Goal: Task Accomplishment & Management: Use online tool/utility

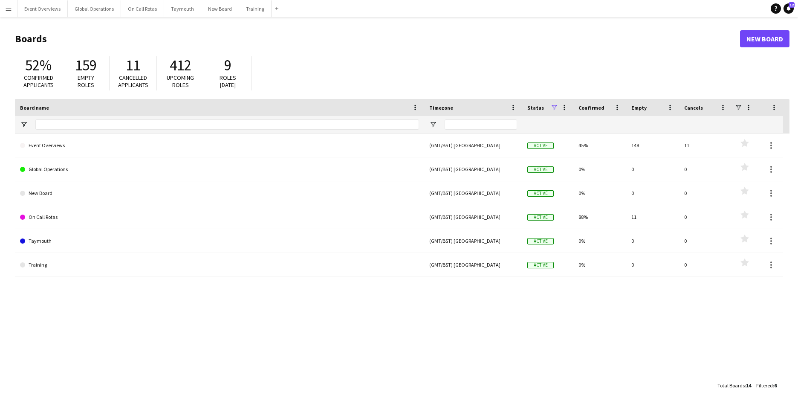
click at [8, 3] on button "Menu" at bounding box center [8, 8] width 17 height 17
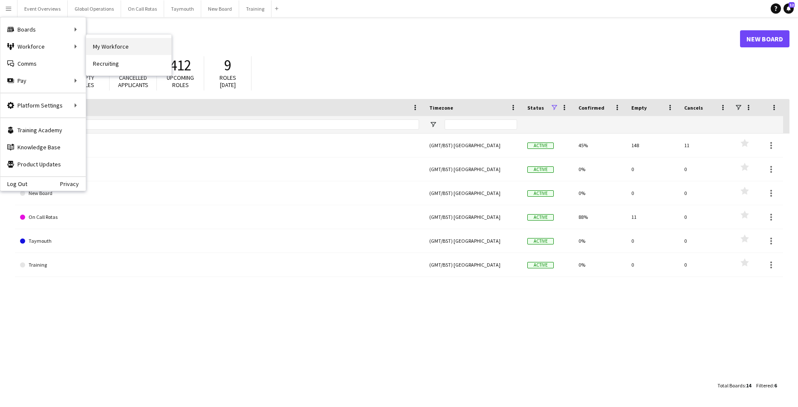
click at [111, 43] on link "My Workforce" at bounding box center [128, 46] width 85 height 17
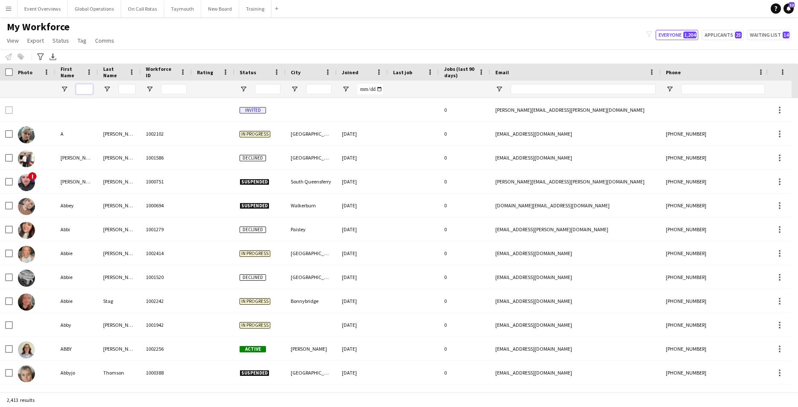
click at [84, 88] on input "First Name Filter Input" at bounding box center [84, 89] width 17 height 10
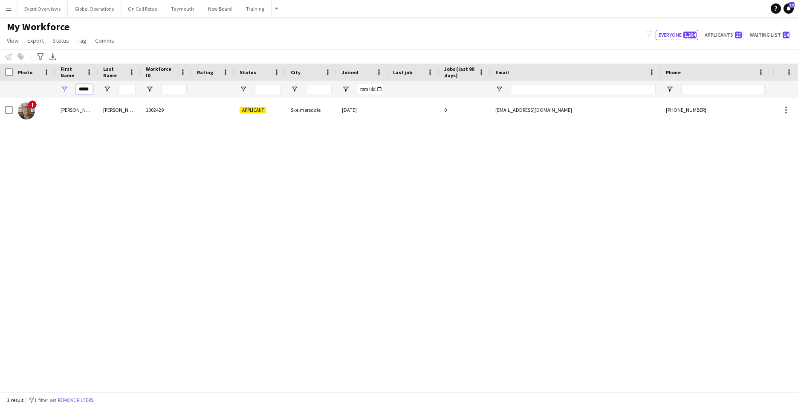
type input "*****"
click at [122, 91] on input "Last Name Filter Input" at bounding box center [127, 89] width 17 height 10
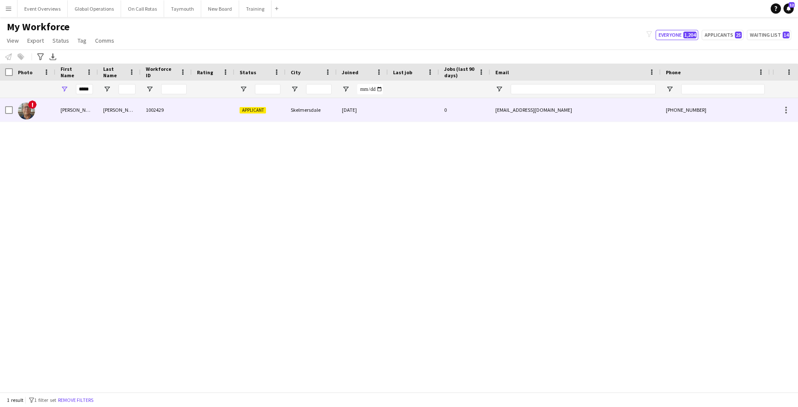
click at [71, 110] on div "[PERSON_NAME]" at bounding box center [76, 109] width 43 height 23
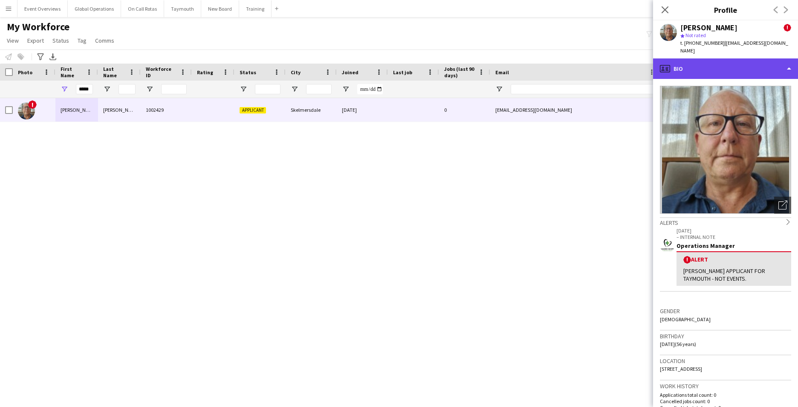
click at [792, 58] on div "profile Bio" at bounding box center [725, 68] width 145 height 20
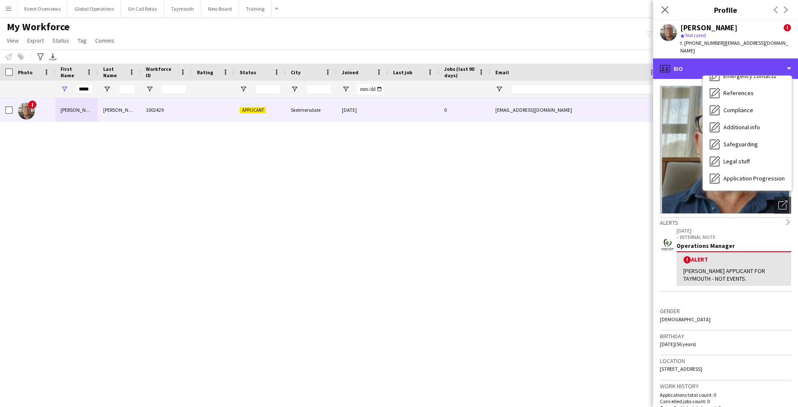
scroll to position [99, 0]
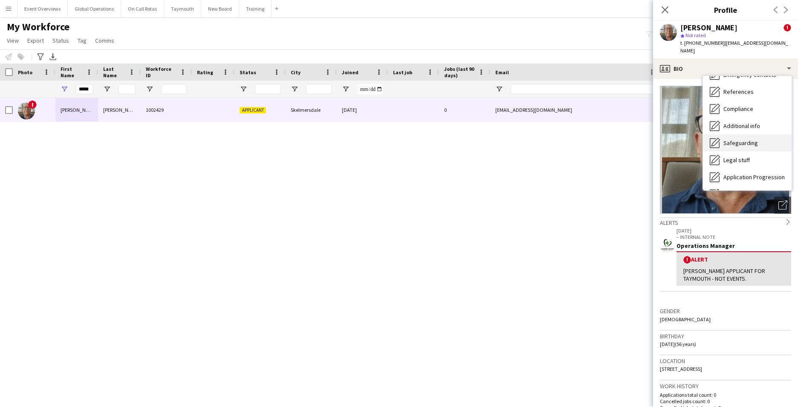
click at [757, 139] on span "Safeguarding" at bounding box center [741, 143] width 35 height 8
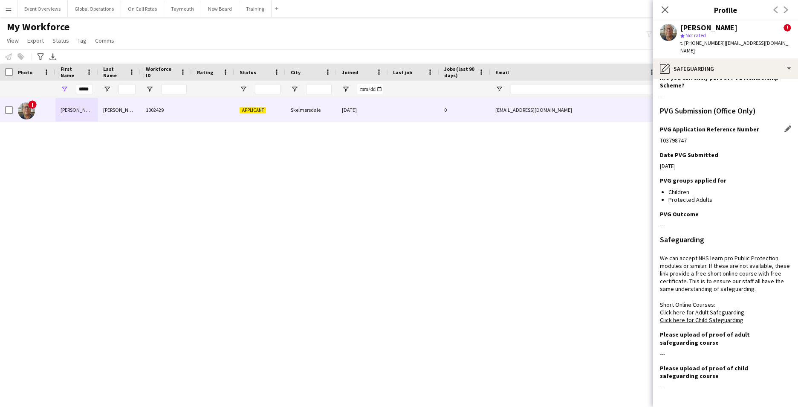
scroll to position [61, 0]
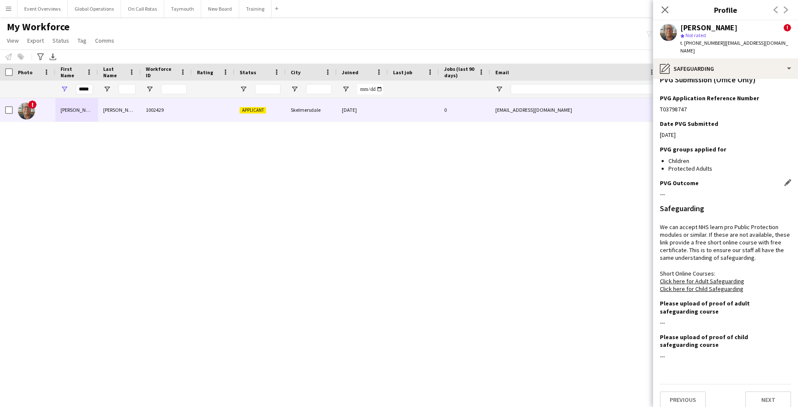
click at [675, 190] on div "---" at bounding box center [725, 194] width 131 height 8
click at [785, 179] on app-icon "Edit this field" at bounding box center [788, 182] width 7 height 7
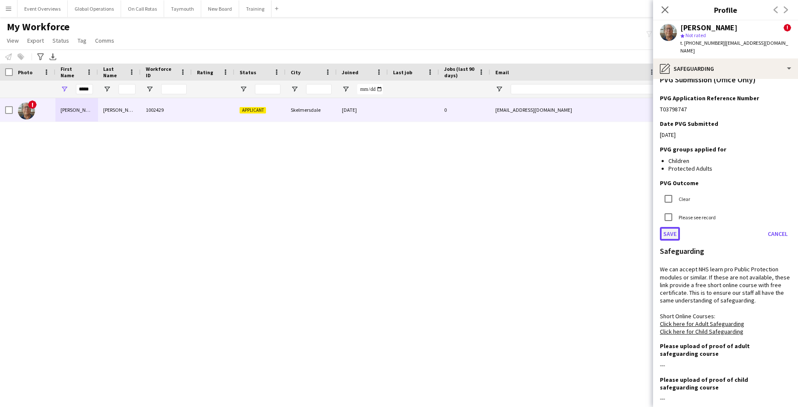
click at [671, 228] on button "Save" at bounding box center [670, 234] width 20 height 14
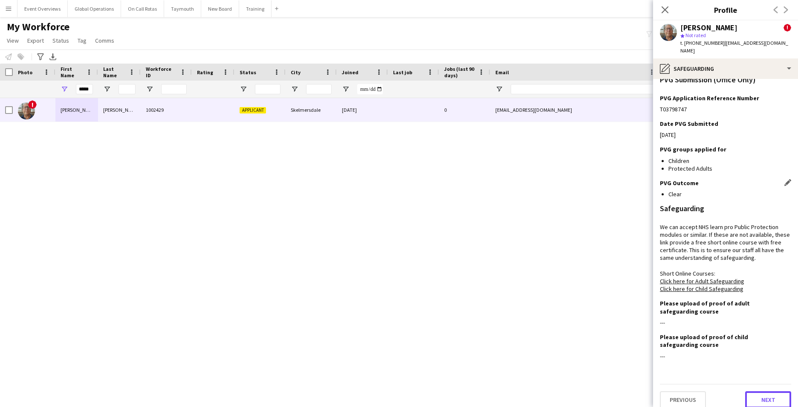
click at [759, 391] on button "Next" at bounding box center [768, 399] width 46 height 17
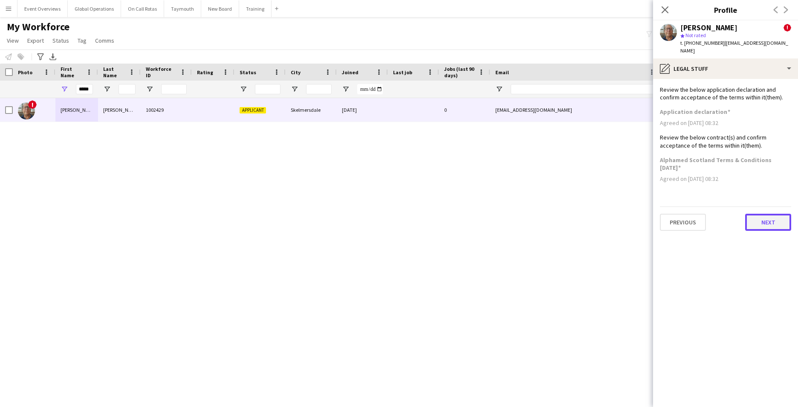
click at [768, 214] on button "Next" at bounding box center [768, 222] width 46 height 17
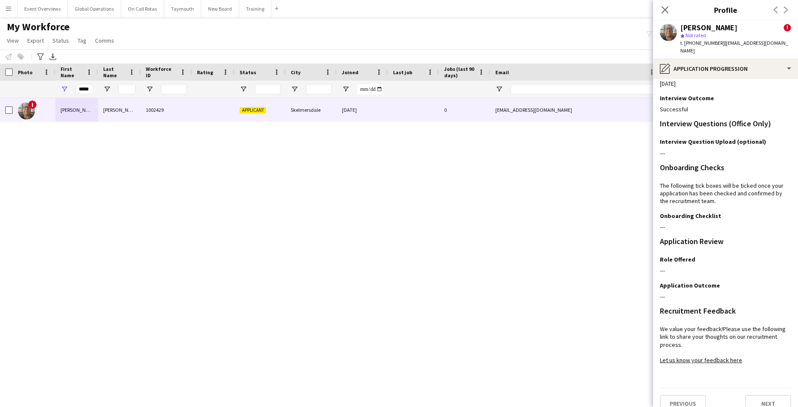
scroll to position [70, 0]
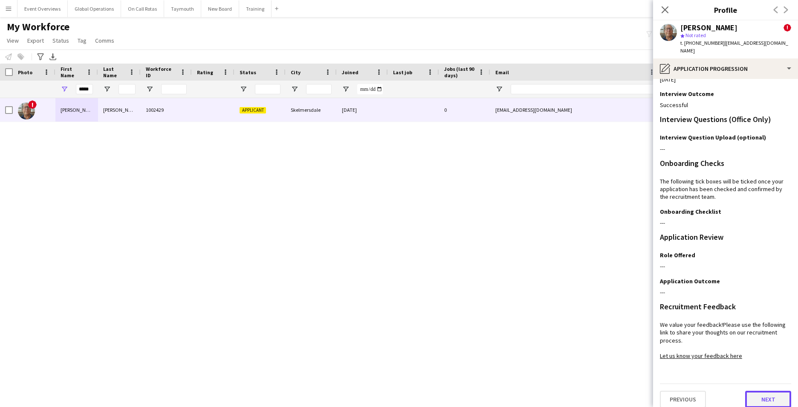
click at [757, 391] on button "Next" at bounding box center [768, 399] width 46 height 17
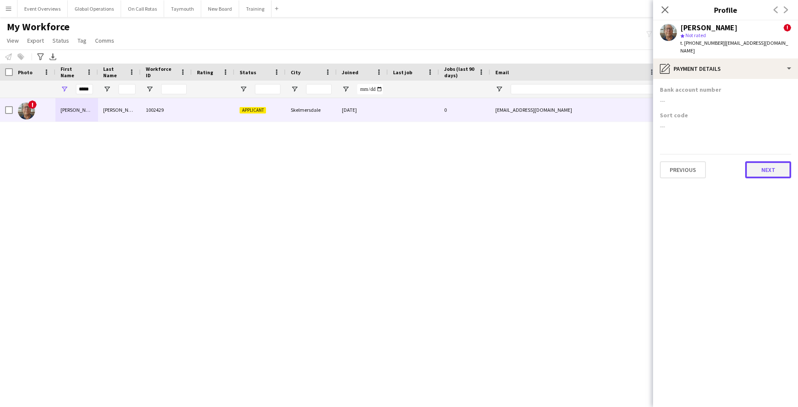
click at [767, 161] on button "Next" at bounding box center [768, 169] width 46 height 17
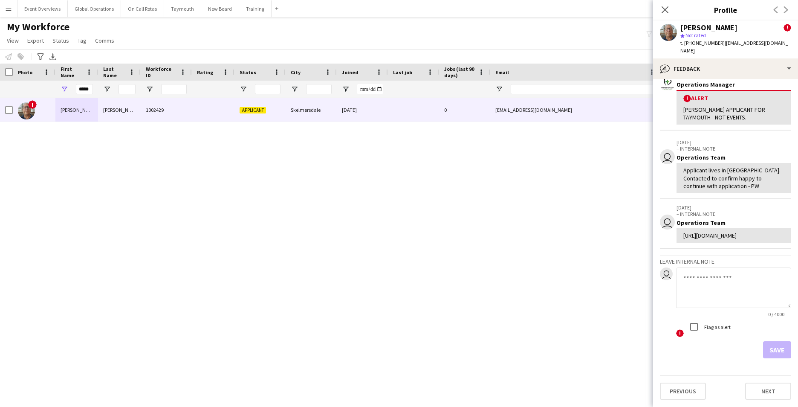
scroll to position [67, 0]
click at [763, 392] on button "Next" at bounding box center [768, 391] width 46 height 17
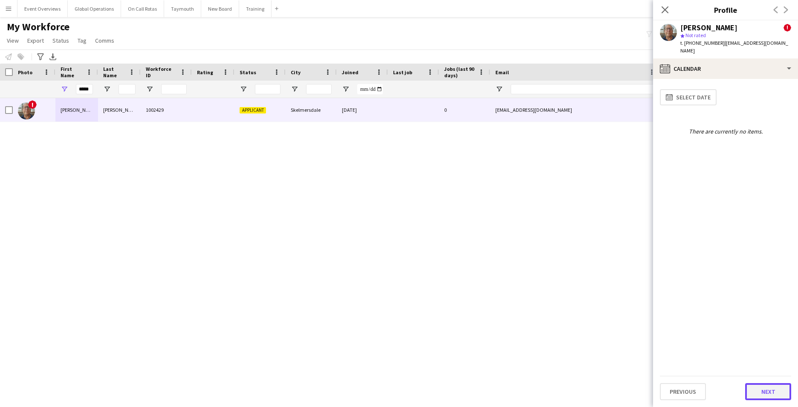
click at [768, 391] on button "Next" at bounding box center [768, 391] width 46 height 17
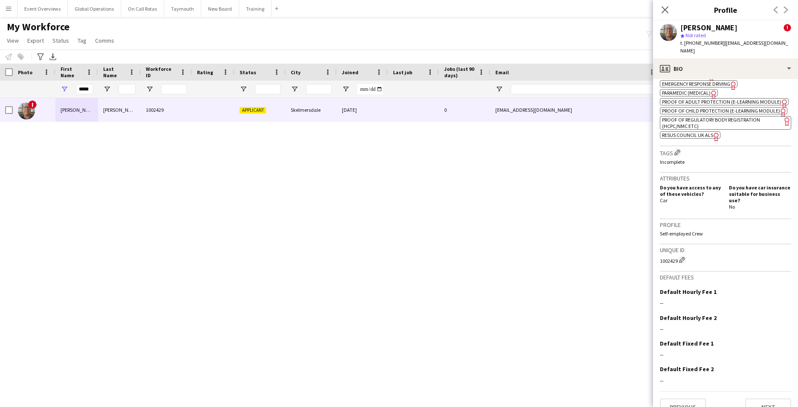
scroll to position [412, 0]
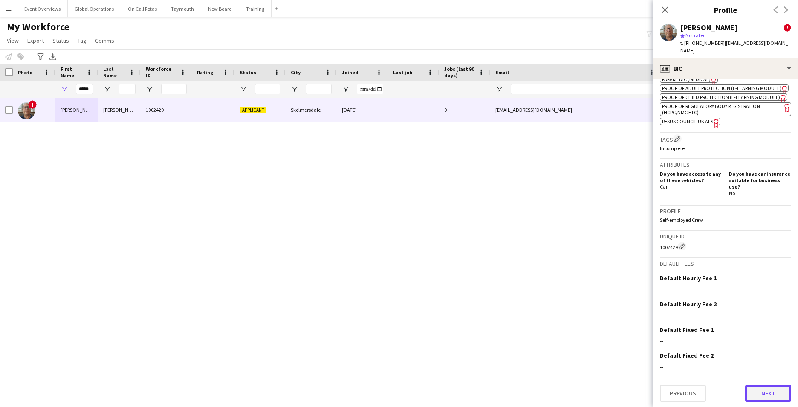
click at [760, 390] on button "Next" at bounding box center [768, 393] width 46 height 17
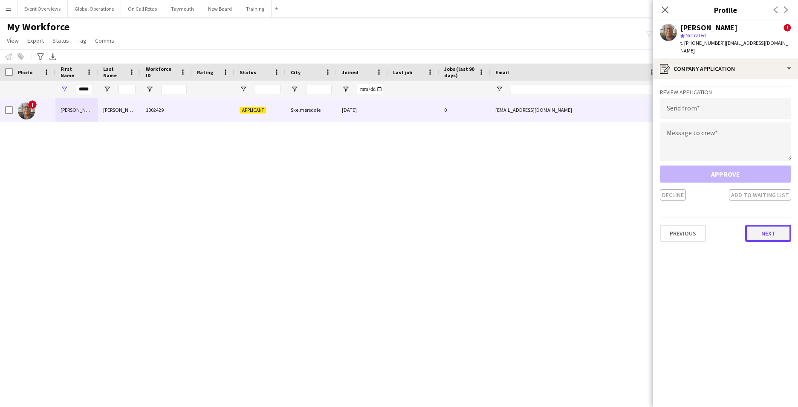
click at [768, 226] on button "Next" at bounding box center [768, 233] width 46 height 17
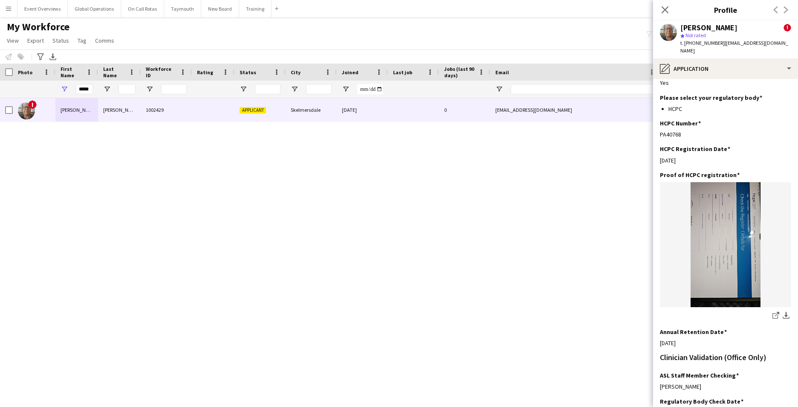
scroll to position [184, 0]
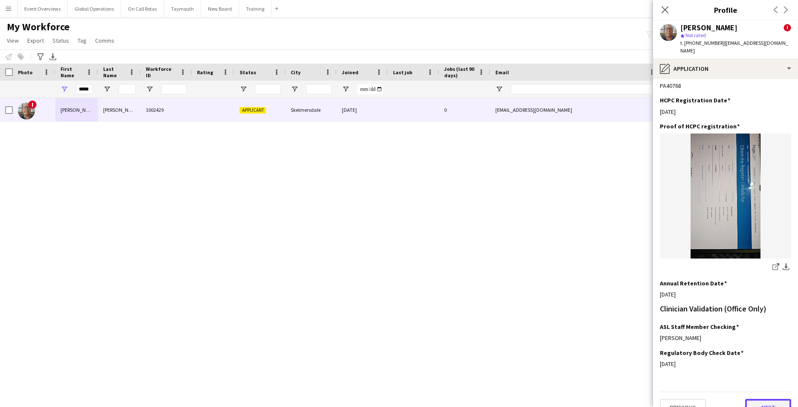
click at [763, 399] on button "Next" at bounding box center [768, 407] width 46 height 17
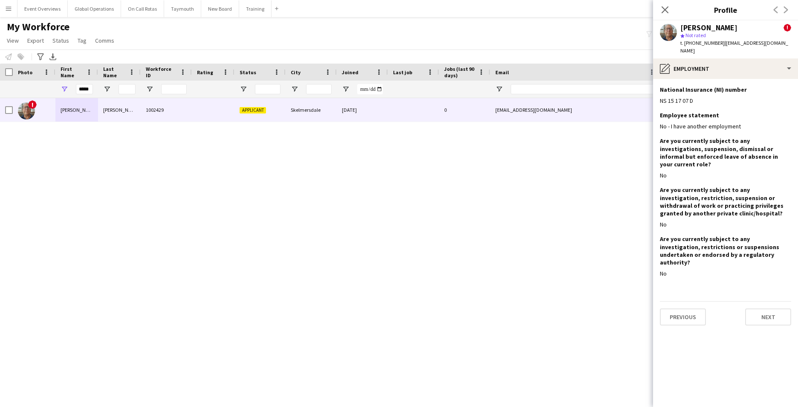
scroll to position [0, 0]
click at [775, 308] on button "Next" at bounding box center [768, 316] width 46 height 17
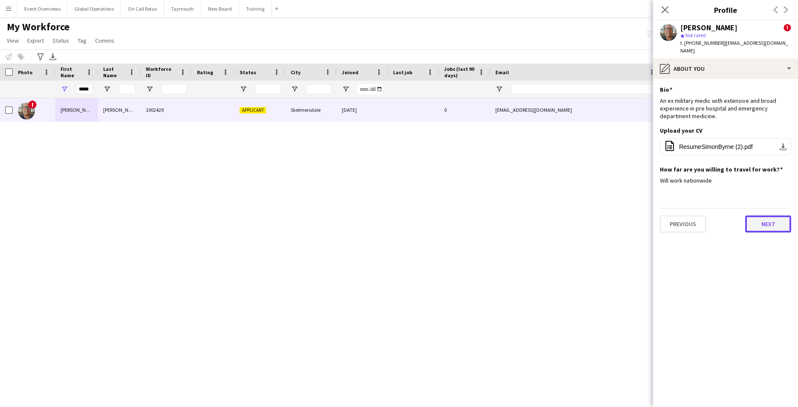
click at [760, 217] on button "Next" at bounding box center [768, 223] width 46 height 17
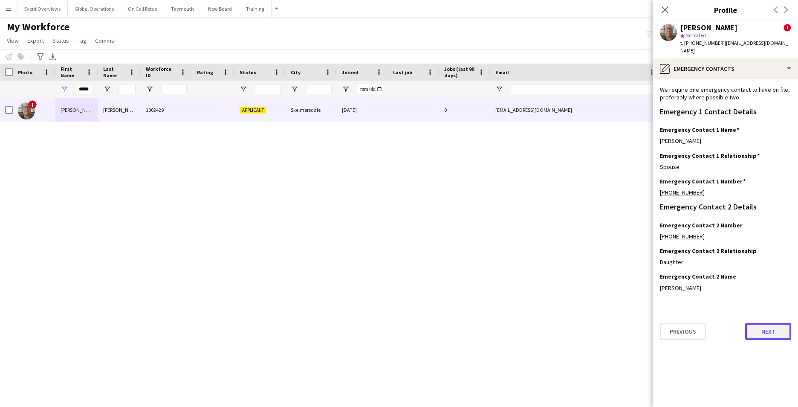
click at [768, 323] on button "Next" at bounding box center [768, 331] width 46 height 17
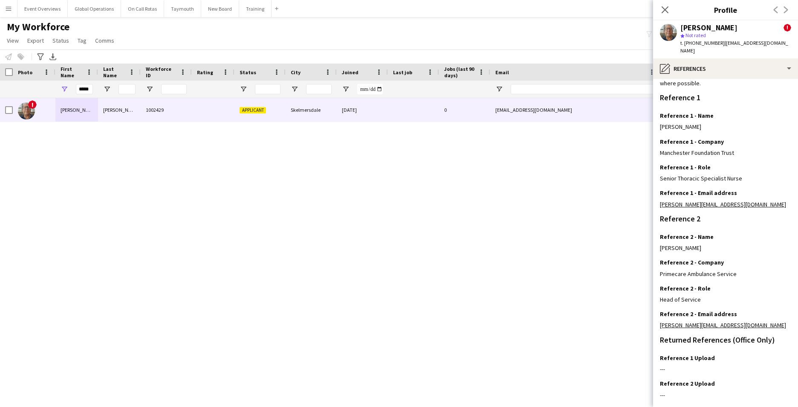
scroll to position [102, 0]
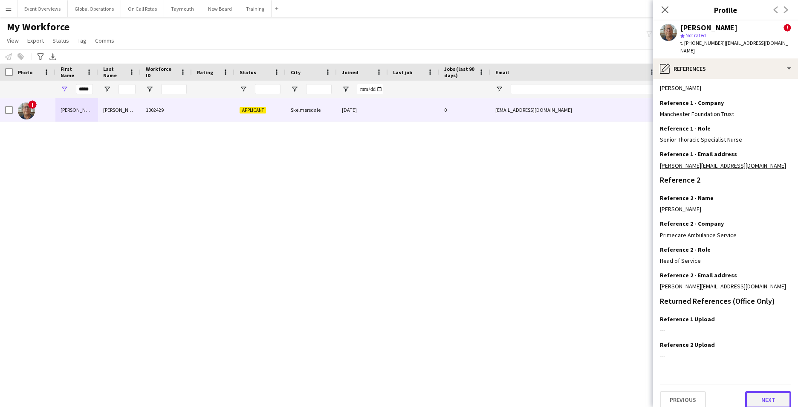
click at [754, 391] on button "Next" at bounding box center [768, 399] width 46 height 17
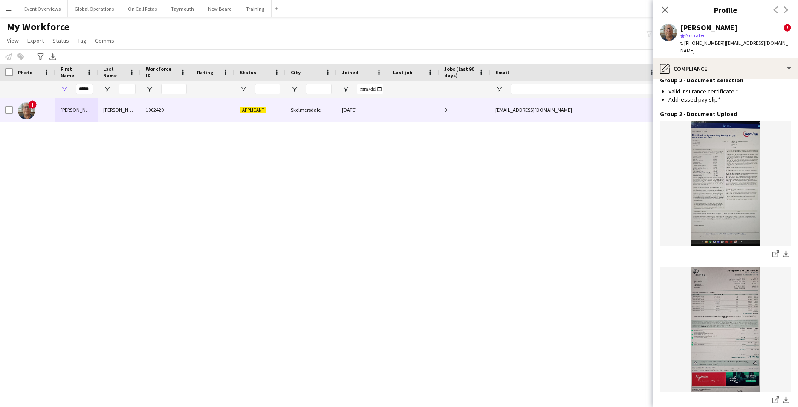
scroll to position [897, 0]
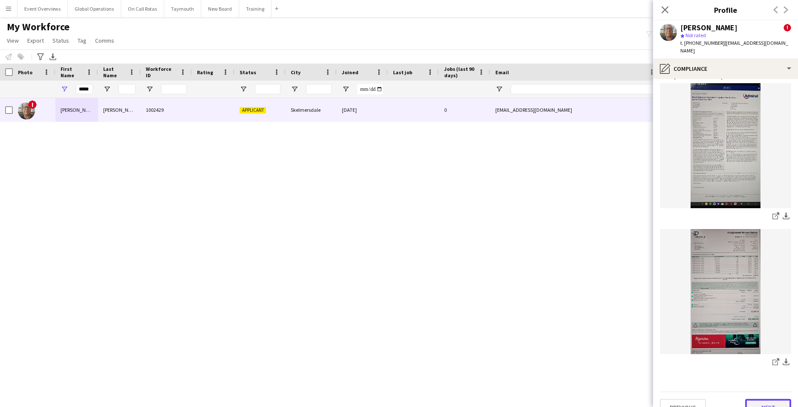
click at [771, 399] on button "Next" at bounding box center [768, 407] width 46 height 17
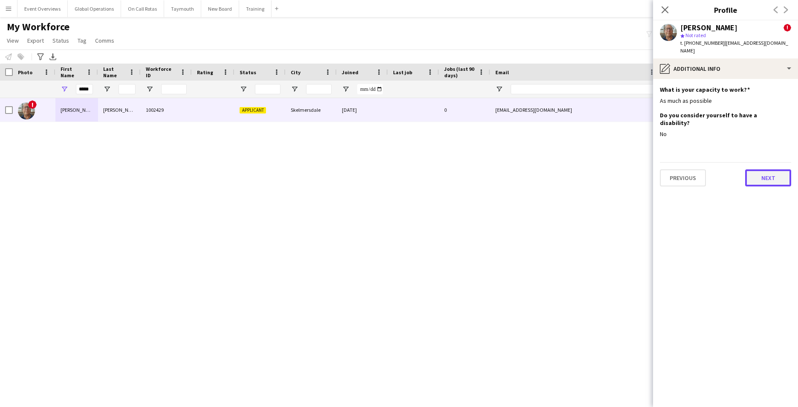
click at [766, 169] on button "Next" at bounding box center [768, 177] width 46 height 17
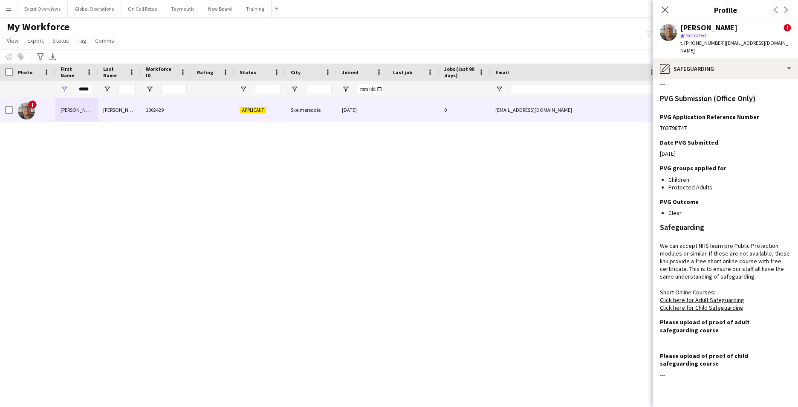
scroll to position [61, 0]
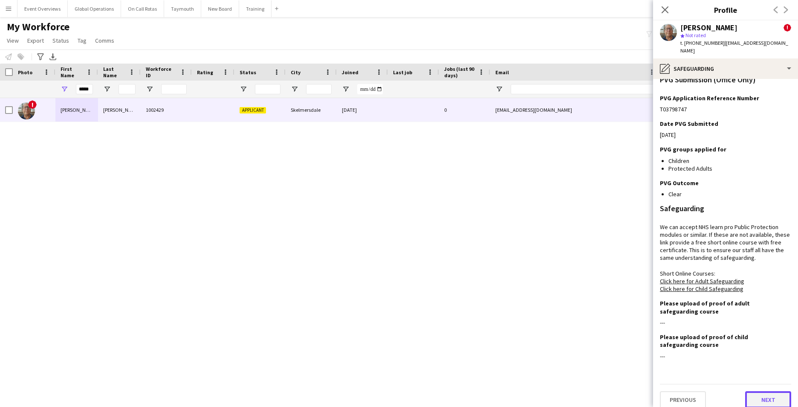
click at [757, 391] on button "Next" at bounding box center [768, 399] width 46 height 17
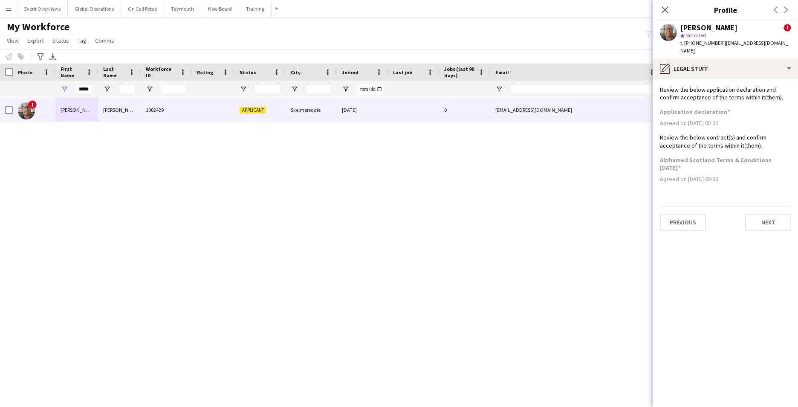
scroll to position [0, 0]
click at [766, 214] on button "Next" at bounding box center [768, 222] width 46 height 17
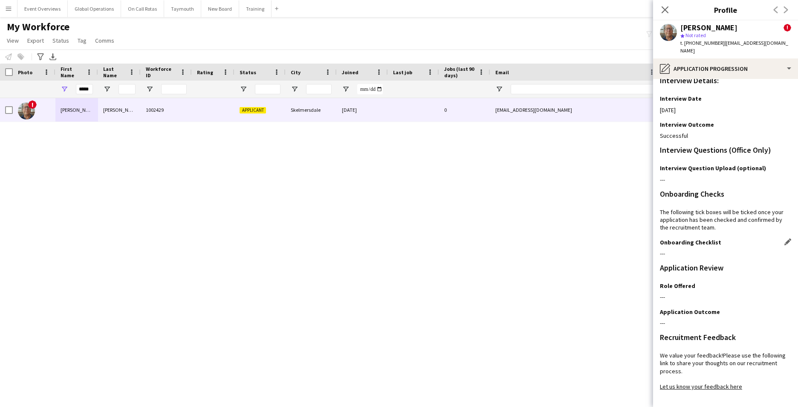
scroll to position [70, 0]
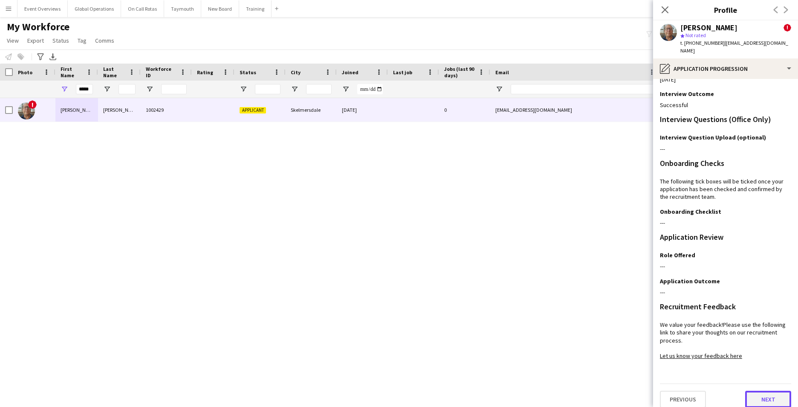
click at [767, 397] on button "Next" at bounding box center [768, 399] width 46 height 17
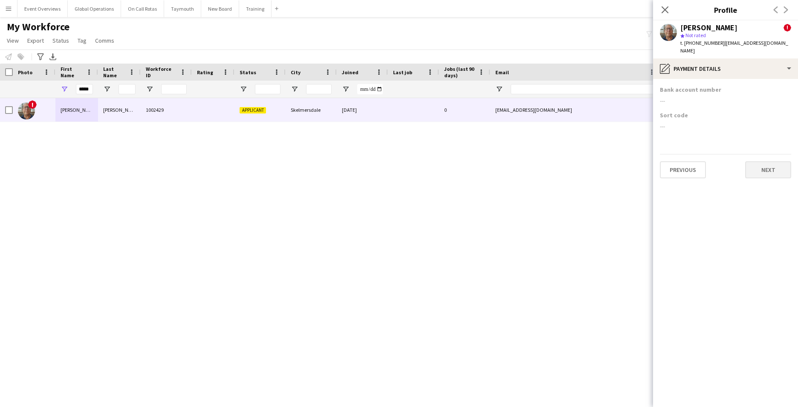
scroll to position [0, 0]
click at [767, 161] on button "Next" at bounding box center [768, 169] width 46 height 17
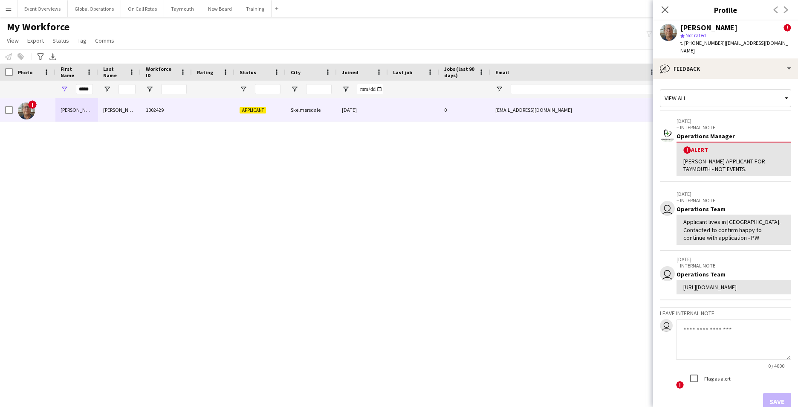
scroll to position [67, 0]
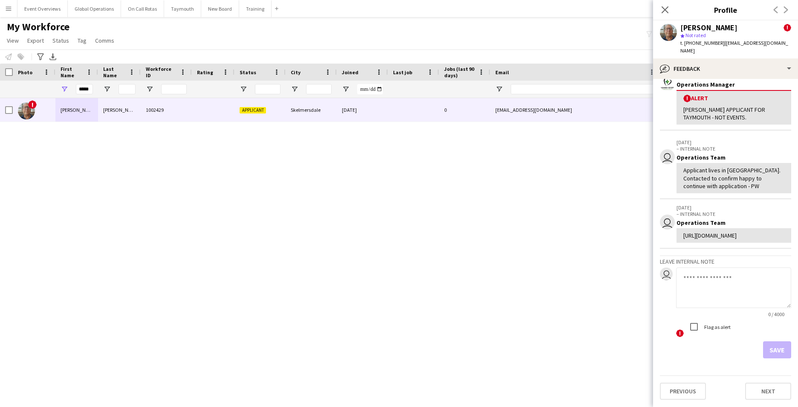
drag, startPoint x: 684, startPoint y: 285, endPoint x: 691, endPoint y: 287, distance: 7.7
click at [684, 285] on textarea at bounding box center [733, 287] width 115 height 41
type textarea "**********"
click at [773, 349] on button "Save" at bounding box center [777, 349] width 28 height 17
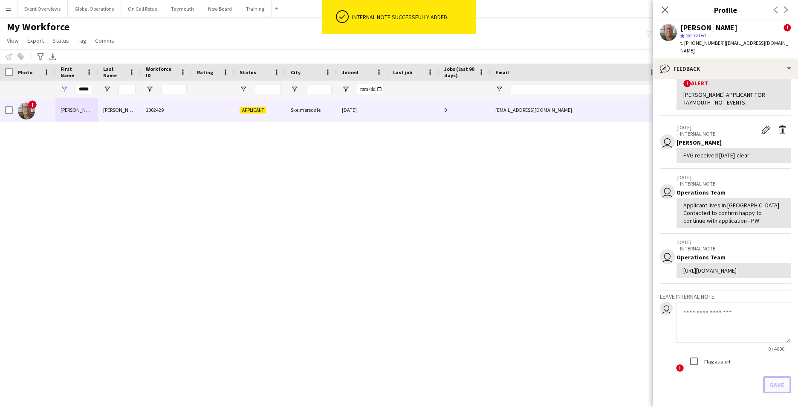
scroll to position [0, 0]
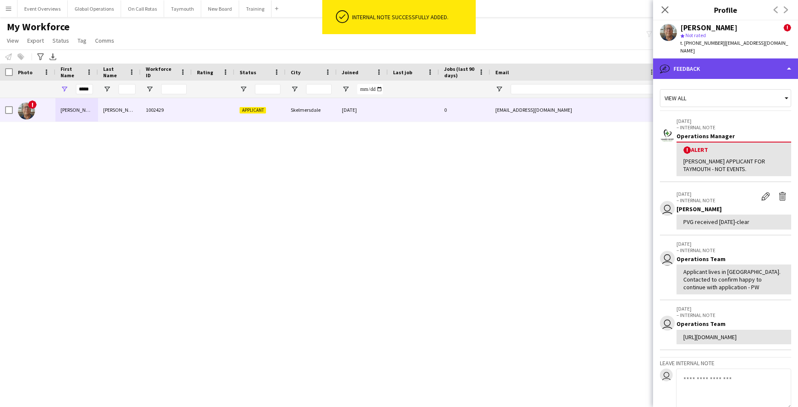
click at [789, 60] on div "bubble-pencil Feedback" at bounding box center [725, 68] width 145 height 20
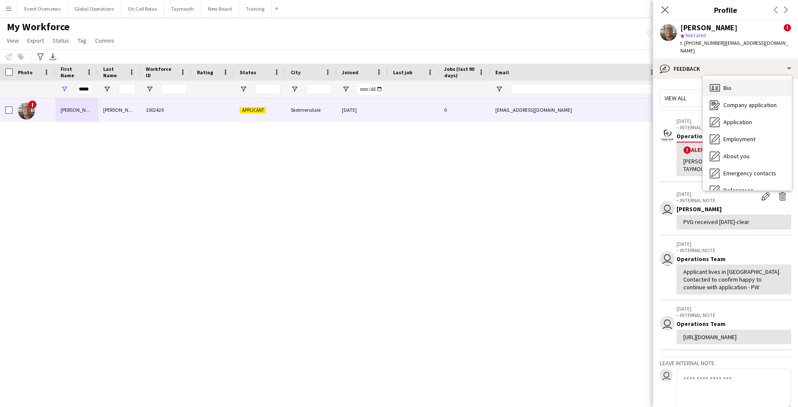
click at [723, 79] on div "Bio Bio" at bounding box center [747, 87] width 89 height 17
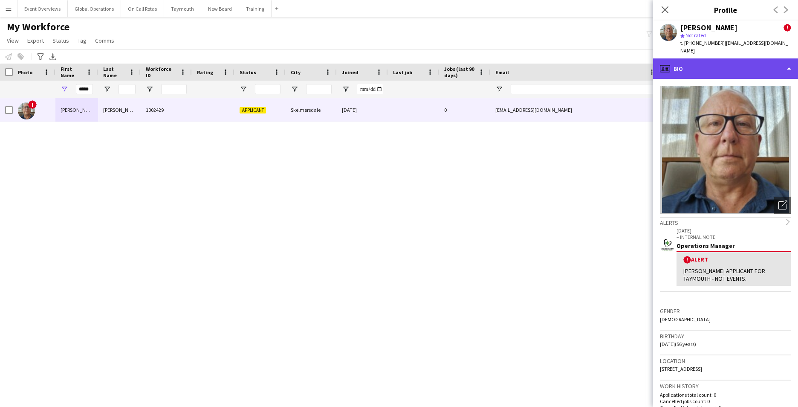
click at [790, 58] on div "profile Bio" at bounding box center [725, 68] width 145 height 20
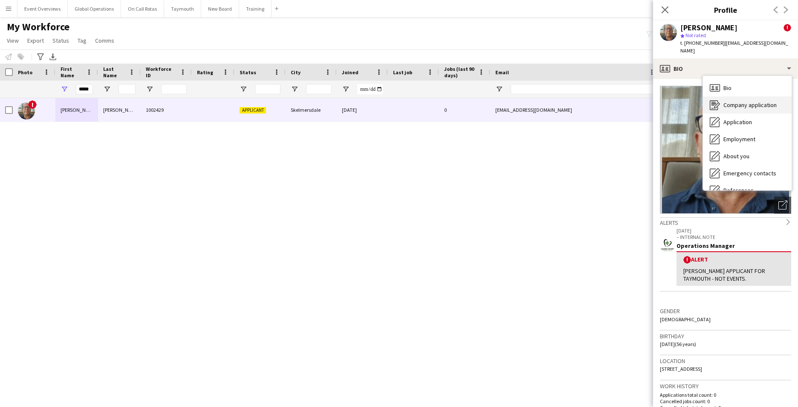
click at [731, 101] on span "Company application" at bounding box center [750, 105] width 53 height 8
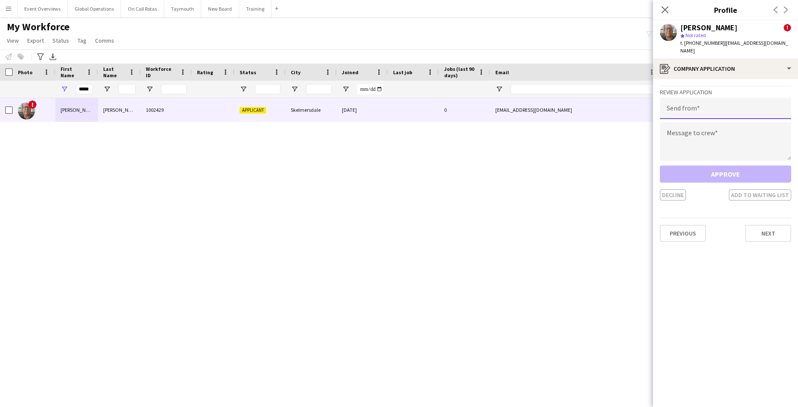
click at [685, 101] on input "email" at bounding box center [725, 108] width 131 height 21
type input "**********"
click at [688, 124] on textarea at bounding box center [725, 141] width 131 height 38
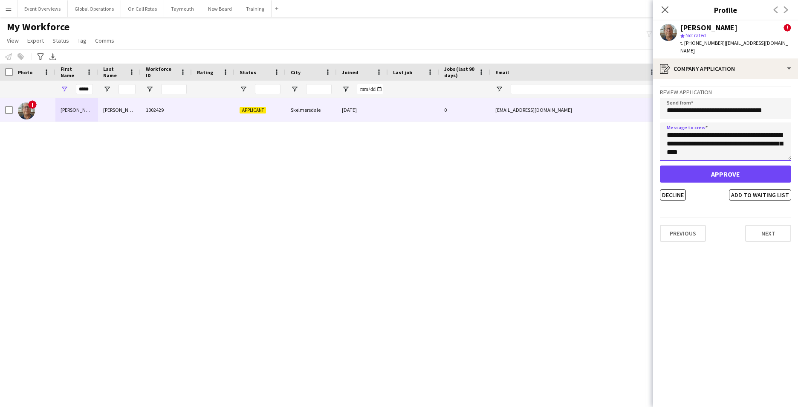
type textarea "**********"
click at [716, 165] on button "Approve" at bounding box center [725, 173] width 131 height 17
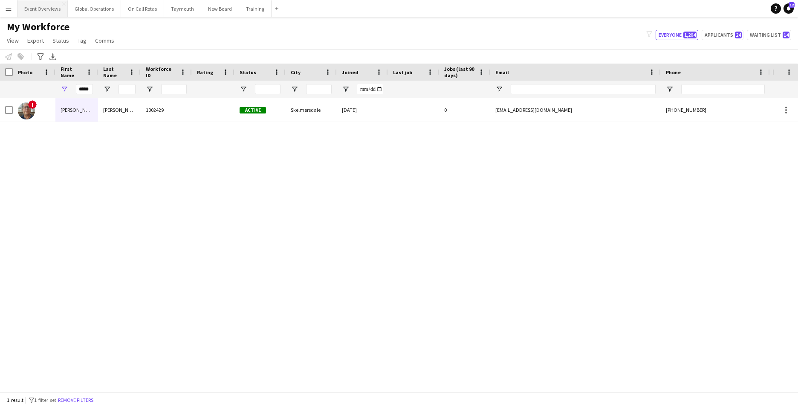
click at [42, 7] on button "Event Overviews Close" at bounding box center [42, 8] width 50 height 17
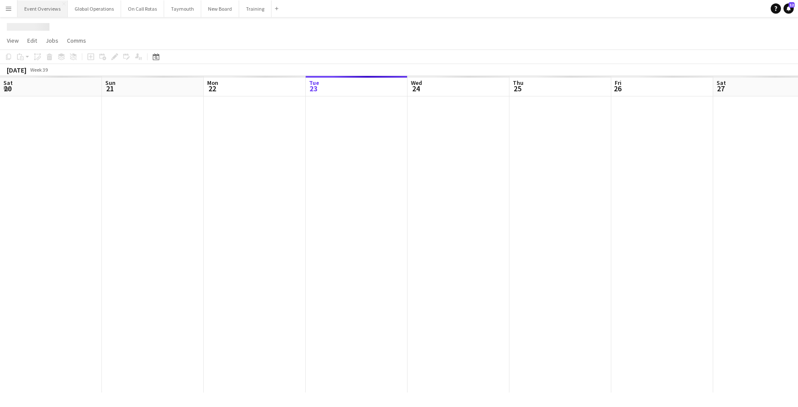
scroll to position [0, 204]
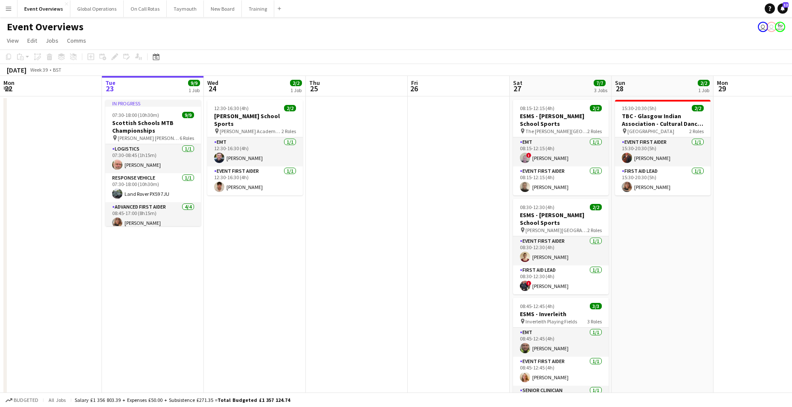
click at [9, 4] on button "Menu" at bounding box center [8, 8] width 17 height 17
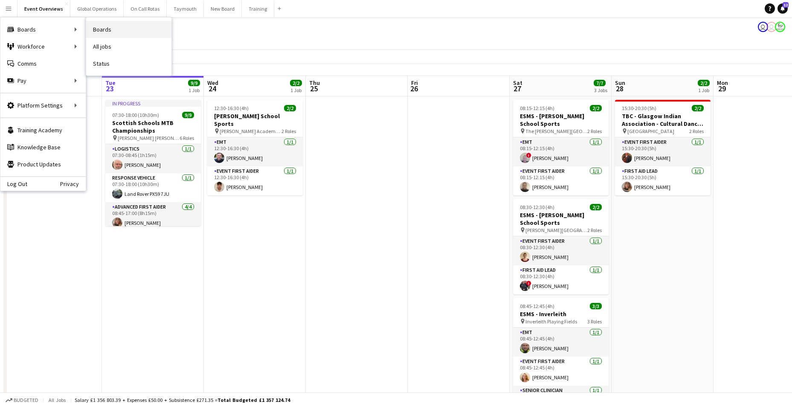
click at [114, 29] on link "Boards" at bounding box center [128, 29] width 85 height 17
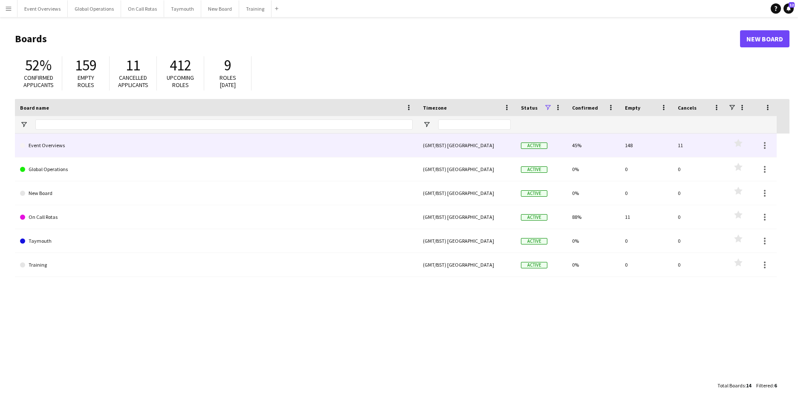
click at [55, 145] on link "Event Overviews" at bounding box center [216, 145] width 393 height 24
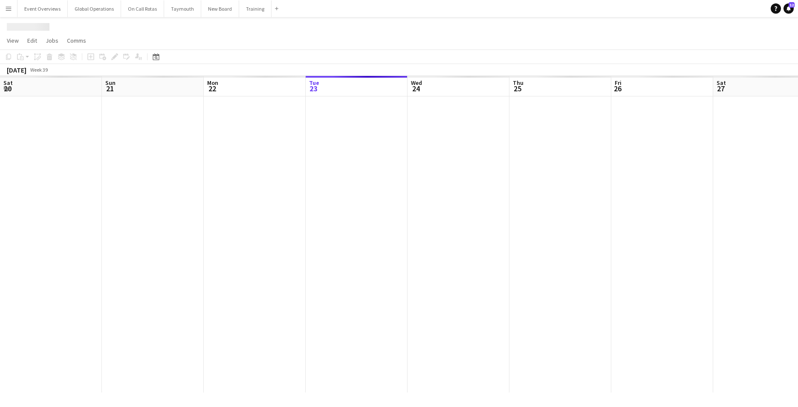
scroll to position [0, 204]
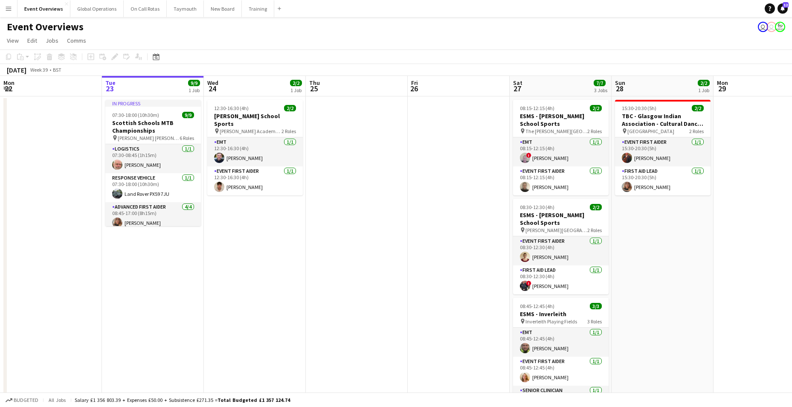
click at [11, 4] on button "Menu" at bounding box center [8, 8] width 17 height 17
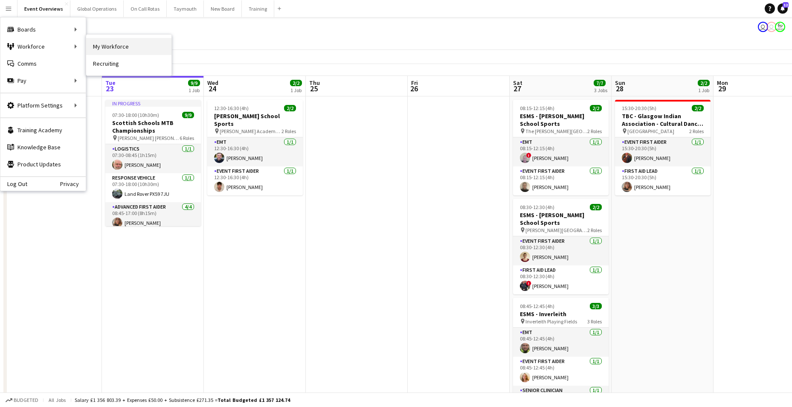
click at [123, 46] on link "My Workforce" at bounding box center [128, 46] width 85 height 17
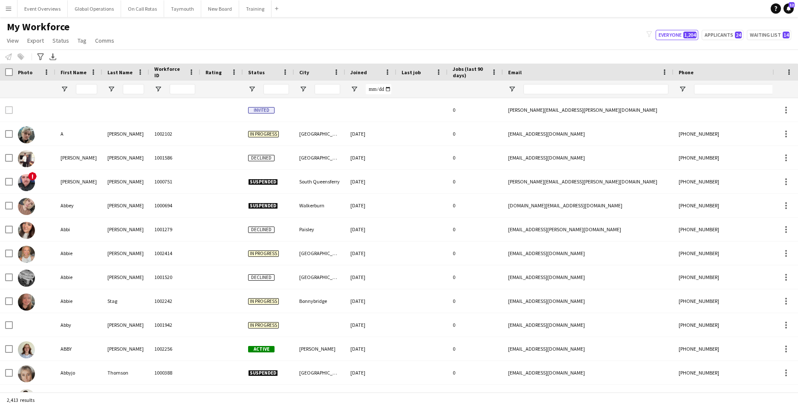
type input "*****"
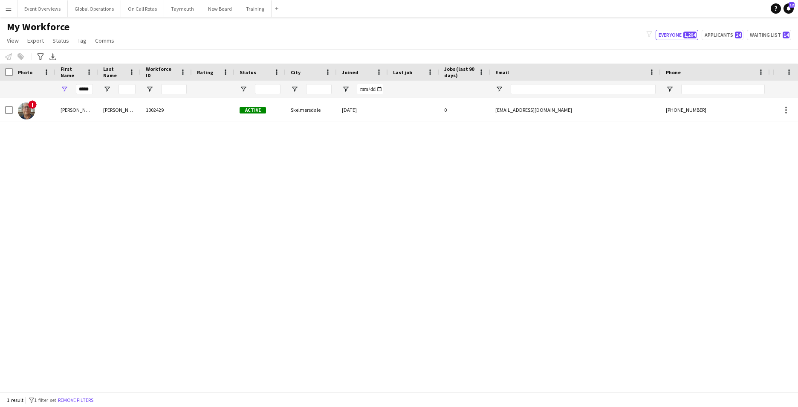
click at [9, 6] on app-icon "Menu" at bounding box center [8, 8] width 7 height 7
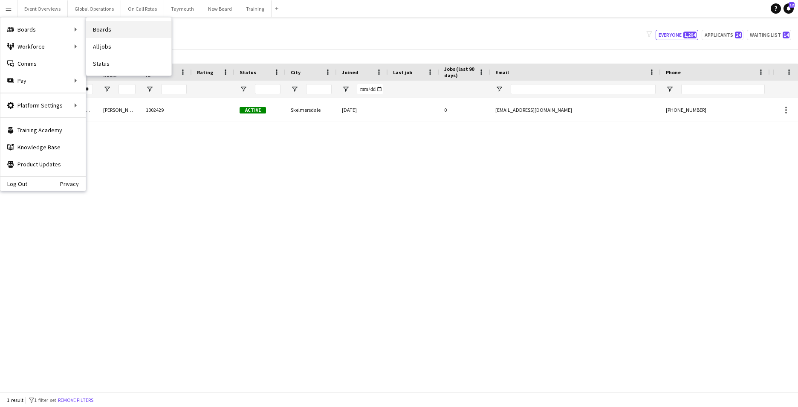
click at [111, 27] on link "Boards" at bounding box center [128, 29] width 85 height 17
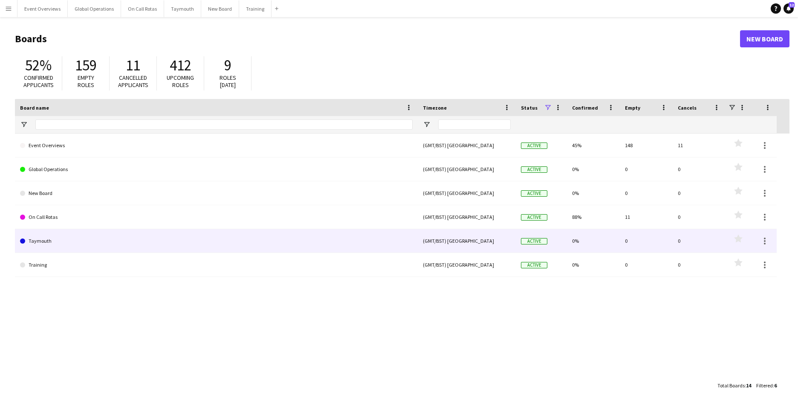
click at [37, 240] on link "Taymouth" at bounding box center [216, 241] width 393 height 24
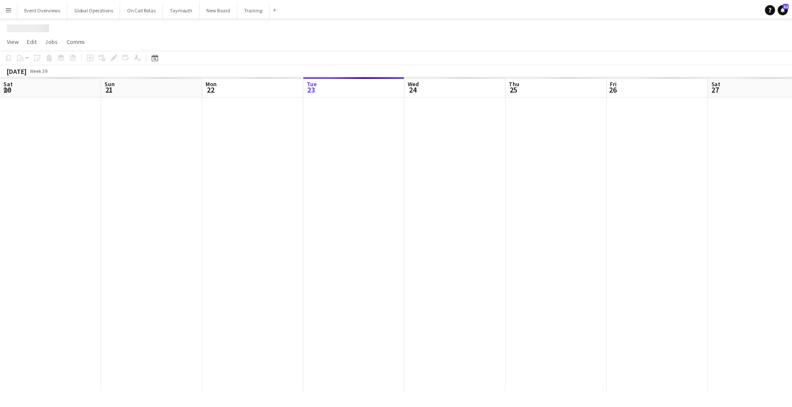
scroll to position [0, 204]
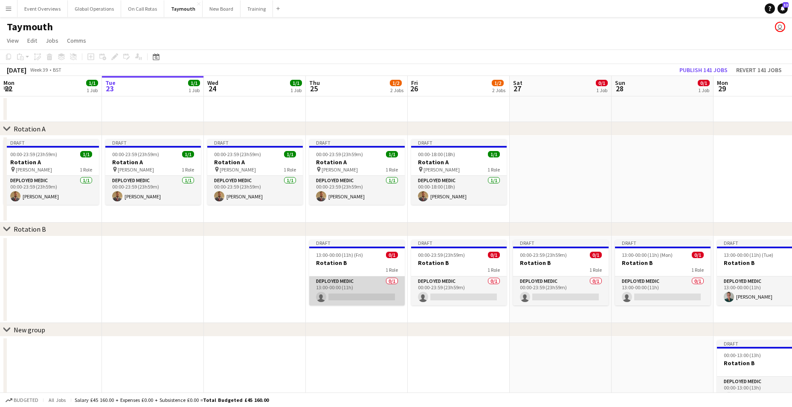
click at [350, 296] on app-card-role "Deployed Medic 0/1 13:00-00:00 (11h) single-neutral-actions" at bounding box center [357, 290] width 96 height 29
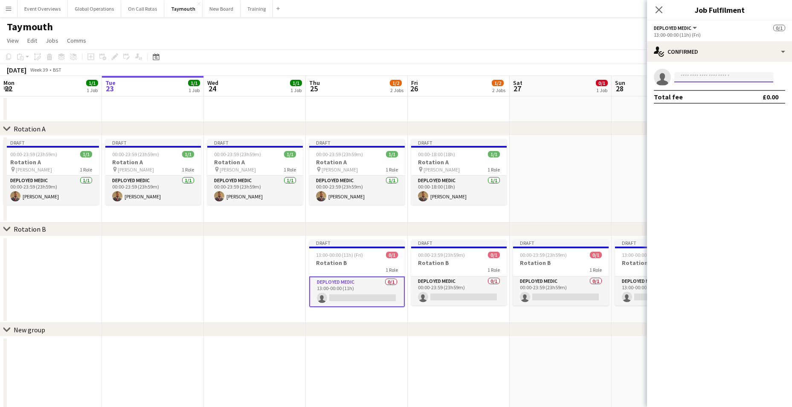
click at [700, 77] on input at bounding box center [723, 77] width 99 height 10
type input "*****"
click at [700, 92] on span "[PERSON_NAME]" at bounding box center [705, 89] width 49 height 7
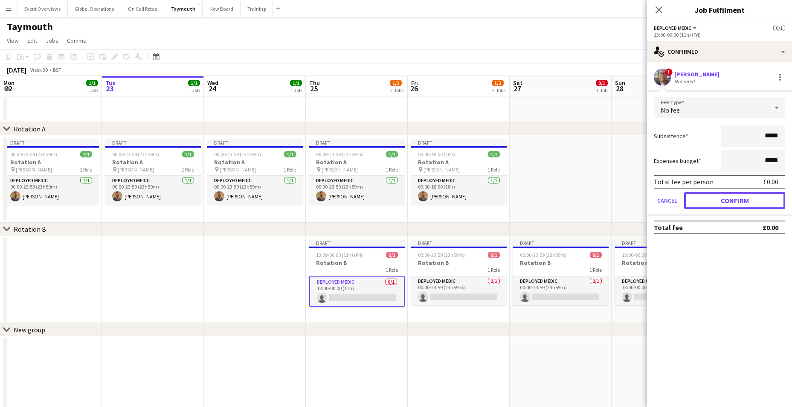
click at [735, 198] on button "Confirm" at bounding box center [734, 200] width 101 height 17
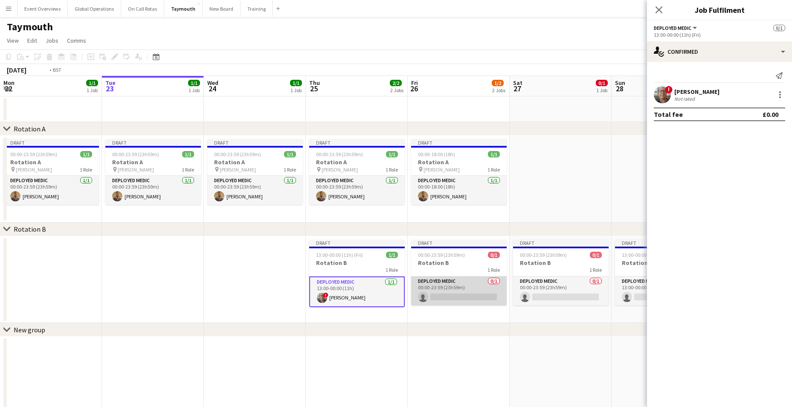
click at [443, 297] on app-card-role "Deployed Medic 0/1 00:00-23:59 (23h59m) single-neutral-actions" at bounding box center [459, 290] width 96 height 29
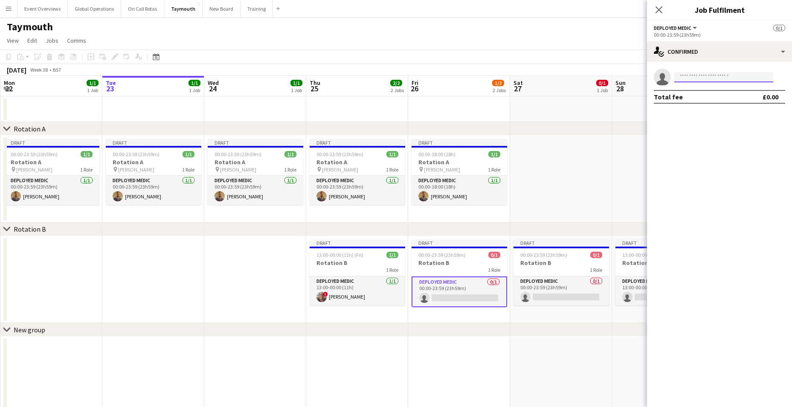
click at [712, 77] on input at bounding box center [723, 77] width 99 height 10
type input "**********"
click at [707, 91] on span "[PERSON_NAME]" at bounding box center [705, 89] width 49 height 7
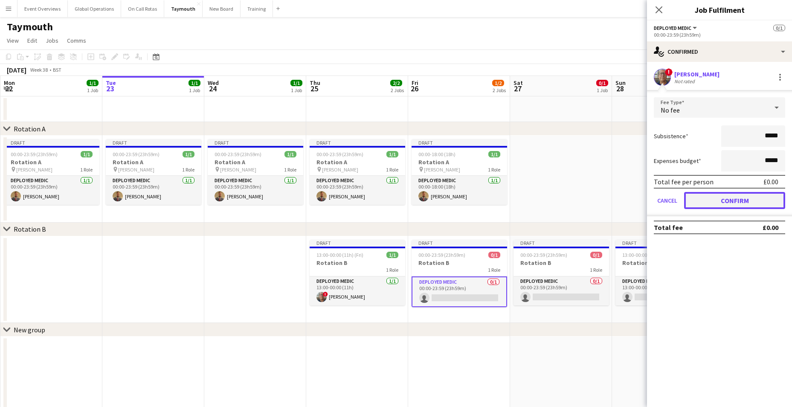
click at [718, 199] on button "Confirm" at bounding box center [734, 200] width 101 height 17
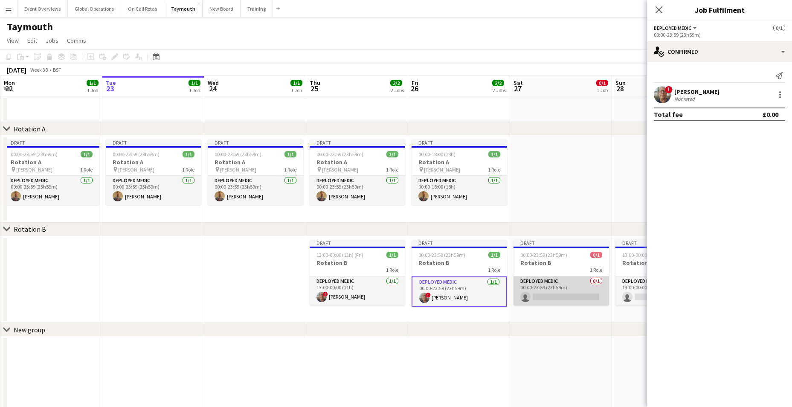
click at [551, 297] on app-card-role "Deployed Medic 0/1 00:00-23:59 (23h59m) single-neutral-actions" at bounding box center [561, 290] width 96 height 29
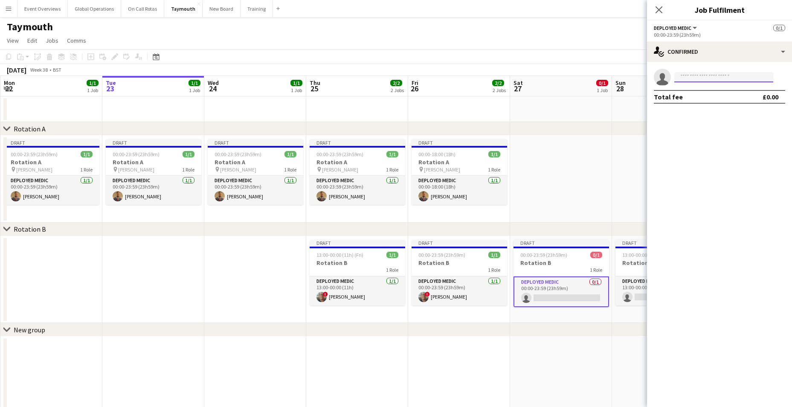
click at [707, 73] on input at bounding box center [723, 77] width 99 height 10
type input "**********"
click at [702, 96] on span "[EMAIL_ADDRESS][DOMAIN_NAME]" at bounding box center [723, 96] width 85 height 7
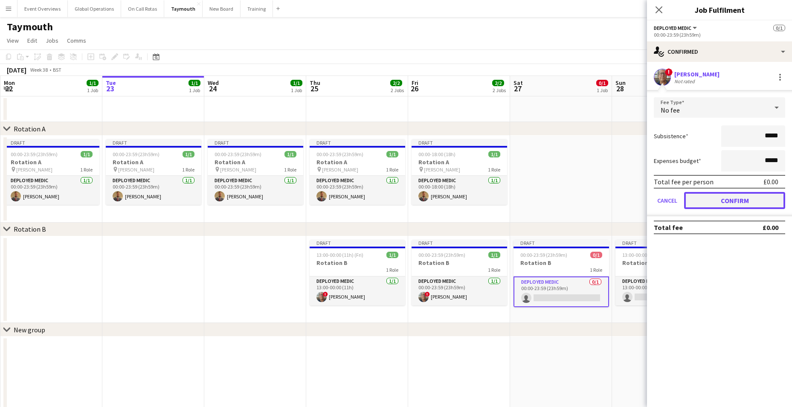
click at [726, 197] on button "Confirm" at bounding box center [734, 200] width 101 height 17
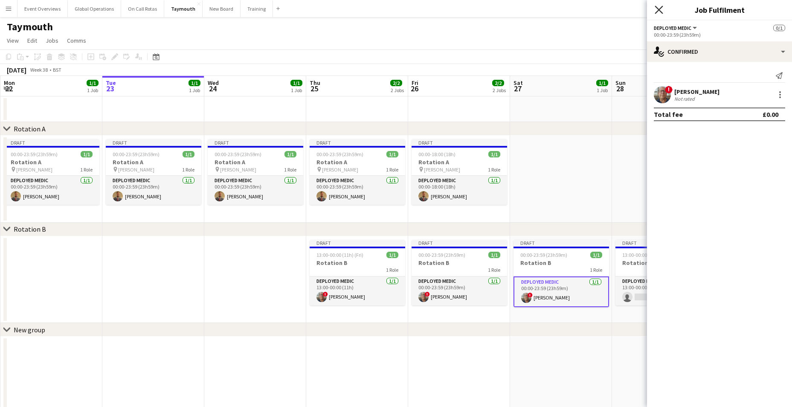
click at [658, 7] on icon "Close pop-in" at bounding box center [659, 10] width 8 height 8
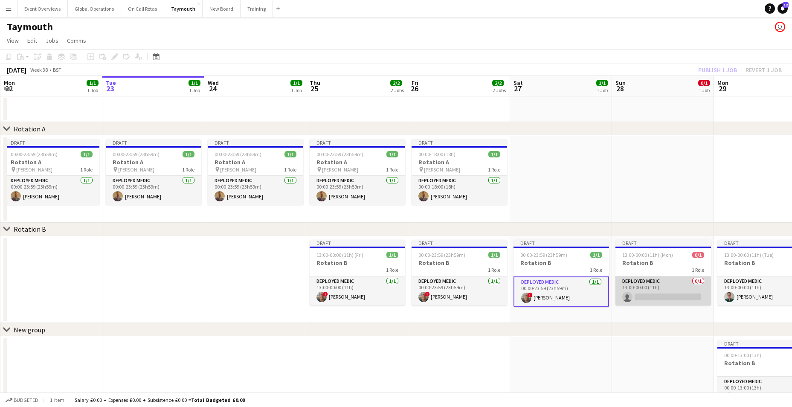
click at [653, 295] on app-card-role "Deployed Medic 0/1 13:00-00:00 (11h) single-neutral-actions" at bounding box center [663, 290] width 96 height 29
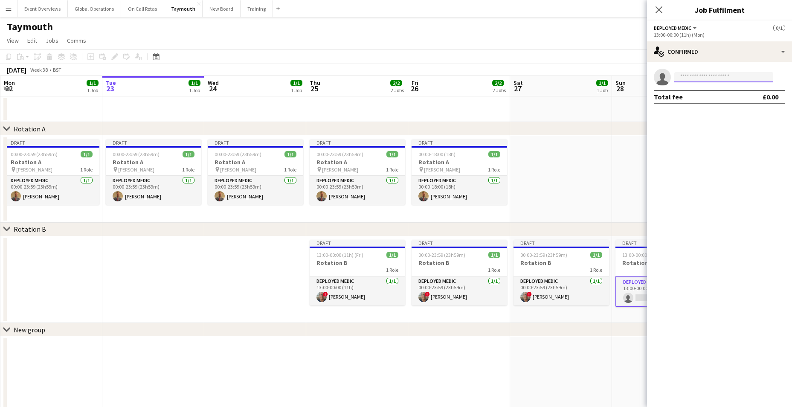
click at [693, 79] on input at bounding box center [723, 77] width 99 height 10
type input "**********"
click at [695, 92] on span "[PERSON_NAME]" at bounding box center [705, 89] width 49 height 7
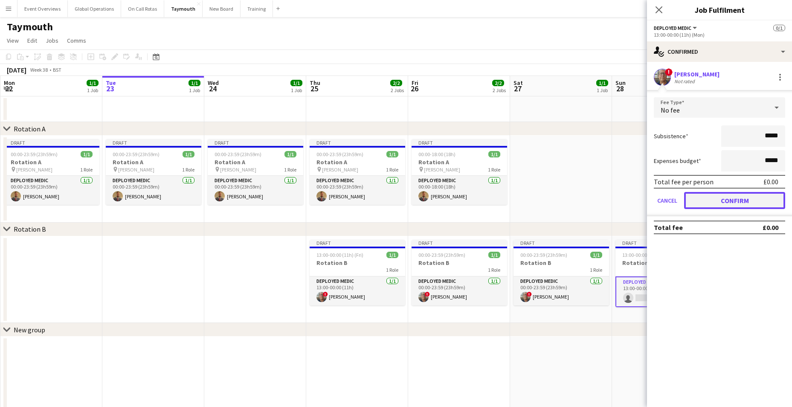
click at [723, 202] on button "Confirm" at bounding box center [734, 200] width 101 height 17
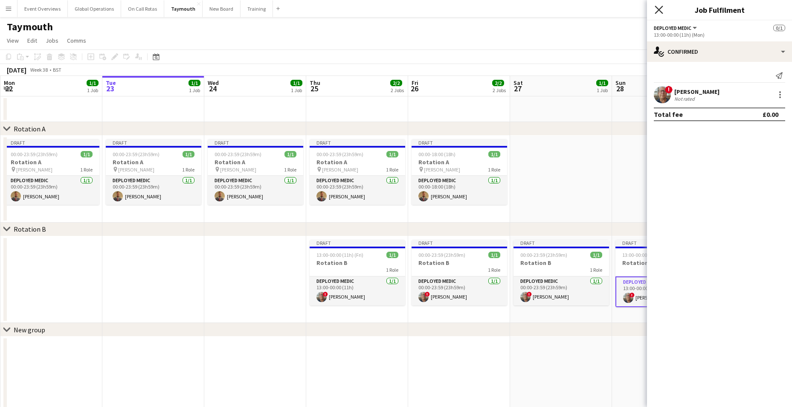
click at [659, 9] on icon "Close pop-in" at bounding box center [659, 10] width 8 height 8
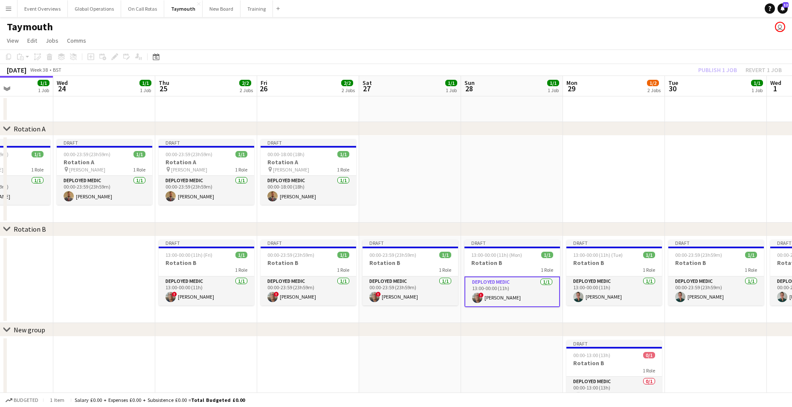
scroll to position [0, 291]
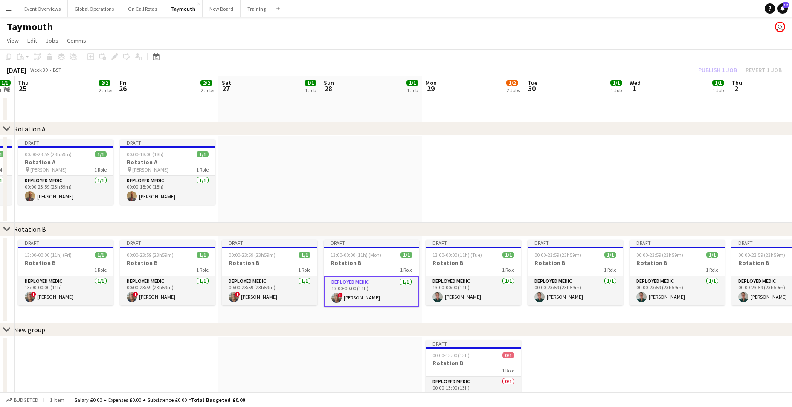
drag, startPoint x: 594, startPoint y: 351, endPoint x: 303, endPoint y: 365, distance: 291.6
click at [303, 365] on app-calendar-viewport "Mon 22 1/1 1 Job Tue 23 1/1 1 Job Wed 24 1/1 1 Job Thu 25 2/2 2 Jobs Fri 26 2/2…" at bounding box center [396, 250] width 792 height 348
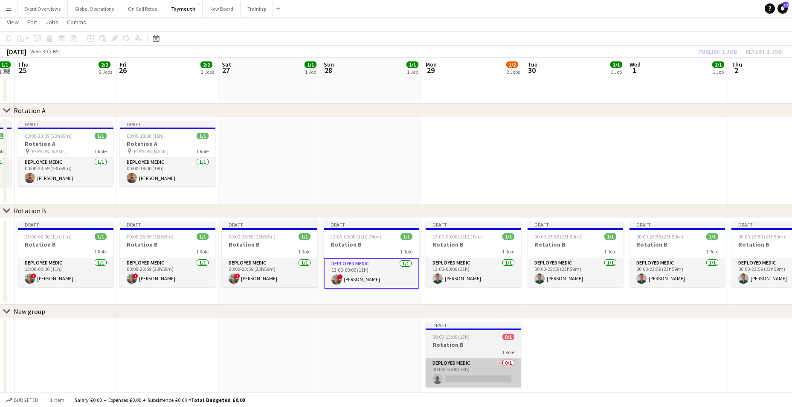
scroll to position [30, 0]
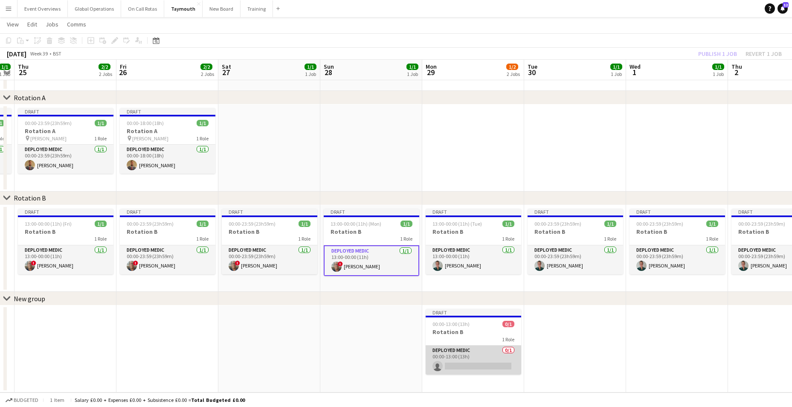
click at [452, 365] on app-card-role "Deployed Medic 0/1 00:00-13:00 (13h) single-neutral-actions" at bounding box center [474, 359] width 96 height 29
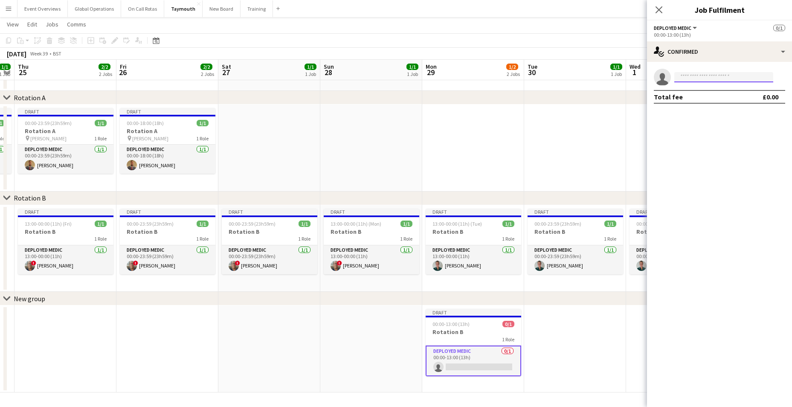
click at [690, 77] on input at bounding box center [723, 77] width 99 height 10
type input "*****"
click at [693, 94] on span "[EMAIL_ADDRESS][DOMAIN_NAME]" at bounding box center [723, 96] width 85 height 7
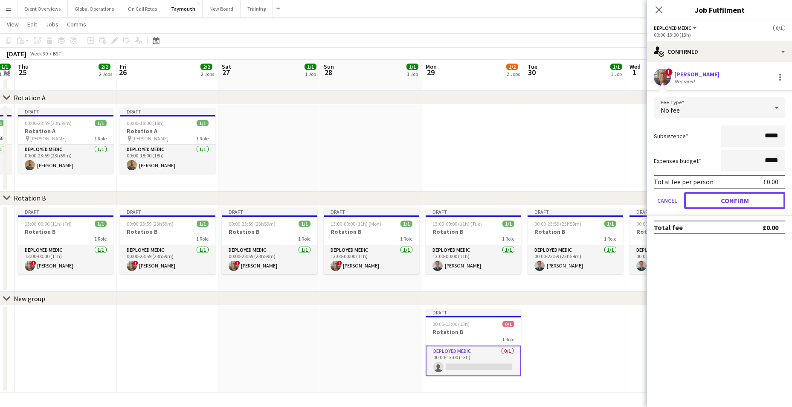
click at [728, 201] on button "Confirm" at bounding box center [734, 200] width 101 height 17
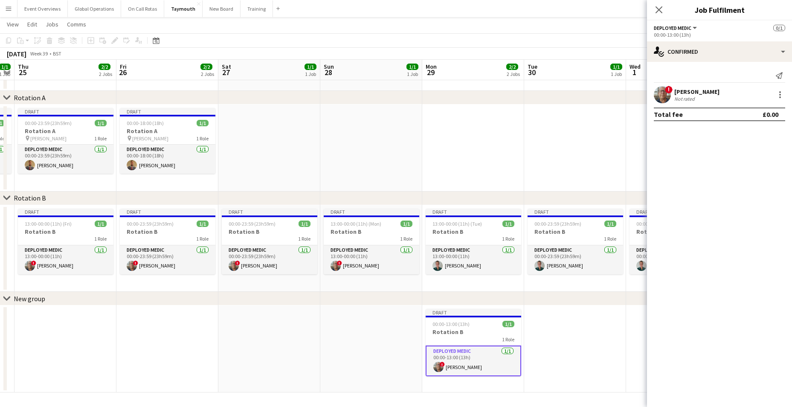
drag, startPoint x: 603, startPoint y: 302, endPoint x: 536, endPoint y: 299, distance: 67.4
click at [536, 299] on div "chevron-right New group" at bounding box center [396, 299] width 792 height 14
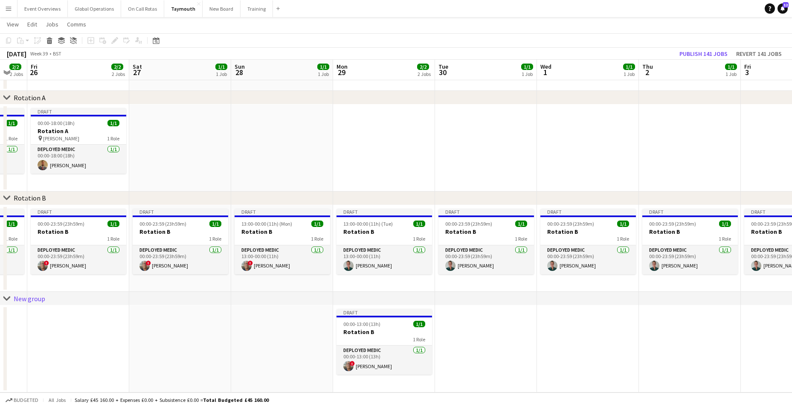
drag, startPoint x: 589, startPoint y: 124, endPoint x: 294, endPoint y: 130, distance: 294.7
click at [305, 128] on app-calendar-viewport "Tue 23 1/1 1 Job Wed 24 1/1 1 Job Thu 25 2/2 2 Jobs Fri 26 2/2 2 Jobs Sat 27 1/…" at bounding box center [396, 197] width 792 height 389
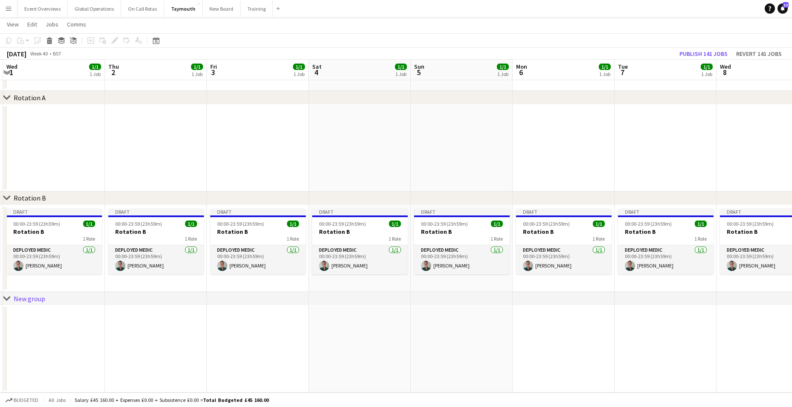
drag, startPoint x: 351, startPoint y: 150, endPoint x: 231, endPoint y: 152, distance: 120.3
click at [248, 147] on app-calendar-viewport "Sun 28 1/1 1 Job Mon 29 2/2 2 Jobs Tue 30 1/1 1 Job Wed 1 1/1 1 Job Thu 2 1/1 1…" at bounding box center [396, 197] width 792 height 389
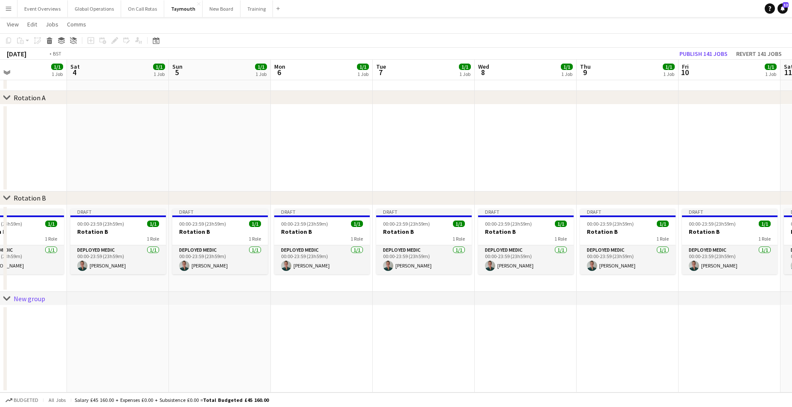
drag, startPoint x: 647, startPoint y: 136, endPoint x: 245, endPoint y: 142, distance: 402.2
click at [244, 140] on app-calendar-viewport "Mon 29 2/2 2 Jobs Tue 30 1/1 1 Job Wed 1 1/1 1 Job Thu 2 1/1 1 Job Fri 3 1/1 1 …" at bounding box center [396, 197] width 792 height 389
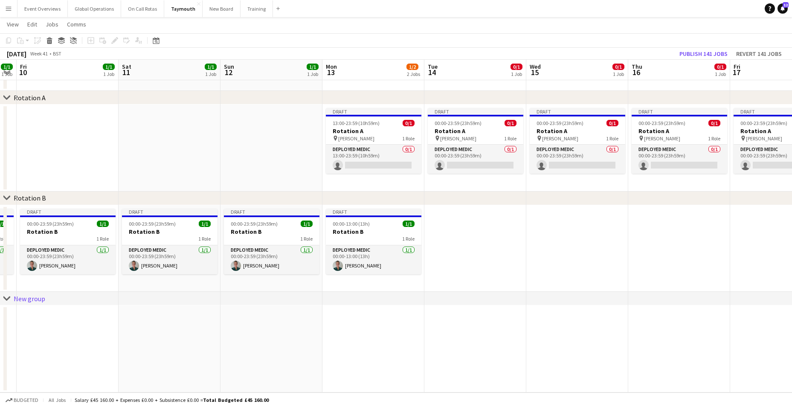
scroll to position [0, 309]
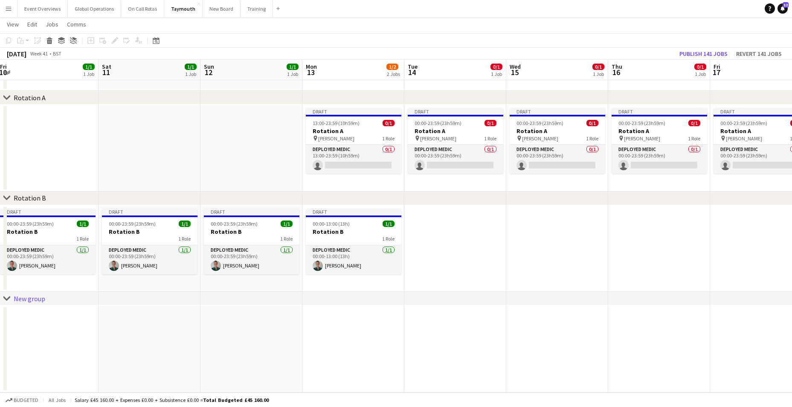
drag, startPoint x: 474, startPoint y: 133, endPoint x: 280, endPoint y: 137, distance: 194.1
click at [280, 136] on app-calendar-viewport "Tue 7 1/1 1 Job Wed 8 1/1 1 Job Thu 9 1/1 1 Job Fri 10 1/1 1 Job Sat 11 1/1 1 J…" at bounding box center [396, 197] width 792 height 389
click at [344, 164] on app-card-role "Deployed Medic 0/1 13:00-23:59 (10h59m) single-neutral-actions" at bounding box center [354, 159] width 96 height 29
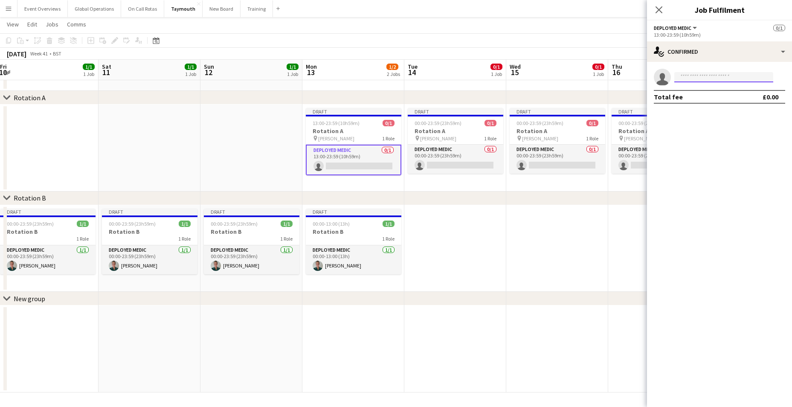
click at [700, 76] on input at bounding box center [723, 77] width 99 height 10
type input "*****"
click at [718, 95] on span "[EMAIL_ADDRESS][DOMAIN_NAME]" at bounding box center [723, 96] width 85 height 7
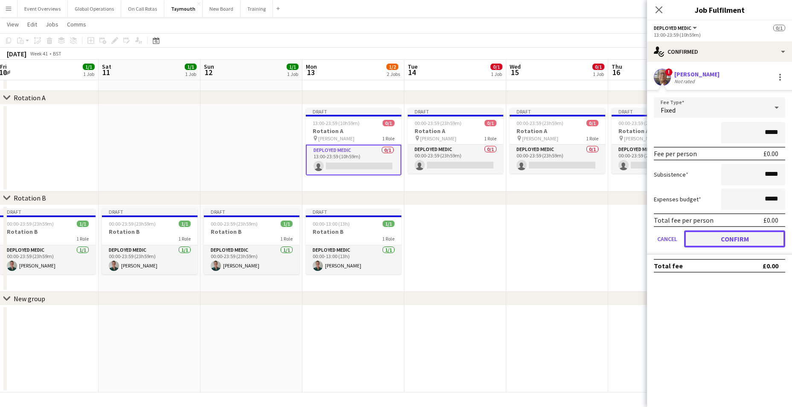
click at [722, 237] on button "Confirm" at bounding box center [734, 238] width 101 height 17
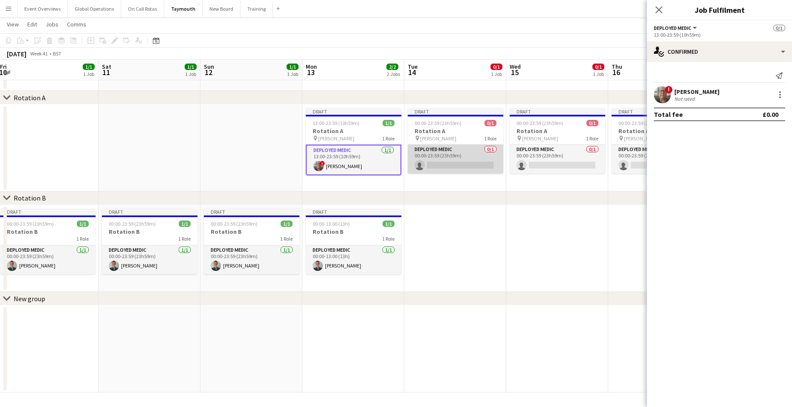
click at [447, 162] on app-card-role "Deployed Medic 0/1 00:00-23:59 (23h59m) single-neutral-actions" at bounding box center [456, 159] width 96 height 29
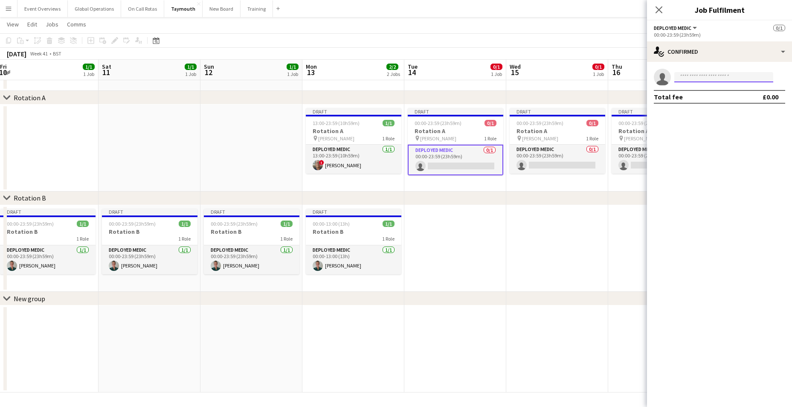
click at [700, 75] on input at bounding box center [723, 77] width 99 height 10
type input "*****"
click at [700, 98] on span "[EMAIL_ADDRESS][DOMAIN_NAME]" at bounding box center [723, 96] width 85 height 7
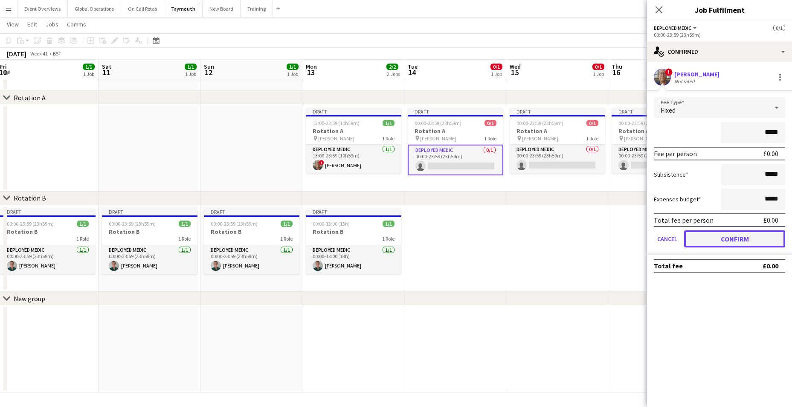
click at [728, 243] on button "Confirm" at bounding box center [734, 238] width 101 height 17
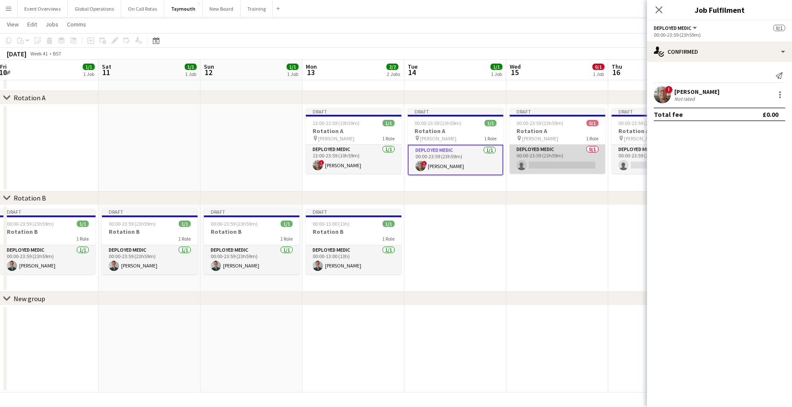
click at [545, 163] on app-card-role "Deployed Medic 0/1 00:00-23:59 (23h59m) single-neutral-actions" at bounding box center [558, 159] width 96 height 29
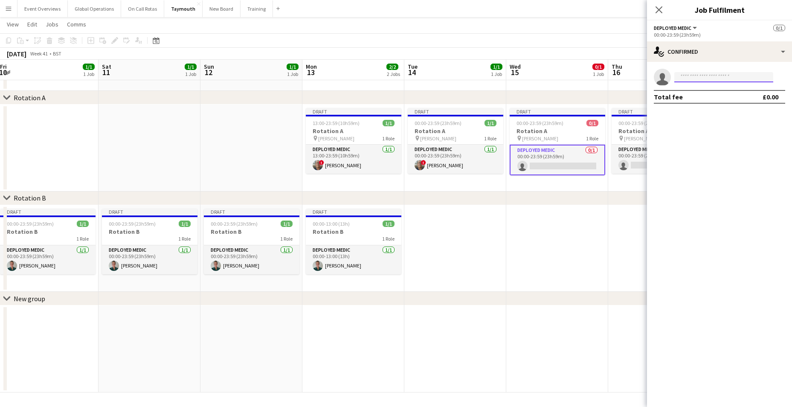
click at [705, 73] on input at bounding box center [723, 77] width 99 height 10
type input "*****"
click at [687, 92] on span "[PERSON_NAME]" at bounding box center [705, 89] width 49 height 7
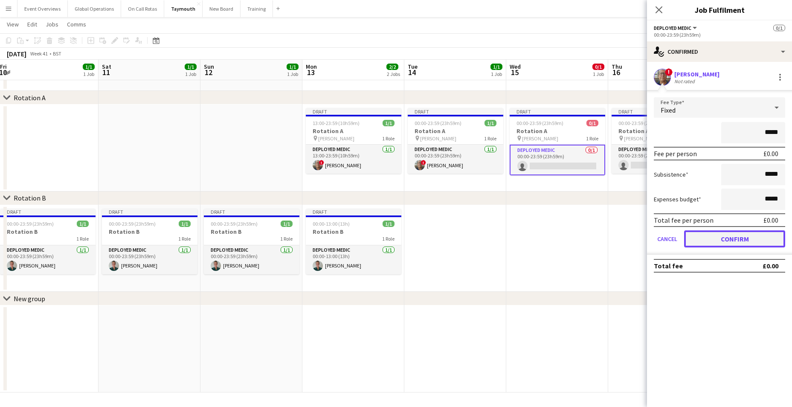
click at [725, 237] on button "Confirm" at bounding box center [734, 238] width 101 height 17
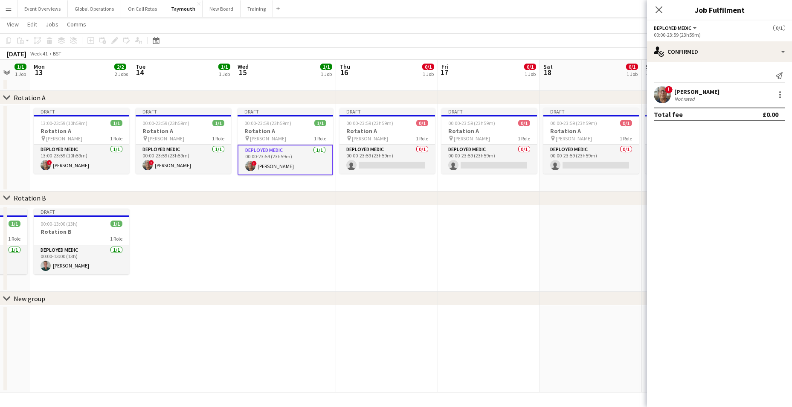
scroll to position [0, 292]
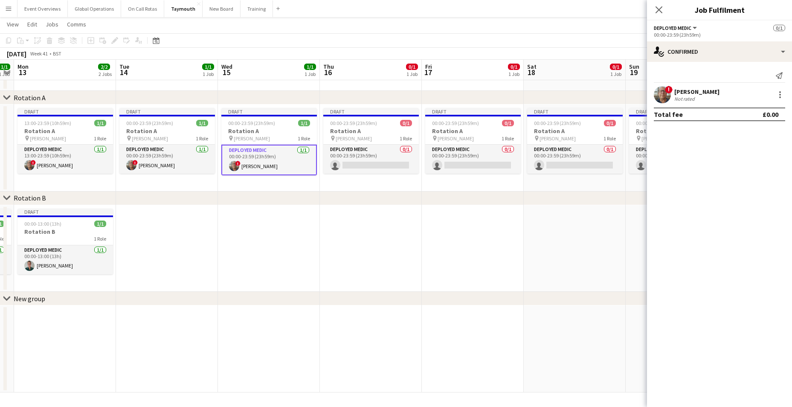
drag, startPoint x: 613, startPoint y: 254, endPoint x: 322, endPoint y: 251, distance: 290.9
click at [325, 254] on app-calendar-viewport "Fri 10 1/1 1 Job Sat 11 1/1 1 Job Sun 12 1/1 1 Job Mon 13 2/2 2 Jobs Tue 14 1/1…" at bounding box center [396, 197] width 792 height 389
click at [371, 162] on app-card-role "Deployed Medic 0/1 00:00-23:59 (23h59m) single-neutral-actions" at bounding box center [371, 159] width 96 height 29
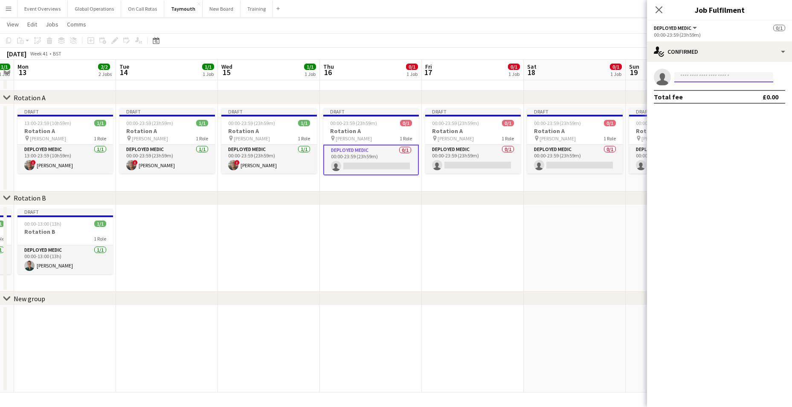
click at [699, 75] on input at bounding box center [723, 77] width 99 height 10
type input "*****"
click at [684, 107] on div "[PERSON_NAME] Active [EMAIL_ADDRESS][DOMAIN_NAME] [PHONE_NUMBER]" at bounding box center [723, 95] width 99 height 27
click at [696, 96] on span "[EMAIL_ADDRESS][DOMAIN_NAME]" at bounding box center [723, 96] width 85 height 7
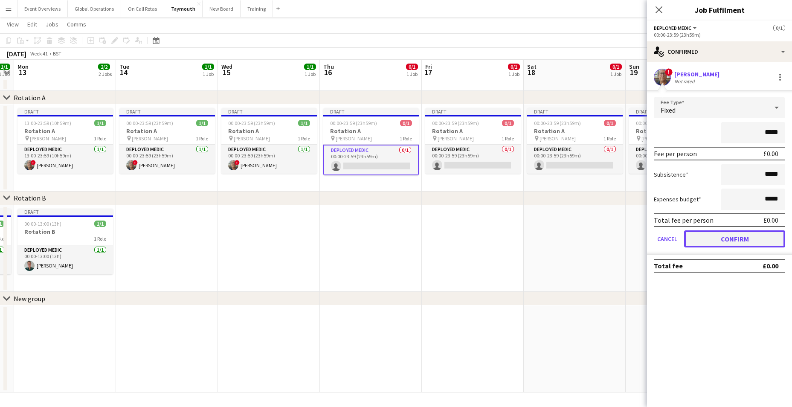
click at [725, 232] on button "Confirm" at bounding box center [734, 238] width 101 height 17
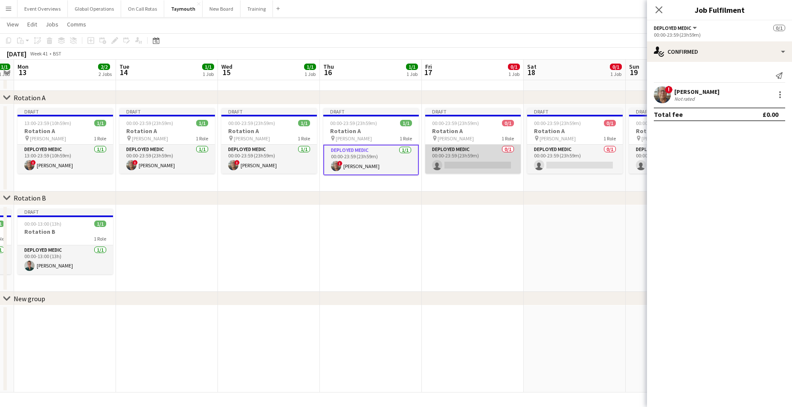
click at [481, 159] on app-card-role "Deployed Medic 0/1 00:00-23:59 (23h59m) single-neutral-actions" at bounding box center [473, 159] width 96 height 29
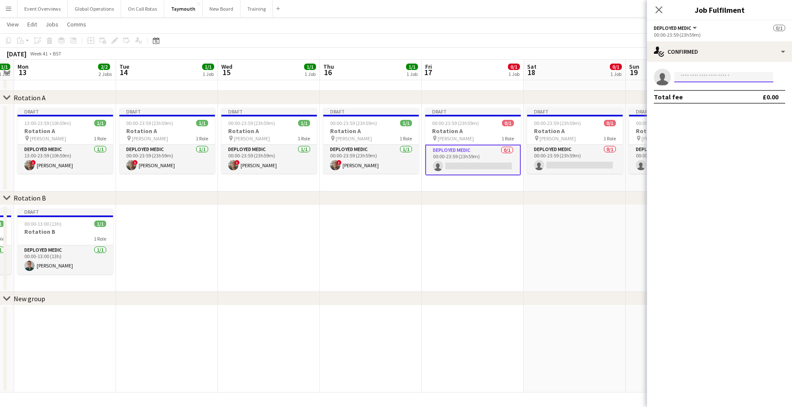
click at [707, 78] on input at bounding box center [723, 77] width 99 height 10
type input "**********"
click at [707, 94] on span "[EMAIL_ADDRESS][DOMAIN_NAME]" at bounding box center [723, 96] width 85 height 7
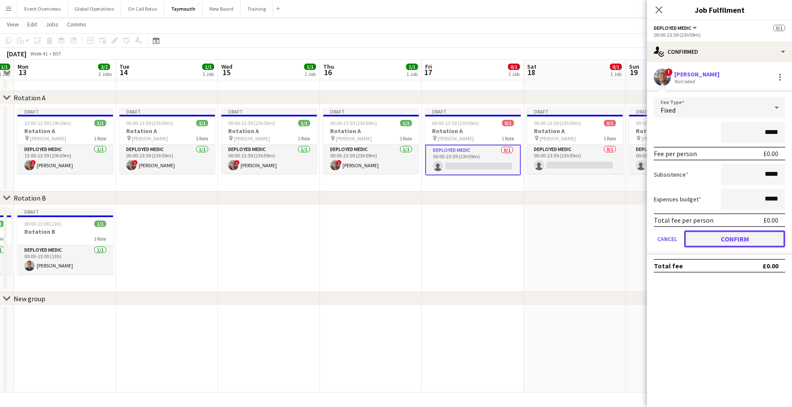
click at [730, 238] on button "Confirm" at bounding box center [734, 238] width 101 height 17
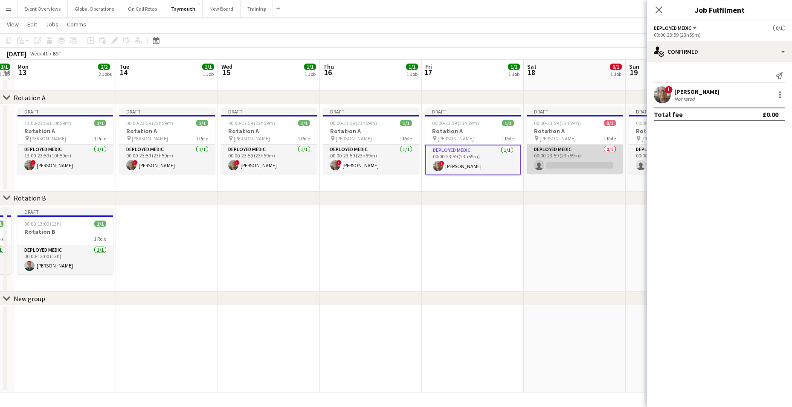
click at [573, 155] on app-card-role "Deployed Medic 0/1 00:00-23:59 (23h59m) single-neutral-actions" at bounding box center [575, 159] width 96 height 29
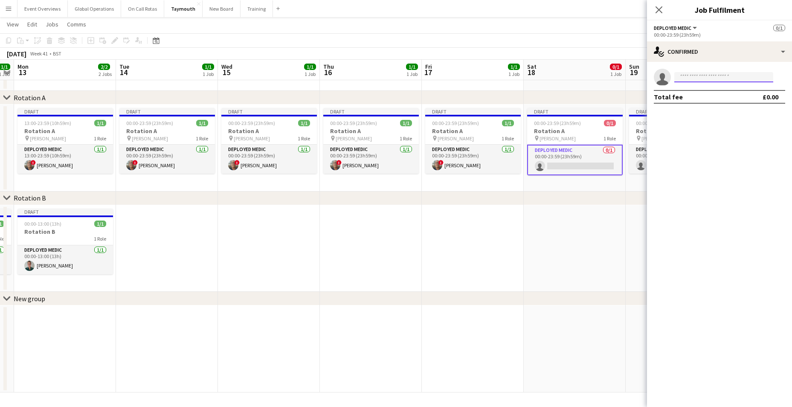
click at [707, 73] on input at bounding box center [723, 77] width 99 height 10
type input "*****"
click at [687, 96] on span "[EMAIL_ADDRESS][DOMAIN_NAME]" at bounding box center [723, 96] width 85 height 7
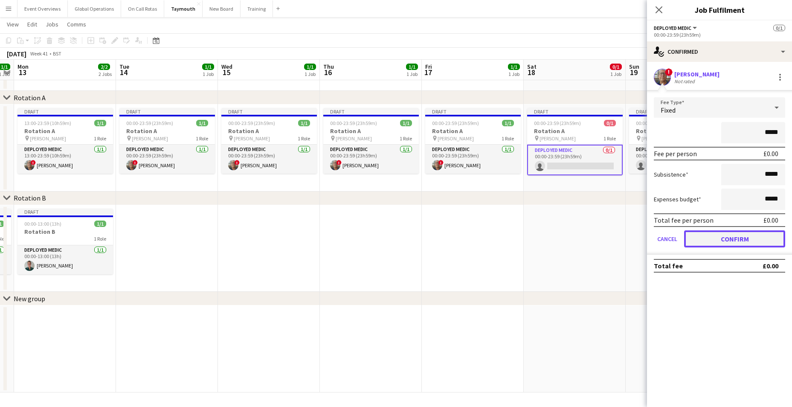
click at [729, 242] on button "Confirm" at bounding box center [734, 238] width 101 height 17
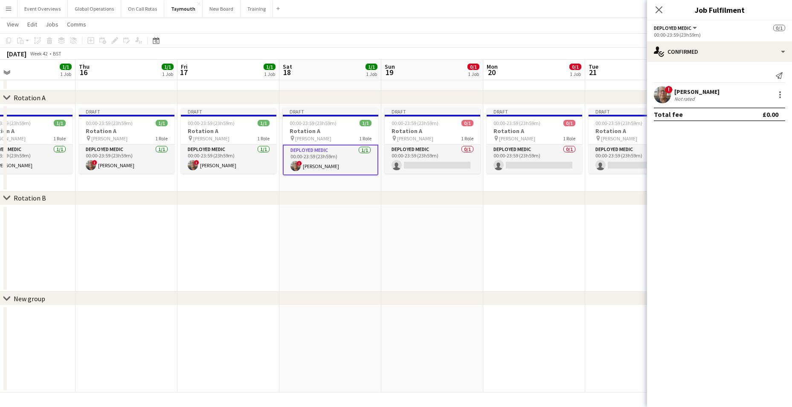
drag, startPoint x: 593, startPoint y: 248, endPoint x: 348, endPoint y: 231, distance: 245.4
click at [348, 231] on app-calendar-viewport "Sun 12 1/1 1 Job Mon 13 2/2 2 Jobs Tue 14 1/1 1 Job Wed 15 1/1 1 Job Thu 16 1/1…" at bounding box center [396, 197] width 792 height 389
click at [424, 161] on app-card-role "Deployed Medic 0/1 00:00-23:59 (23h59m) single-neutral-actions" at bounding box center [432, 159] width 96 height 29
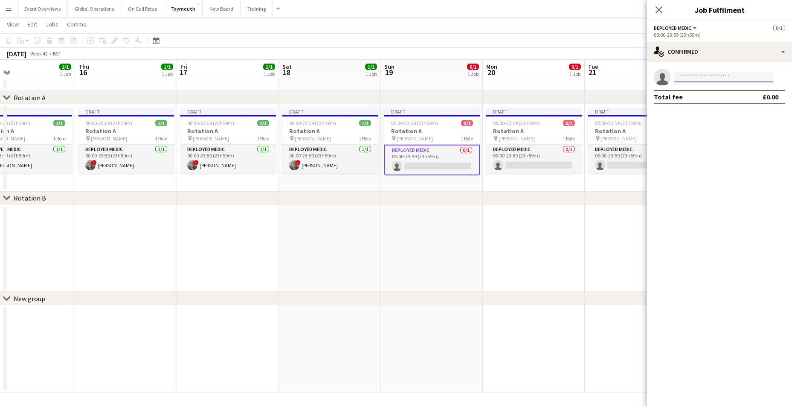
click at [721, 76] on input at bounding box center [723, 77] width 99 height 10
type input "*****"
click at [713, 88] on span "[PERSON_NAME]" at bounding box center [705, 89] width 49 height 7
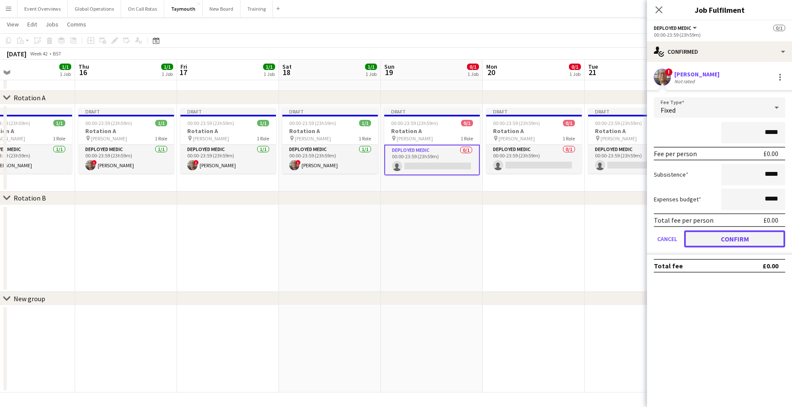
click at [721, 243] on button "Confirm" at bounding box center [734, 238] width 101 height 17
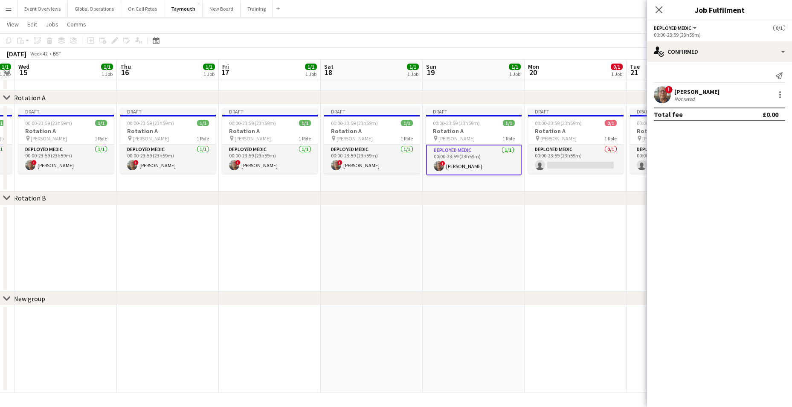
scroll to position [0, 332]
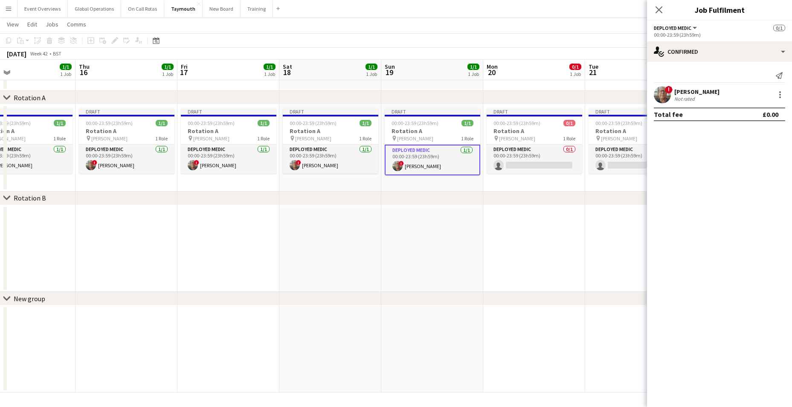
drag, startPoint x: 516, startPoint y: 261, endPoint x: 415, endPoint y: 247, distance: 102.4
click at [415, 247] on app-calendar-viewport "Sun 12 1/1 1 Job Mon 13 2/2 2 Jobs Tue 14 1/1 1 Job Wed 15 1/1 1 Job Thu 16 1/1…" at bounding box center [396, 197] width 792 height 389
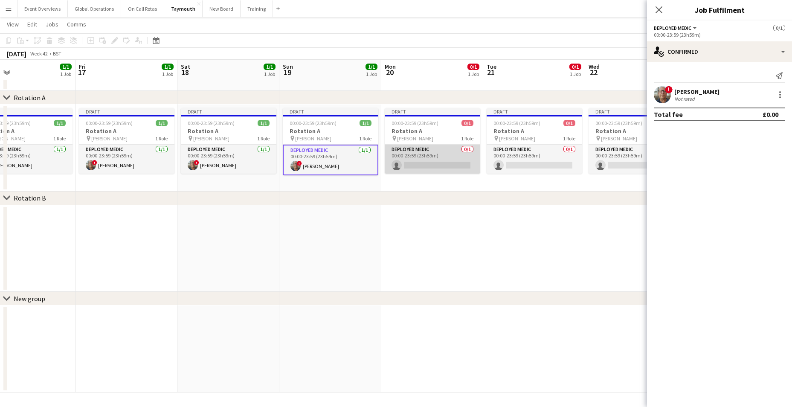
click at [418, 166] on app-card-role "Deployed Medic 0/1 00:00-23:59 (23h59m) single-neutral-actions" at bounding box center [433, 159] width 96 height 29
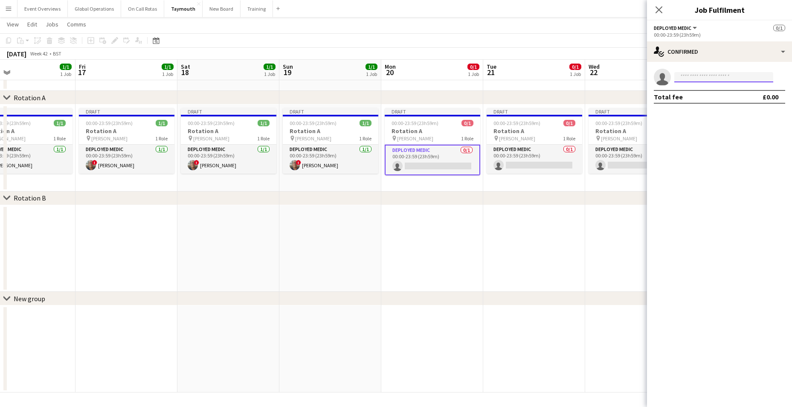
click at [704, 76] on input at bounding box center [723, 77] width 99 height 10
type input "*****"
click at [698, 85] on div "[PERSON_NAME] Active [EMAIL_ADDRESS][DOMAIN_NAME] [PHONE_NUMBER]" at bounding box center [723, 95] width 99 height 27
click at [697, 96] on span "[EMAIL_ADDRESS][DOMAIN_NAME]" at bounding box center [723, 96] width 85 height 7
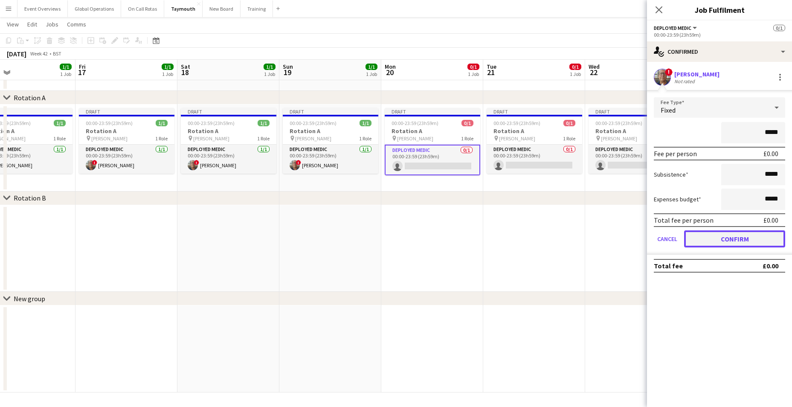
click at [730, 238] on button "Confirm" at bounding box center [734, 238] width 101 height 17
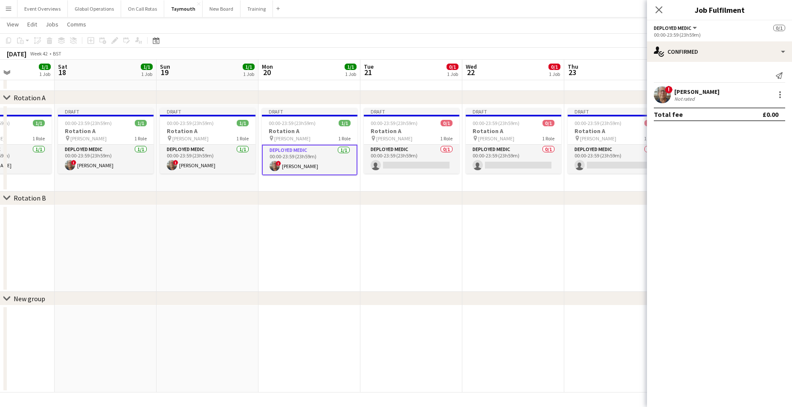
drag, startPoint x: 555, startPoint y: 225, endPoint x: 432, endPoint y: 212, distance: 123.1
click at [432, 212] on app-calendar-viewport "Tue 14 1/1 1 Job Wed 15 1/1 1 Job Thu 16 1/1 1 Job Fri 17 1/1 1 Job Sat 18 1/1 …" at bounding box center [396, 197] width 792 height 389
click at [423, 165] on app-card-role "Deployed Medic 0/1 00:00-23:59 (23h59m) single-neutral-actions" at bounding box center [411, 159] width 96 height 29
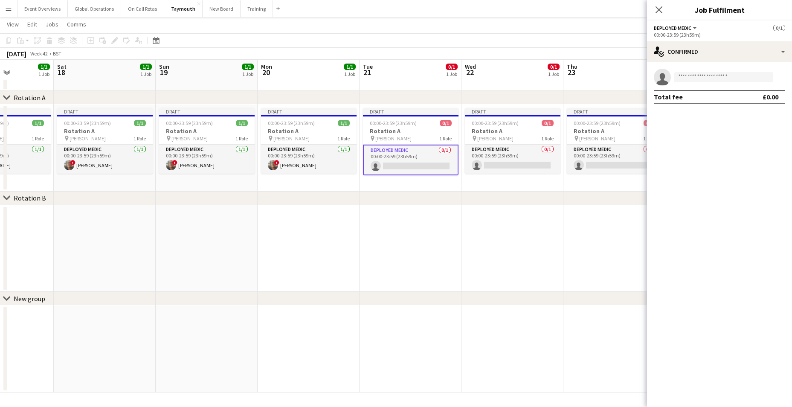
click at [696, 71] on app-invite-slot "single-neutral-actions" at bounding box center [719, 77] width 145 height 17
click at [693, 76] on input at bounding box center [723, 77] width 99 height 10
type input "*****"
click at [692, 97] on span "[EMAIL_ADDRESS][DOMAIN_NAME]" at bounding box center [723, 96] width 85 height 7
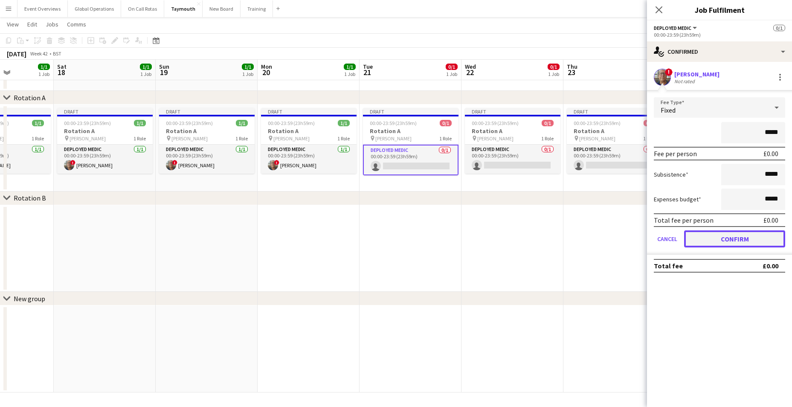
click at [721, 245] on button "Confirm" at bounding box center [734, 238] width 101 height 17
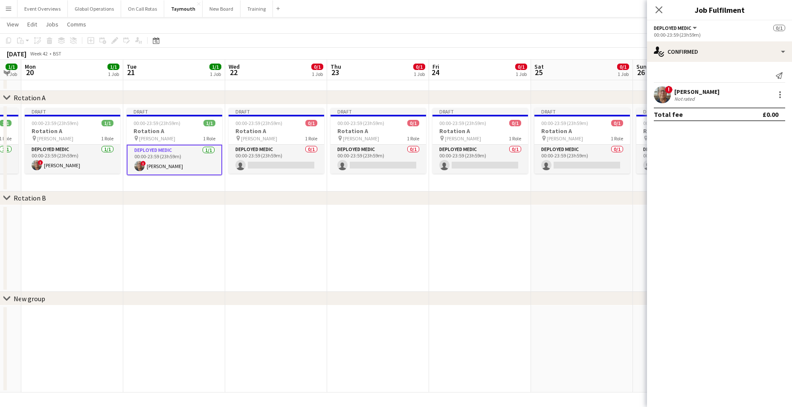
scroll to position [0, 297]
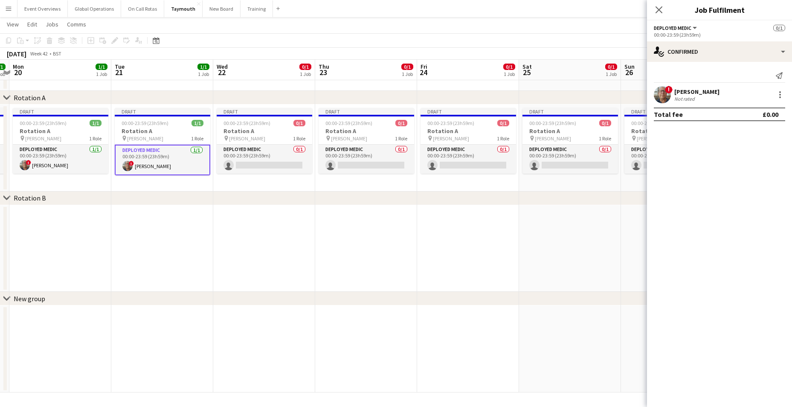
drag, startPoint x: 548, startPoint y: 258, endPoint x: 278, endPoint y: 199, distance: 276.9
click at [300, 244] on app-calendar-viewport "Fri 17 1/1 1 Job Sat 18 1/1 1 Job Sun 19 1/1 1 Job Mon 20 1/1 1 Job Tue 21 1/1 …" at bounding box center [396, 197] width 792 height 389
click at [263, 164] on app-card-role "Deployed Medic 0/1 00:00-23:59 (23h59m) single-neutral-actions" at bounding box center [264, 159] width 96 height 29
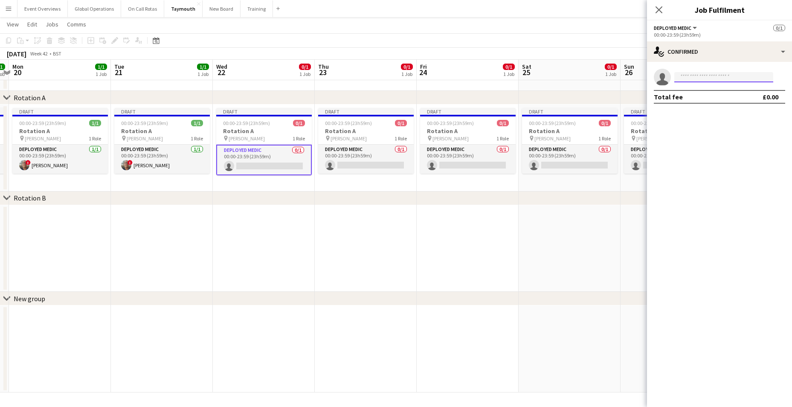
click at [700, 73] on input at bounding box center [723, 77] width 99 height 10
type input "*****"
click at [693, 90] on span "[PERSON_NAME]" at bounding box center [705, 89] width 49 height 7
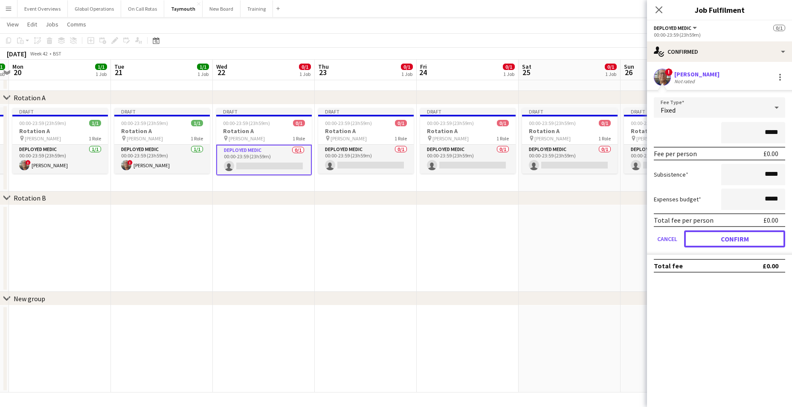
click at [713, 238] on button "Confirm" at bounding box center [734, 238] width 101 height 17
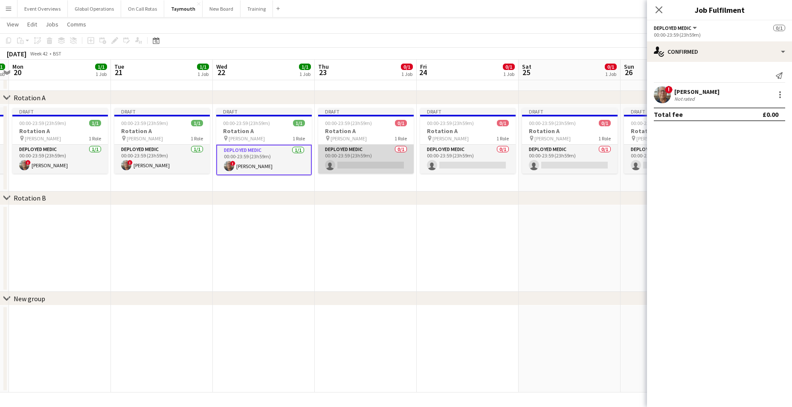
click at [378, 162] on app-card-role "Deployed Medic 0/1 00:00-23:59 (23h59m) single-neutral-actions" at bounding box center [366, 159] width 96 height 29
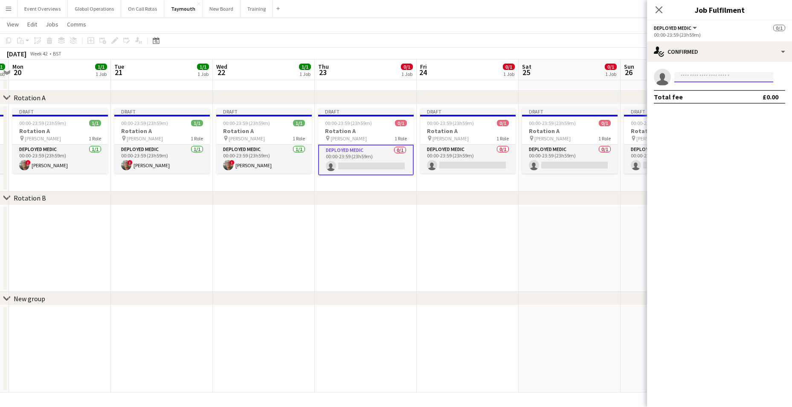
click at [702, 74] on input at bounding box center [723, 77] width 99 height 10
type input "*****"
click at [710, 101] on span "[PHONE_NUMBER]" at bounding box center [723, 103] width 85 height 7
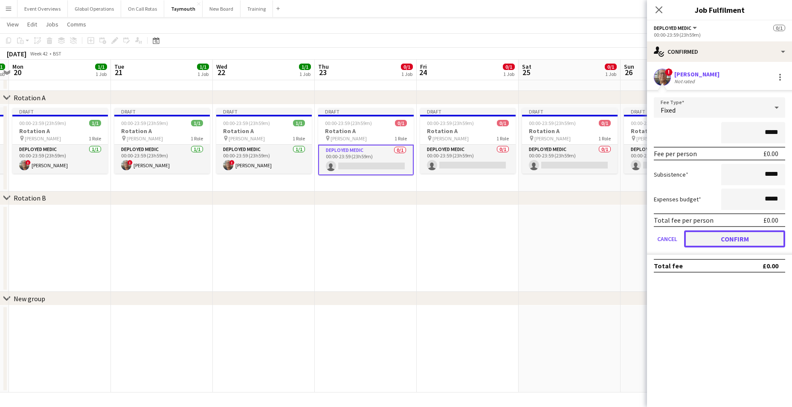
click at [731, 241] on button "Confirm" at bounding box center [734, 238] width 101 height 17
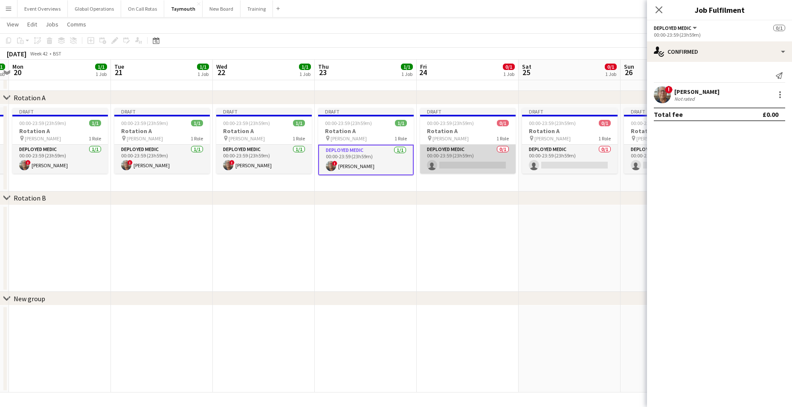
scroll to position [0, 296]
click at [459, 168] on app-card-role "Deployed Medic 0/1 00:00-23:59 (23h59m) single-neutral-actions" at bounding box center [468, 159] width 96 height 29
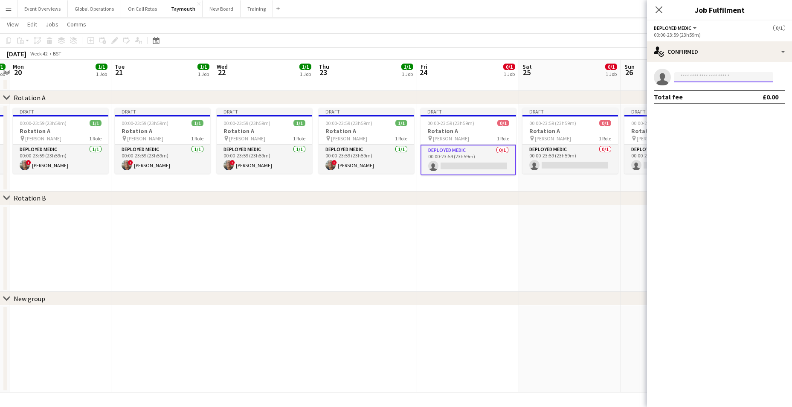
click at [704, 74] on input at bounding box center [723, 77] width 99 height 10
type input "*****"
click at [698, 90] on span "[PERSON_NAME]" at bounding box center [705, 89] width 49 height 7
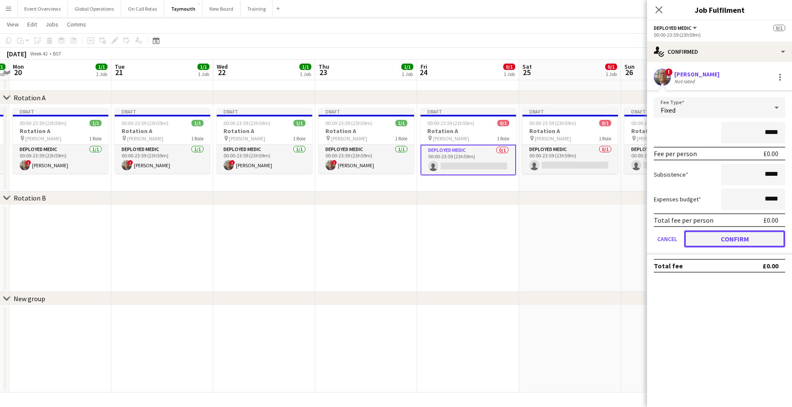
click at [719, 236] on button "Confirm" at bounding box center [734, 238] width 101 height 17
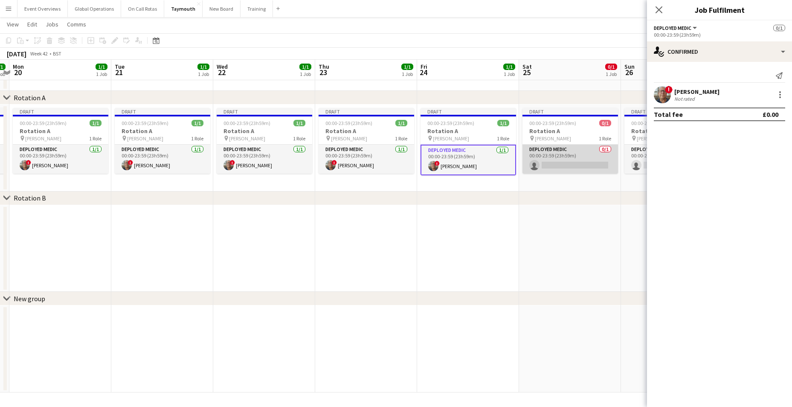
click at [578, 163] on app-card-role "Deployed Medic 0/1 00:00-23:59 (23h59m) single-neutral-actions" at bounding box center [570, 159] width 96 height 29
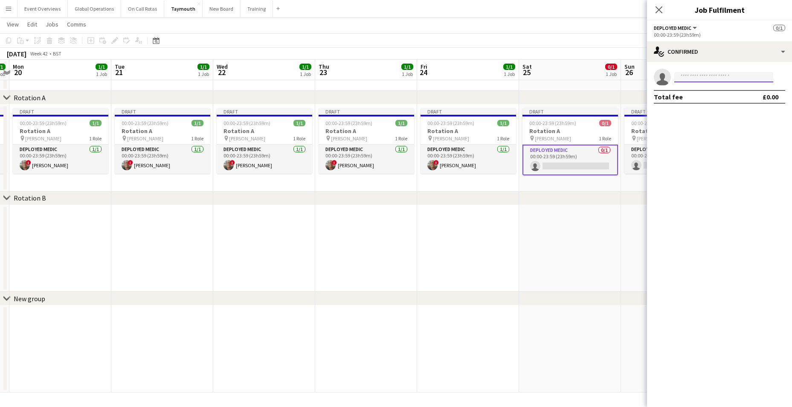
click at [690, 73] on input at bounding box center [723, 77] width 99 height 10
type input "*****"
click at [702, 90] on span "[PERSON_NAME]" at bounding box center [705, 89] width 49 height 7
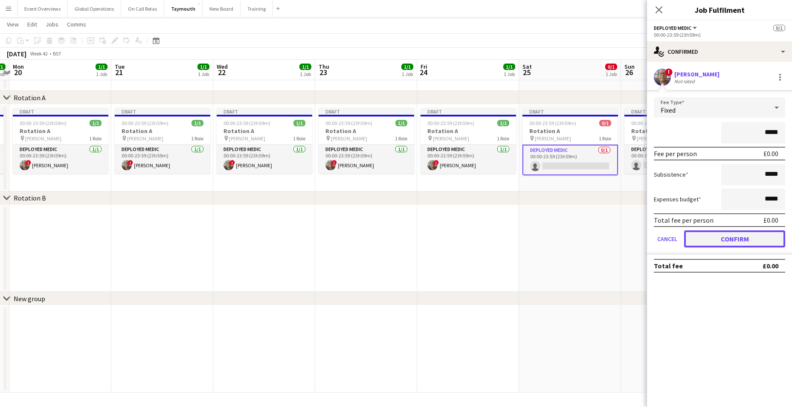
click at [725, 234] on button "Confirm" at bounding box center [734, 238] width 101 height 17
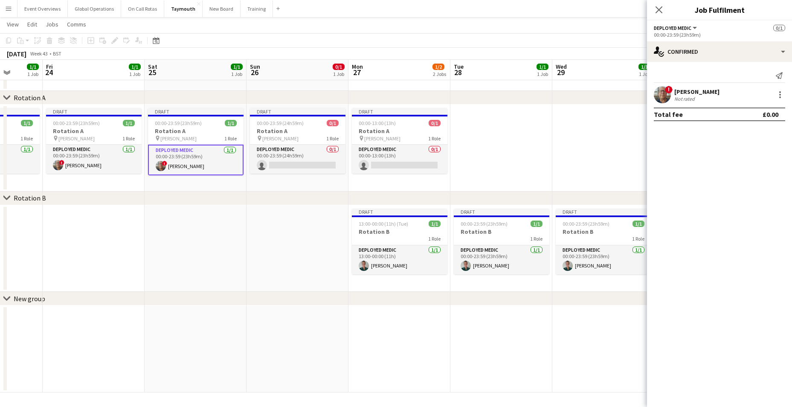
drag, startPoint x: 568, startPoint y: 269, endPoint x: 192, endPoint y: 243, distance: 376.6
click at [193, 244] on app-calendar-viewport "Tue 21 1/1 1 Job Wed 22 1/1 1 Job Thu 23 1/1 1 Job Fri 24 1/1 1 Job Sat 25 1/1 …" at bounding box center [396, 197] width 792 height 389
click at [280, 164] on app-card-role "Deployed Medic 0/1 00:00-23:59 (24h59m) single-neutral-actions" at bounding box center [297, 159] width 96 height 29
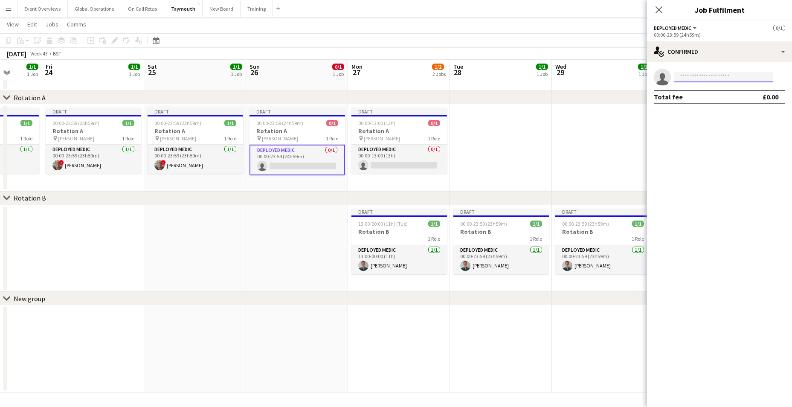
click at [699, 78] on input at bounding box center [723, 77] width 99 height 10
type input "*****"
click at [704, 88] on span "[PERSON_NAME]" at bounding box center [705, 89] width 49 height 7
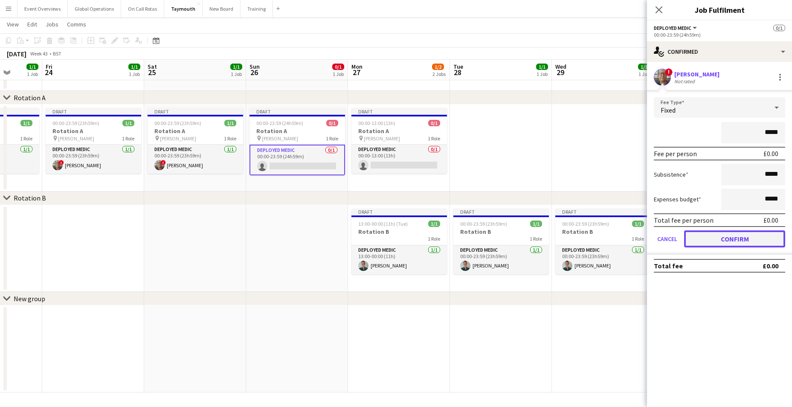
click at [728, 236] on button "Confirm" at bounding box center [734, 238] width 101 height 17
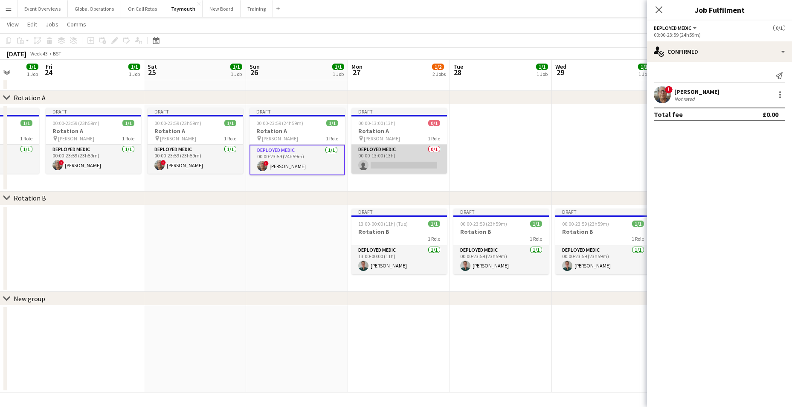
click at [395, 162] on app-card-role "Deployed Medic 0/1 00:00-13:00 (13h) single-neutral-actions" at bounding box center [399, 159] width 96 height 29
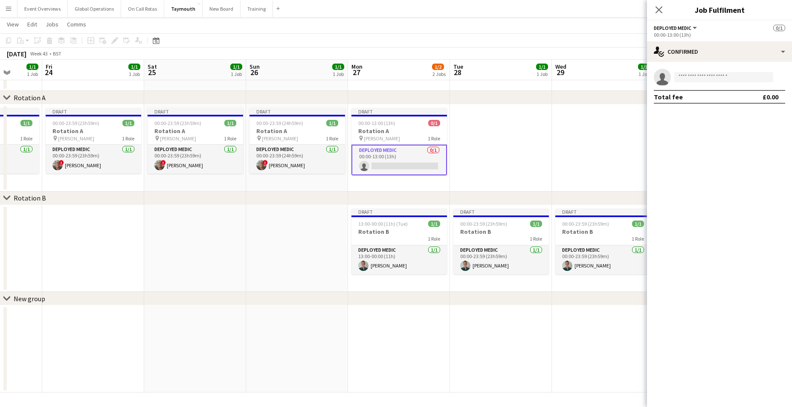
click at [694, 71] on app-invite-slot "single-neutral-actions" at bounding box center [719, 77] width 145 height 17
click at [694, 74] on input at bounding box center [723, 77] width 99 height 10
type input "*****"
click at [692, 92] on span "[PERSON_NAME]" at bounding box center [705, 89] width 49 height 7
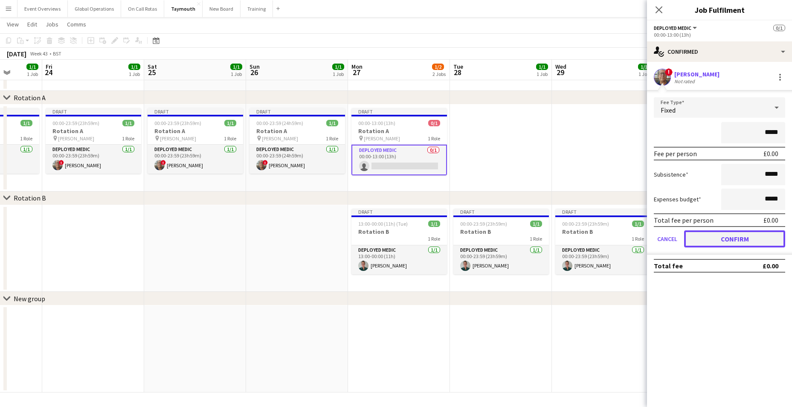
click at [737, 235] on button "Confirm" at bounding box center [734, 238] width 101 height 17
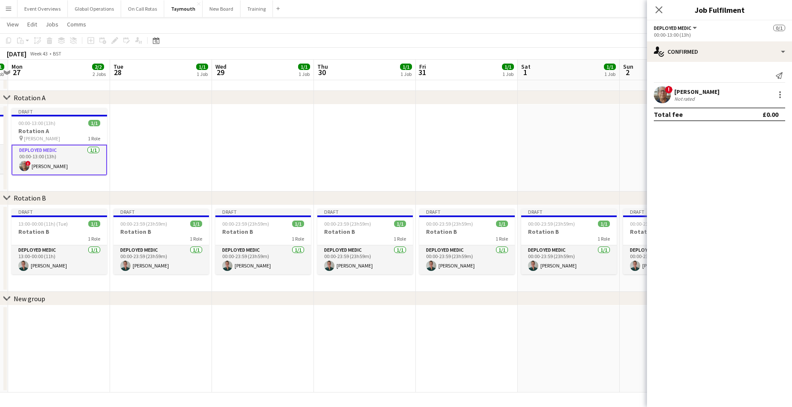
drag, startPoint x: 529, startPoint y: 357, endPoint x: 188, endPoint y: 340, distance: 341.2
click at [188, 340] on app-calendar-viewport "Fri 24 1/1 1 Job Sat 25 1/1 1 Job Sun 26 1/1 1 Job Mon 27 2/2 2 Jobs Tue 28 1/1…" at bounding box center [396, 197] width 792 height 389
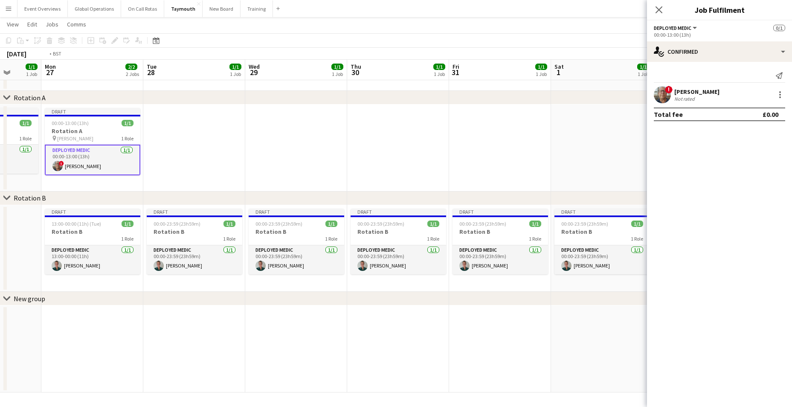
drag, startPoint x: 502, startPoint y: 333, endPoint x: 128, endPoint y: 327, distance: 373.6
click at [128, 327] on app-calendar-viewport "Fri 24 1/1 1 Job Sat 25 1/1 1 Job Sun 26 1/1 1 Job Mon 27 2/2 2 Jobs Tue 28 1/1…" at bounding box center [396, 197] width 792 height 389
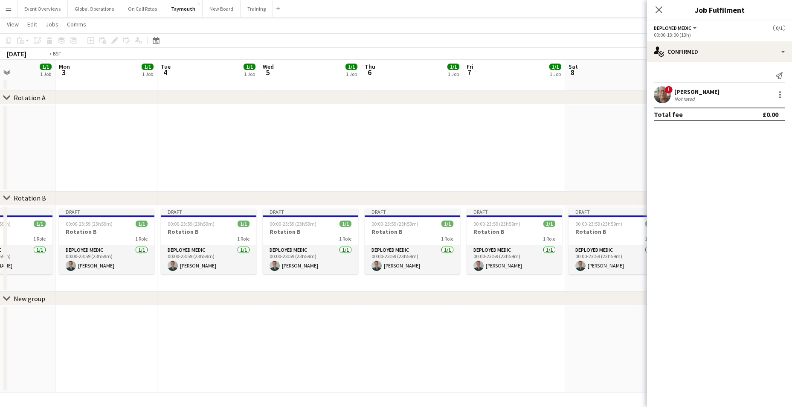
drag, startPoint x: 474, startPoint y: 356, endPoint x: 84, endPoint y: 322, distance: 392.1
click at [81, 322] on app-calendar-viewport "Thu 30 1/1 1 Job Fri 31 1/1 1 Job Sat 1 1/1 1 Job Sun 2 1/1 1 Job Mon 3 1/1 1 J…" at bounding box center [396, 197] width 792 height 389
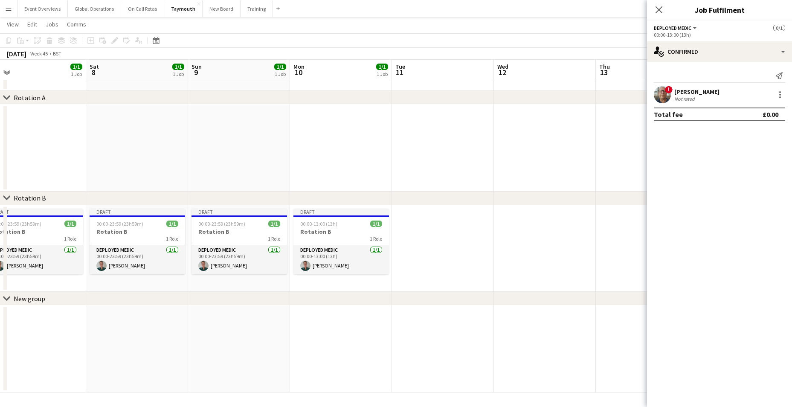
drag, startPoint x: 447, startPoint y: 348, endPoint x: 73, endPoint y: 314, distance: 375.1
click at [73, 314] on app-calendar-viewport "Tue 4 1/1 1 Job Wed 5 1/1 1 Job Thu 6 1/1 1 Job Fri 7 1/1 1 Job Sat 8 1/1 1 Job…" at bounding box center [396, 197] width 792 height 389
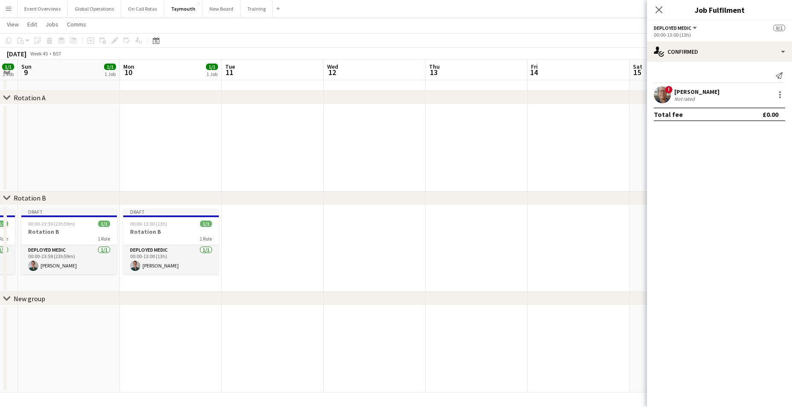
scroll to position [0, 328]
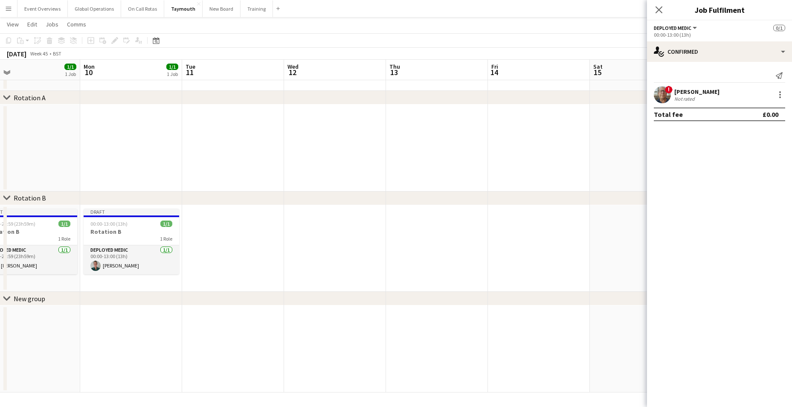
drag, startPoint x: 342, startPoint y: 334, endPoint x: 139, endPoint y: 313, distance: 204.5
click at [139, 313] on app-calendar-viewport "Thu 6 1/1 1 Job Fri 7 1/1 1 Job Sat 8 1/1 1 Job Sun 9 1/1 1 Job Mon 10 1/1 1 Jo…" at bounding box center [396, 197] width 792 height 389
click at [657, 7] on icon at bounding box center [659, 10] width 8 height 8
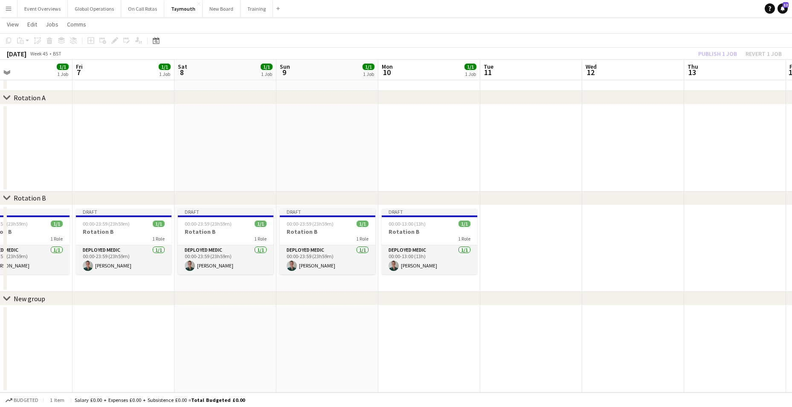
drag, startPoint x: 301, startPoint y: 334, endPoint x: 556, endPoint y: 305, distance: 257.1
click at [723, 301] on div "chevron-right Rotation A chevron-right Rotation B chevron-right New group Tue 4…" at bounding box center [396, 197] width 792 height 389
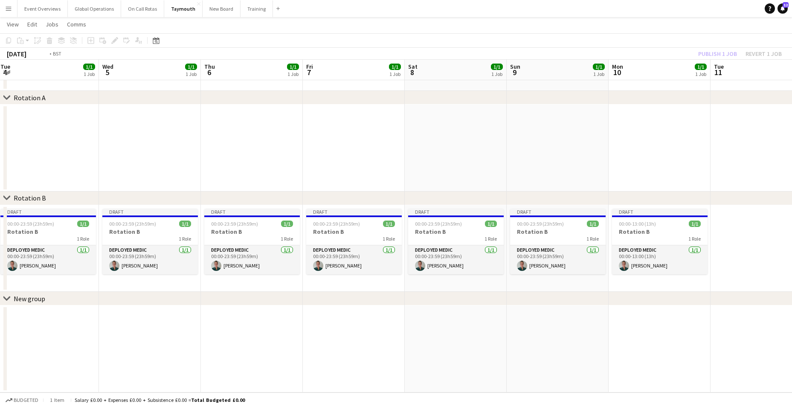
drag, startPoint x: 452, startPoint y: 310, endPoint x: 533, endPoint y: 325, distance: 82.8
click at [543, 325] on app-calendar-viewport "Sun 2 1/1 1 Job Mon 3 1/1 1 Job Tue 4 1/1 1 Job Wed 5 1/1 1 Job Thu 6 1/1 1 Job…" at bounding box center [396, 197] width 792 height 389
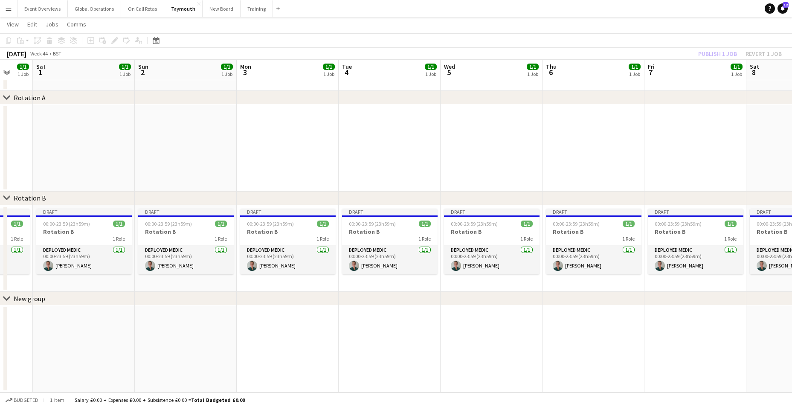
scroll to position [0, 243]
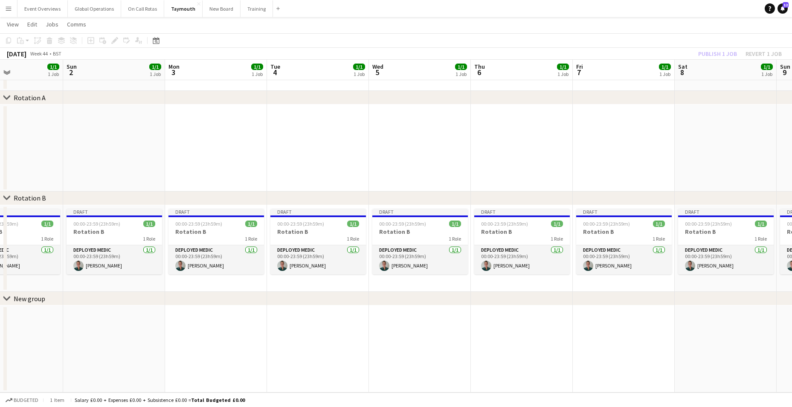
drag, startPoint x: 402, startPoint y: 283, endPoint x: 553, endPoint y: 298, distance: 151.3
click at [566, 301] on div "chevron-right Rotation A chevron-right Rotation B chevron-right New group Thu 3…" at bounding box center [396, 197] width 792 height 389
drag, startPoint x: 317, startPoint y: 286, endPoint x: 619, endPoint y: 298, distance: 302.2
click at [637, 297] on div "chevron-right New group" at bounding box center [396, 299] width 792 height 14
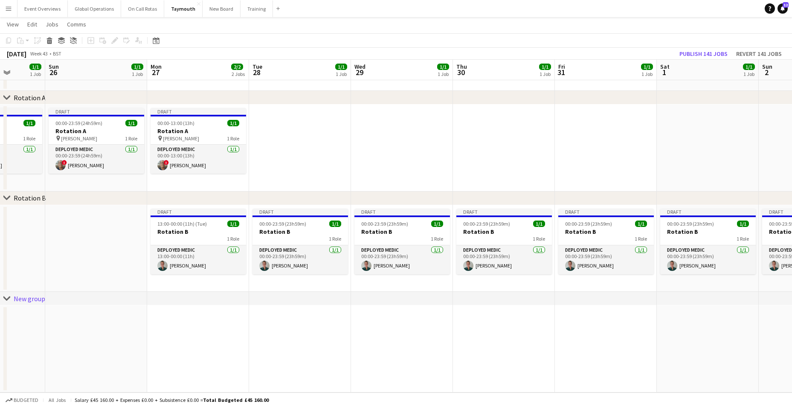
scroll to position [0, 248]
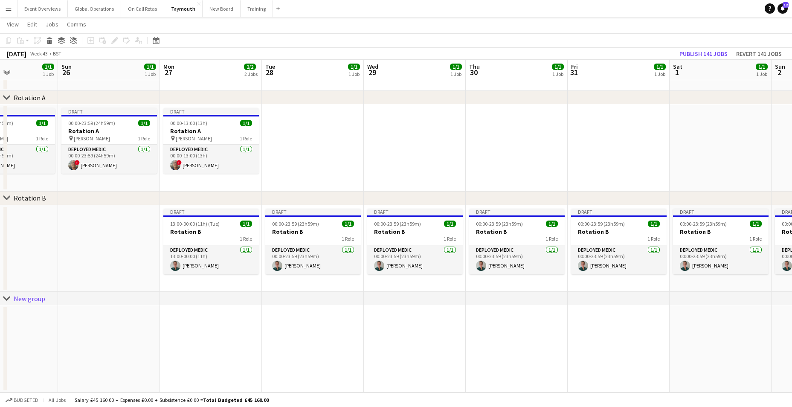
drag, startPoint x: 187, startPoint y: 164, endPoint x: 692, endPoint y: 140, distance: 505.1
click at [692, 140] on app-calendar-viewport "Thu 23 1/1 1 Job Fri 24 1/1 1 Job Sat 25 1/1 1 Job Sun 26 1/1 1 Job Mon 27 2/2 …" at bounding box center [396, 197] width 792 height 389
click at [186, 130] on h3 "Rotation A" at bounding box center [211, 131] width 96 height 8
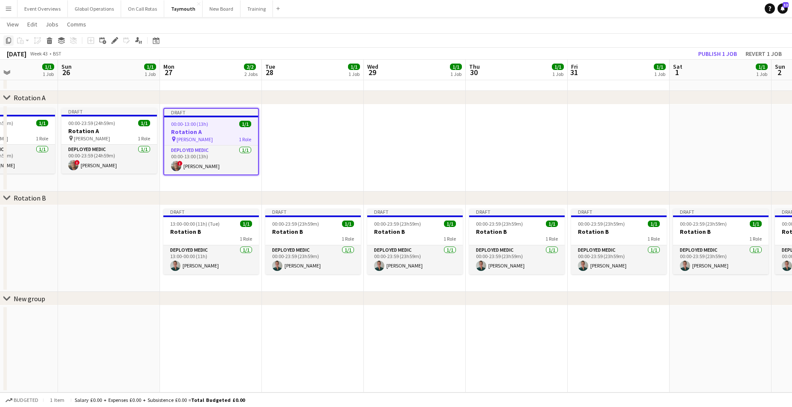
click at [8, 40] on icon "Copy" at bounding box center [8, 40] width 7 height 7
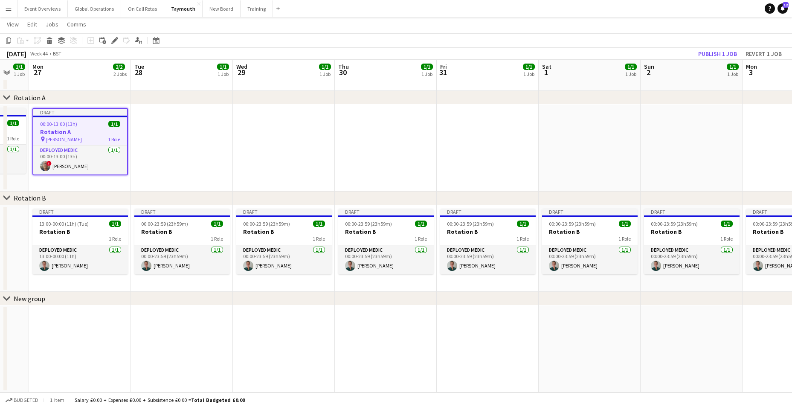
drag, startPoint x: 455, startPoint y: 355, endPoint x: 222, endPoint y: 356, distance: 233.7
click at [222, 356] on app-calendar-viewport "Fri 24 1/1 1 Job Sat 25 1/1 1 Job Sun 26 1/1 1 Job Mon 27 2/2 2 Jobs Tue 28 1/1…" at bounding box center [396, 197] width 792 height 389
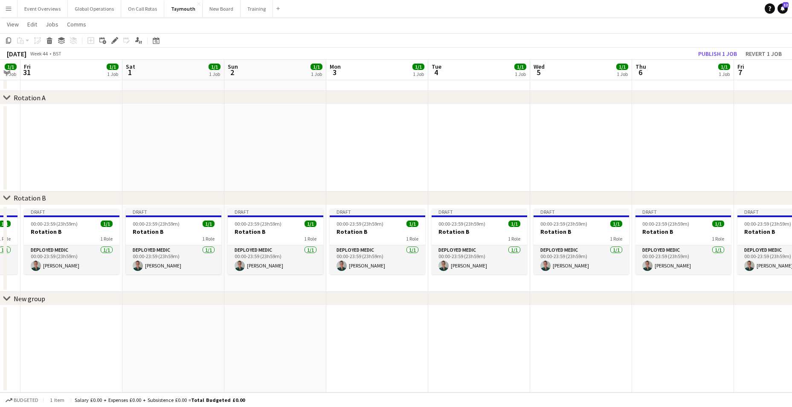
drag, startPoint x: 721, startPoint y: 367, endPoint x: 223, endPoint y: 347, distance: 498.1
click at [223, 347] on app-calendar-viewport "Tue 28 1/1 1 Job Wed 29 1/1 1 Job Thu 30 1/1 1 Job Fri 31 1/1 1 Job Sat 1 1/1 1…" at bounding box center [396, 197] width 792 height 389
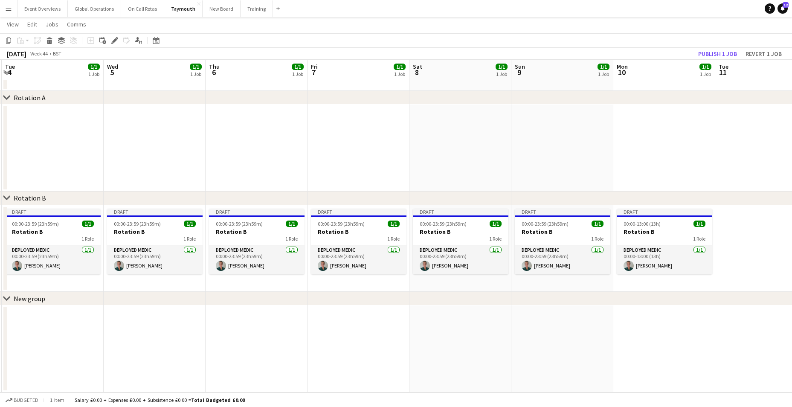
drag, startPoint x: 500, startPoint y: 350, endPoint x: 246, endPoint y: 335, distance: 254.2
click at [246, 335] on app-calendar-viewport "Sat 1 1/1 1 Job Sun 2 1/1 1 Job Mon 3 1/1 1 Job Tue 4 1/1 1 Job Wed 5 1/1 1 Job…" at bounding box center [396, 197] width 792 height 389
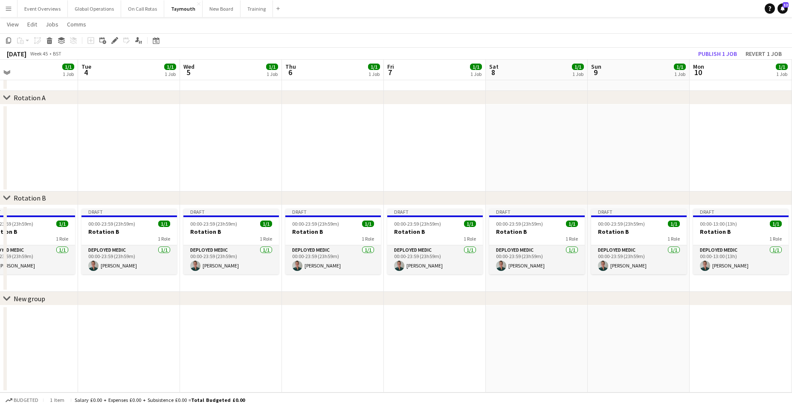
scroll to position [0, 288]
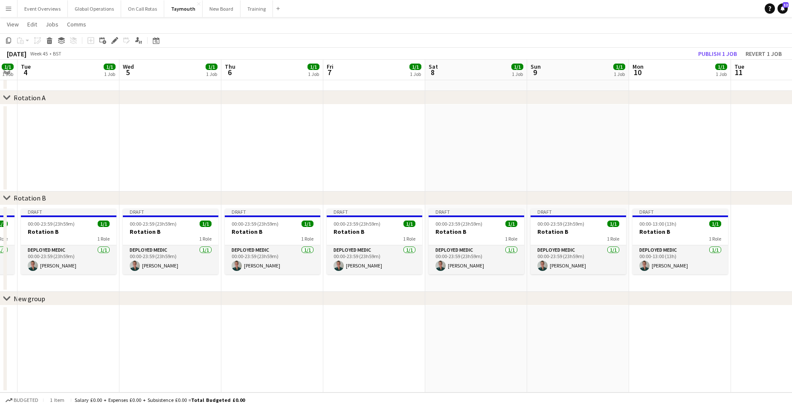
drag, startPoint x: 481, startPoint y: 350, endPoint x: 1036, endPoint y: 346, distance: 554.4
click at [792, 346] on html "Menu Boards Boards Boards All jobs Status Workforce Workforce My Workforce Recr…" at bounding box center [396, 188] width 792 height 437
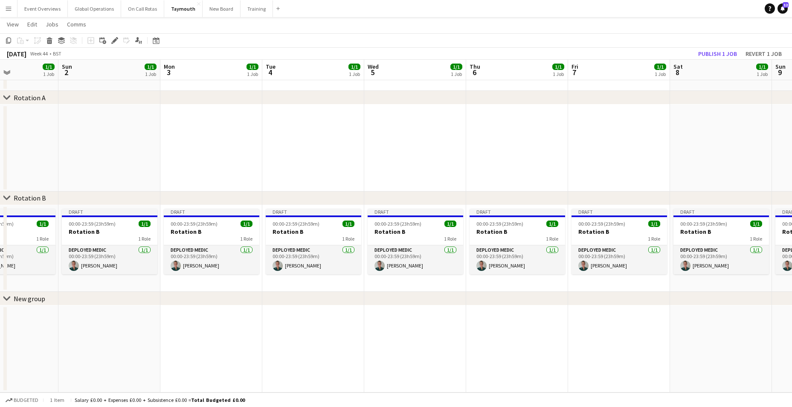
drag, startPoint x: 90, startPoint y: 141, endPoint x: 521, endPoint y: 164, distance: 431.3
click at [607, 165] on app-calendar-viewport "Thu 30 1/1 1 Job Fri 31 1/1 1 Job Sat 1 1/1 1 Job Sun 2 1/1 1 Job Mon 3 1/1 1 J…" at bounding box center [396, 197] width 792 height 389
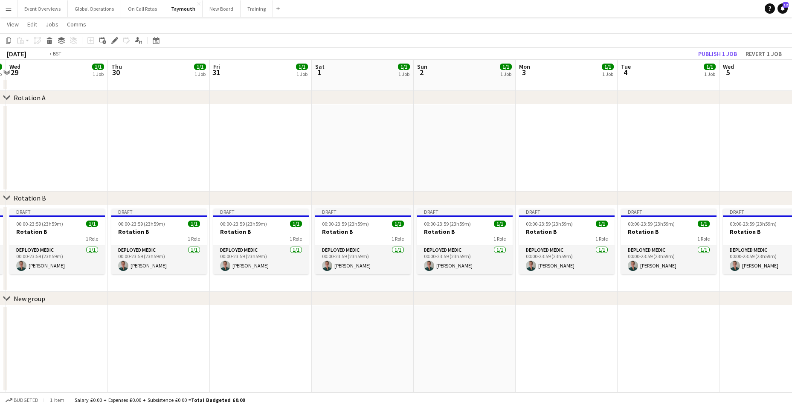
drag, startPoint x: 122, startPoint y: 142, endPoint x: 429, endPoint y: 158, distance: 308.3
click at [477, 151] on app-calendar-viewport "Mon 27 2/2 2 Jobs Tue 28 1/1 1 Job Wed 29 1/1 1 Job Thu 30 1/1 1 Job Fri 31 1/1…" at bounding box center [396, 197] width 792 height 389
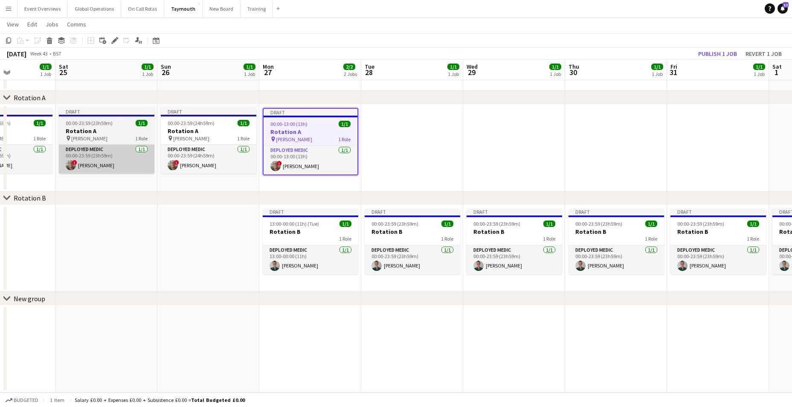
drag, startPoint x: 275, startPoint y: 150, endPoint x: 344, endPoint y: 171, distance: 71.4
click at [449, 165] on app-calendar-viewport "Wed 22 1/1 1 Job Thu 23 1/1 1 Job Fri 24 1/1 1 Job Sat 25 1/1 1 Job Sun 26 1/1 …" at bounding box center [396, 197] width 792 height 389
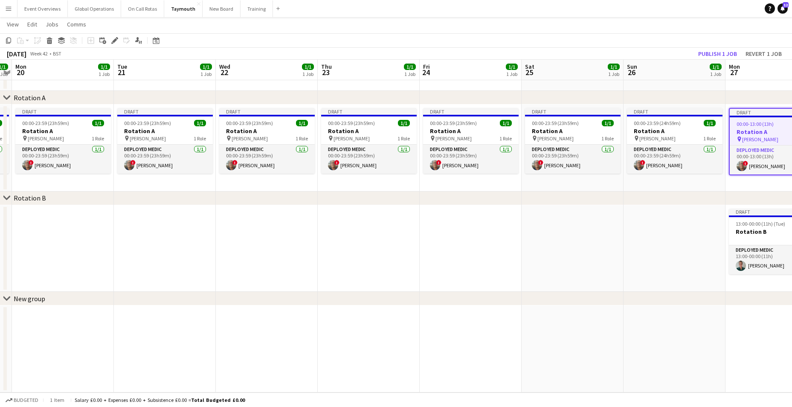
drag, startPoint x: 357, startPoint y: 186, endPoint x: 409, endPoint y: 193, distance: 52.1
click at [485, 189] on app-calendar-viewport "Fri 17 1/1 1 Job Sat 18 1/1 1 Job Sun 19 1/1 1 Job Mon 20 1/1 1 Job Tue 21 1/1 …" at bounding box center [396, 197] width 792 height 389
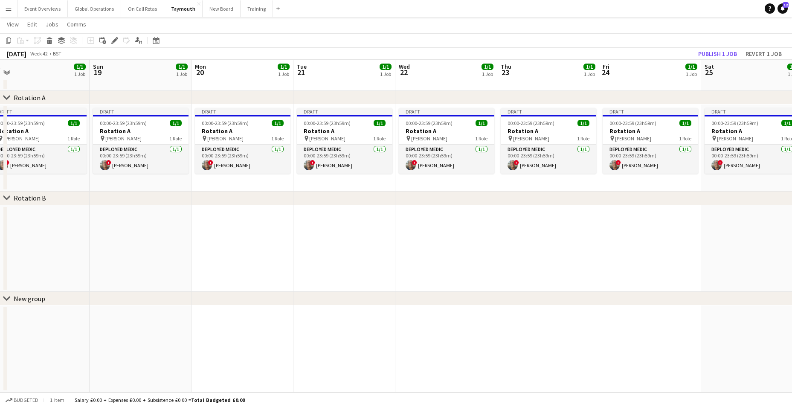
drag, startPoint x: 405, startPoint y: 188, endPoint x: 479, endPoint y: 197, distance: 74.6
click at [493, 197] on div "chevron-right Rotation B" at bounding box center [396, 198] width 792 height 14
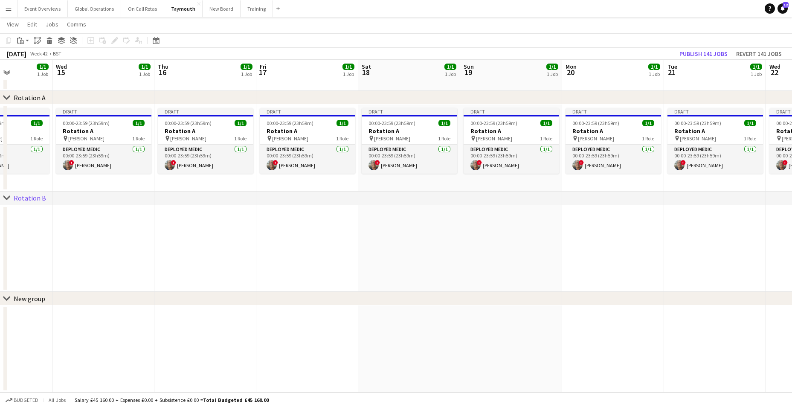
drag, startPoint x: 67, startPoint y: 163, endPoint x: 438, endPoint y: 184, distance: 371.2
click at [438, 184] on app-calendar-viewport "Sun 12 1/1 1 Job Mon 13 2/2 2 Jobs Tue 14 1/1 1 Job Wed 15 1/1 1 Job Thu 16 1/1…" at bounding box center [396, 197] width 792 height 389
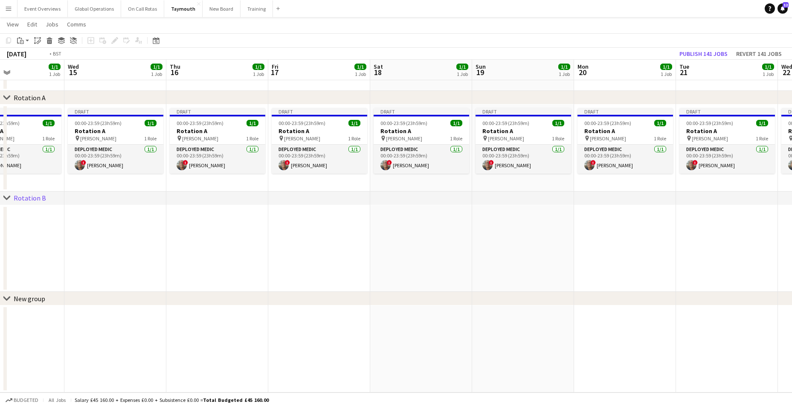
scroll to position [0, 199]
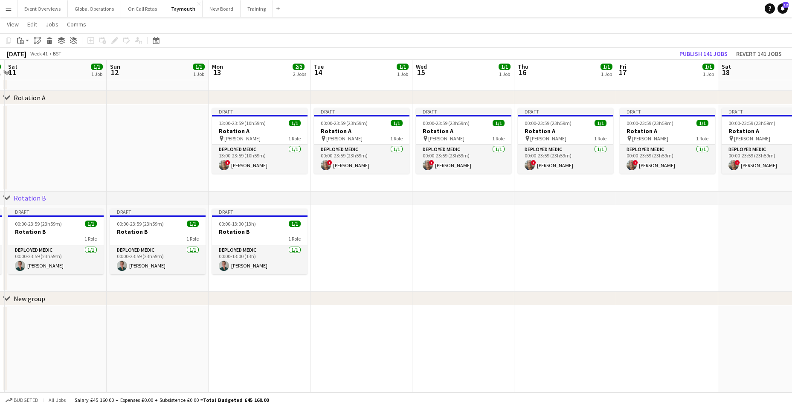
drag, startPoint x: 180, startPoint y: 187, endPoint x: 539, endPoint y: 175, distance: 358.8
click at [539, 175] on app-calendar-viewport "Thu 9 1/1 1 Job Fri 10 1/1 1 Job Sat 11 1/1 1 Job Sun 12 1/1 1 Job Mon 13 2/2 2…" at bounding box center [396, 197] width 792 height 389
click at [235, 130] on h3 "Rotation A" at bounding box center [260, 131] width 96 height 8
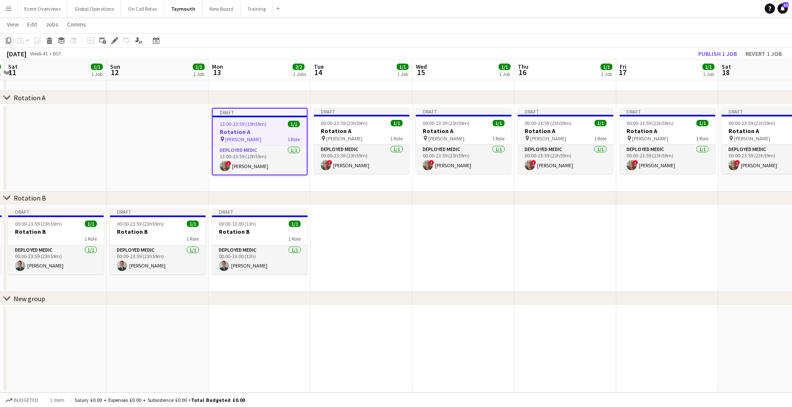
click at [8, 39] on icon "Copy" at bounding box center [8, 40] width 7 height 7
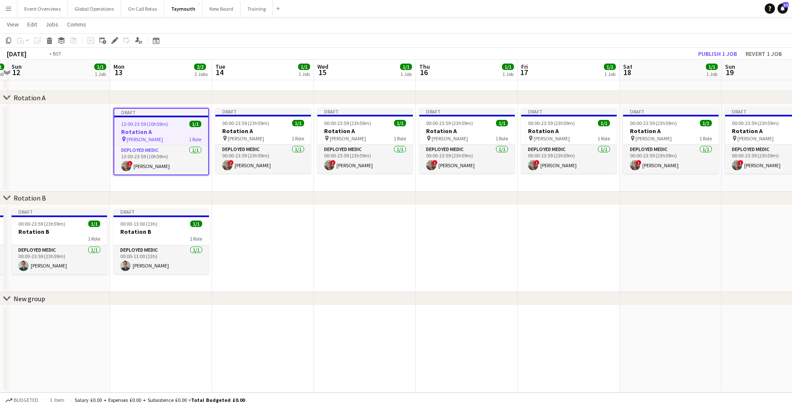
drag, startPoint x: 581, startPoint y: 241, endPoint x: 199, endPoint y: 222, distance: 383.0
click at [199, 222] on app-calendar-viewport "Thu 9 1/1 1 Job Fri 10 1/1 1 Job Sat 11 1/1 1 Job Sun 12 1/1 1 Job Mon 13 2/2 2…" at bounding box center [396, 197] width 792 height 389
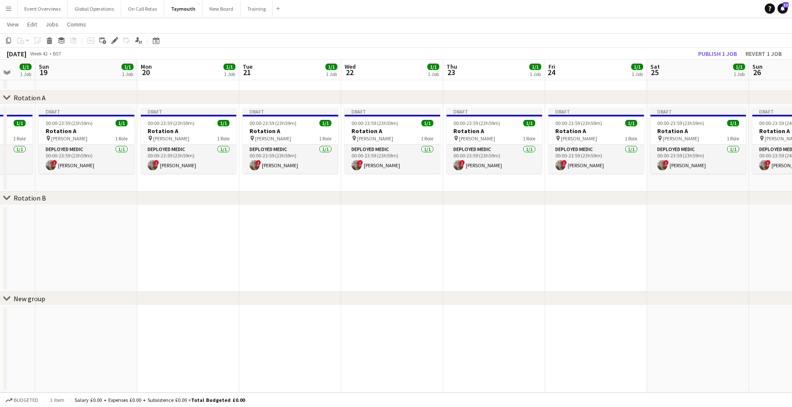
drag, startPoint x: 685, startPoint y: 261, endPoint x: 475, endPoint y: 281, distance: 210.8
click at [229, 264] on app-calendar-viewport "Thu 16 1/1 1 Job Fri 17 1/1 1 Job Sat 18 1/1 1 Job Sun 19 1/1 1 Job Mon 20 1/1 …" at bounding box center [396, 197] width 792 height 389
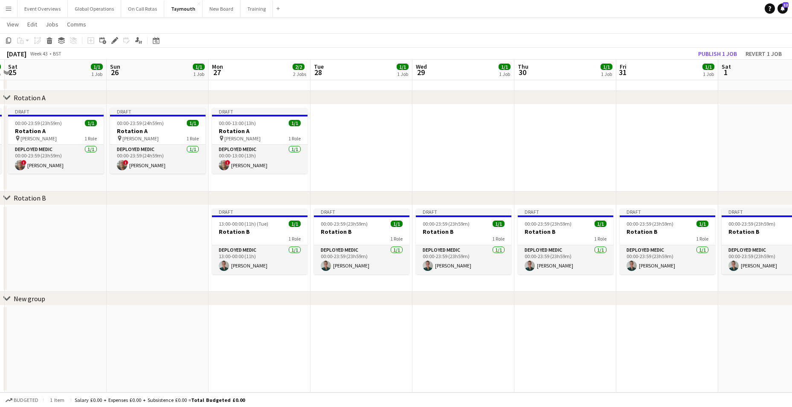
drag, startPoint x: 657, startPoint y: 288, endPoint x: 249, endPoint y: 264, distance: 409.3
click at [234, 264] on app-calendar-viewport "Tue 21 1/1 1 Job Wed 22 1/1 1 Job Thu 23 1/1 1 Job Fri 24 1/1 1 Job Sat 25 1/1 …" at bounding box center [396, 197] width 792 height 389
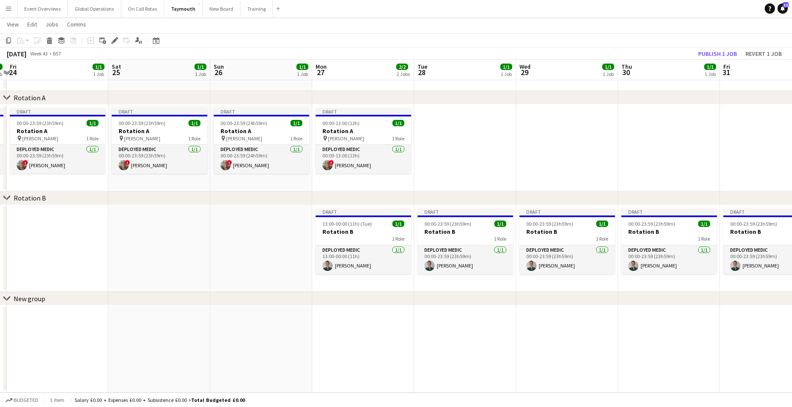
drag, startPoint x: 575, startPoint y: 302, endPoint x: 431, endPoint y: 297, distance: 144.6
click at [431, 297] on div "chevron-right New group" at bounding box center [396, 299] width 792 height 14
drag, startPoint x: 621, startPoint y: 302, endPoint x: 238, endPoint y: 288, distance: 382.8
click at [238, 288] on div "chevron-right Rotation A chevron-right Rotation B chevron-right New group Tue 2…" at bounding box center [396, 197] width 792 height 389
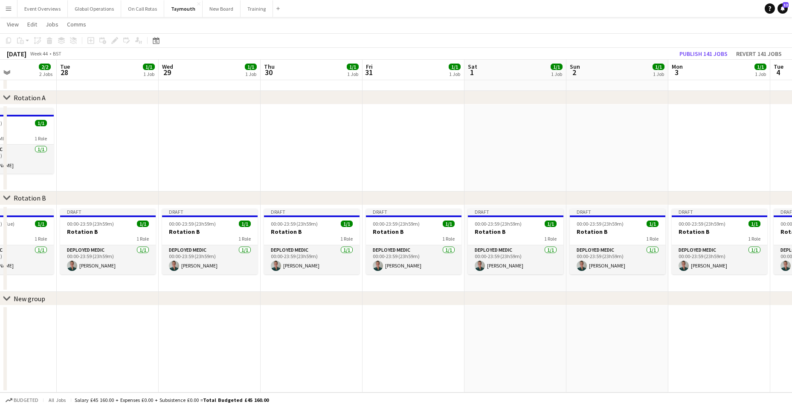
drag, startPoint x: 611, startPoint y: 149, endPoint x: 287, endPoint y: 155, distance: 324.2
click at [283, 155] on app-calendar-viewport "Fri 24 1/1 1 Job Sat 25 1/1 1 Job Sun 26 1/1 1 Job Mon 27 2/2 2 Jobs Tue 28 1/1…" at bounding box center [396, 197] width 792 height 389
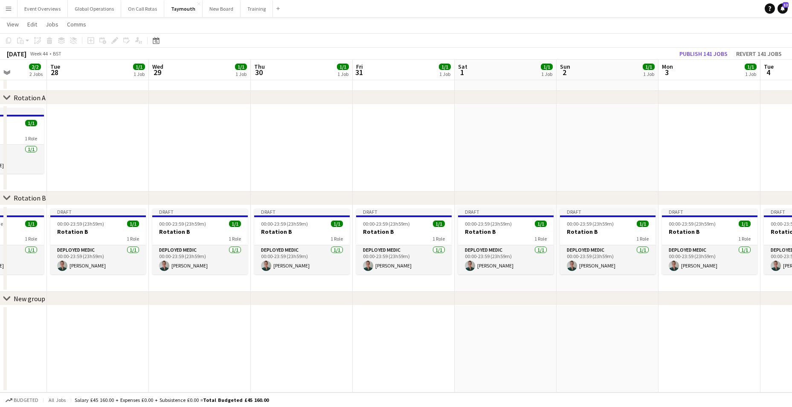
drag, startPoint x: 743, startPoint y: 160, endPoint x: 319, endPoint y: 172, distance: 424.1
click at [319, 172] on app-calendar-viewport "Sat 25 1/1 1 Job Sun 26 1/1 1 Job Mon 27 2/2 2 Jobs Tue 28 1/1 1 Job Wed 29 1/1…" at bounding box center [396, 197] width 792 height 389
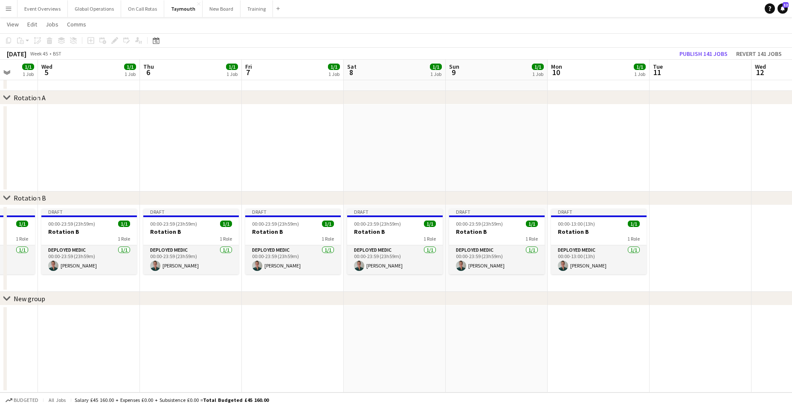
drag, startPoint x: 333, startPoint y: 153, endPoint x: 281, endPoint y: 156, distance: 51.7
click at [282, 156] on app-calendar-viewport "Sun 2 1/1 1 Job Mon 3 1/1 1 Job Tue 4 1/1 1 Job Wed 5 1/1 1 Job Thu 6 1/1 1 Job…" at bounding box center [396, 197] width 792 height 389
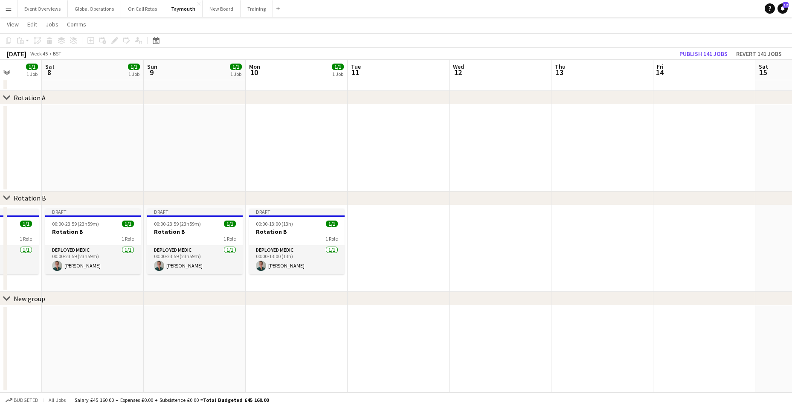
scroll to position [0, 270]
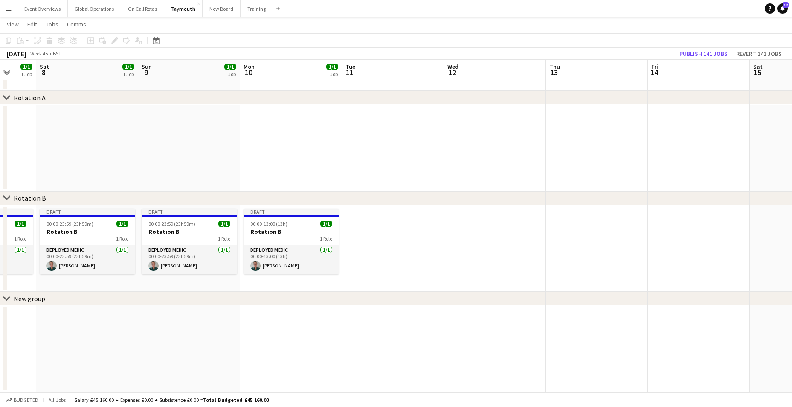
drag
click at [322, 156] on app-calendar-viewport "Wed 5 1/1 1 Job Thu 6 1/1 1 Job Fri 7 1/1 1 Job Sat 8 1/1 1 Job Sun 9 1/1 1 Job…" at bounding box center [396, 197] width 792 height 389
click at [252, 119] on app-date-cell at bounding box center [291, 147] width 102 height 87
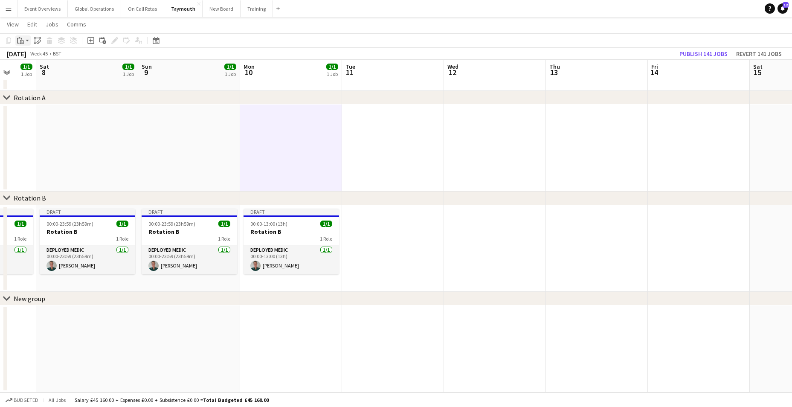
click at [19, 41] on icon "Paste" at bounding box center [20, 40] width 7 height 7
click at [32, 71] on link "Paste with crew Ctrl+Shift+V" at bounding box center [63, 71] width 80 height 8
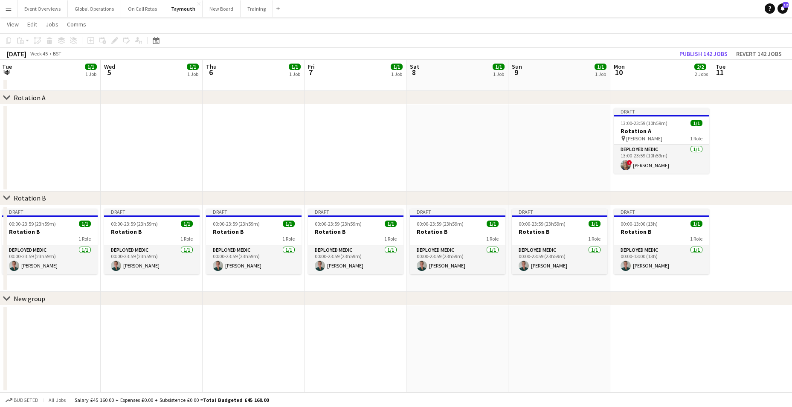
click at [451, 177] on app-calendar-viewport "Sun 2 1/1 1 Job Mon 3 1/1 1 Job Tue 4 1/1 1 Job Wed 5 1/1 1 Job Thu 6 1/1 1 Job…" at bounding box center [396, 197] width 792 height 389
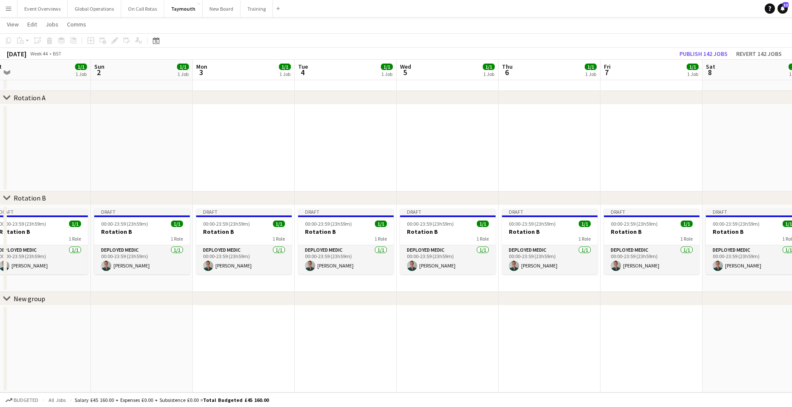
click at [423, 180] on app-calendar-viewport "Thu 30 1/1 1 Job Fri 31 1/1 1 Job Sat 1 1/1 1 Job Sun 2 1/1 1 Job Mon 3 1/1 1 J…" at bounding box center [396, 197] width 792 height 389
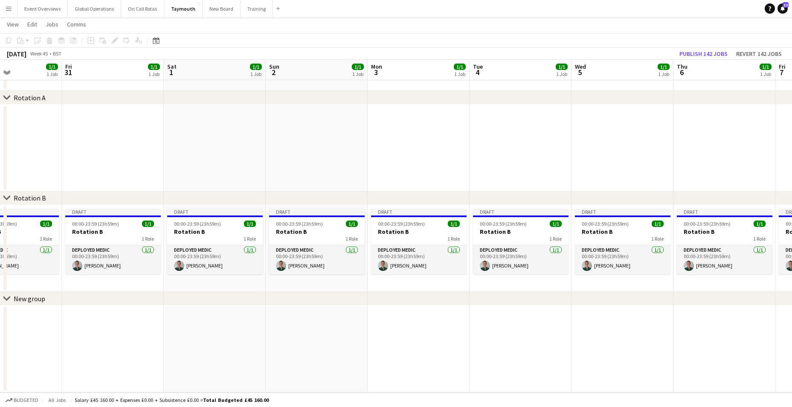
click at [386, 163] on app-calendar-viewport "Wed 29 1/1 1 Job Thu 30 1/1 1 Job Fri 31 1/1 1 Job Sat 1 1/1 1 Job Sun 2 1/1 1 …" at bounding box center [396, 197] width 792 height 389
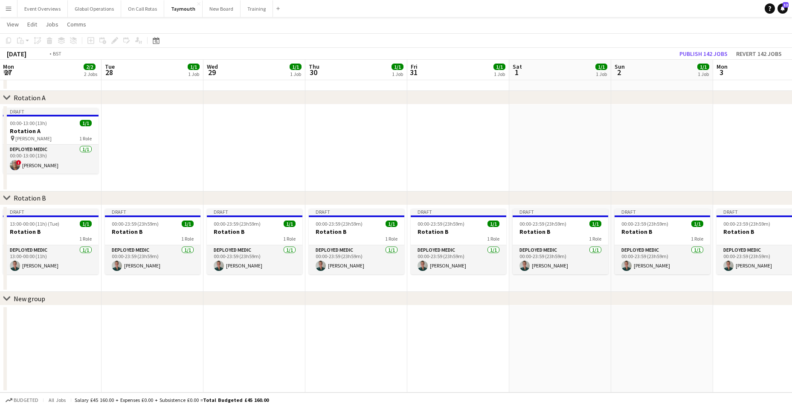
click at [395, 179] on app-calendar-viewport "Sat 25 1/1 1 Job Sun 26 1/1 1 Job Mon 27 2/2 2 Jobs Tue 28 1/1 1 Job Wed 29 1/1…" at bounding box center [396, 197] width 792 height 389
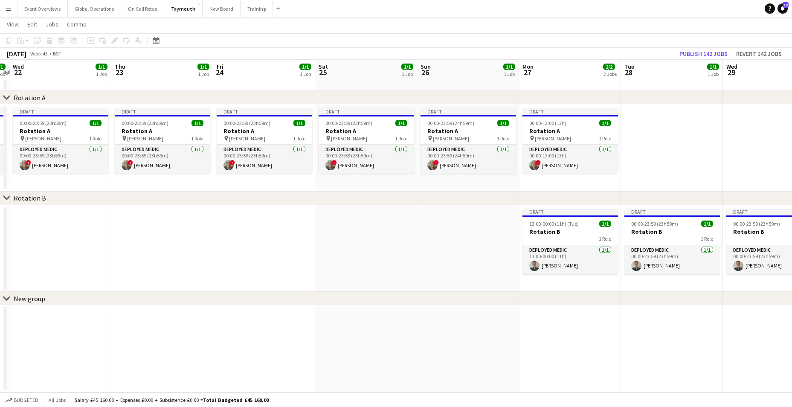
click at [277, 181] on app-calendar-viewport "Mon 20 1/1 1 Job Tue 21 1/1 1 Job Wed 22 1/1 1 Job Thu 23 1/1 1 Job Fri 24 1/1 …" at bounding box center [396, 197] width 792 height 389
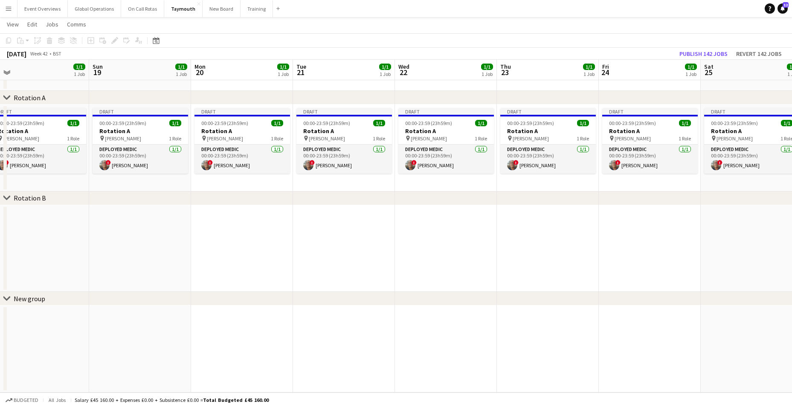
click at [400, 184] on app-calendar-viewport "Thu 16 1/1 1 Job Fri 17 1/1 1 Job Sat 18 1/1 1 Job Sun 19 1/1 1 Job Mon 20 1/1 …" at bounding box center [396, 197] width 792 height 389
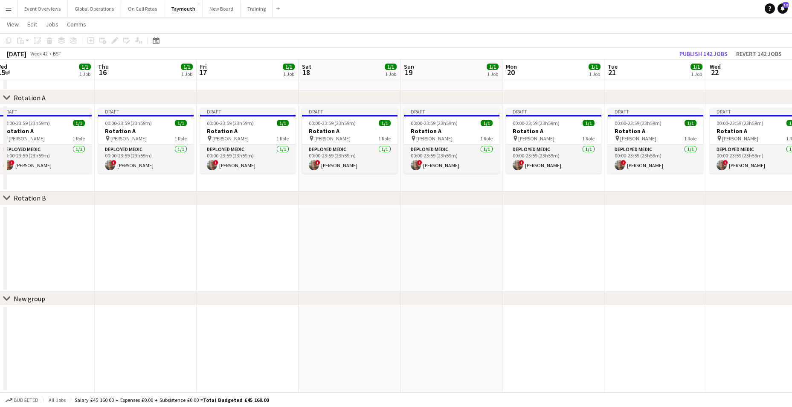
click at [387, 178] on app-calendar-viewport "Mon 13 2/2 2 Jobs Tue 14 1/1 1 Job Wed 15 1/1 1 Job Thu 16 1/1 1 Job Fri 17 1/1…" at bounding box center [396, 197] width 792 height 389
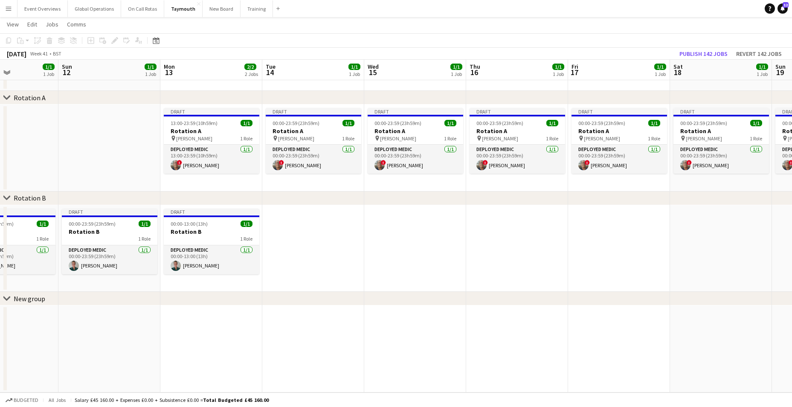
scroll to position [0, 246]
click at [417, 174] on app-calendar-viewport "Thu 9 1/1 1 Job Fri 10 1/1 1 Job Sat 11 1/1 1 Job Sun 12 1/1 1 Job Mon 13 2/2 2…" at bounding box center [396, 197] width 792 height 389
click at [291, 130] on h3 "Rotation A" at bounding box center [315, 131] width 96 height 8
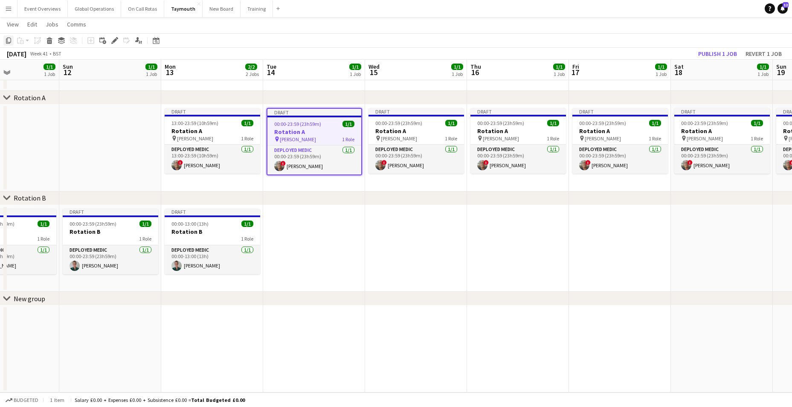
click at [8, 39] on icon "Copy" at bounding box center [8, 40] width 7 height 7
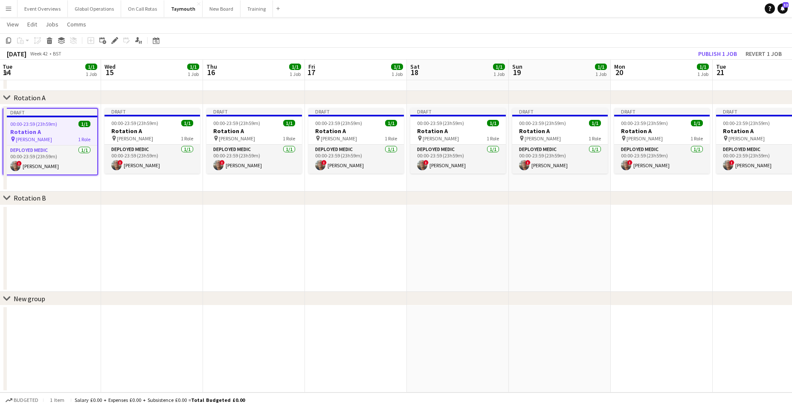
scroll to position [0, 283]
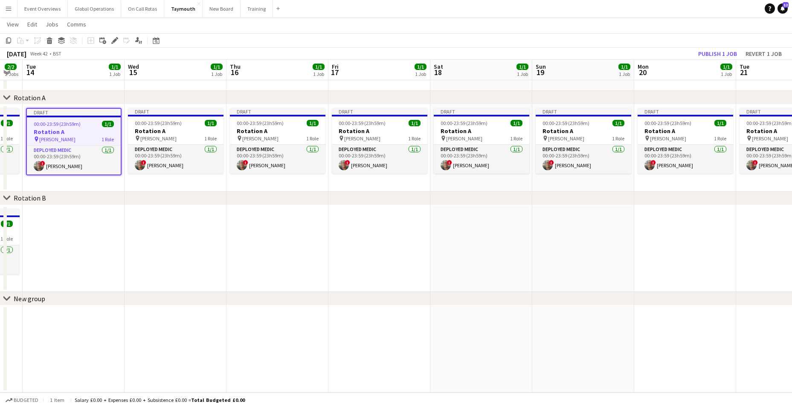
click at [213, 197] on div "chevron-right Rotation A chevron-right Rotation B chevron-right New group Sat 1…" at bounding box center [396, 197] width 792 height 389
click at [217, 189] on div "chevron-right Rotation A chevron-right Rotation B chevron-right New group Sat 1…" at bounding box center [396, 197] width 792 height 389
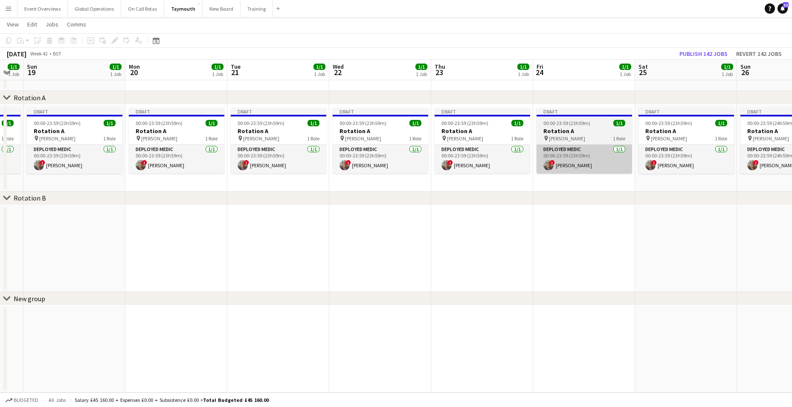
click at [150, 174] on app-calendar-viewport "Thu 16 1/1 1 Job Fri 17 1/1 1 Job Sat 18 1/1 1 Job Sun 19 1/1 1 Job Mon 20 1/1 …" at bounding box center [396, 197] width 792 height 389
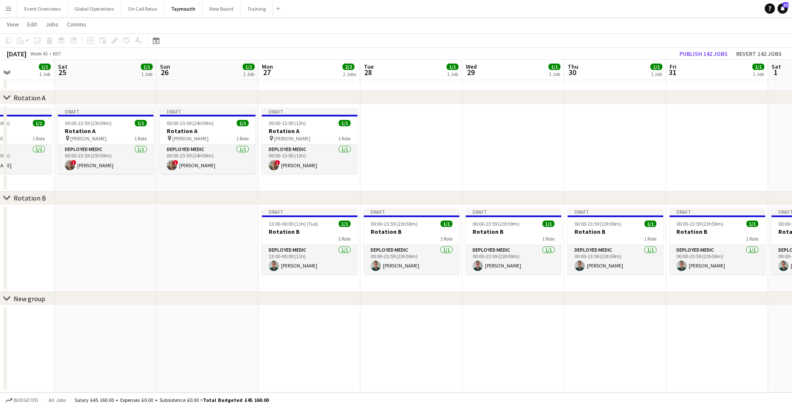
click at [139, 122] on app-calendar-viewport "Tue 21 1/1 1 Job Wed 22 1/1 1 Job Thu 23 1/1 1 Job Fri 24 1/1 1 Job Sat 25 1/1 …" at bounding box center [396, 197] width 792 height 389
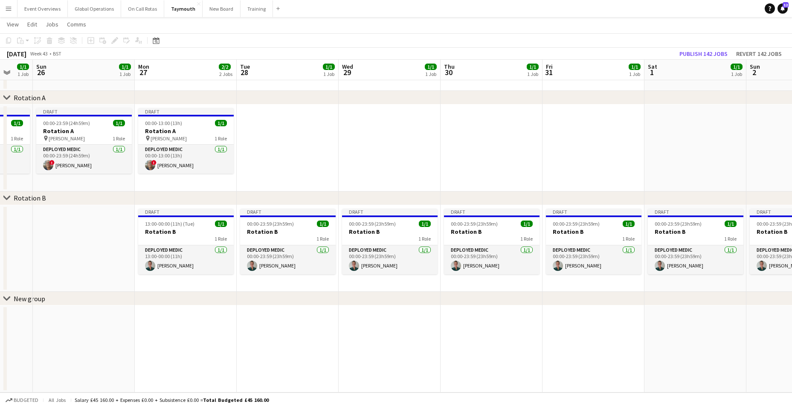
scroll to position [0, 287]
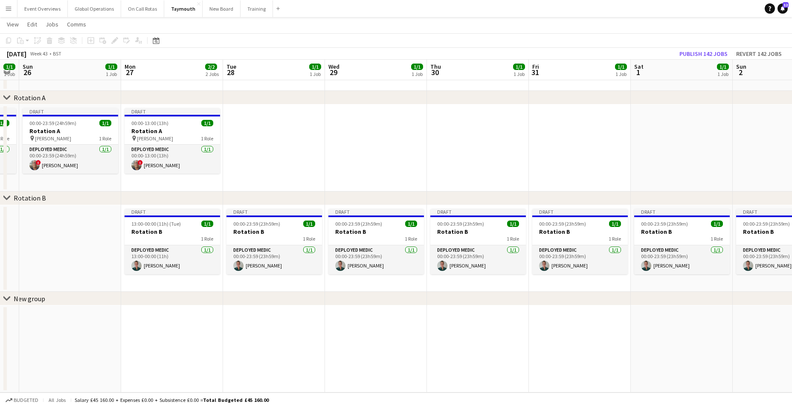
click at [339, 154] on app-calendar-viewport "Thu 23 1/1 1 Job Fri 24 1/1 1 Job Sat 25 1/1 1 Job Sun 26 1/1 1 Job Mon 27 2/2 …" at bounding box center [396, 197] width 792 height 389
click at [261, 125] on app-date-cell at bounding box center [274, 147] width 102 height 87
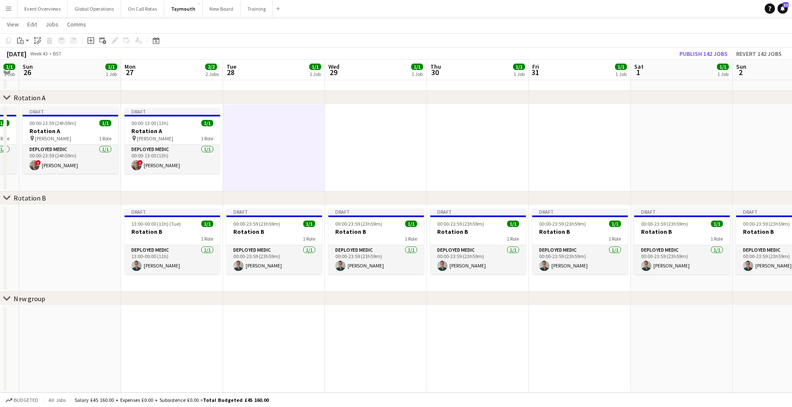
click at [251, 113] on app-date-cell at bounding box center [274, 147] width 102 height 87
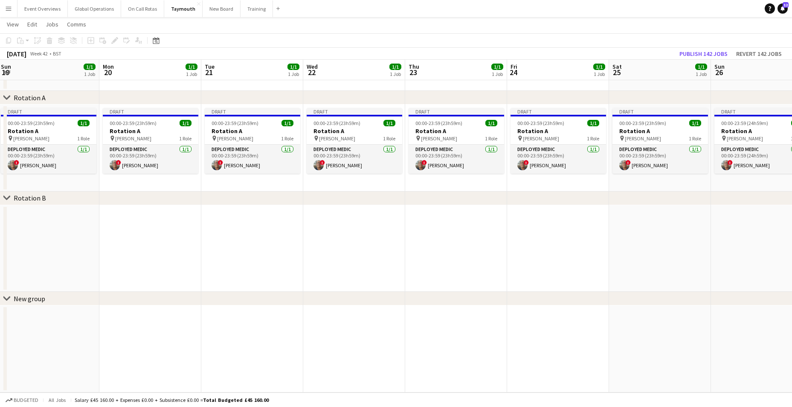
click at [748, 186] on app-calendar-viewport "Fri 17 1/1 1 Job Sat 18 1/1 1 Job Sun 19 1/1 1 Job Mon 20 1/1 1 Job Tue 21 1/1 …" at bounding box center [396, 197] width 792 height 389
click at [658, 159] on app-calendar-viewport "Mon 13 2/2 2 Jobs Tue 14 1/1 1 Job Wed 15 1/1 1 Job Thu 16 1/1 1 Job Fri 17 1/1…" at bounding box center [396, 197] width 792 height 389
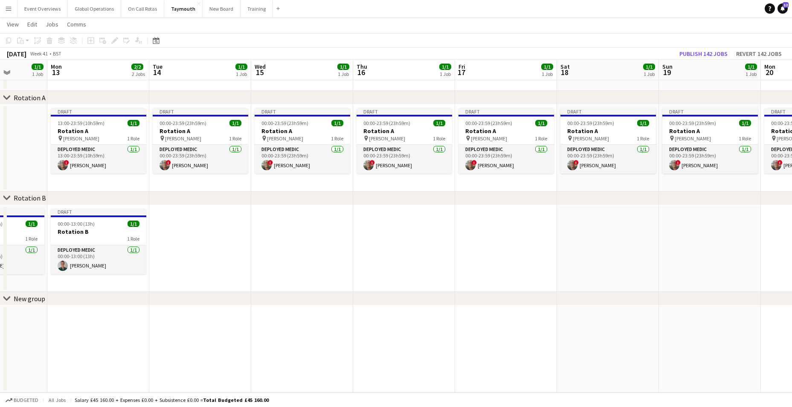
scroll to position [0, 361]
click at [101, 145] on app-calendar-viewport "Thu 9 1/1 1 Job Fri 10 1/1 1 Job Sat 11 1/1 1 Job Sun 12 1/1 1 Job Mon 13 2/2 2…" at bounding box center [396, 197] width 792 height 389
click at [176, 133] on h3 "Rotation A" at bounding box center [200, 131] width 96 height 8
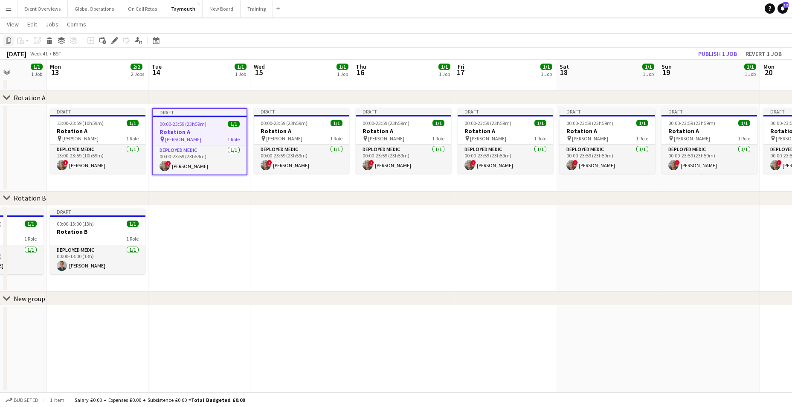
click at [7, 40] on icon at bounding box center [8, 41] width 5 height 6
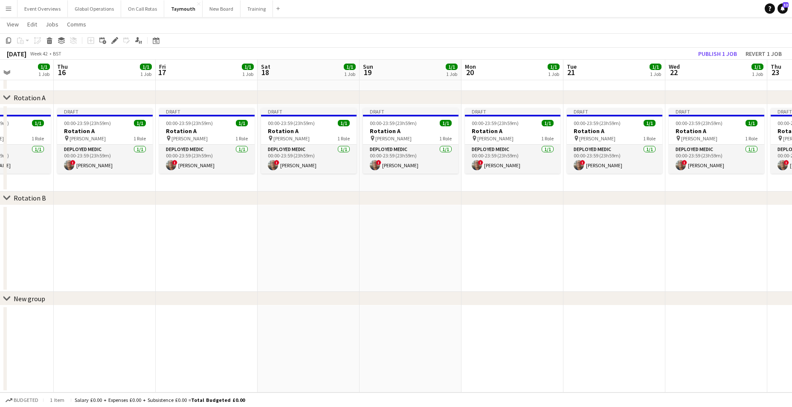
click at [0, 192] on html "Menu Boards Boards Boards All jobs Status Workforce Workforce My Workforce Recr…" at bounding box center [396, 188] width 792 height 437
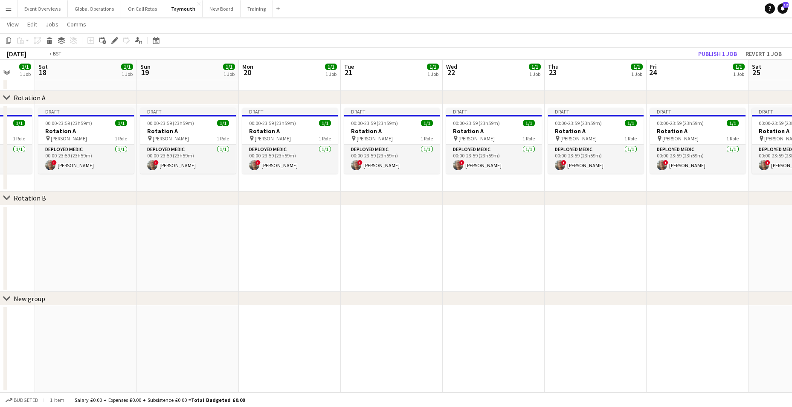
click at [104, 229] on app-calendar-viewport "Wed 15 1/1 1 Job Thu 16 1/1 1 Job Fri 17 1/1 1 Job Sat 18 1/1 1 Job Sun 19 1/1 …" at bounding box center [396, 197] width 792 height 389
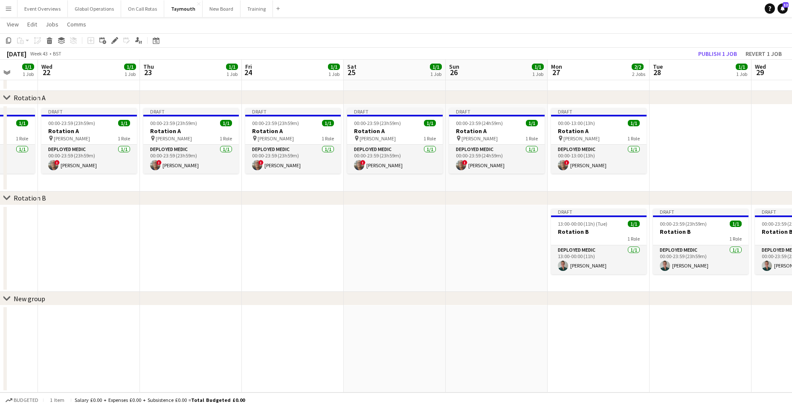
scroll to position [0, 360]
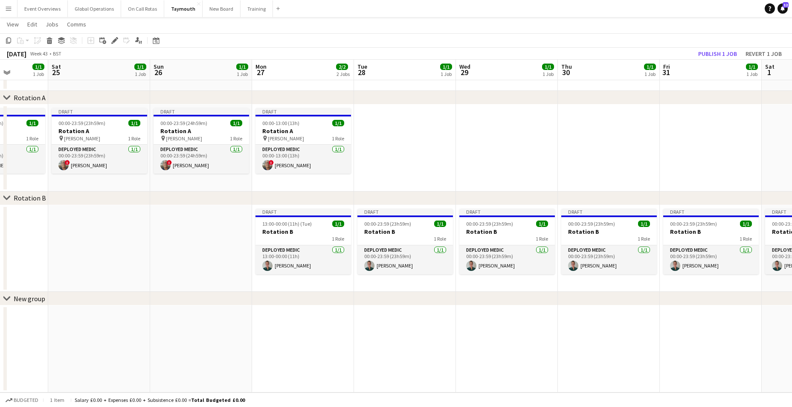
click at [28, 193] on div "chevron-right Rotation A chevron-right Rotation B chevron-right New group Tue 2…" at bounding box center [396, 197] width 792 height 389
click at [378, 121] on app-date-cell at bounding box center [405, 147] width 102 height 87
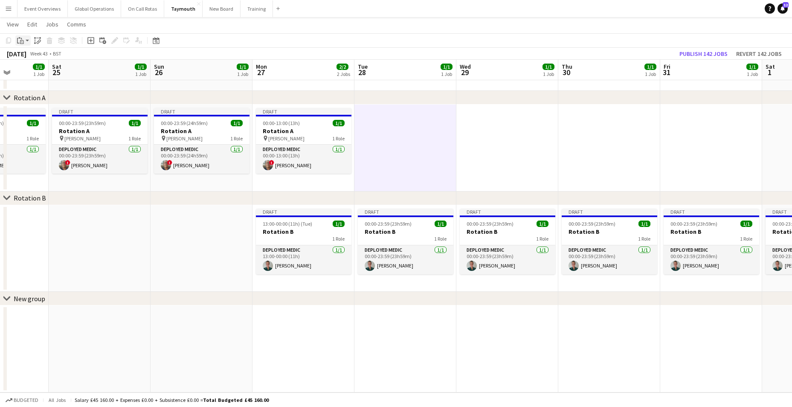
click at [19, 40] on icon "Paste" at bounding box center [20, 40] width 7 height 7
click at [29, 71] on link "Paste with crew Ctrl+Shift+V" at bounding box center [63, 71] width 80 height 8
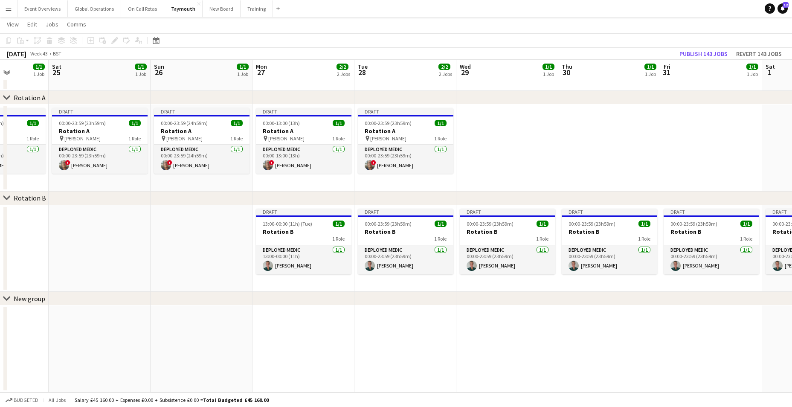
click at [478, 129] on app-date-cell at bounding box center [507, 147] width 102 height 87
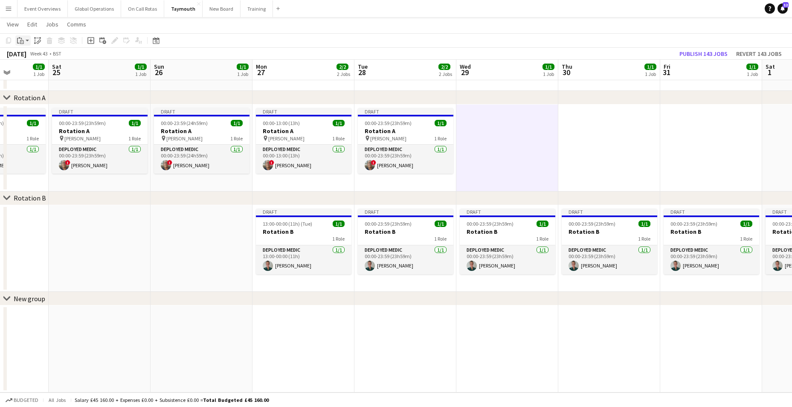
click at [20, 40] on icon at bounding box center [22, 42] width 4 height 4
click at [373, 112] on div "Draft" at bounding box center [406, 111] width 96 height 7
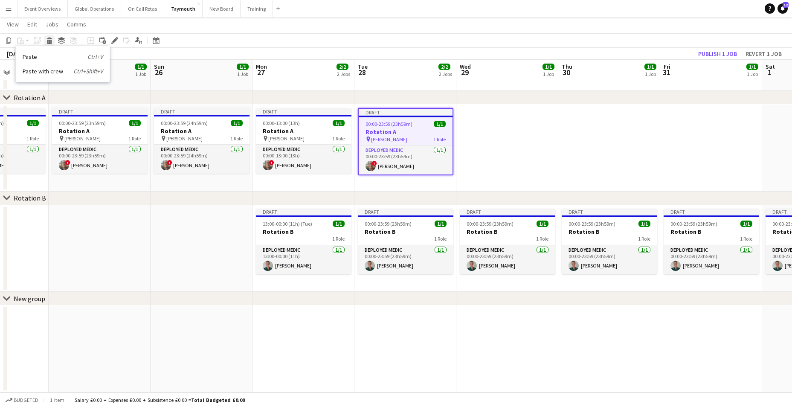
click at [50, 39] on icon "Delete" at bounding box center [49, 40] width 7 height 7
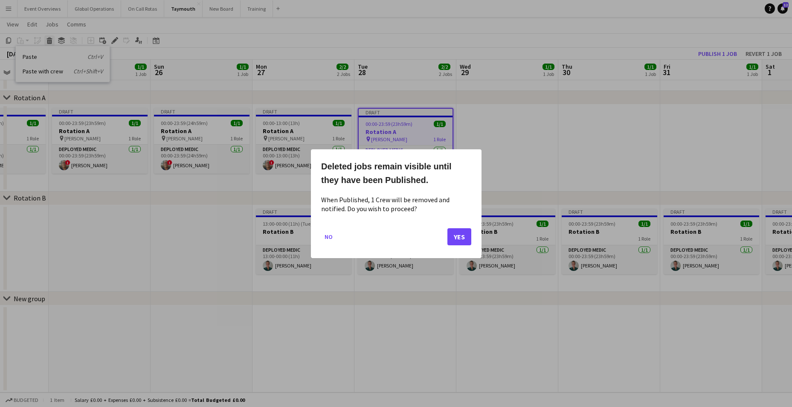
scroll to position [0, 0]
click at [457, 236] on button "Yes" at bounding box center [459, 236] width 24 height 17
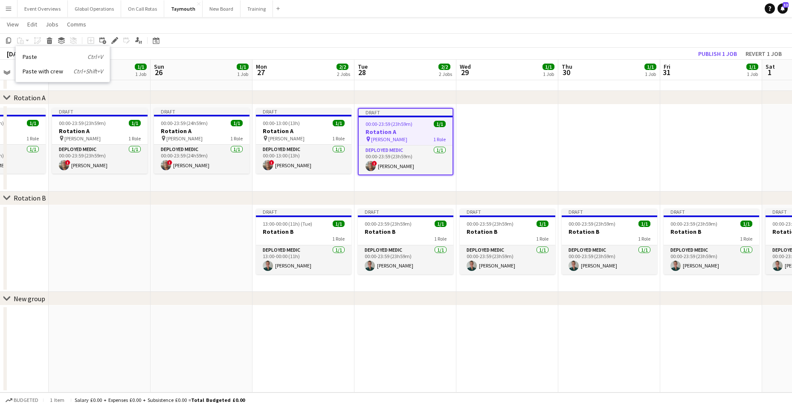
scroll to position [30, 0]
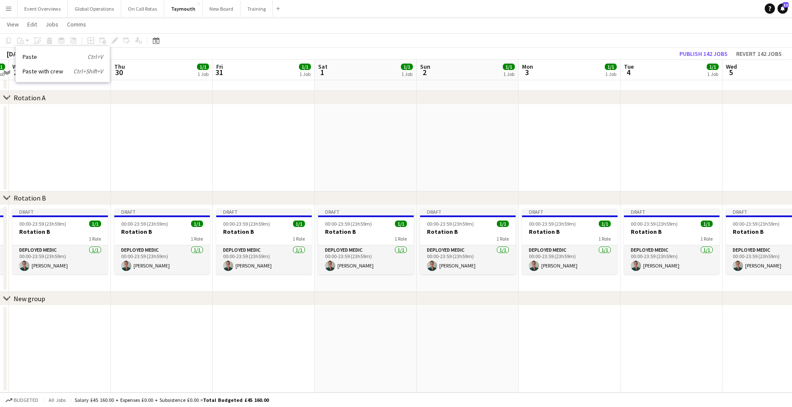
drag, startPoint x: 593, startPoint y: 187, endPoint x: 91, endPoint y: 186, distance: 502.0
click at [65, 186] on app-calendar-viewport "Sun 26 1/1 1 Job Mon 27 2/2 2 Jobs Tue 28 1/1 1 Job Wed 29 1/1 1 Job Thu 30 1/1…" at bounding box center [396, 197] width 792 height 389
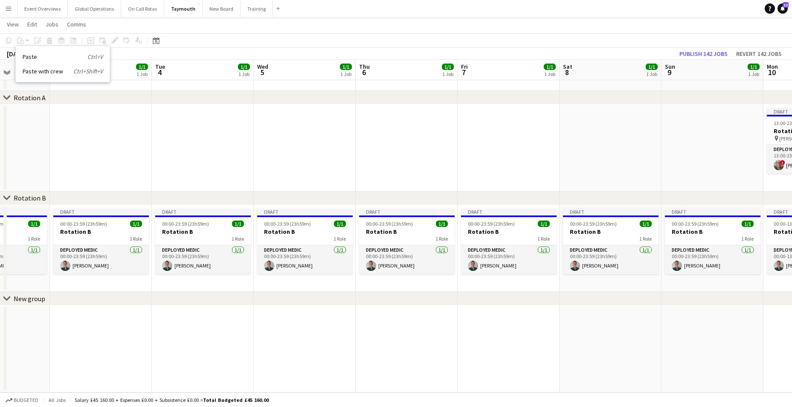
drag, startPoint x: 497, startPoint y: 187, endPoint x: 78, endPoint y: 177, distance: 419.3
click at [67, 177] on app-calendar-viewport "Fri 31 1/1 1 Job Sat 1 1/1 1 Job Sun 2 1/1 1 Job Mon 3 1/1 1 Job Tue 4 1/1 1 Jo…" at bounding box center [396, 197] width 792 height 389
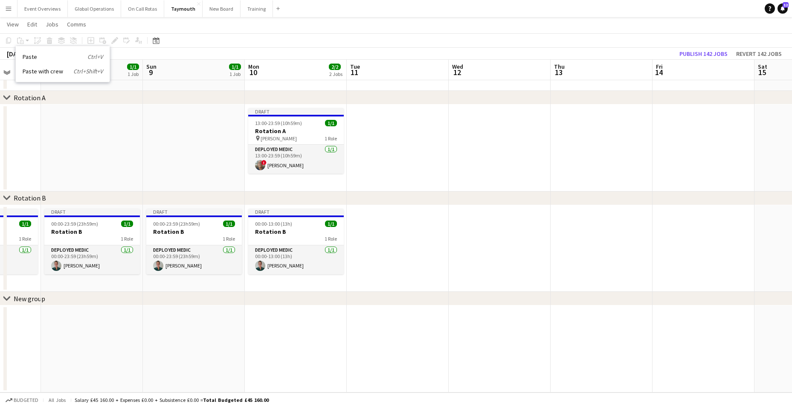
scroll to position [0, 284]
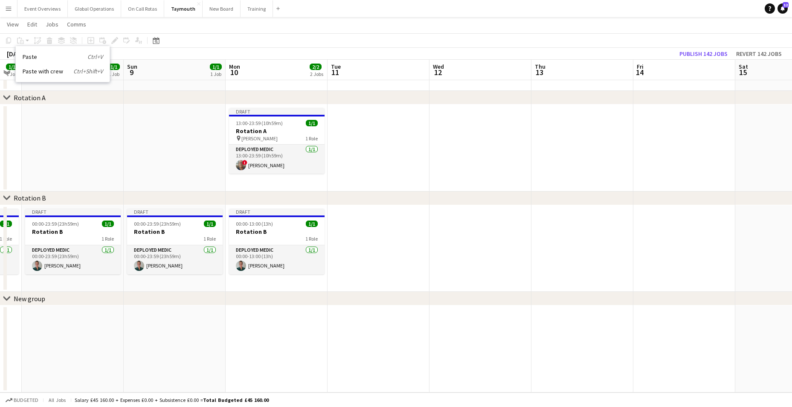
drag, startPoint x: 572, startPoint y: 173, endPoint x: 113, endPoint y: 160, distance: 459.9
click at [111, 160] on app-calendar-viewport "Wed 5 1/1 1 Job Thu 6 1/1 1 Job Fri 7 1/1 1 Job Sat 8 1/1 1 Job Sun 9 1/1 1 Job…" at bounding box center [396, 197] width 792 height 389
click at [356, 120] on app-date-cell at bounding box center [379, 147] width 102 height 87
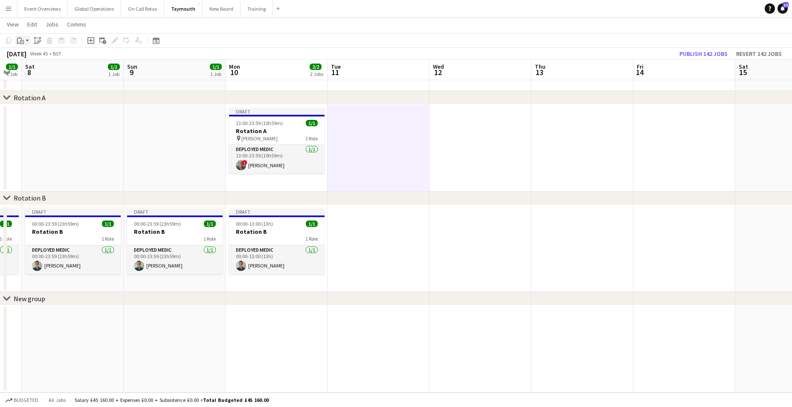
click at [19, 41] on icon "Paste" at bounding box center [20, 40] width 7 height 7
click at [34, 67] on div "Paste Ctrl+V Paste with crew Ctrl+Shift+V" at bounding box center [63, 64] width 94 height 36
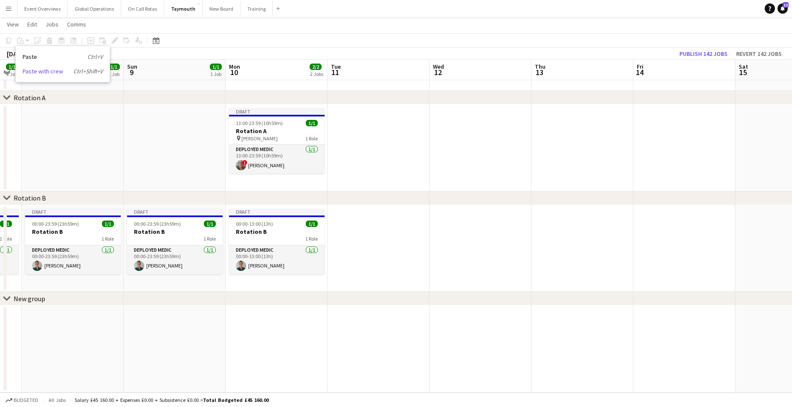
click at [33, 70] on link "Paste with crew Ctrl+Shift+V" at bounding box center [63, 71] width 80 height 8
click at [336, 136] on app-date-cell at bounding box center [379, 147] width 102 height 87
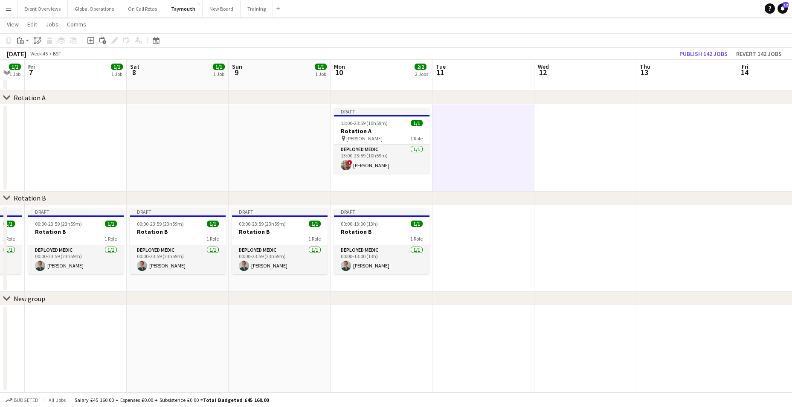
scroll to position [0, 264]
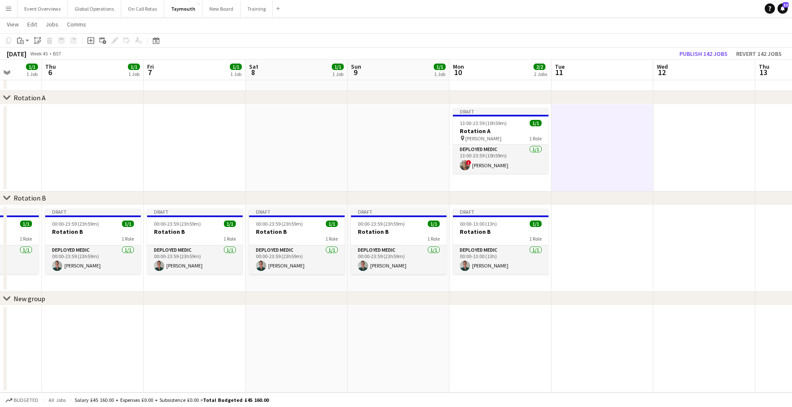
drag, startPoint x: 135, startPoint y: 142, endPoint x: 359, endPoint y: 131, distance: 224.1
click at [359, 131] on app-calendar-viewport "Mon 3 1/1 1 Job Tue 4 1/1 1 Job Wed 5 1/1 1 Job Thu 6 1/1 1 Job Fri 7 1/1 1 Job…" at bounding box center [396, 197] width 792 height 389
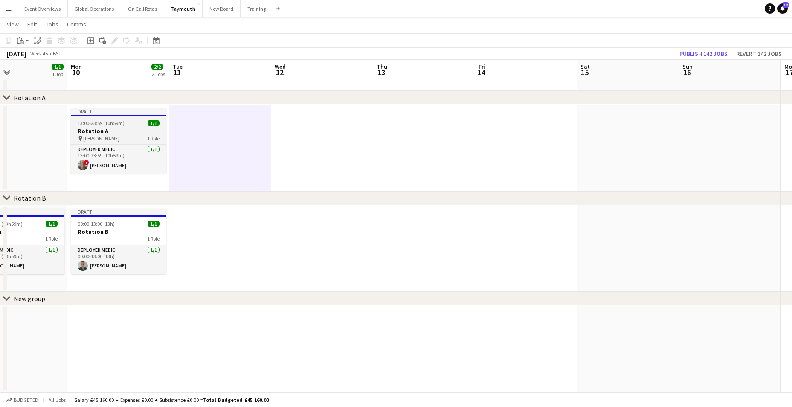
drag, startPoint x: 441, startPoint y: 133, endPoint x: 110, endPoint y: 135, distance: 330.9
click at [64, 139] on app-calendar-viewport "Thu 6 1/1 1 Job Fri 7 1/1 1 Job Sat 8 1/1 1 Job Sun 9 1/1 1 Job Mon 10 2/2 2 Jo…" at bounding box center [396, 197] width 792 height 389
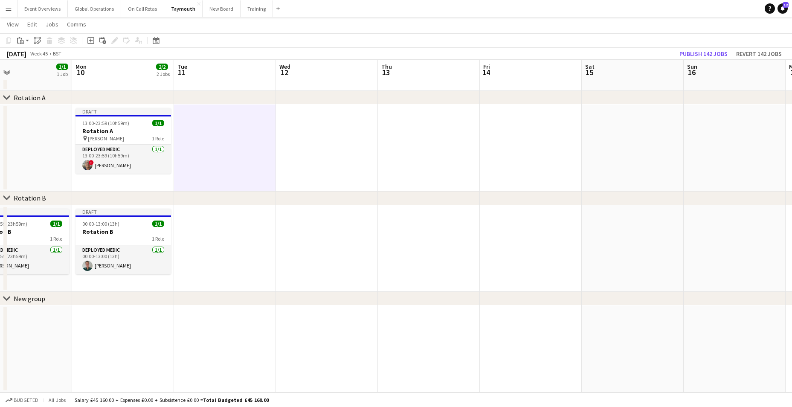
click at [195, 128] on app-date-cell at bounding box center [225, 147] width 102 height 87
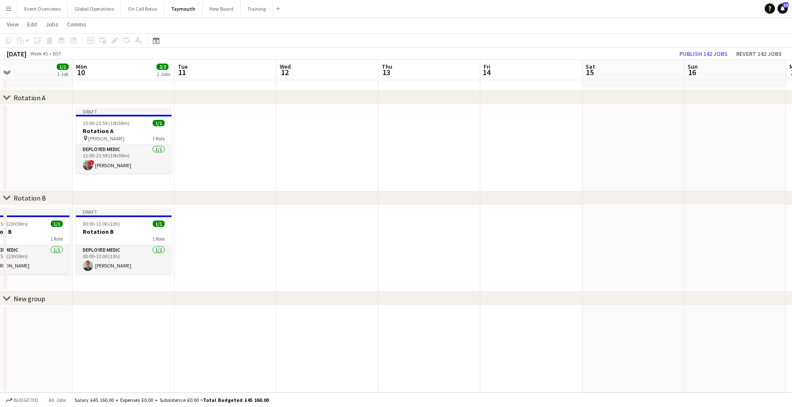
drag, startPoint x: 255, startPoint y: 92, endPoint x: 412, endPoint y: 84, distance: 158.0
click at [463, 78] on div "chevron-right Rotation A chevron-right Rotation B chevron-right New group Thu 6…" at bounding box center [396, 197] width 792 height 389
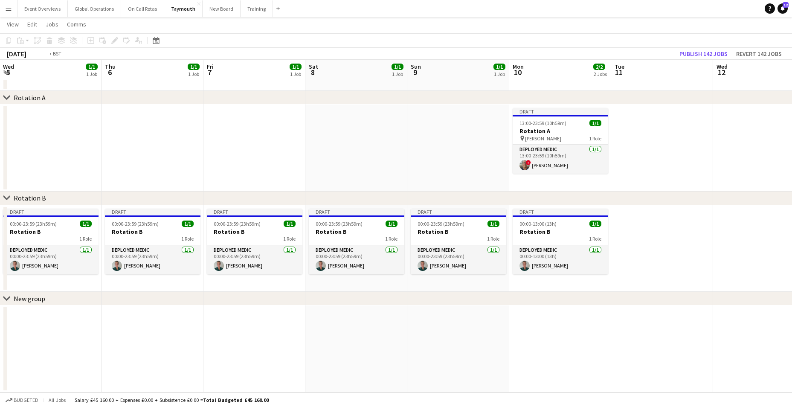
drag, startPoint x: 52, startPoint y: 129, endPoint x: 722, endPoint y: 103, distance: 670.5
click at [722, 103] on div "chevron-right Rotation A chevron-right Rotation B chevron-right New group Mon 3…" at bounding box center [396, 197] width 792 height 389
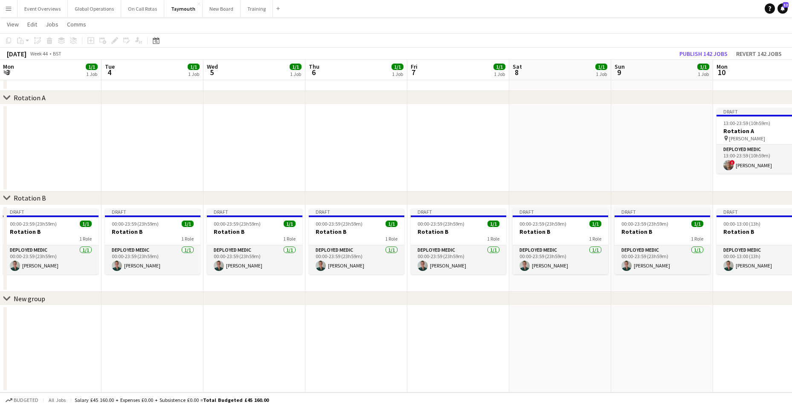
scroll to position [0, 179]
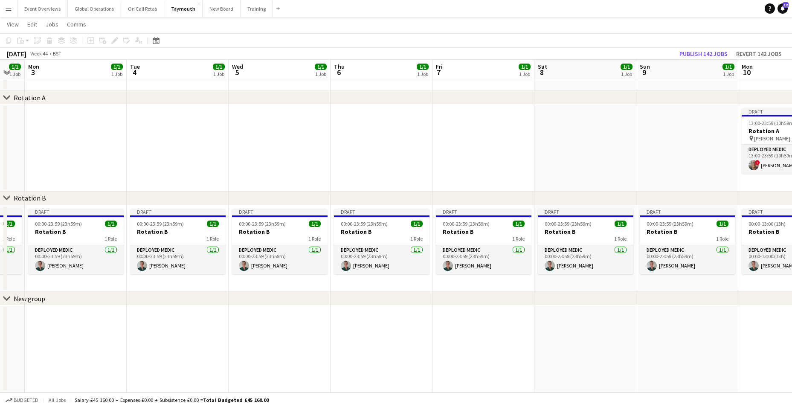
drag, startPoint x: 244, startPoint y: 122, endPoint x: 488, endPoint y: 118, distance: 244.0
click at [500, 115] on div "chevron-right Rotation A chevron-right Rotation B chevron-right New group Sat 1…" at bounding box center [396, 197] width 792 height 389
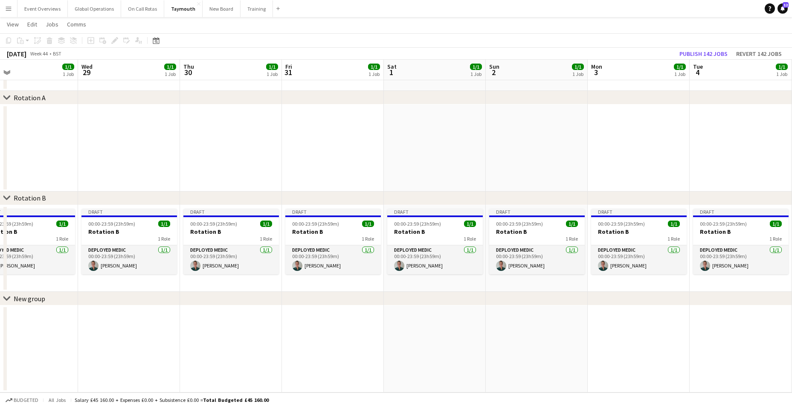
drag, startPoint x: 196, startPoint y: 163, endPoint x: 739, endPoint y: 130, distance: 543.9
click at [748, 130] on app-calendar-viewport "Sun 26 1/1 1 Job Mon 27 2/2 2 Jobs Tue 28 1/1 1 Job Wed 29 1/1 1 Job Thu 30 1/1…" at bounding box center [396, 197] width 792 height 389
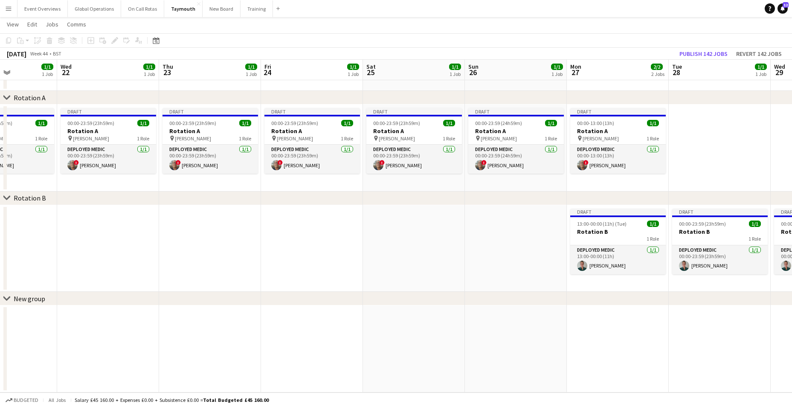
drag, startPoint x: 63, startPoint y: 150, endPoint x: 753, endPoint y: 124, distance: 690.5
click at [753, 124] on app-calendar-viewport "Sun 19 1/1 1 Job Mon 20 1/1 1 Job Tue 21 1/1 1 Job Wed 22 1/1 1 Job Thu 23 1/1 …" at bounding box center [396, 197] width 792 height 389
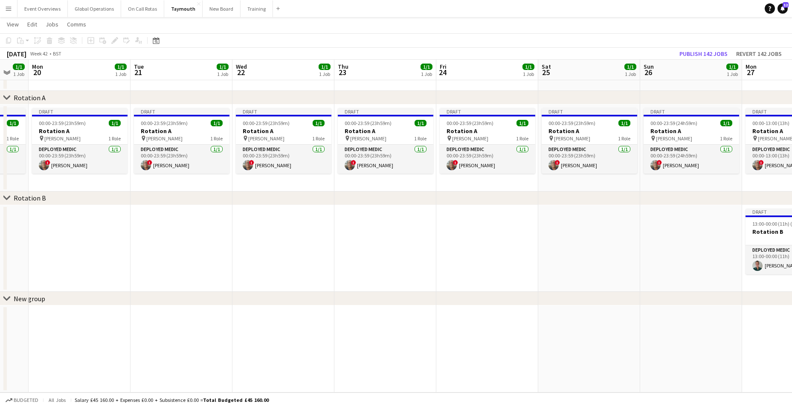
drag, startPoint x: 188, startPoint y: 166, endPoint x: 361, endPoint y: 177, distance: 173.4
click at [362, 177] on app-calendar-viewport "Sat 18 1/1 1 Job Sun 19 1/1 1 Job Mon 20 1/1 1 Job Tue 21 1/1 1 Job Wed 22 1/1 …" at bounding box center [396, 197] width 792 height 389
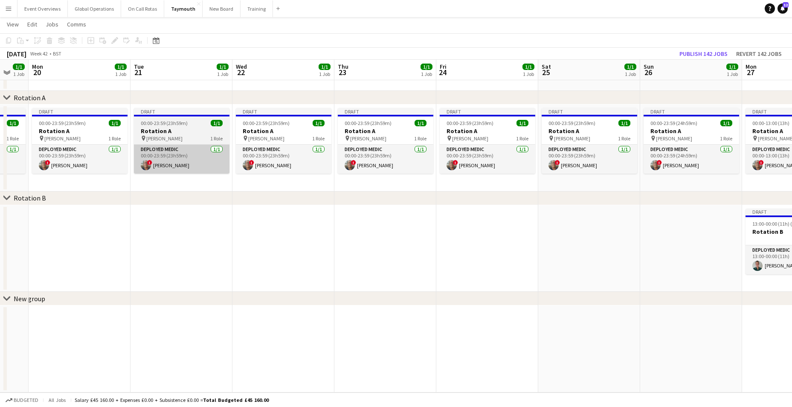
scroll to position [0, 176]
click at [158, 130] on h3 "Rotation A" at bounding box center [181, 131] width 96 height 8
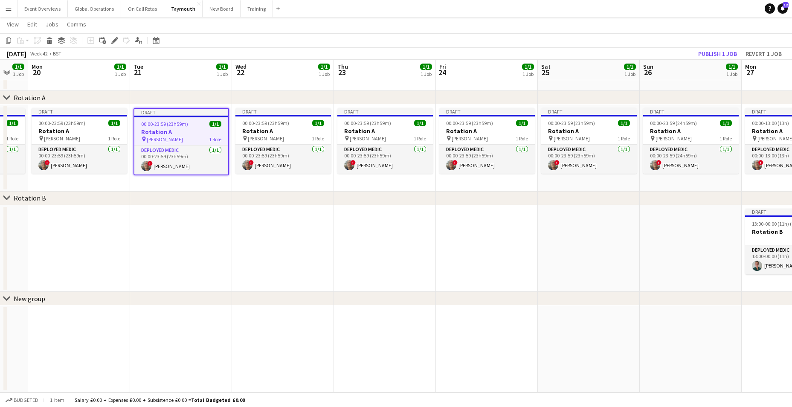
scroll to position [0, 176]
click at [9, 40] on icon "Copy" at bounding box center [8, 40] width 7 height 7
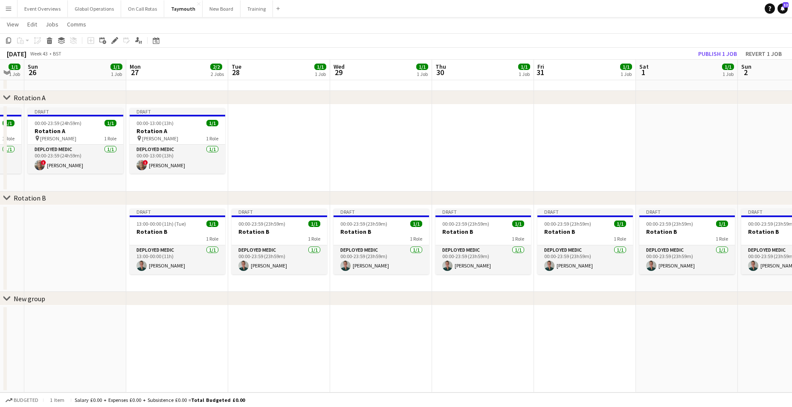
scroll to position [0, 294]
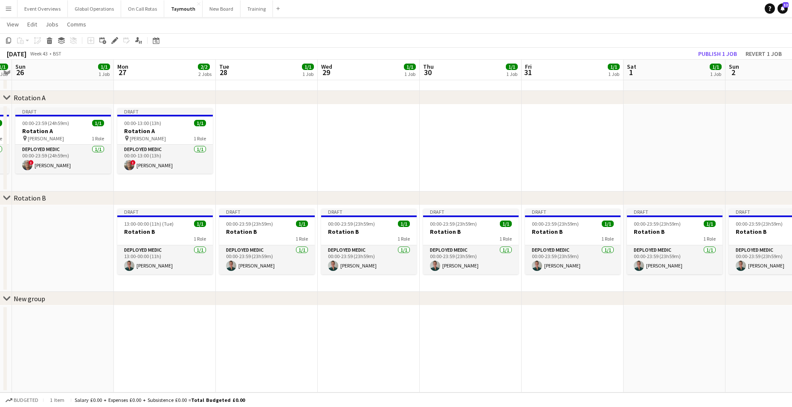
drag, startPoint x: 654, startPoint y: 214, endPoint x: 116, endPoint y: 193, distance: 538.2
click at [0, 204] on html "Menu Boards Boards Boards All jobs Status Workforce Workforce My Workforce Recr…" at bounding box center [396, 188] width 792 height 437
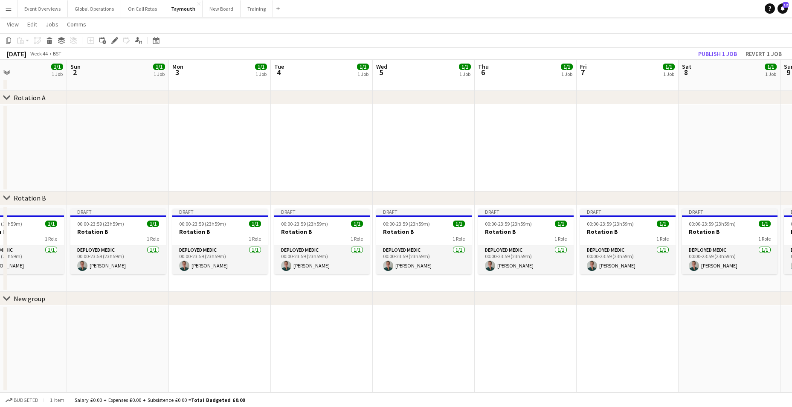
drag, startPoint x: 639, startPoint y: 155, endPoint x: -53, endPoint y: 165, distance: 691.8
click at [0, 165] on html "Menu Boards Boards Boards All jobs Status Workforce Workforce My Workforce Recr…" at bounding box center [396, 188] width 792 height 437
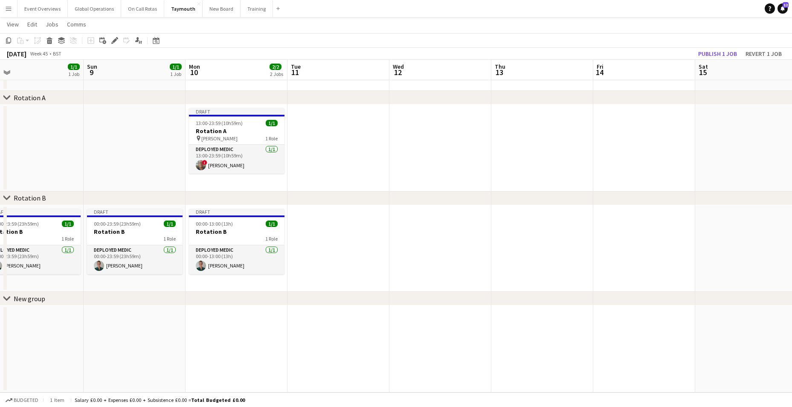
scroll to position [0, 341]
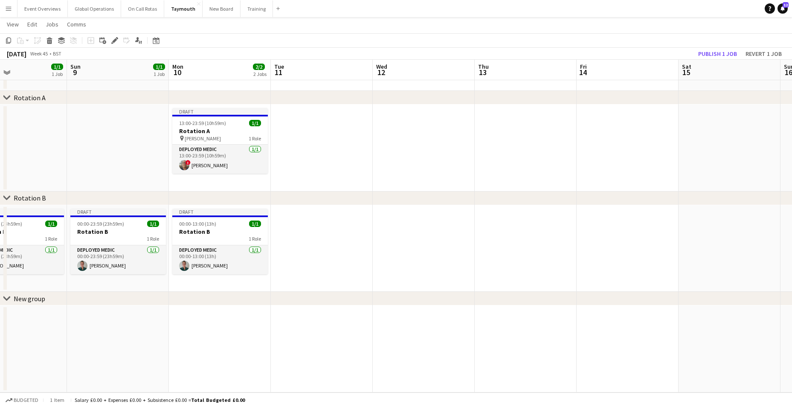
drag, startPoint x: 734, startPoint y: 151, endPoint x: 20, endPoint y: 151, distance: 713.5
click at [20, 151] on app-calendar-viewport "Wed 5 1/1 1 Job Thu 6 1/1 1 Job Fri 7 1/1 1 Job Sat 8 1/1 1 Job Sun 9 1/1 1 Job…" at bounding box center [396, 197] width 792 height 389
click at [290, 122] on app-date-cell at bounding box center [322, 147] width 102 height 87
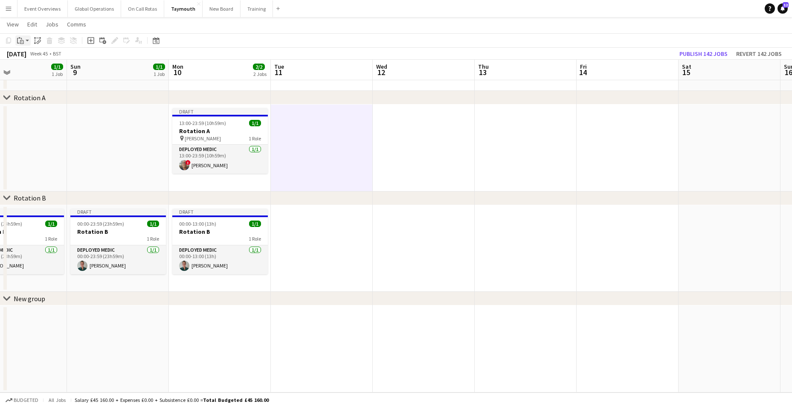
click at [19, 42] on icon "Paste" at bounding box center [20, 40] width 7 height 7
click at [30, 69] on link "Paste with crew Ctrl+Shift+V" at bounding box center [63, 71] width 80 height 8
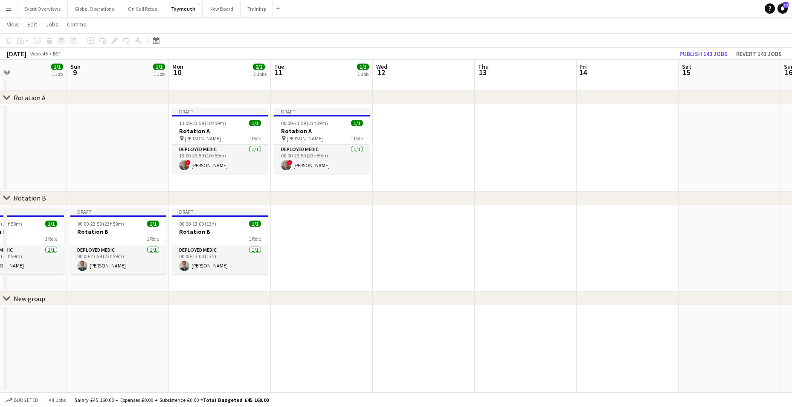
click at [398, 123] on app-date-cell at bounding box center [424, 147] width 102 height 87
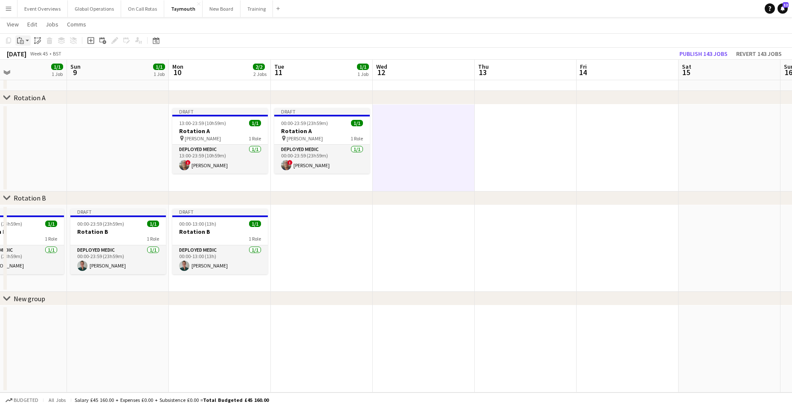
click at [19, 40] on icon "Paste" at bounding box center [20, 40] width 7 height 7
click at [34, 71] on link "Paste with crew Ctrl+Shift+V" at bounding box center [63, 71] width 80 height 8
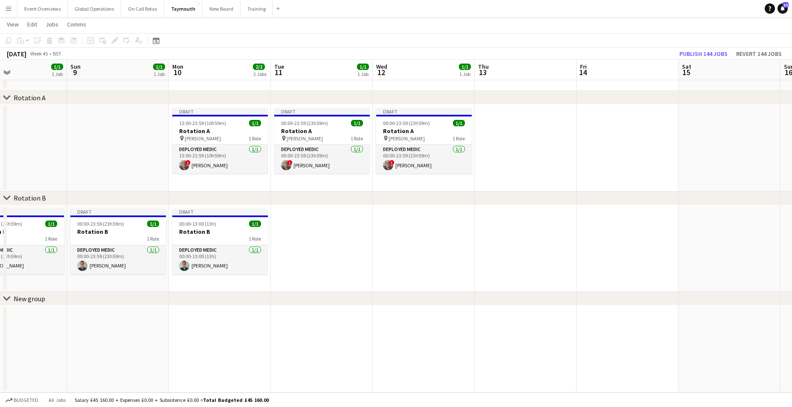
click at [499, 125] on app-date-cell at bounding box center [526, 147] width 102 height 87
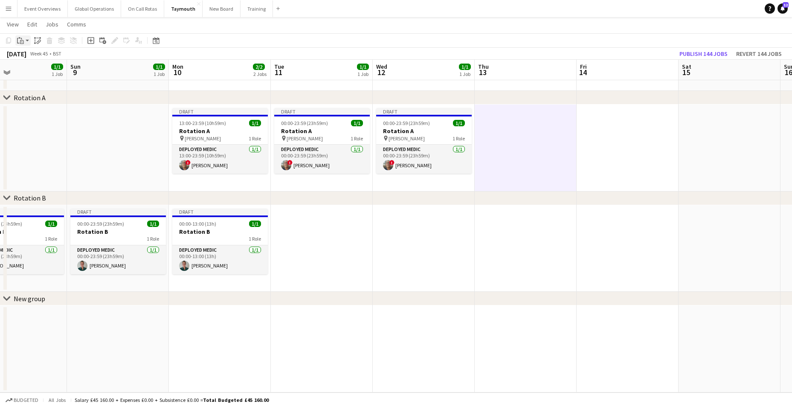
click at [22, 40] on icon at bounding box center [22, 42] width 4 height 4
click at [38, 71] on link "Paste with crew Ctrl+Shift+V" at bounding box center [63, 71] width 80 height 8
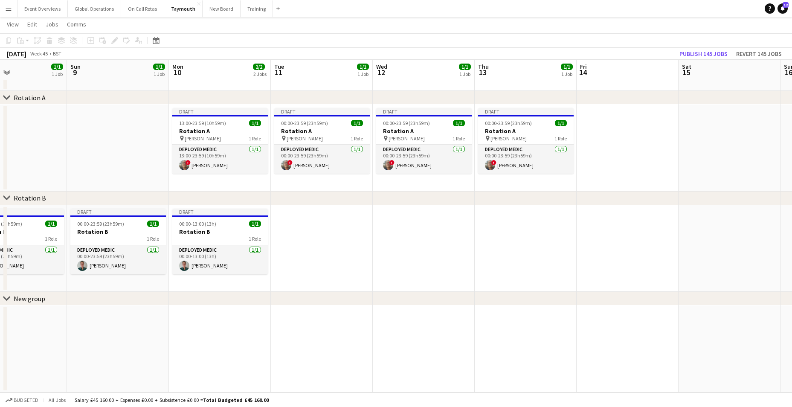
click at [610, 155] on app-date-cell at bounding box center [628, 147] width 102 height 87
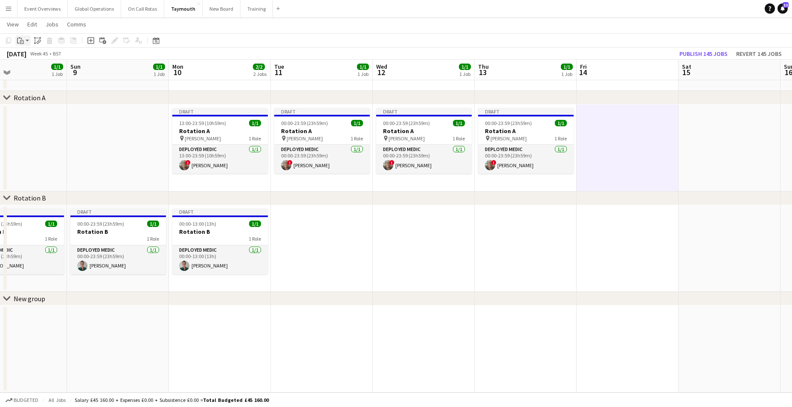
click at [23, 40] on icon "Paste" at bounding box center [20, 40] width 7 height 7
click at [29, 72] on link "Paste with crew Ctrl+Shift+V" at bounding box center [63, 71] width 80 height 8
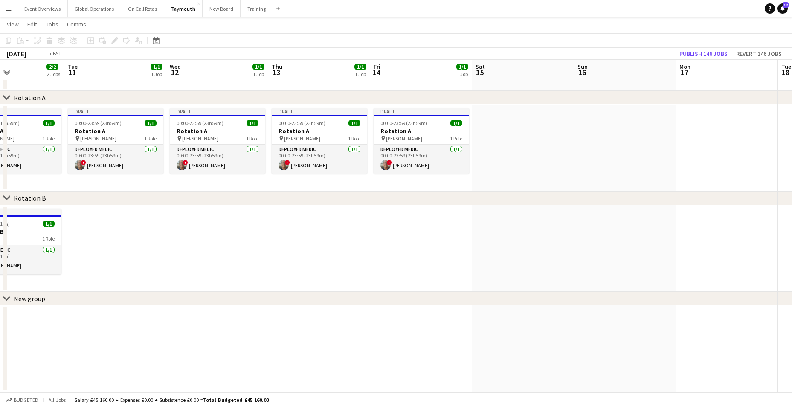
drag, startPoint x: 484, startPoint y: 210, endPoint x: 113, endPoint y: 178, distance: 372.4
click at [113, 178] on app-calendar-viewport "Fri 7 1/1 1 Job Sat 8 1/1 1 Job Sun 9 1/1 1 Job Mon 10 2/2 2 Jobs Tue 11 1/1 1 …" at bounding box center [396, 197] width 792 height 389
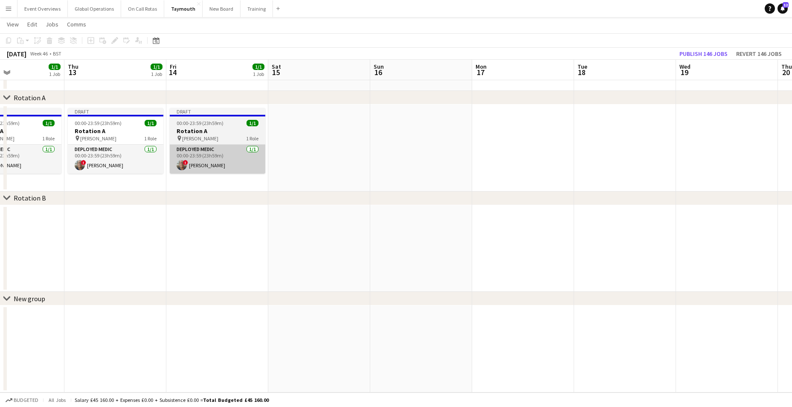
scroll to position [0, 357]
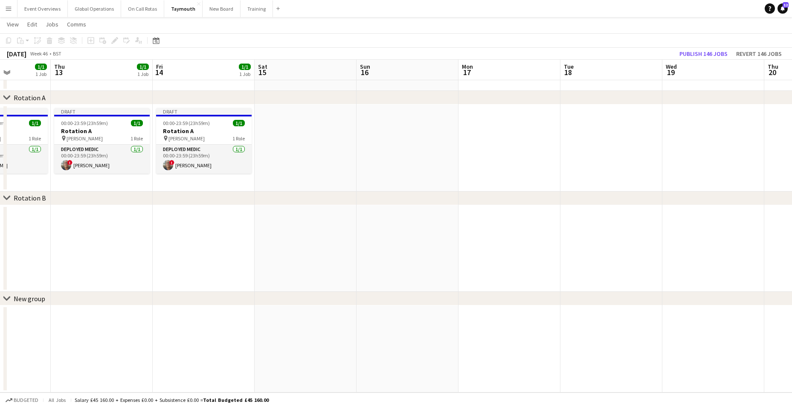
click at [308, 135] on app-date-cell at bounding box center [306, 147] width 102 height 87
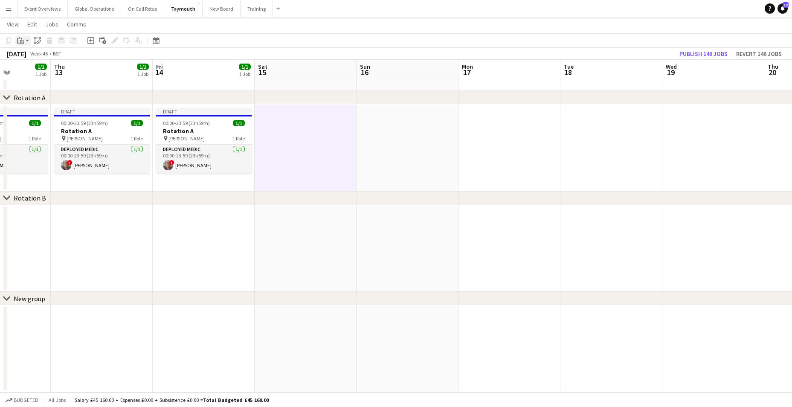
click at [21, 38] on icon at bounding box center [21, 39] width 1 height 2
click at [26, 72] on link "Paste with crew Ctrl+Shift+V" at bounding box center [63, 71] width 80 height 8
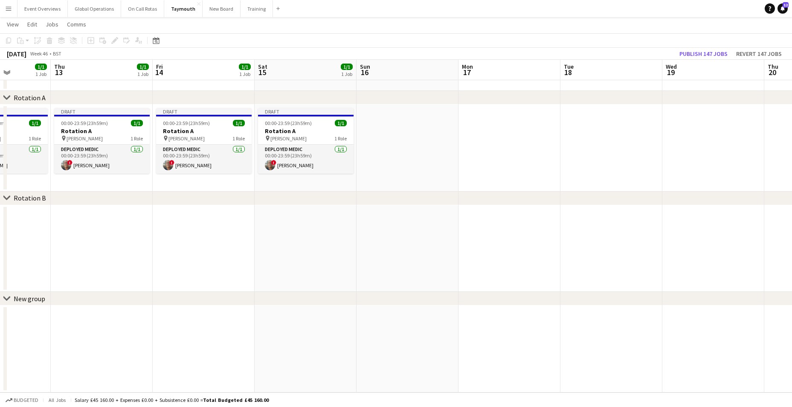
scroll to position [0, 357]
click at [390, 130] on app-date-cell at bounding box center [408, 147] width 102 height 87
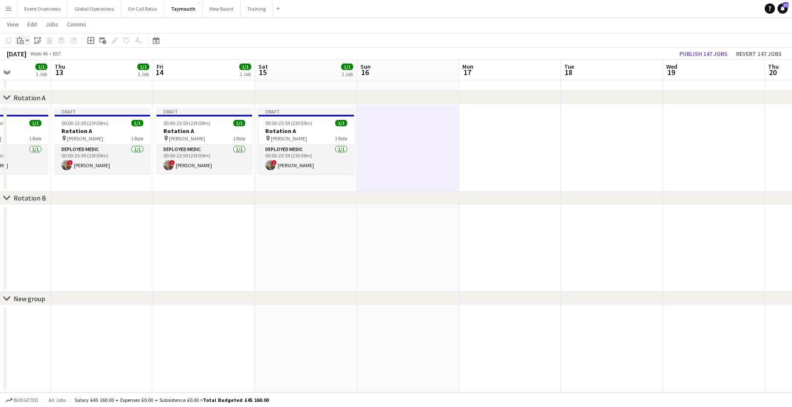
click at [16, 40] on div "Paste" at bounding box center [20, 40] width 10 height 10
click at [32, 75] on div "Paste Ctrl+V Paste with crew Ctrl+Shift+V" at bounding box center [63, 64] width 94 height 36
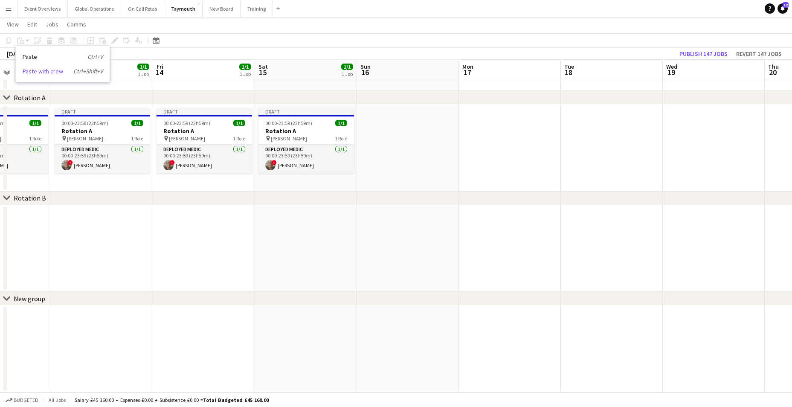
click at [33, 70] on link "Paste with crew Ctrl+Shift+V" at bounding box center [63, 71] width 80 height 8
click at [397, 125] on app-date-cell at bounding box center [408, 147] width 102 height 87
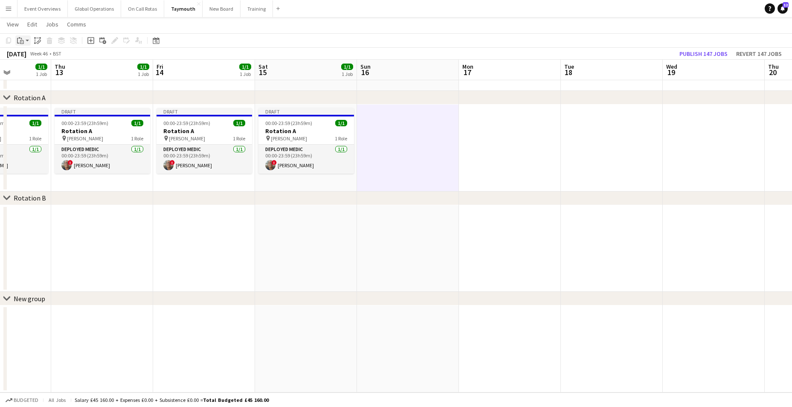
click at [21, 40] on icon "Paste" at bounding box center [20, 40] width 7 height 7
click at [32, 76] on div "Paste Ctrl+V Paste with crew Ctrl+Shift+V" at bounding box center [63, 64] width 94 height 36
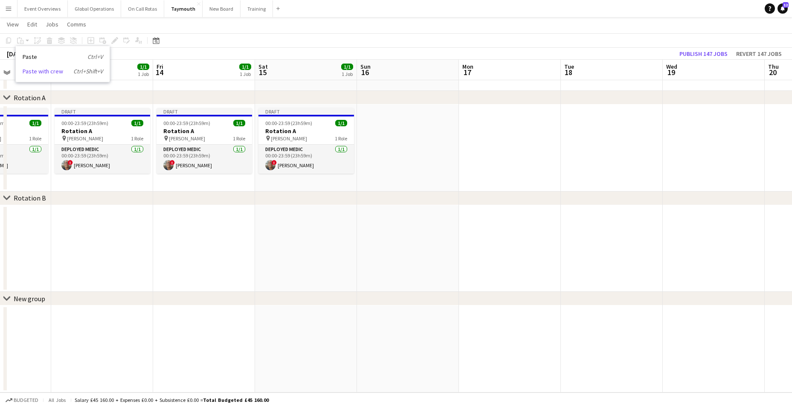
click at [39, 70] on link "Paste with crew Ctrl+Shift+V" at bounding box center [63, 71] width 80 height 8
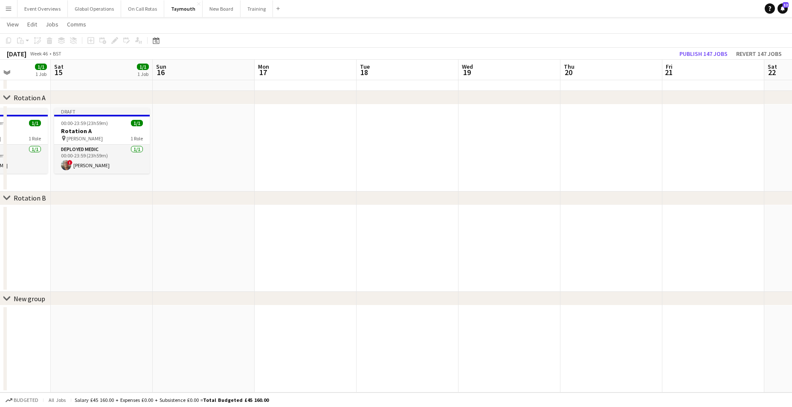
drag, startPoint x: 336, startPoint y: 164, endPoint x: 132, endPoint y: 145, distance: 205.1
click at [132, 145] on app-calendar-viewport "Wed 12 1/1 1 Job Thu 13 1/1 1 Job Fri 14 1/1 1 Job Sat 15 1/1 1 Job Sun 16 Mon …" at bounding box center [396, 197] width 792 height 389
click at [187, 131] on app-date-cell at bounding box center [204, 147] width 102 height 87
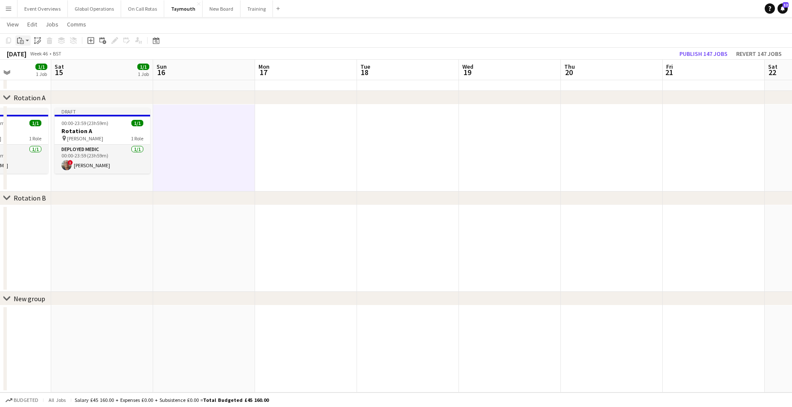
click at [19, 40] on icon "Paste" at bounding box center [20, 40] width 7 height 7
click at [37, 70] on link "Paste with crew Ctrl+Shift+V" at bounding box center [63, 71] width 80 height 8
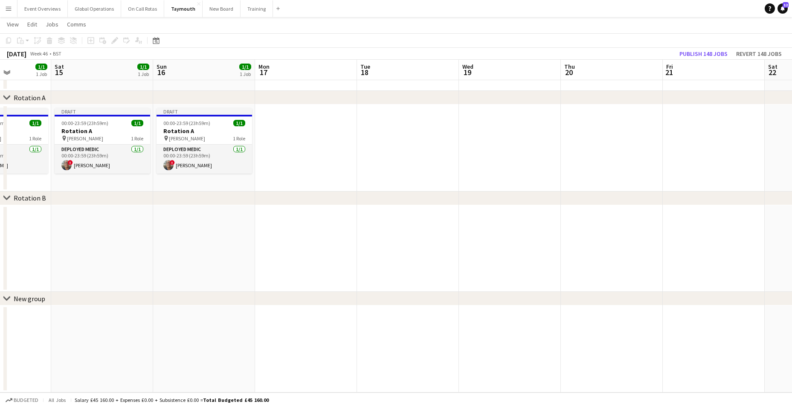
click at [286, 133] on app-date-cell at bounding box center [306, 147] width 102 height 87
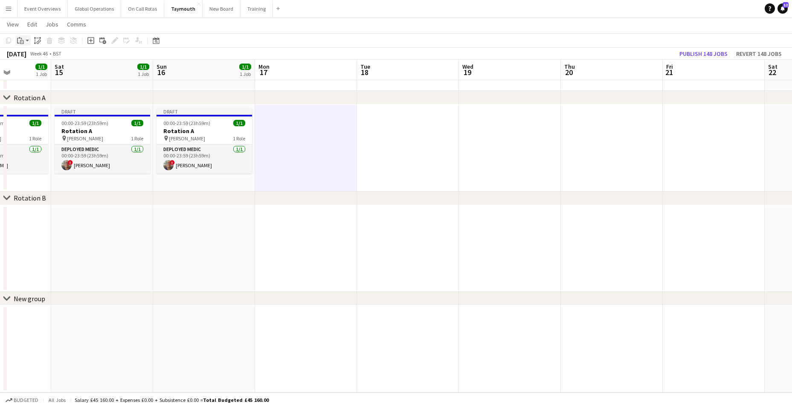
click at [23, 40] on icon "Paste" at bounding box center [20, 40] width 7 height 7
click at [36, 70] on link "Paste with crew Ctrl+Shift+V" at bounding box center [63, 71] width 80 height 8
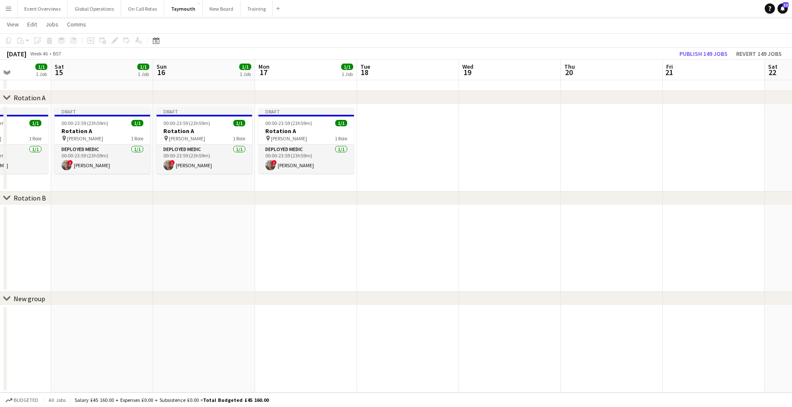
click at [385, 145] on app-date-cell at bounding box center [408, 147] width 102 height 87
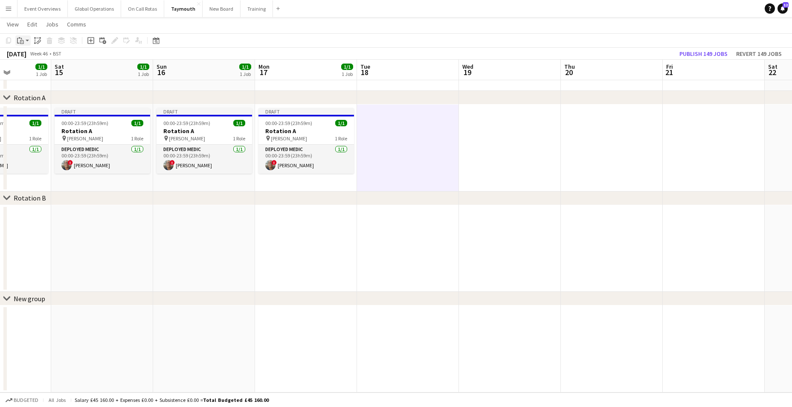
click at [21, 38] on icon at bounding box center [21, 39] width 1 height 2
click at [34, 70] on link "Paste with crew Ctrl+Shift+V" at bounding box center [63, 71] width 80 height 8
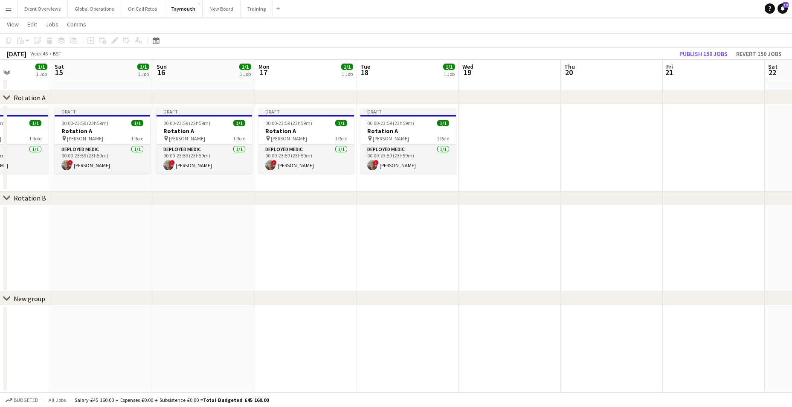
click at [495, 148] on app-date-cell at bounding box center [510, 147] width 102 height 87
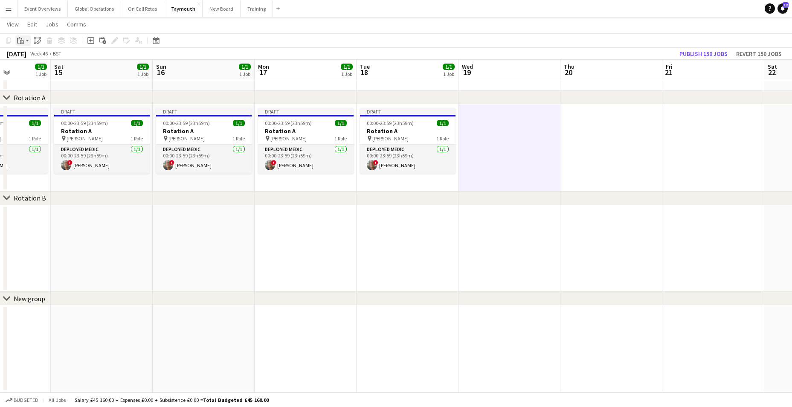
click at [23, 37] on div "Paste" at bounding box center [20, 40] width 10 height 10
click at [34, 70] on link "Paste with crew Ctrl+Shift+V" at bounding box center [63, 71] width 80 height 8
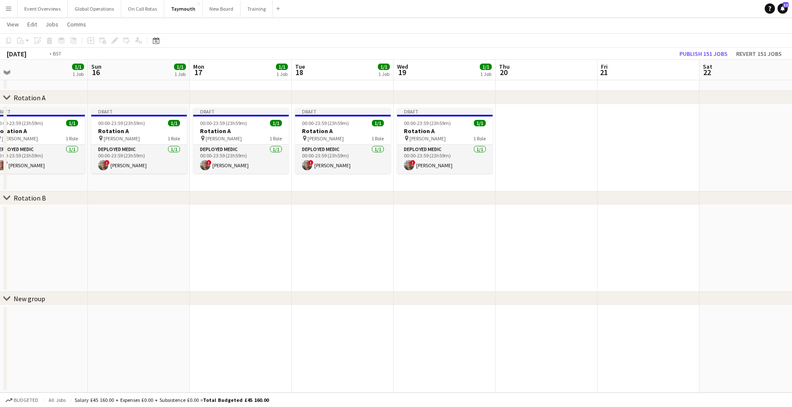
scroll to position [0, 322]
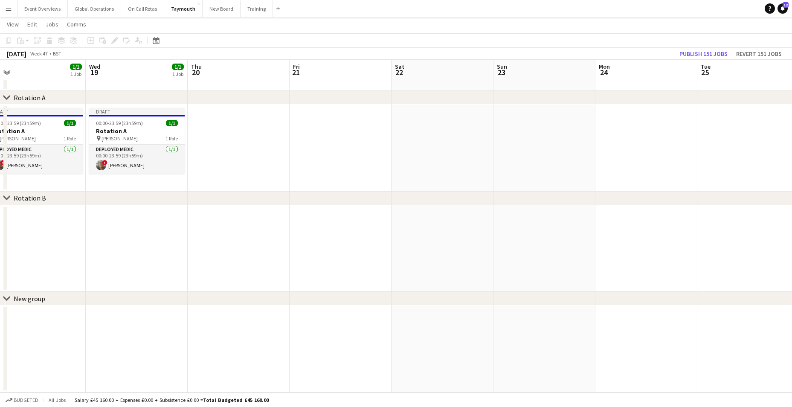
drag, startPoint x: 324, startPoint y: 246, endPoint x: -4, endPoint y: 210, distance: 329.9
click at [0, 210] on html "Menu Boards Boards Boards All jobs Status Workforce Workforce My Workforce Recr…" at bounding box center [396, 188] width 792 height 437
click at [214, 136] on app-date-cell at bounding box center [239, 147] width 102 height 87
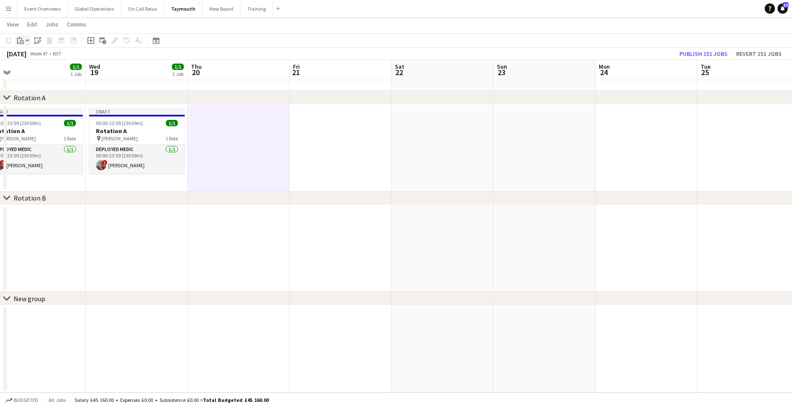
click at [20, 38] on icon at bounding box center [19, 37] width 2 height 1
click at [29, 73] on link "Paste with crew Ctrl+Shift+V" at bounding box center [63, 71] width 80 height 8
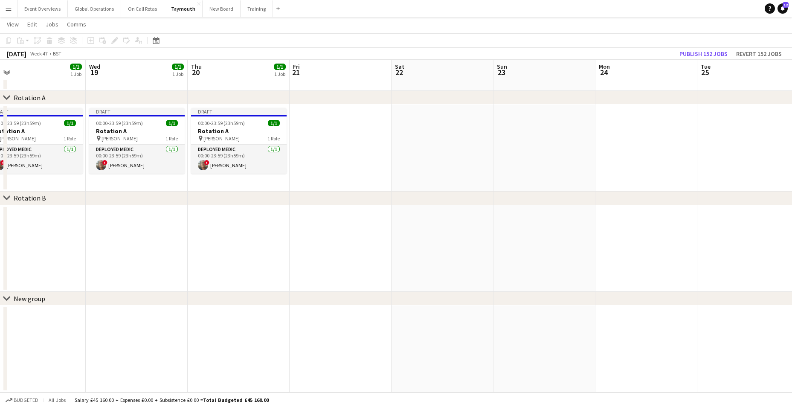
click at [331, 156] on app-date-cell at bounding box center [341, 147] width 102 height 87
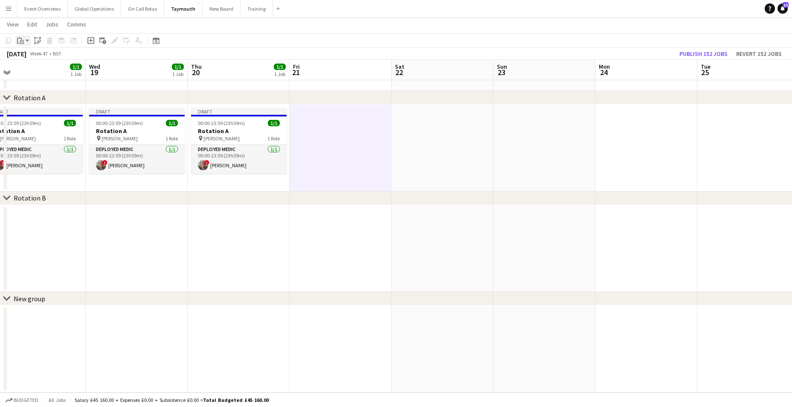
click at [19, 39] on icon "Paste" at bounding box center [20, 40] width 7 height 7
click at [30, 72] on link "Paste with crew Ctrl+Shift+V" at bounding box center [63, 71] width 80 height 8
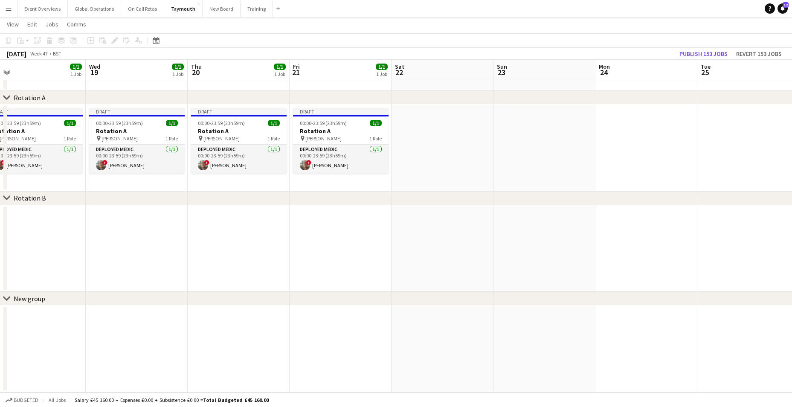
click at [416, 141] on app-date-cell at bounding box center [442, 147] width 102 height 87
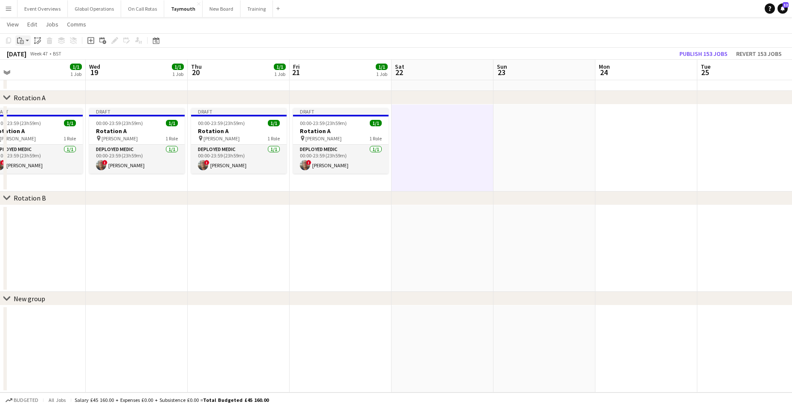
click at [20, 39] on icon "Paste" at bounding box center [20, 40] width 7 height 7
click at [35, 71] on link "Paste with crew Ctrl+Shift+V" at bounding box center [63, 71] width 80 height 8
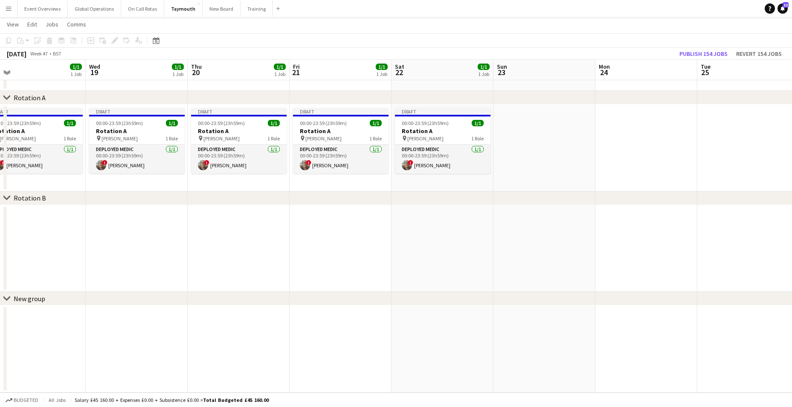
drag, startPoint x: 418, startPoint y: 201, endPoint x: 154, endPoint y: 176, distance: 264.7
click at [122, 175] on div "chevron-right Rotation A chevron-right Rotation B chevron-right New group Sat 1…" at bounding box center [396, 197] width 792 height 389
drag, startPoint x: 442, startPoint y: 196, endPoint x: 239, endPoint y: 185, distance: 202.9
click at [229, 189] on div "chevron-right Rotation A chevron-right Rotation B chevron-right New group Sat 1…" at bounding box center [396, 197] width 792 height 389
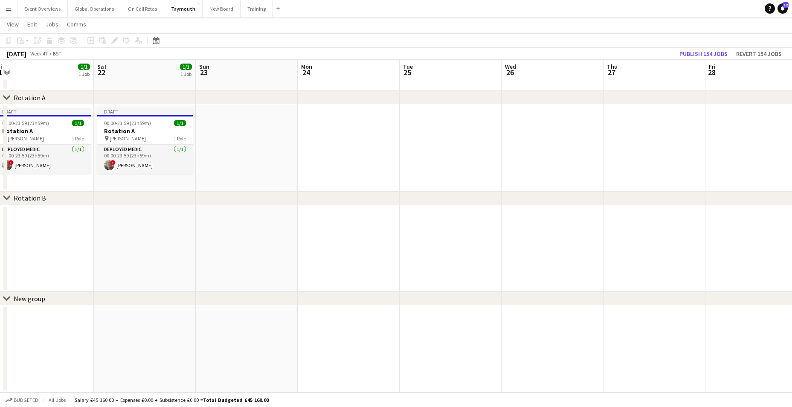
scroll to position [0, 302]
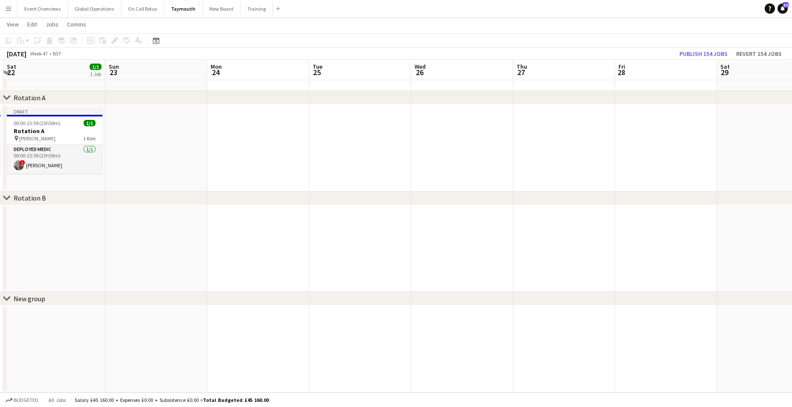
drag, startPoint x: 591, startPoint y: 254, endPoint x: 203, endPoint y: 248, distance: 388.1
click at [203, 248] on app-calendar-viewport "Wed 19 1/1 1 Job Thu 20 1/1 1 Job Fri 21 1/1 1 Job Sat 22 1/1 1 Job Sun 23 Mon …" at bounding box center [396, 197] width 792 height 389
click at [151, 139] on app-date-cell at bounding box center [156, 147] width 102 height 87
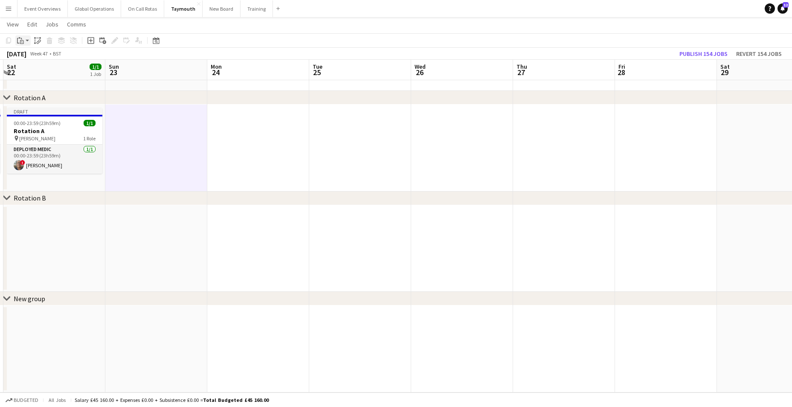
click at [21, 41] on icon "Paste" at bounding box center [20, 40] width 7 height 7
click at [41, 71] on link "Paste with crew Ctrl+Shift+V" at bounding box center [63, 71] width 80 height 8
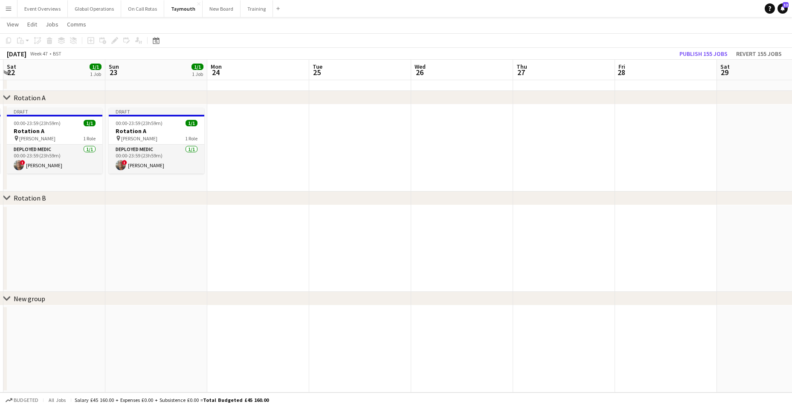
drag, startPoint x: 110, startPoint y: 195, endPoint x: 246, endPoint y: 180, distance: 137.0
click at [310, 195] on div "chevron-right Rotation B" at bounding box center [396, 198] width 792 height 14
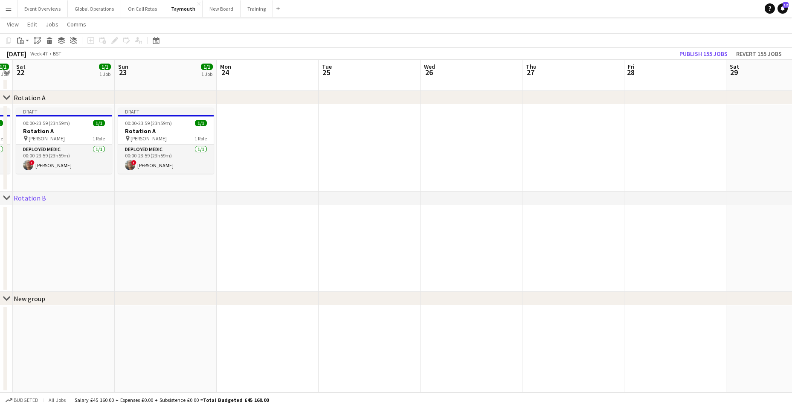
drag, startPoint x: 215, startPoint y: 200, endPoint x: 300, endPoint y: 192, distance: 85.7
click at [327, 205] on app-calendar-viewport "Wed 19 1/1 1 Job Thu 20 1/1 1 Job Fri 21 1/1 1 Job Sat 22 1/1 1 Job Sun 23 1/1 …" at bounding box center [396, 197] width 792 height 389
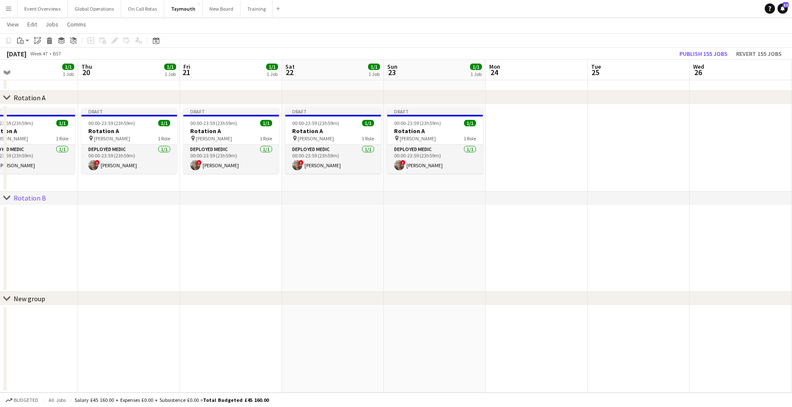
drag, startPoint x: 116, startPoint y: 99, endPoint x: 314, endPoint y: 96, distance: 197.9
click at [314, 96] on div "chevron-right Rotation A" at bounding box center [396, 98] width 792 height 14
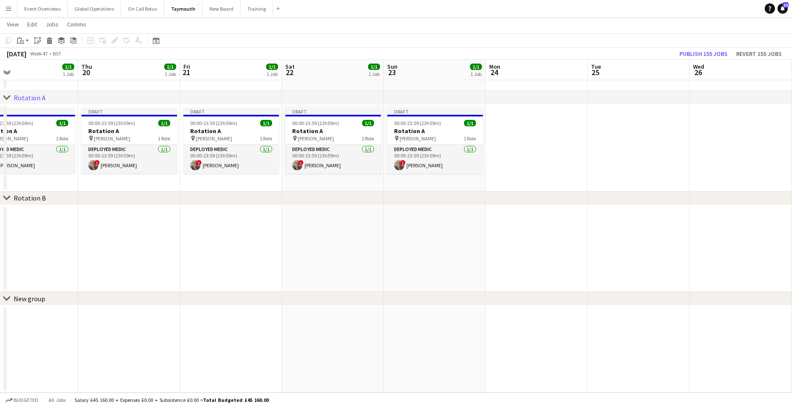
drag, startPoint x: 42, startPoint y: 202, endPoint x: 299, endPoint y: 218, distance: 258.1
click at [299, 218] on div "chevron-right Rotation A chevron-right Rotation B chevron-right New group Mon 1…" at bounding box center [396, 197] width 792 height 389
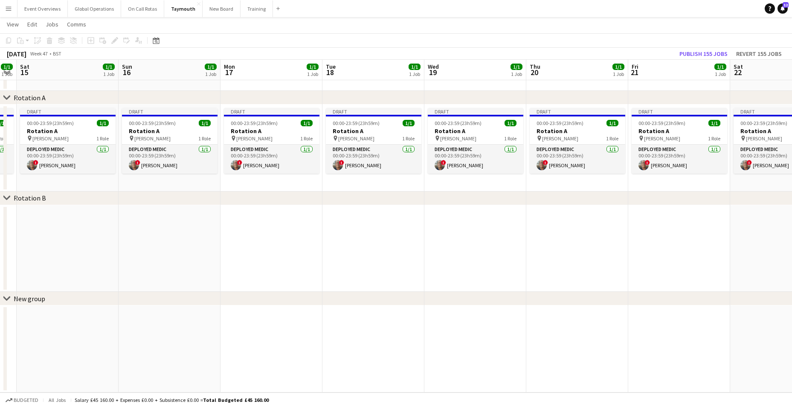
drag, startPoint x: 140, startPoint y: 266, endPoint x: 584, endPoint y: 226, distance: 446.2
click at [584, 226] on app-calendar-viewport "Thu 13 1/1 1 Job Fri 14 1/1 1 Job Sat 15 1/1 1 Job Sun 16 1/1 1 Job Mon 17 1/1 …" at bounding box center [396, 197] width 792 height 389
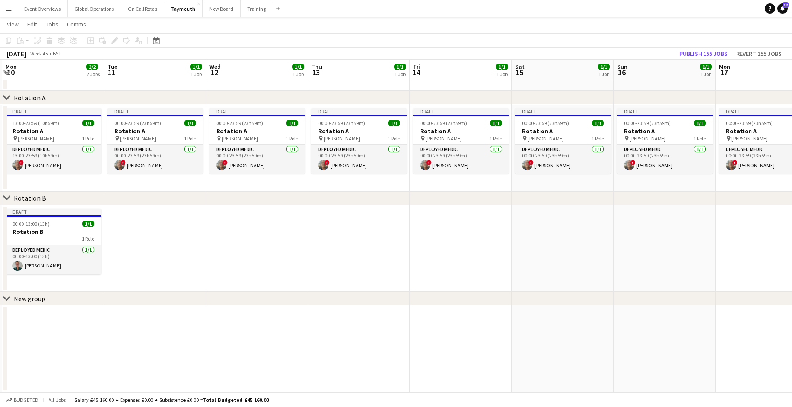
drag, startPoint x: 81, startPoint y: 236, endPoint x: 473, endPoint y: 206, distance: 394.0
click at [473, 206] on app-calendar-viewport "Sat 8 1/1 1 Job Sun 9 1/1 1 Job Mon 10 2/2 2 Jobs Tue 11 1/1 1 Job Wed 12 1/1 1…" at bounding box center [396, 197] width 792 height 389
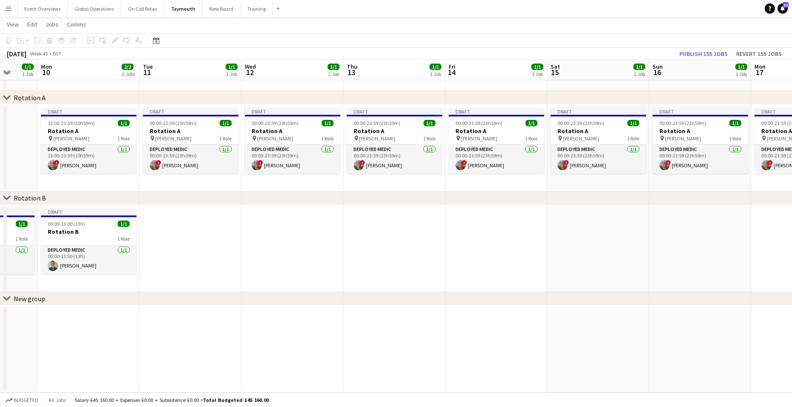
scroll to position [0, 199]
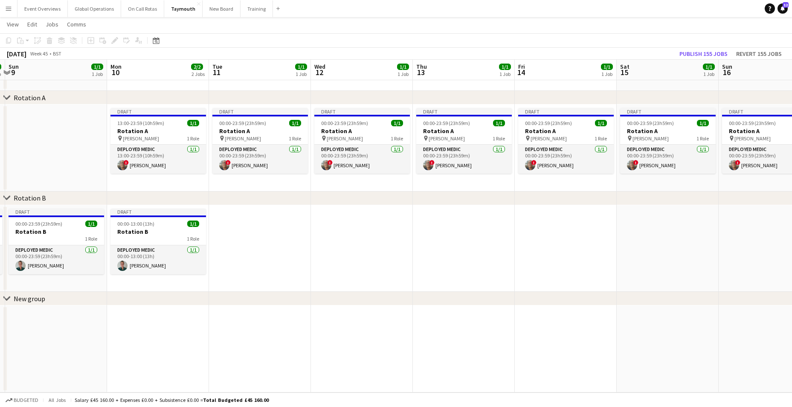
drag, startPoint x: 242, startPoint y: 210, endPoint x: 508, endPoint y: 199, distance: 266.3
click at [508, 199] on div "chevron-right Rotation A chevron-right Rotation B chevron-right New group Fri 7…" at bounding box center [396, 197] width 792 height 389
drag, startPoint x: 324, startPoint y: 200, endPoint x: 207, endPoint y: 197, distance: 116.9
click at [208, 198] on div "chevron-right Rotation B" at bounding box center [396, 198] width 792 height 14
drag, startPoint x: 629, startPoint y: 106, endPoint x: 499, endPoint y: 134, distance: 133.2
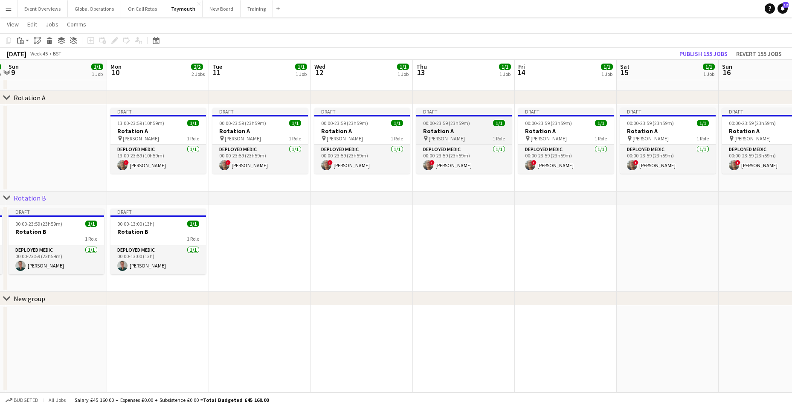
click at [473, 105] on div "chevron-right Rotation A chevron-right Rotation B chevron-right New group Fri 7…" at bounding box center [396, 197] width 792 height 389
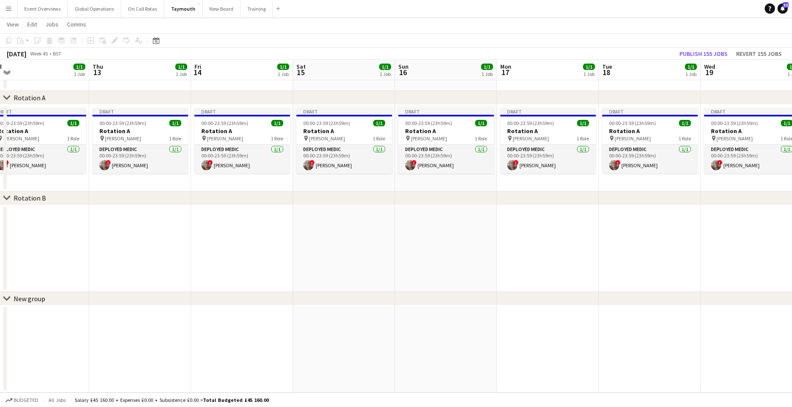
drag, startPoint x: 602, startPoint y: 239, endPoint x: 223, endPoint y: 208, distance: 380.0
click at [187, 209] on app-calendar-viewport "Sun 9 1/1 1 Job Mon 10 2/2 2 Jobs Tue 11 1/1 1 Job Wed 12 1/1 1 Job Thu 13 1/1 …" at bounding box center [396, 197] width 792 height 389
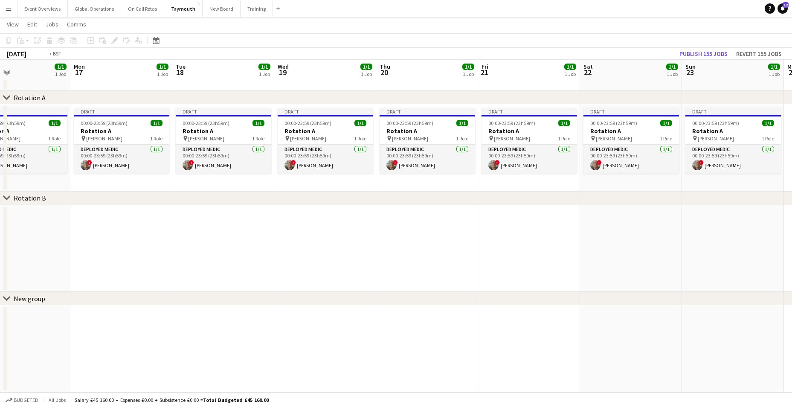
drag, startPoint x: 614, startPoint y: 245, endPoint x: 160, endPoint y: 242, distance: 453.3
click at [160, 242] on app-calendar-viewport "Thu 13 1/1 1 Job Fri 14 1/1 1 Job Sat 15 1/1 1 Job Sun 16 1/1 1 Job Mon 17 1/1 …" at bounding box center [396, 197] width 792 height 389
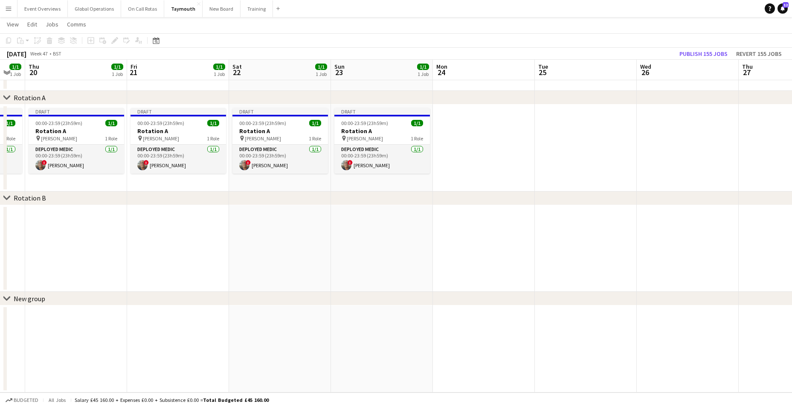
drag, startPoint x: 450, startPoint y: 260, endPoint x: 283, endPoint y: 184, distance: 183.2
click at [234, 241] on app-calendar-viewport "Mon 17 1/1 1 Job Tue 18 1/1 1 Job Wed 19 1/1 1 Job Thu 20 1/1 1 Job Fri 21 1/1 …" at bounding box center [396, 197] width 792 height 389
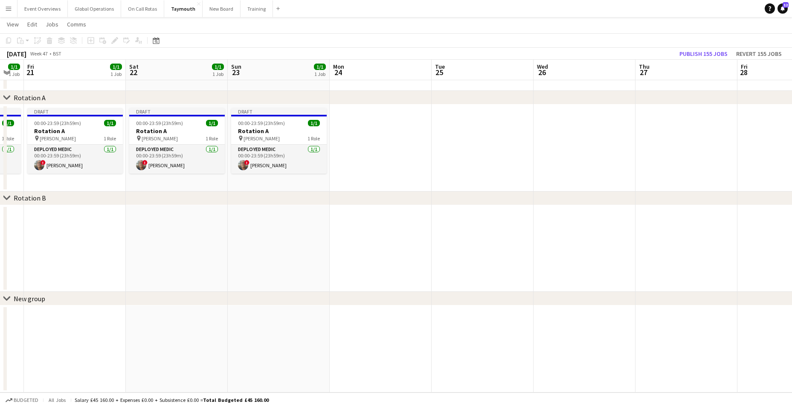
click at [358, 125] on app-date-cell at bounding box center [381, 147] width 102 height 87
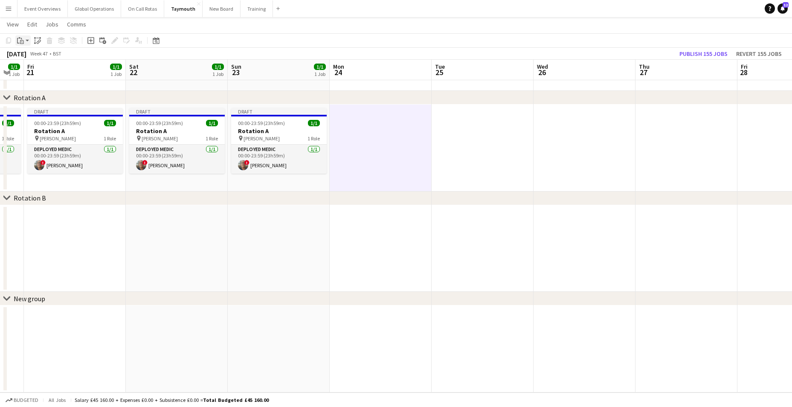
click at [19, 39] on icon "Paste" at bounding box center [20, 40] width 7 height 7
click at [26, 56] on link "Paste Ctrl+V" at bounding box center [63, 57] width 80 height 8
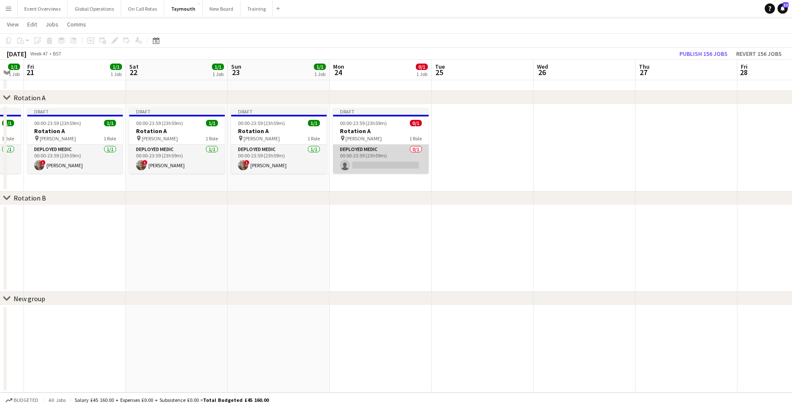
click at [364, 147] on app-card-role "Deployed Medic 0/1 00:00-23:59 (23h59m) single-neutral-actions" at bounding box center [381, 159] width 96 height 29
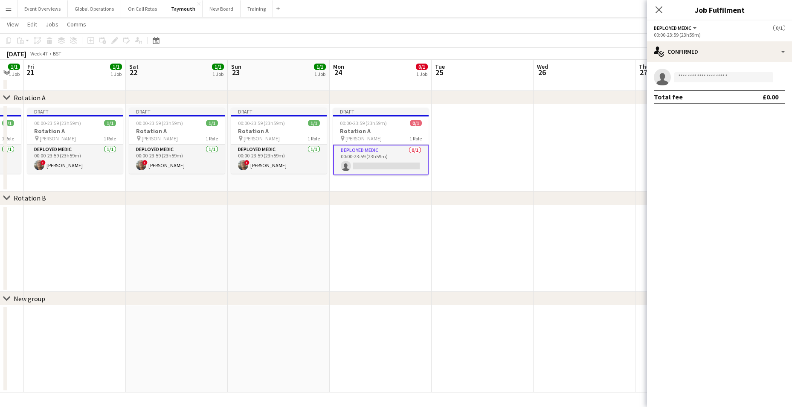
click at [694, 25] on button "Deployed Medic" at bounding box center [676, 28] width 44 height 6
click at [782, 51] on div "single-neutral-actions-check-2 Confirmed" at bounding box center [719, 51] width 145 height 20
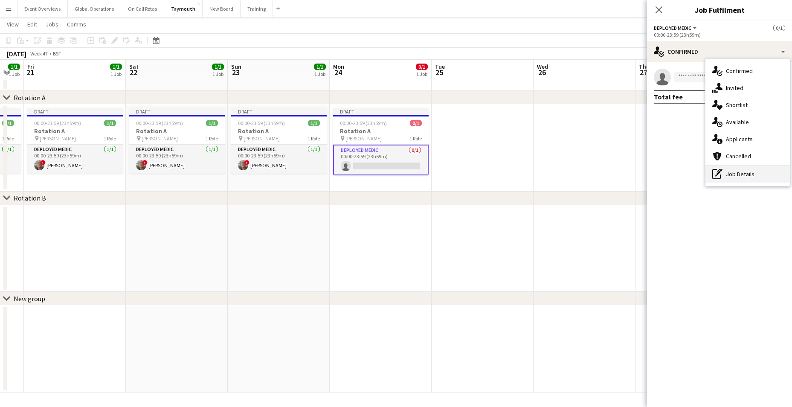
click at [739, 170] on div "pen-write Job Details" at bounding box center [747, 173] width 84 height 17
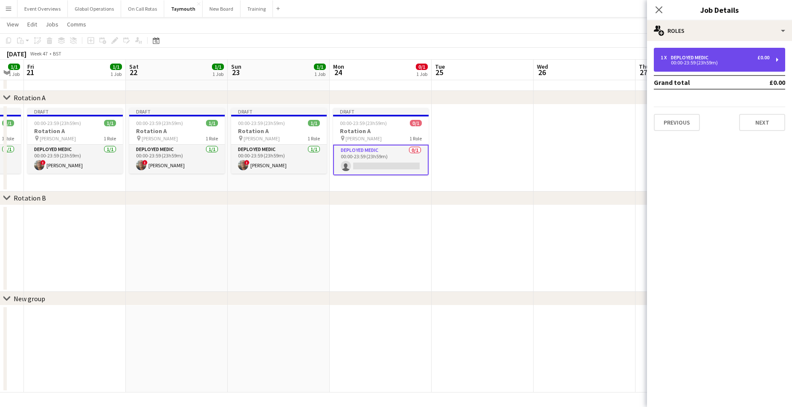
click at [709, 62] on div "00:00-23:59 (23h59m)" at bounding box center [715, 63] width 109 height 4
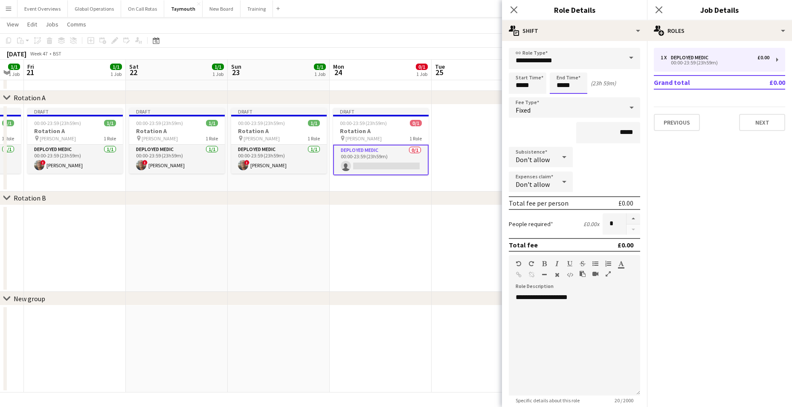
click at [563, 86] on input "*****" at bounding box center [569, 82] width 38 height 21
click at [560, 86] on input "*****" at bounding box center [569, 82] width 38 height 21
click at [563, 87] on input "*****" at bounding box center [569, 82] width 38 height 21
click at [561, 103] on div "Fixed" at bounding box center [566, 107] width 114 height 20
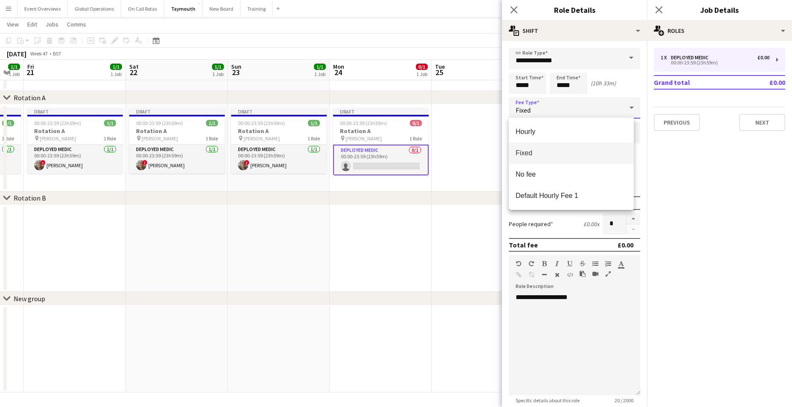
click at [563, 86] on div at bounding box center [396, 203] width 792 height 407
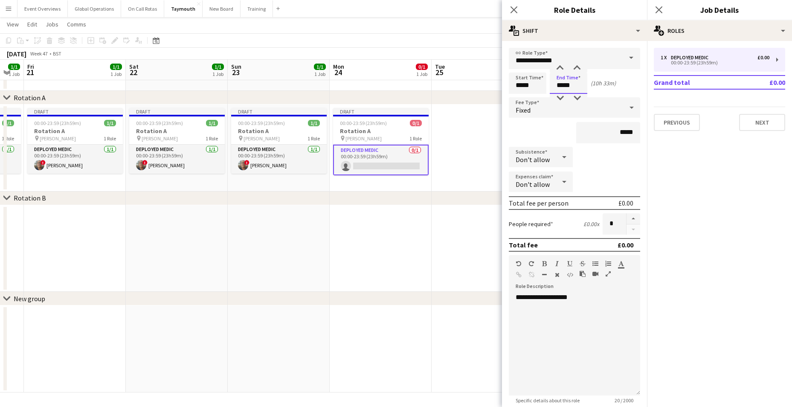
click at [563, 86] on input "*****" at bounding box center [569, 82] width 38 height 21
click at [561, 87] on input "*****" at bounding box center [569, 82] width 38 height 21
click at [563, 86] on input "*****" at bounding box center [569, 82] width 38 height 21
click at [561, 70] on div at bounding box center [559, 68] width 17 height 9
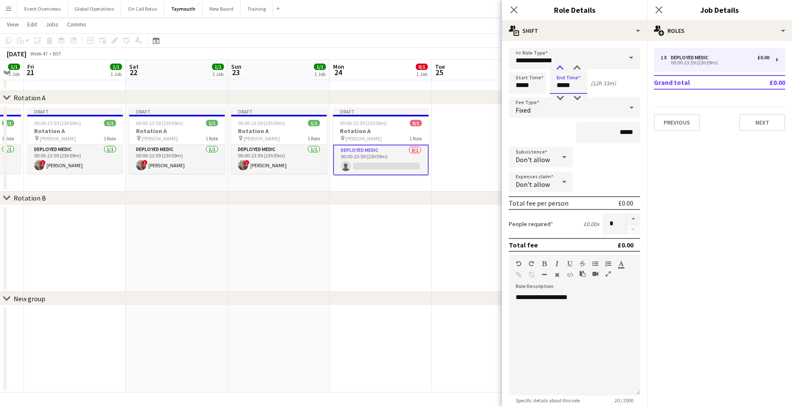
click at [561, 70] on div at bounding box center [559, 68] width 17 height 9
type input "*****"
click at [597, 119] on form "**********" at bounding box center [574, 270] width 145 height 444
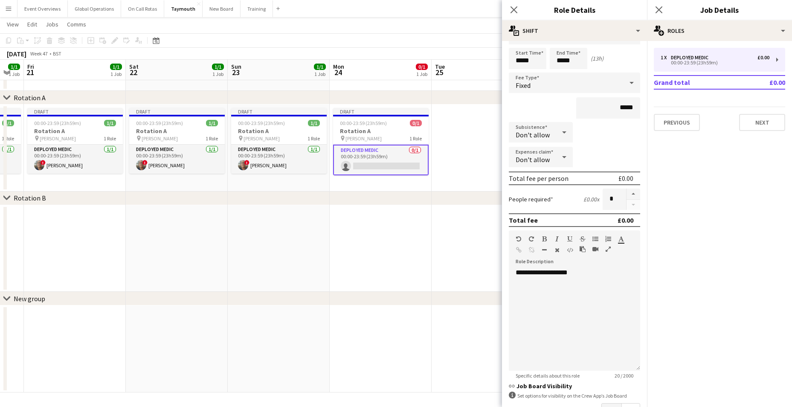
scroll to position [85, 0]
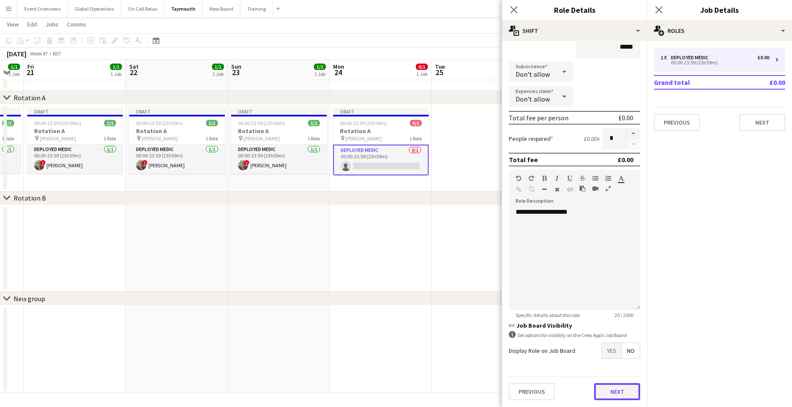
click at [611, 389] on button "Next" at bounding box center [617, 391] width 46 height 17
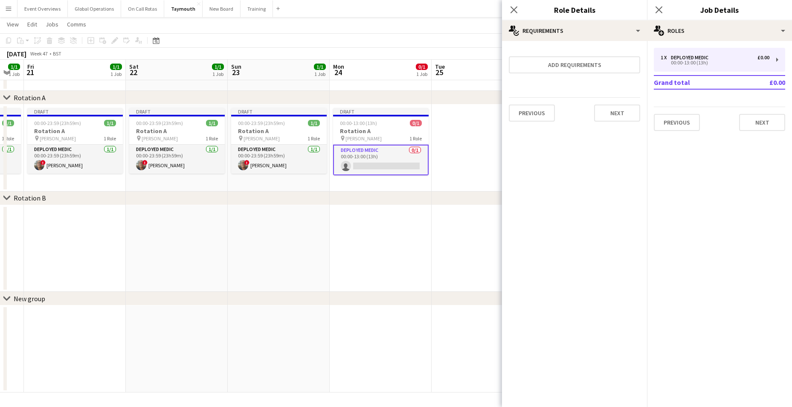
scroll to position [0, 0]
click at [628, 111] on button "Next" at bounding box center [617, 112] width 46 height 17
click at [616, 110] on button "Finish" at bounding box center [624, 114] width 32 height 17
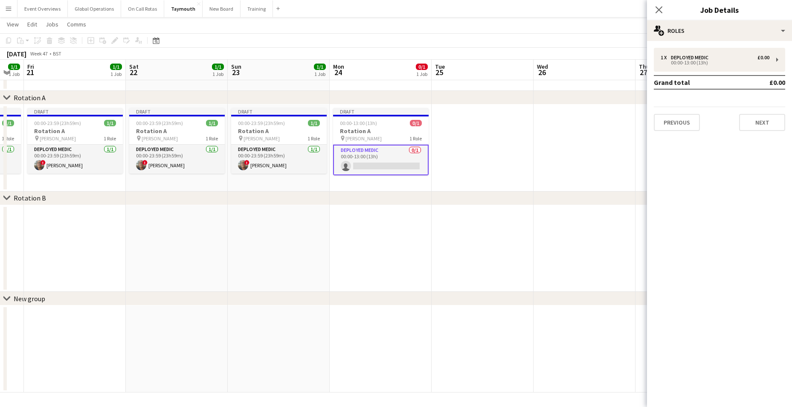
click at [531, 292] on div "chevron-right New group" at bounding box center [396, 299] width 792 height 14
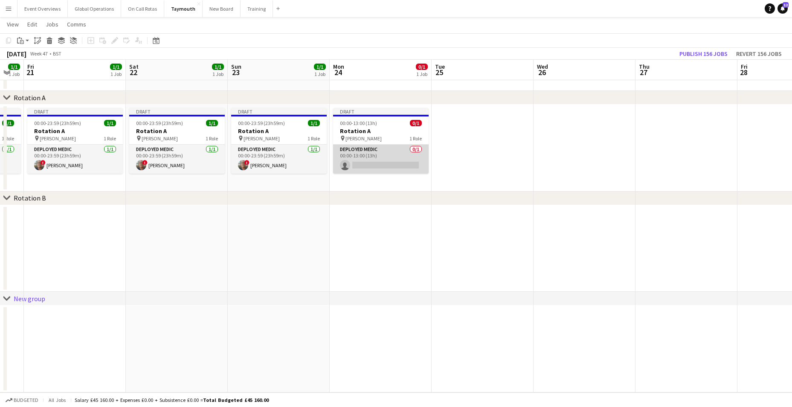
click at [377, 162] on app-card-role "Deployed Medic 0/1 00:00-13:00 (13h) single-neutral-actions" at bounding box center [381, 159] width 96 height 29
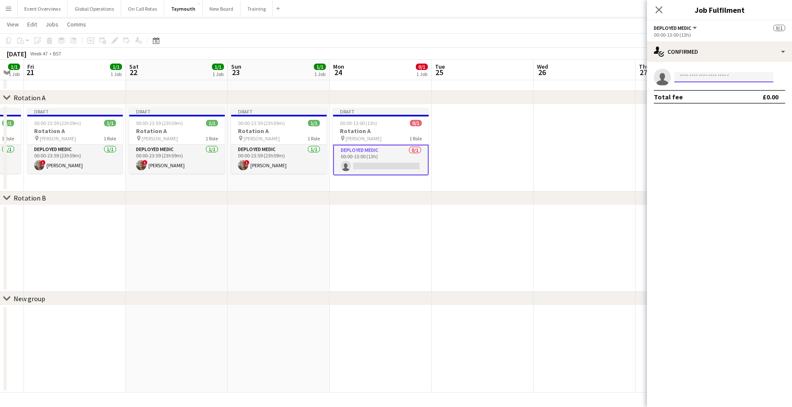
click at [705, 75] on input at bounding box center [723, 77] width 99 height 10
type input "*****"
click at [697, 92] on span "[PERSON_NAME]" at bounding box center [705, 89] width 49 height 7
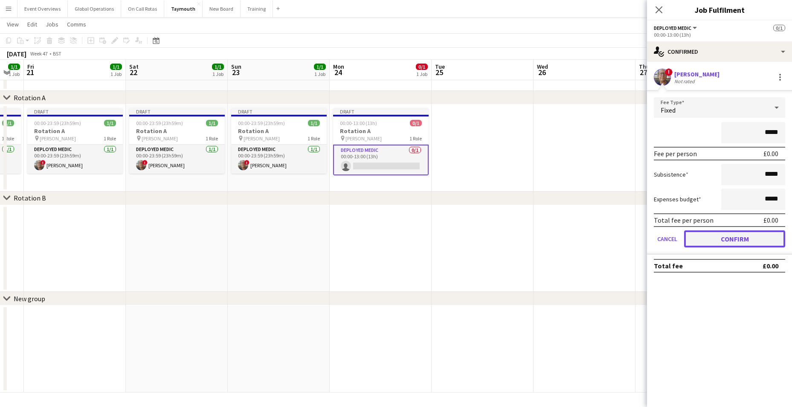
click at [729, 241] on button "Confirm" at bounding box center [734, 238] width 101 height 17
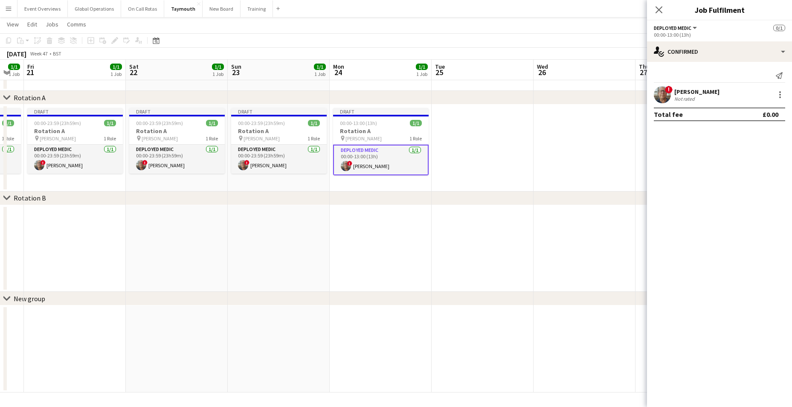
drag, startPoint x: 393, startPoint y: 298, endPoint x: 525, endPoint y: 307, distance: 132.9
click at [525, 307] on div "chevron-right Rotation A chevron-right Rotation B chevron-right New group Tue 1…" at bounding box center [396, 197] width 792 height 389
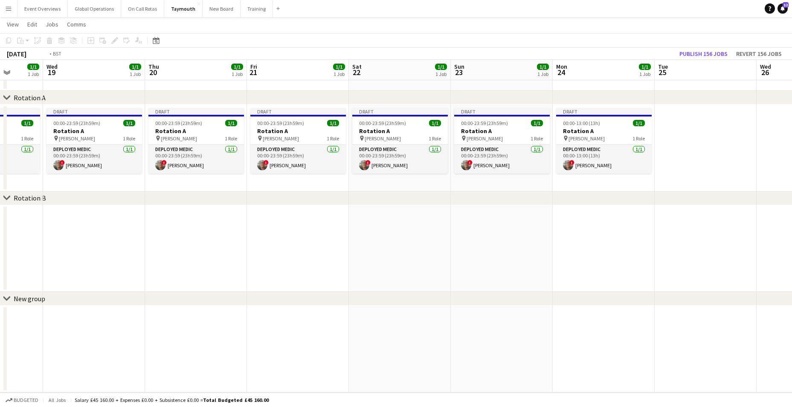
drag, startPoint x: 163, startPoint y: 281, endPoint x: 541, endPoint y: 275, distance: 377.5
click at [591, 275] on app-calendar-viewport "Sun 16 1/1 1 Job Mon 17 1/1 1 Job Tue 18 1/1 1 Job Wed 19 1/1 1 Job Thu 20 1/1 …" at bounding box center [396, 197] width 792 height 389
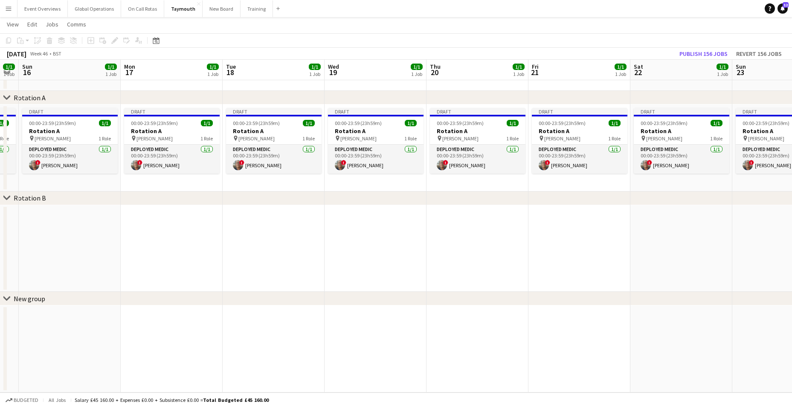
drag, startPoint x: 362, startPoint y: 254, endPoint x: 652, endPoint y: 252, distance: 290.0
click at [652, 252] on app-calendar-viewport "Fri 14 1/1 1 Job Sat 15 1/1 1 Job Sun 16 1/1 1 Job Mon 17 1/1 1 Job Tue 18 1/1 …" at bounding box center [396, 197] width 792 height 389
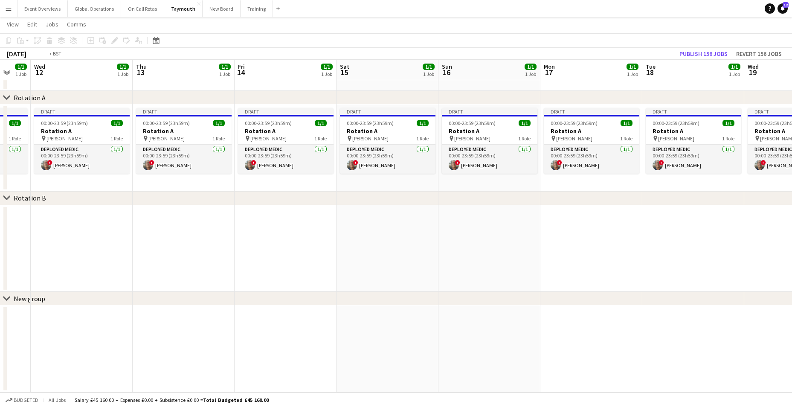
drag, startPoint x: 269, startPoint y: 267, endPoint x: 621, endPoint y: 245, distance: 352.5
click at [621, 245] on app-calendar-viewport "Mon 10 2/2 2 Jobs Tue 11 1/1 1 Job Wed 12 1/1 1 Job Thu 13 1/1 1 Job Fri 14 1/1…" at bounding box center [396, 197] width 792 height 389
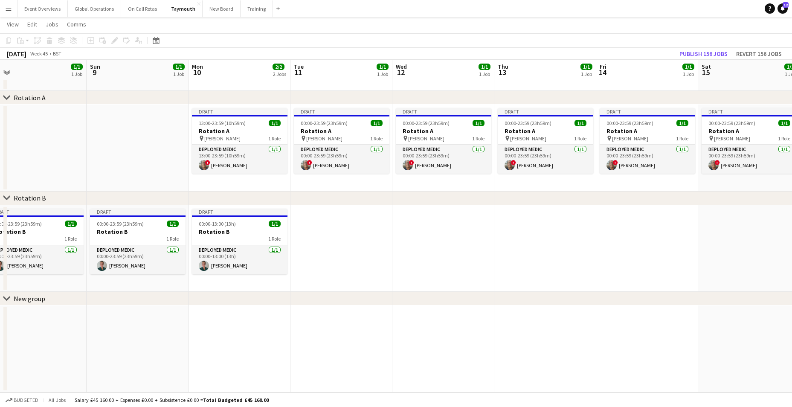
scroll to position [0, 183]
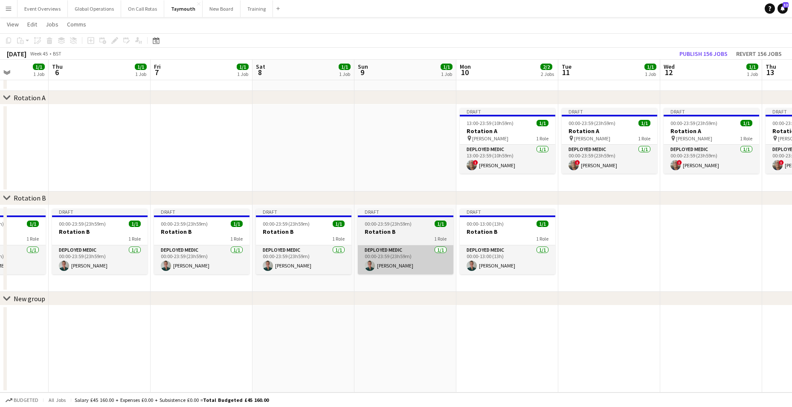
drag, startPoint x: 240, startPoint y: 264, endPoint x: 612, endPoint y: 259, distance: 371.9
click at [688, 256] on app-calendar-viewport "Mon 3 1/1 1 Job Tue 4 1/1 1 Job Wed 5 1/1 1 Job Thu 6 1/1 1 Job Fri 7 1/1 1 Job…" at bounding box center [396, 197] width 792 height 389
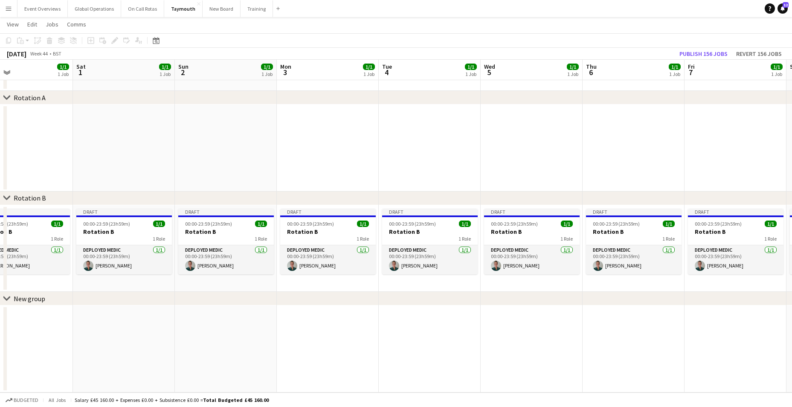
drag, startPoint x: 215, startPoint y: 273, endPoint x: 246, endPoint y: 272, distance: 32.0
click at [547, 255] on app-calendar-viewport "Wed 29 1/1 1 Job Thu 30 1/1 1 Job Fri 31 1/1 1 Job Sat 1 1/1 1 Job Sun 2 1/1 1 …" at bounding box center [396, 197] width 792 height 389
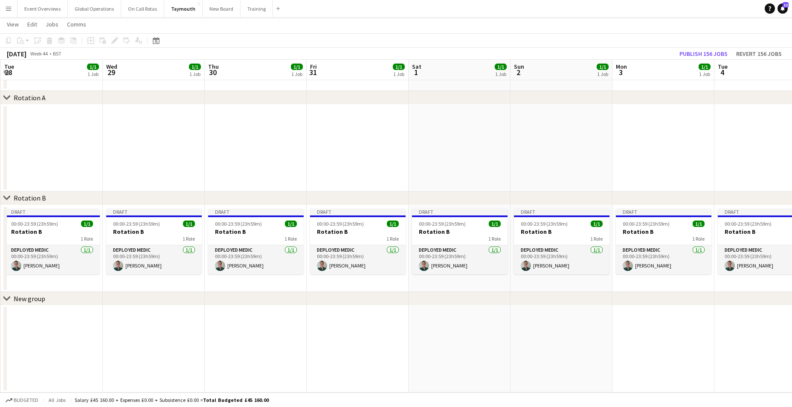
scroll to position [0, 232]
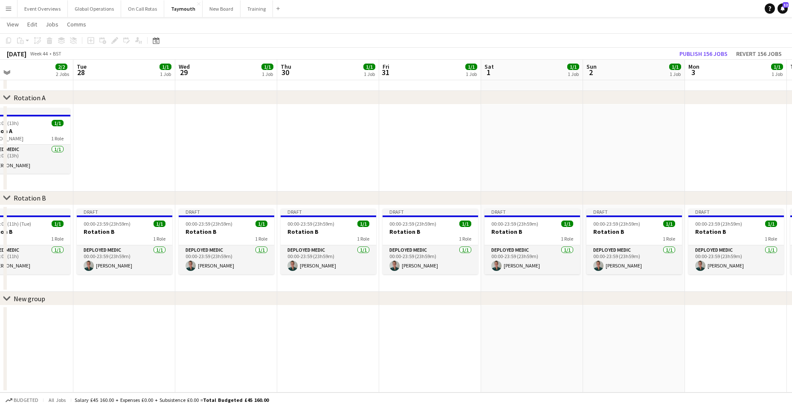
drag, startPoint x: 144, startPoint y: 285, endPoint x: 536, endPoint y: 271, distance: 391.7
click at [536, 271] on app-calendar-viewport "Sat 25 1/1 1 Job Sun 26 1/1 1 Job Mon 27 2/2 2 Jobs Tue 28 1/1 1 Job Wed 29 1/1…" at bounding box center [396, 197] width 792 height 389
drag, startPoint x: 110, startPoint y: 293, endPoint x: 215, endPoint y: 283, distance: 104.9
click at [309, 286] on div "chevron-right Rotation A chevron-right Rotation B chevron-right New group Sat 2…" at bounding box center [396, 197] width 792 height 389
drag, startPoint x: 171, startPoint y: 192, endPoint x: 366, endPoint y: 203, distance: 195.7
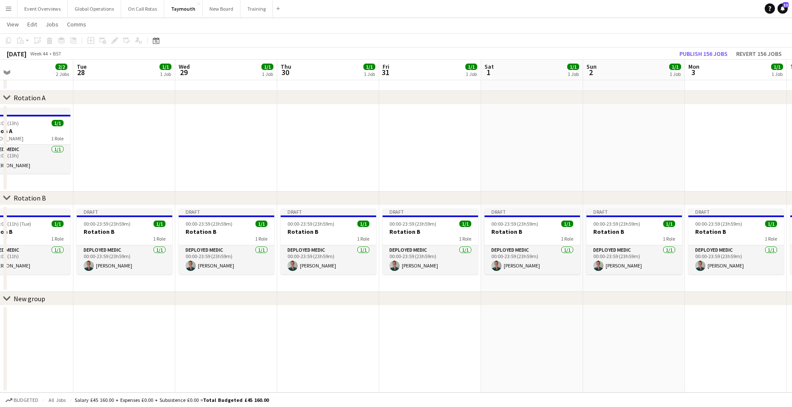
click at [402, 202] on div "chevron-right Rotation B" at bounding box center [396, 198] width 792 height 14
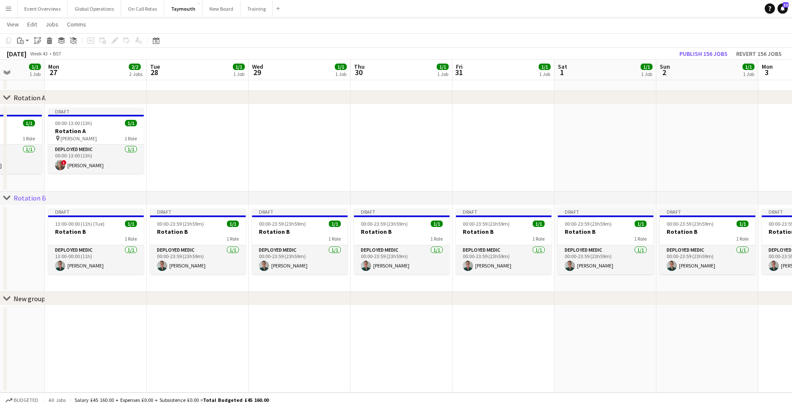
scroll to position [0, 215]
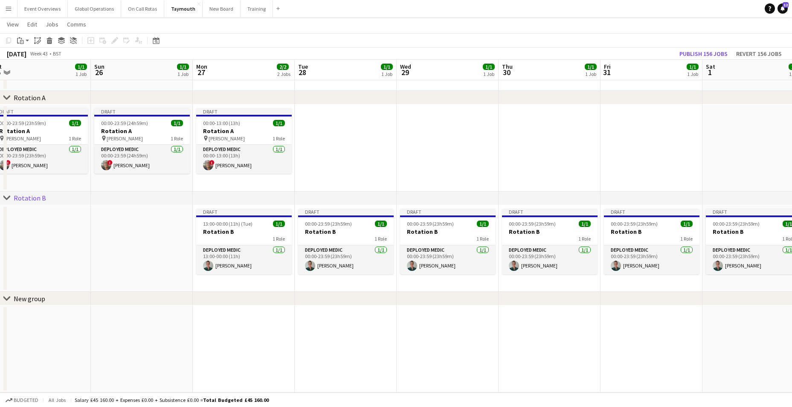
drag, startPoint x: 142, startPoint y: 322, endPoint x: 363, endPoint y: 333, distance: 221.6
click at [363, 333] on app-calendar-viewport "Thu 23 1/1 1 Job Fri 24 1/1 1 Job Sat 25 1/1 1 Job Sun 26 1/1 1 Job Mon 27 2/2 …" at bounding box center [396, 197] width 792 height 389
click at [217, 229] on h3 "Rotation B" at bounding box center [244, 232] width 96 height 8
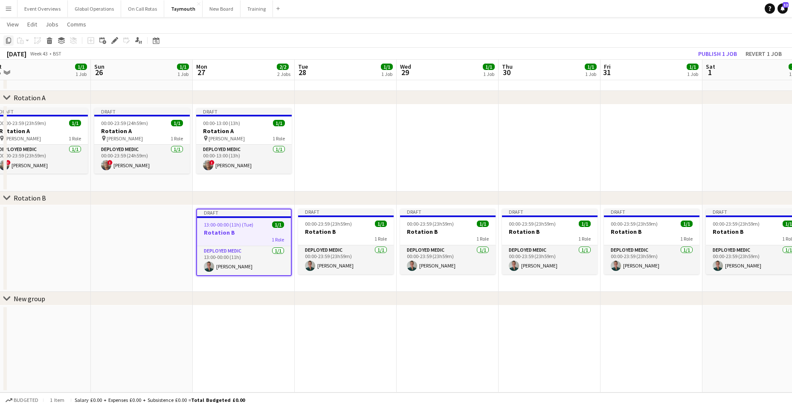
click at [8, 38] on icon "Copy" at bounding box center [8, 40] width 7 height 7
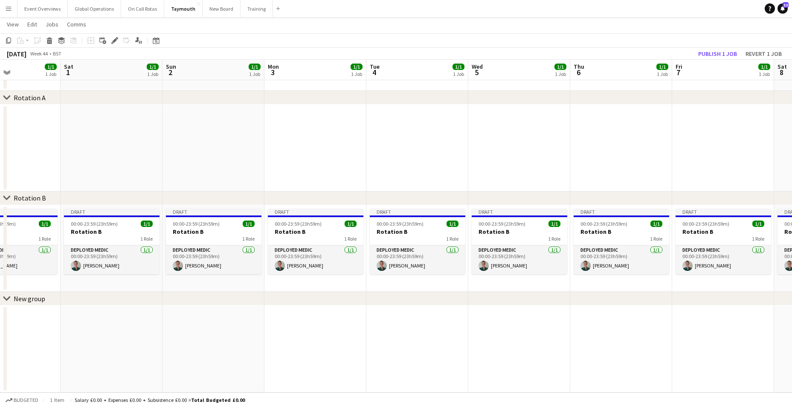
drag, startPoint x: 586, startPoint y: 336, endPoint x: 22, endPoint y: 320, distance: 564.4
click at [21, 319] on app-calendar-viewport "Tue 28 1/1 1 Job Wed 29 1/1 1 Job Thu 30 1/1 1 Job Fri 31 1/1 1 Job Sat 1 1/1 1…" at bounding box center [396, 197] width 792 height 389
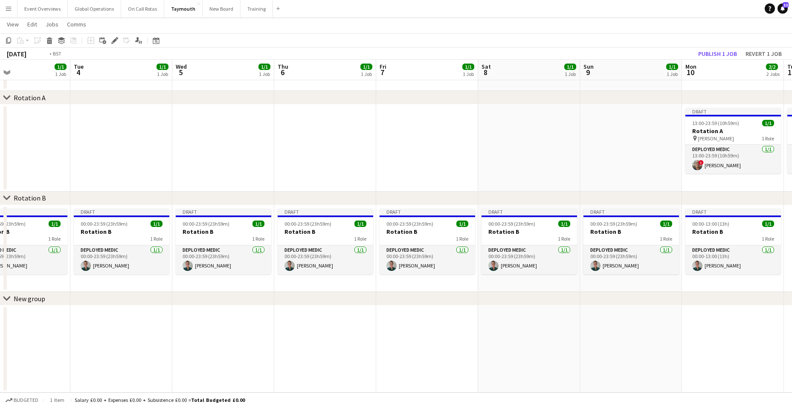
drag, startPoint x: 584, startPoint y: 348, endPoint x: 109, endPoint y: 318, distance: 475.6
click at [109, 318] on app-calendar-viewport "Fri 31 1/1 1 Job Sat 1 1/1 1 Job Sun 2 1/1 1 Job Mon 3 1/1 1 Job Tue 4 1/1 1 Jo…" at bounding box center [396, 197] width 792 height 389
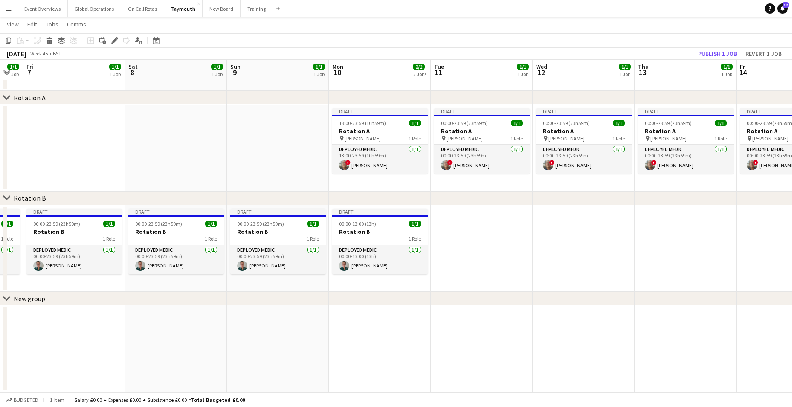
drag, startPoint x: 505, startPoint y: 362, endPoint x: 261, endPoint y: 333, distance: 245.1
click at [255, 334] on app-calendar-viewport "Tue 4 1/1 1 Job Wed 5 1/1 1 Job Thu 6 1/1 1 Job Fri 7 1/1 1 Job Sat 8 1/1 1 Job…" at bounding box center [396, 197] width 792 height 389
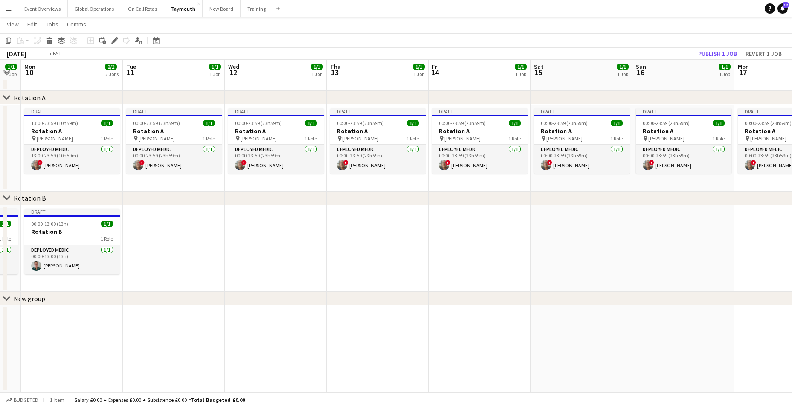
drag, startPoint x: 702, startPoint y: 339, endPoint x: 217, endPoint y: 328, distance: 484.2
click at [217, 328] on app-calendar-viewport "Fri 7 1/1 1 Job Sat 8 1/1 1 Job Sun 9 1/1 1 Job Mon 10 2/2 2 Jobs Tue 11 1/1 1 …" at bounding box center [396, 197] width 792 height 389
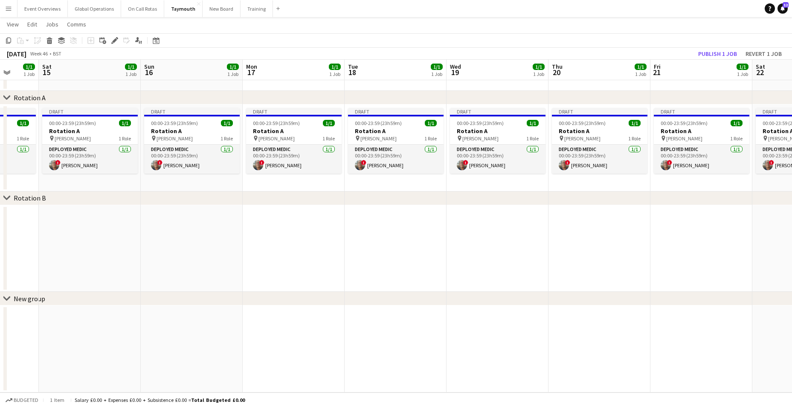
drag, startPoint x: 502, startPoint y: 319, endPoint x: 250, endPoint y: 316, distance: 251.6
click at [250, 316] on app-calendar-viewport "Wed 12 1/1 1 Job Thu 13 1/1 1 Job Fri 14 1/1 1 Job Sat 15 1/1 1 Job Sun 16 1/1 …" at bounding box center [396, 197] width 792 height 389
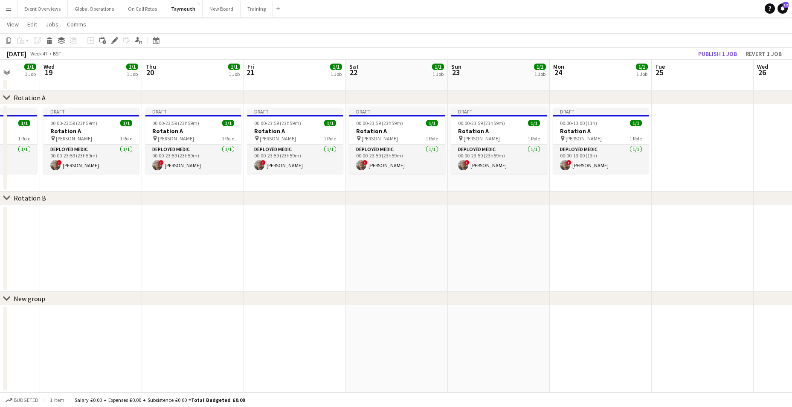
drag, startPoint x: 504, startPoint y: 319, endPoint x: 271, endPoint y: 323, distance: 232.9
click at [265, 324] on app-calendar-viewport "Sun 16 1/1 1 Job Mon 17 1/1 1 Job Tue 18 1/1 1 Job Wed 19 1/1 1 Job Thu 20 1/1 …" at bounding box center [396, 197] width 792 height 389
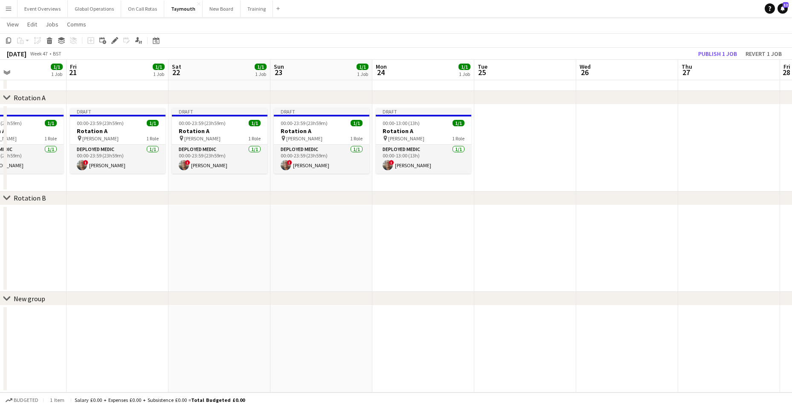
scroll to position [0, 278]
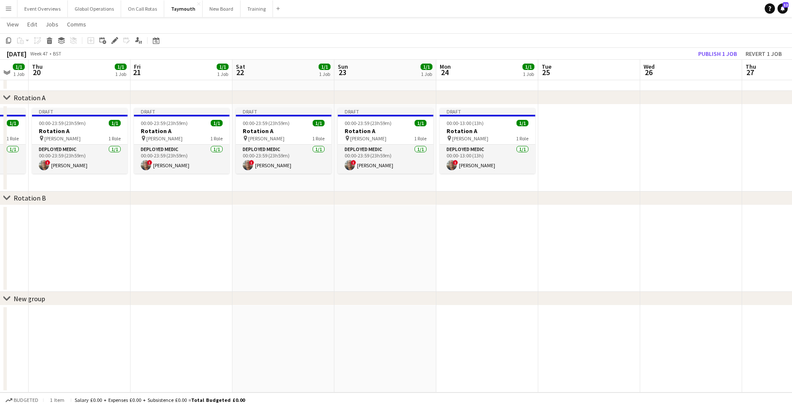
drag, startPoint x: 410, startPoint y: 333, endPoint x: 301, endPoint y: 324, distance: 109.6
click at [301, 324] on app-calendar-viewport "Mon 17 1/1 1 Job Tue 18 1/1 1 Job Wed 19 1/1 1 Job Thu 20 1/1 1 Job Fri 21 1/1 …" at bounding box center [396, 197] width 792 height 389
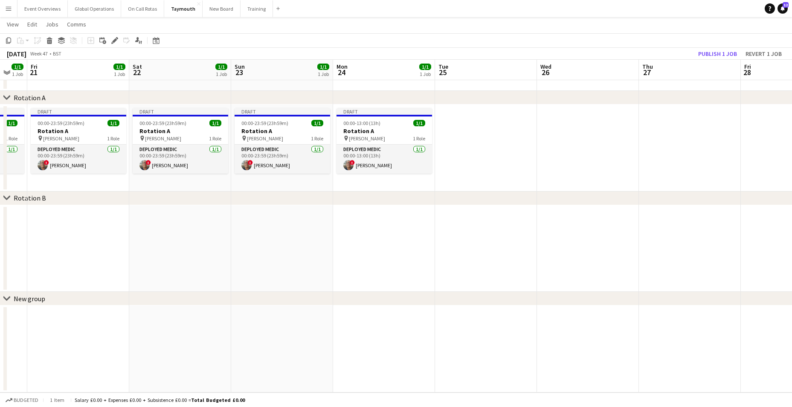
click at [357, 280] on app-date-cell at bounding box center [384, 248] width 102 height 87
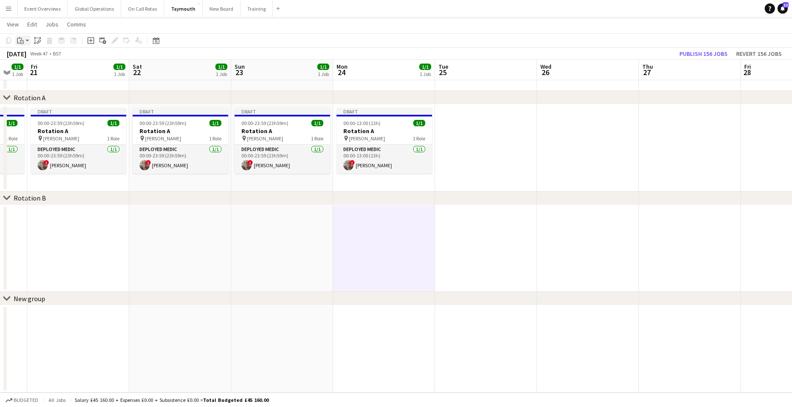
click at [19, 38] on icon at bounding box center [19, 37] width 2 height 1
click at [35, 72] on link "Paste with crew Ctrl+Shift+V" at bounding box center [63, 71] width 80 height 8
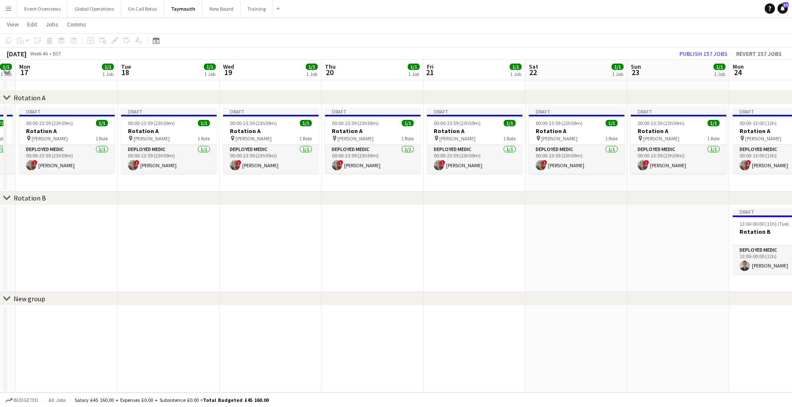
drag, startPoint x: 76, startPoint y: 243, endPoint x: 473, endPoint y: 235, distance: 396.3
click at [473, 235] on app-calendar-viewport "Sat 15 1/1 1 Job Sun 16 1/1 1 Job Mon 17 1/1 1 Job Tue 18 1/1 1 Job Wed 19 1/1 …" at bounding box center [396, 197] width 792 height 389
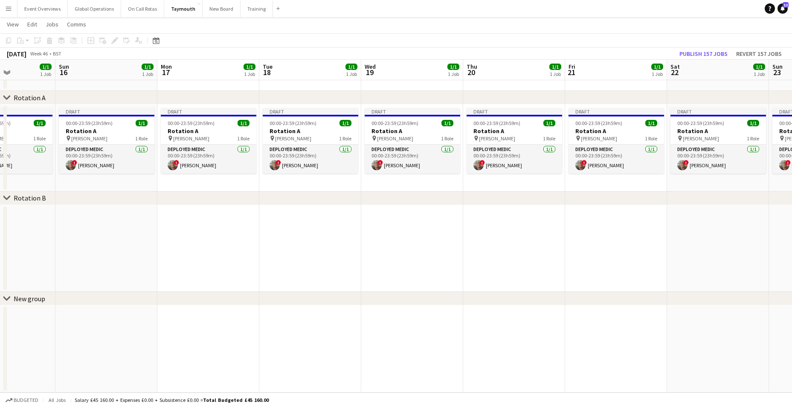
drag, startPoint x: 116, startPoint y: 251, endPoint x: 457, endPoint y: 252, distance: 340.8
click at [482, 250] on app-calendar-viewport "Thu 13 1/1 1 Job Fri 14 1/1 1 Job Sat 15 1/1 1 Job Sun 16 1/1 1 Job Mon 17 1/1 …" at bounding box center [396, 197] width 792 height 389
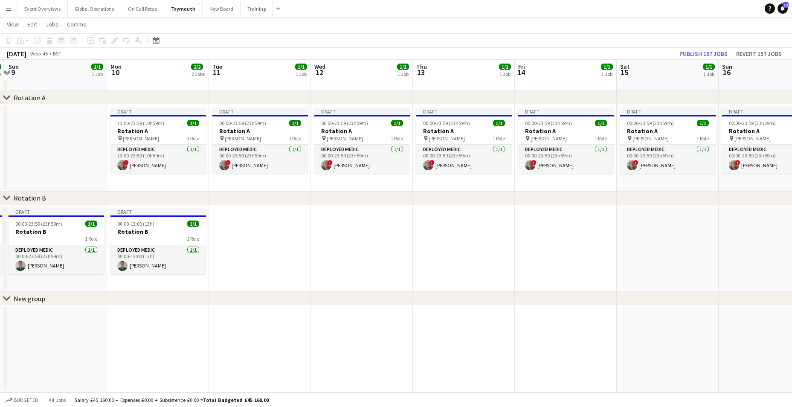
drag, startPoint x: 133, startPoint y: 247, endPoint x: 371, endPoint y: 260, distance: 238.3
click at [501, 254] on app-calendar-viewport "Fri 7 1/1 1 Job Sat 8 1/1 1 Job Sun 9 1/1 1 Job Mon 10 2/2 2 Jobs Tue 11 1/1 1 …" at bounding box center [396, 197] width 792 height 389
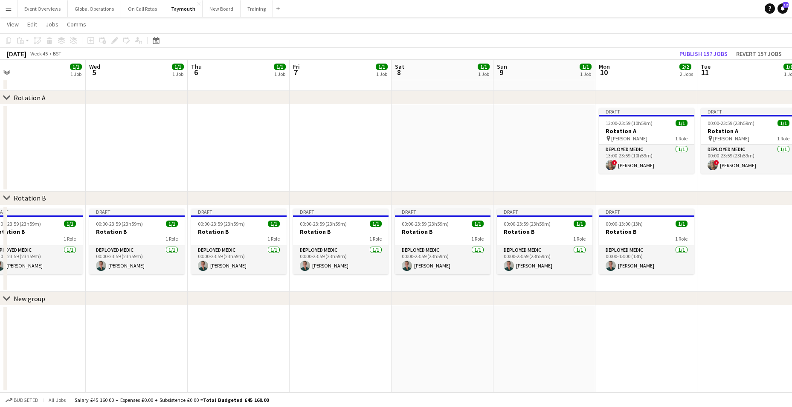
drag, startPoint x: 123, startPoint y: 270, endPoint x: 604, endPoint y: 247, distance: 481.6
click at [604, 247] on app-calendar-viewport "Sun 2 1/1 1 Job Mon 3 1/1 1 Job Tue 4 1/1 1 Job Wed 5 1/1 1 Job Thu 6 1/1 1 Job…" at bounding box center [396, 197] width 792 height 389
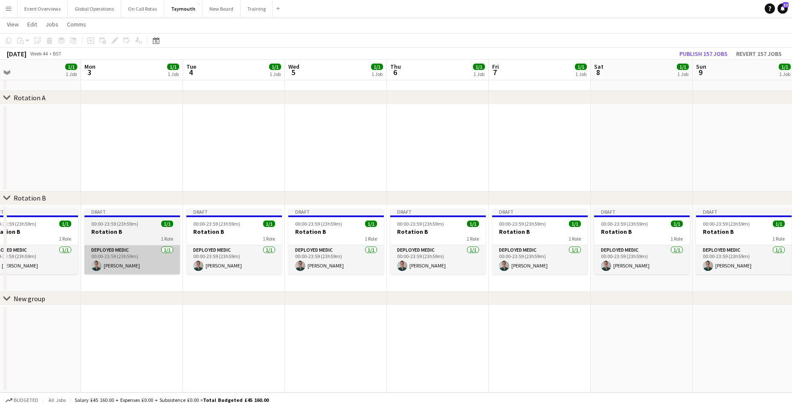
drag, startPoint x: 110, startPoint y: 262, endPoint x: 178, endPoint y: 258, distance: 67.9
click at [261, 276] on app-calendar-viewport "Fri 31 1/1 1 Job Sat 1 1/1 1 Job Sun 2 1/1 1 Job Mon 3 1/1 1 Job Tue 4 1/1 1 Jo…" at bounding box center [396, 197] width 792 height 389
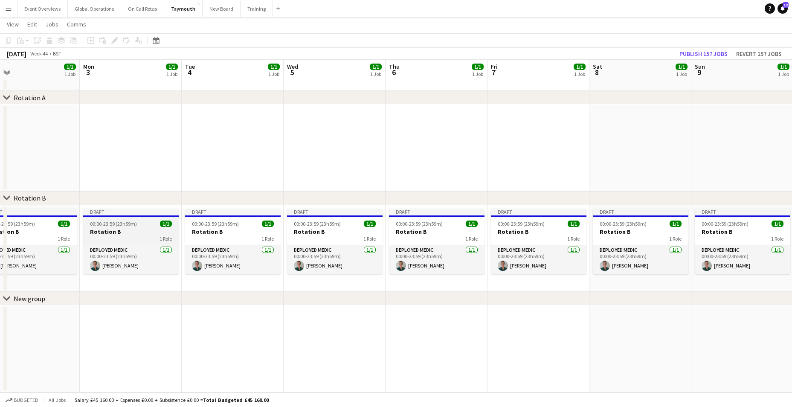
click at [106, 229] on h3 "Rotation B" at bounding box center [131, 232] width 96 height 8
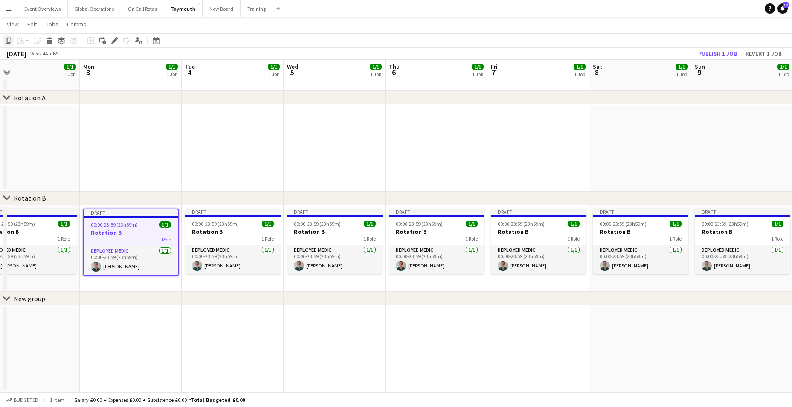
click at [6, 39] on icon "Copy" at bounding box center [8, 40] width 7 height 7
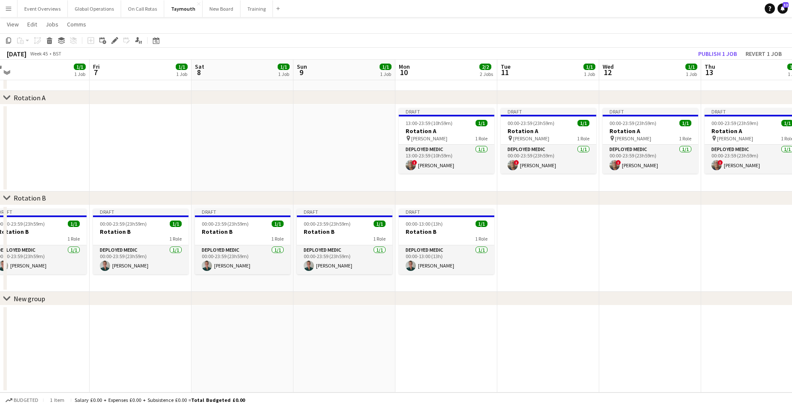
drag, startPoint x: 675, startPoint y: 335, endPoint x: 194, endPoint y: 323, distance: 481.2
click at [199, 322] on app-calendar-viewport "Mon 3 1/1 1 Job Tue 4 1/1 1 Job Wed 5 1/1 1 Job Thu 6 1/1 1 Job Fri 7 1/1 1 Job…" at bounding box center [396, 197] width 792 height 389
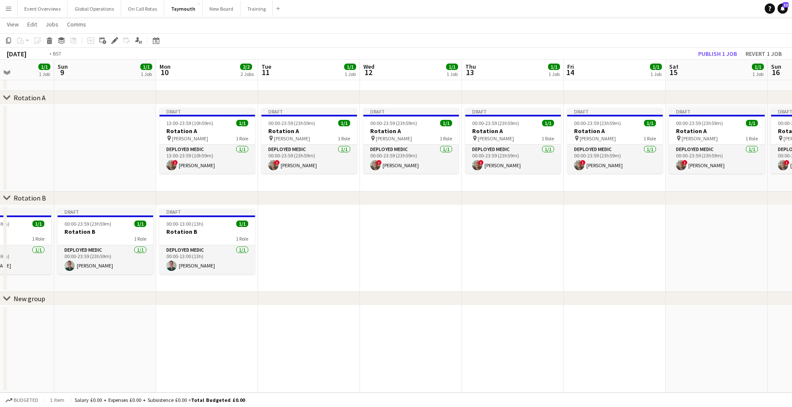
drag, startPoint x: 484, startPoint y: 318, endPoint x: 153, endPoint y: 322, distance: 331.8
click at [153, 320] on app-calendar-viewport "Wed 5 1/1 1 Job Thu 6 1/1 1 Job Fri 7 1/1 1 Job Sat 8 1/1 1 Job Sun 9 1/1 1 Job…" at bounding box center [396, 197] width 792 height 389
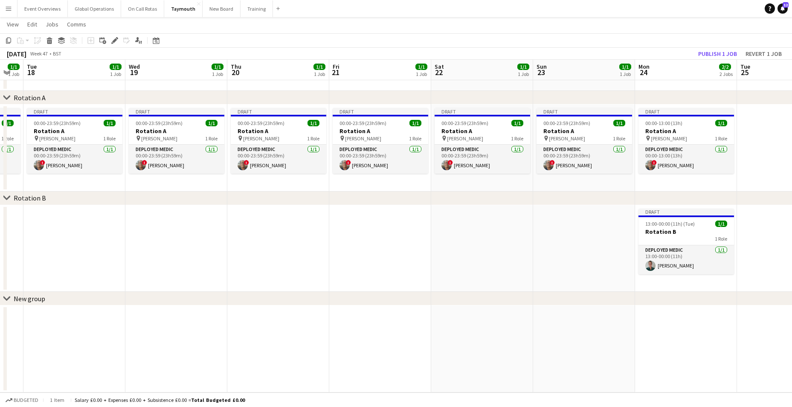
drag, startPoint x: 673, startPoint y: 323, endPoint x: 125, endPoint y: 316, distance: 548.0
click at [90, 312] on app-calendar-viewport "Fri 14 1/1 1 Job Sat 15 1/1 1 Job Sun 16 1/1 1 Job Mon 17 1/1 1 Job Tue 18 1/1 …" at bounding box center [396, 197] width 792 height 389
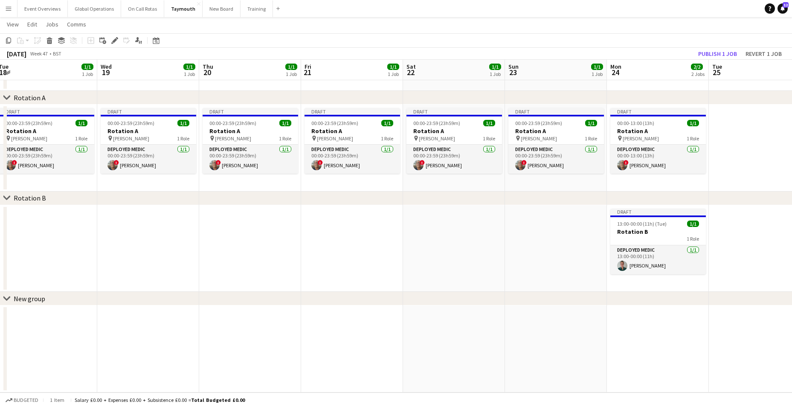
drag, startPoint x: 410, startPoint y: 322, endPoint x: 78, endPoint y: 317, distance: 331.8
click at [83, 317] on app-calendar-viewport "Sat 15 1/1 1 Job Sun 16 1/1 1 Job Mon 17 1/1 1 Job Tue 18 1/1 1 Job Wed 19 1/1 …" at bounding box center [396, 197] width 792 height 389
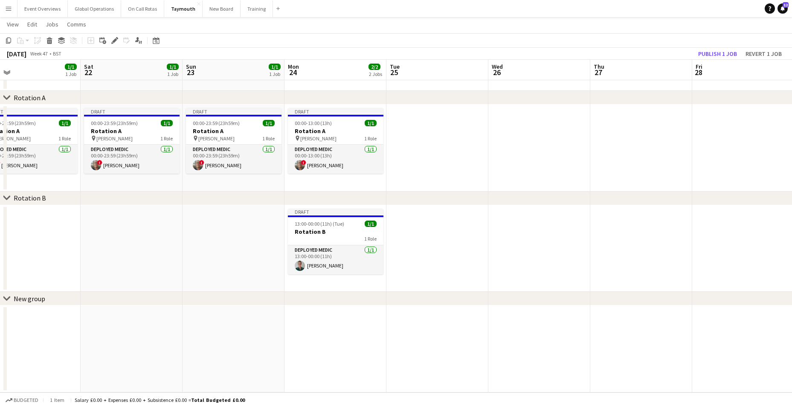
click at [424, 250] on app-date-cell at bounding box center [437, 248] width 102 height 87
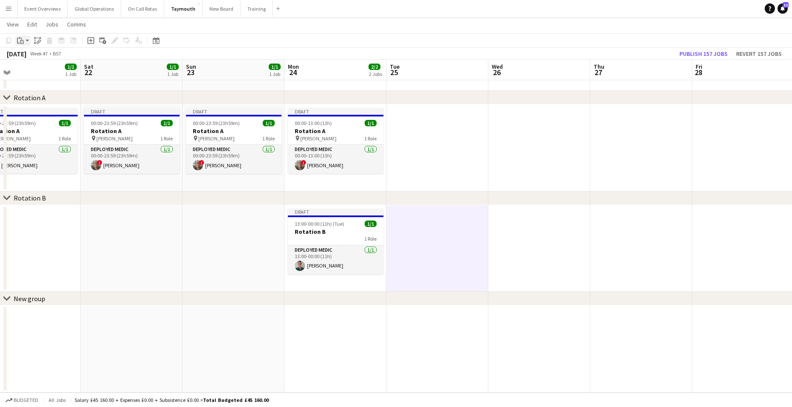
click at [20, 42] on icon "Paste" at bounding box center [20, 40] width 7 height 7
click at [37, 71] on link "Paste with crew Ctrl+Shift+V" at bounding box center [63, 71] width 80 height 8
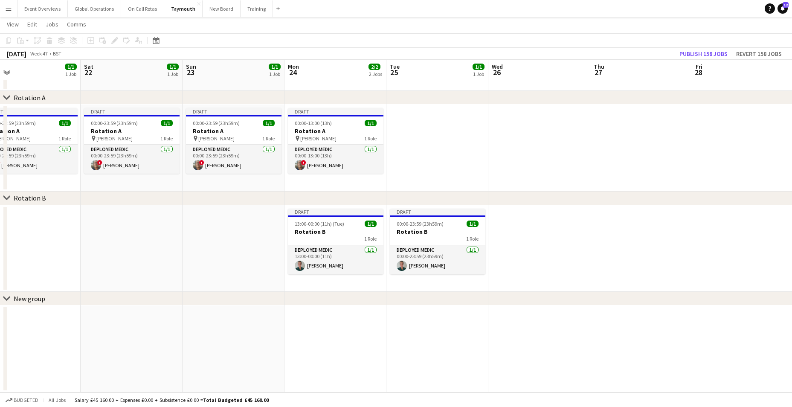
click at [547, 238] on app-date-cell at bounding box center [539, 248] width 102 height 87
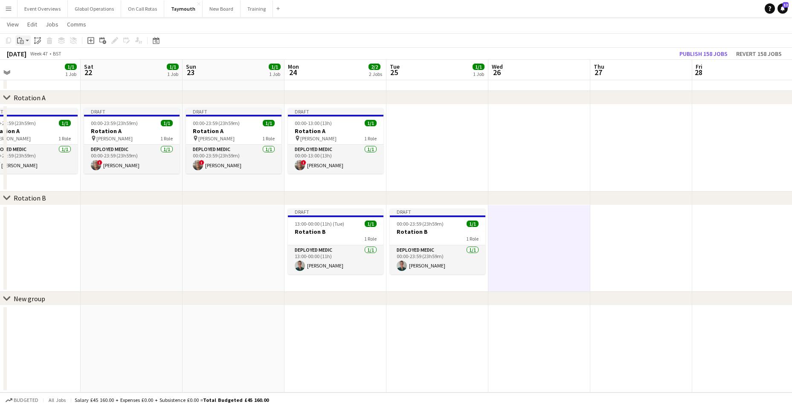
click at [20, 41] on icon "Paste" at bounding box center [20, 40] width 7 height 7
click at [32, 67] on link "Paste with crew Ctrl+Shift+V" at bounding box center [63, 71] width 80 height 8
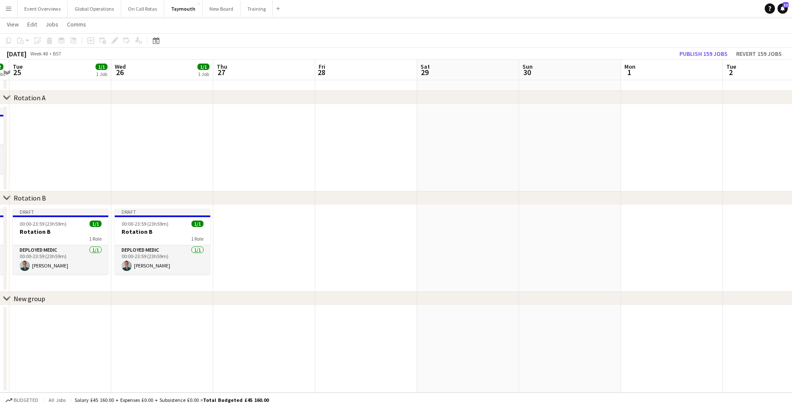
drag, startPoint x: 545, startPoint y: 348, endPoint x: 185, endPoint y: 310, distance: 362.3
click at [185, 310] on app-calendar-viewport "Sat 22 1/1 1 Job Sun 23 1/1 1 Job Mon 24 2/2 2 Jobs Tue 25 1/1 1 Job Wed 26 1/1…" at bounding box center [396, 197] width 792 height 389
click at [236, 234] on app-date-cell at bounding box center [261, 248] width 102 height 87
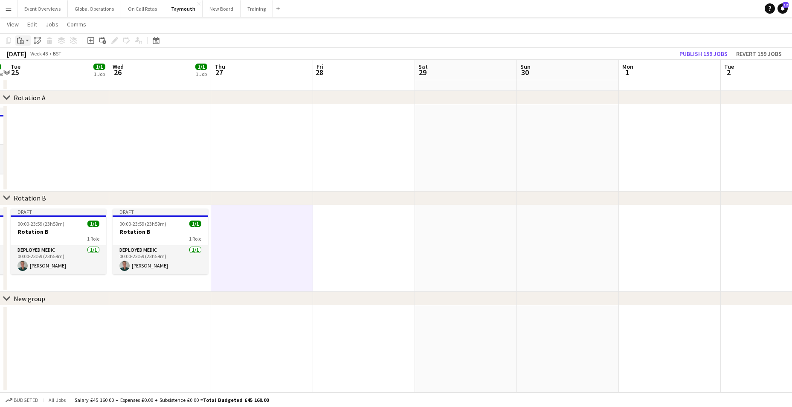
click at [22, 40] on icon at bounding box center [22, 42] width 4 height 4
click at [38, 71] on link "Paste with crew Ctrl+Shift+V" at bounding box center [63, 71] width 80 height 8
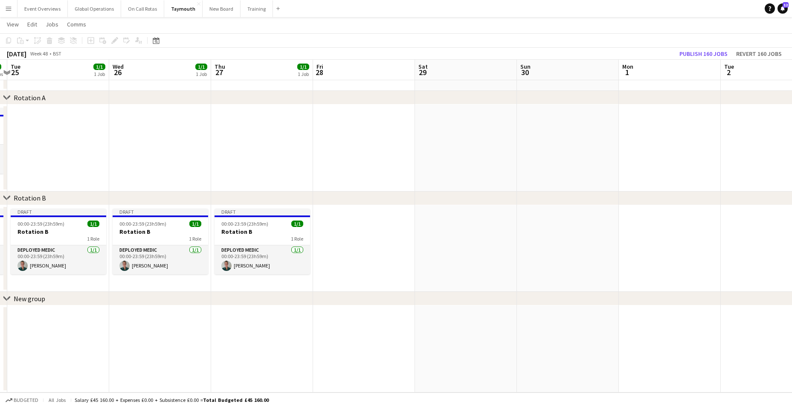
scroll to position [0, 297]
click at [351, 236] on app-date-cell at bounding box center [365, 248] width 102 height 87
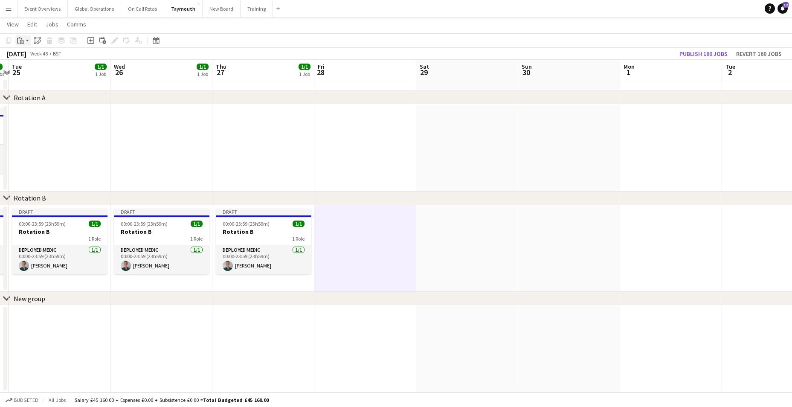
click at [21, 39] on icon "Paste" at bounding box center [20, 40] width 7 height 7
click at [41, 70] on link "Paste with crew Ctrl+Shift+V" at bounding box center [63, 71] width 80 height 8
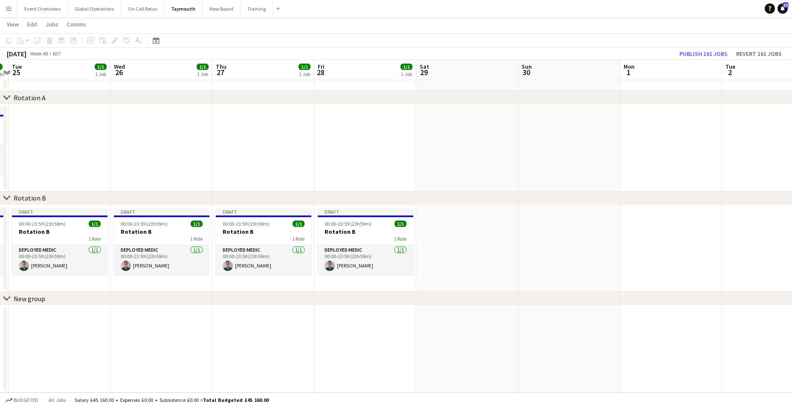
click at [444, 249] on app-date-cell at bounding box center [467, 248] width 102 height 87
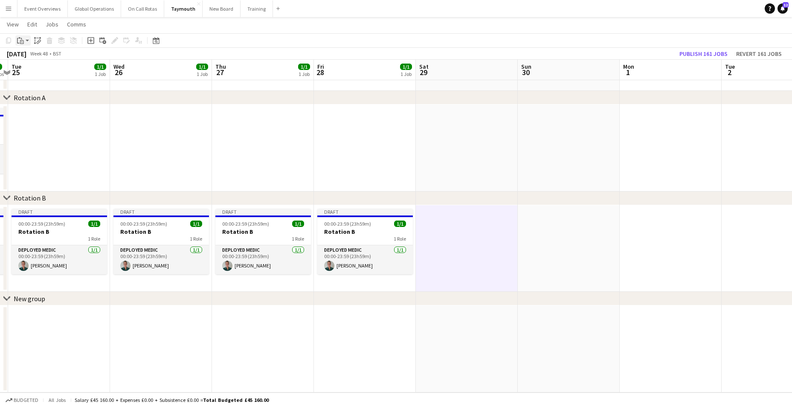
click at [18, 37] on icon "Paste" at bounding box center [20, 40] width 7 height 7
click at [31, 68] on link "Paste with crew Ctrl+Shift+V" at bounding box center [63, 71] width 80 height 8
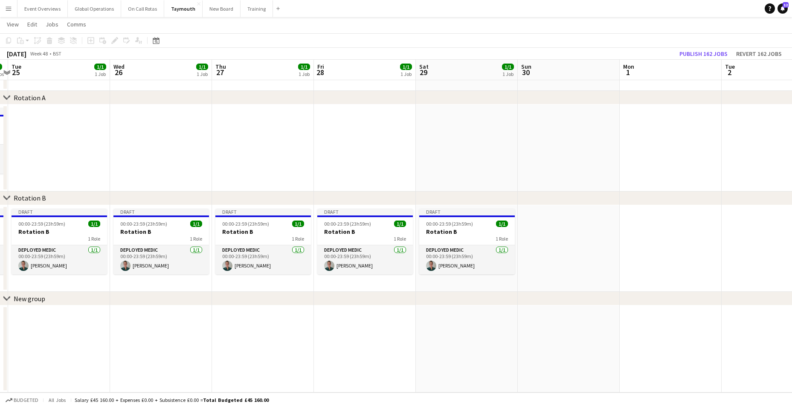
scroll to position [0, 296]
click at [552, 234] on app-date-cell at bounding box center [570, 248] width 102 height 87
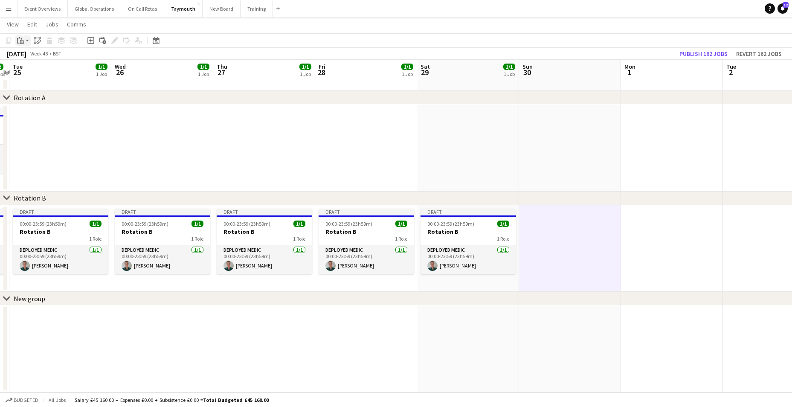
click at [23, 39] on icon "Paste" at bounding box center [20, 40] width 7 height 7
click at [28, 70] on link "Paste with crew Ctrl+Shift+V" at bounding box center [63, 71] width 80 height 8
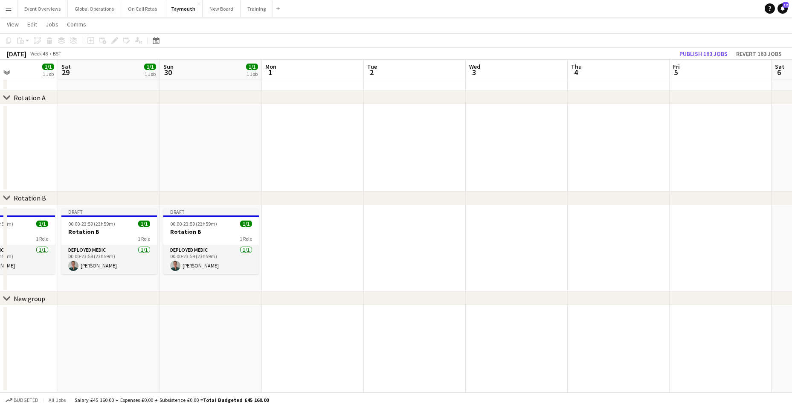
drag, startPoint x: 565, startPoint y: 336, endPoint x: 199, endPoint y: 300, distance: 367.7
click at [192, 310] on app-calendar-viewport "Tue 25 1/1 1 Job Wed 26 1/1 1 Job Thu 27 1/1 1 Job Fri 28 1/1 1 Job Sat 29 1/1 …" at bounding box center [396, 197] width 792 height 389
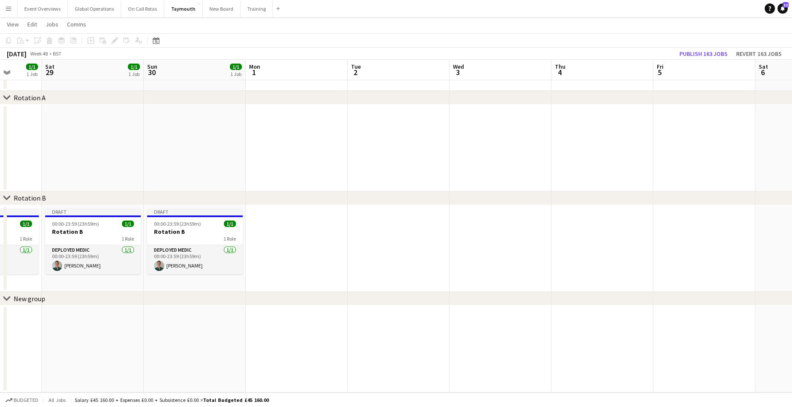
click at [279, 239] on app-date-cell at bounding box center [297, 248] width 102 height 87
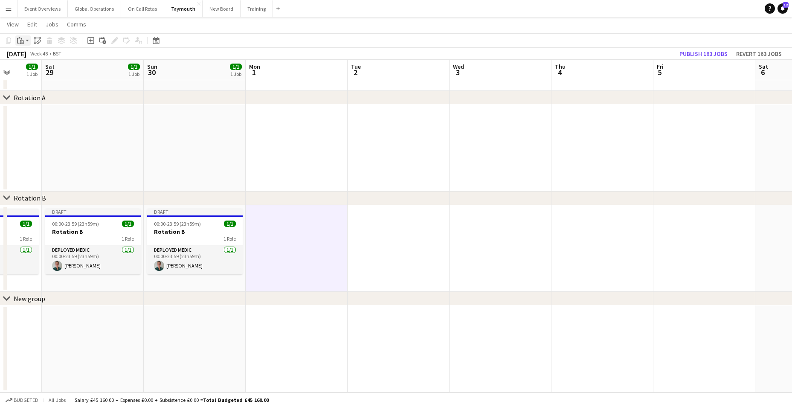
click at [20, 42] on icon at bounding box center [22, 42] width 4 height 4
click at [39, 72] on link "Paste with crew Ctrl+Shift+V" at bounding box center [63, 71] width 80 height 8
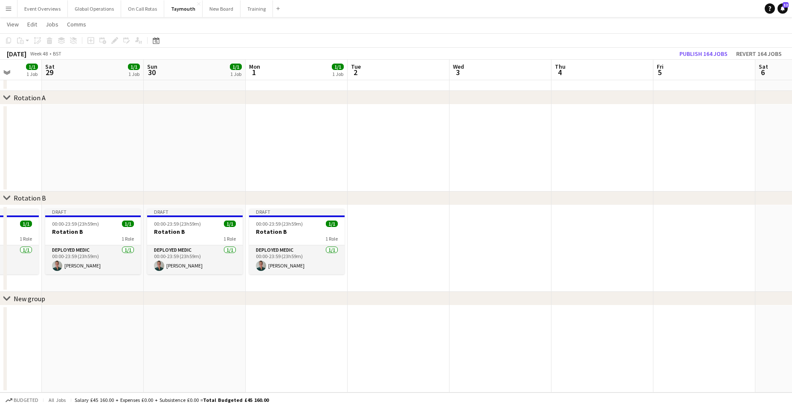
click at [389, 253] on app-date-cell at bounding box center [399, 248] width 102 height 87
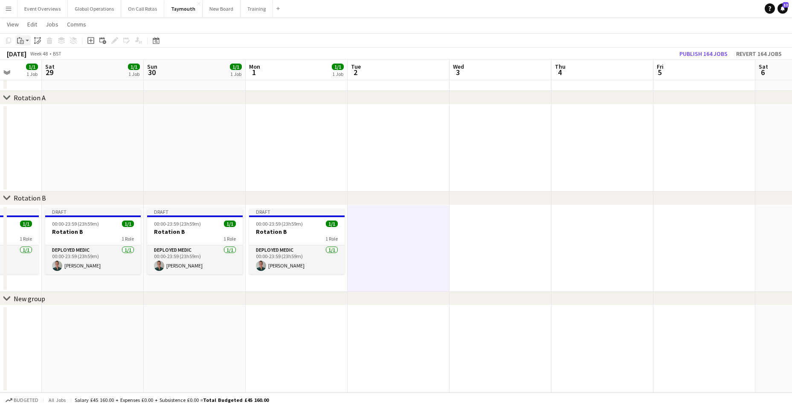
click at [19, 39] on icon "Paste" at bounding box center [20, 40] width 7 height 7
click at [35, 70] on link "Paste with crew Ctrl+Shift+V" at bounding box center [63, 71] width 80 height 8
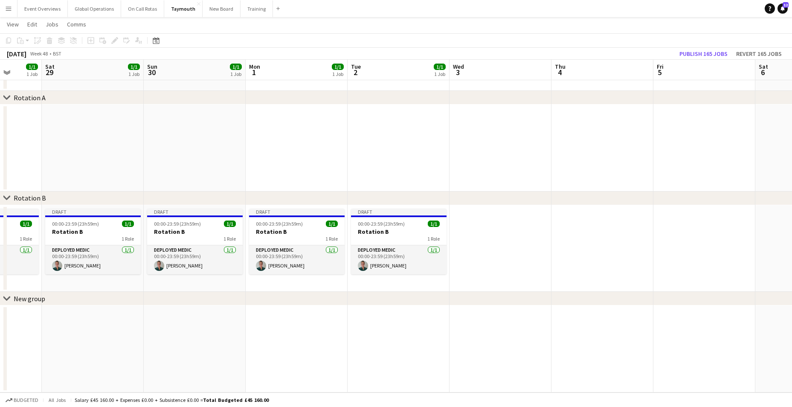
click at [485, 250] on app-date-cell at bounding box center [500, 248] width 102 height 87
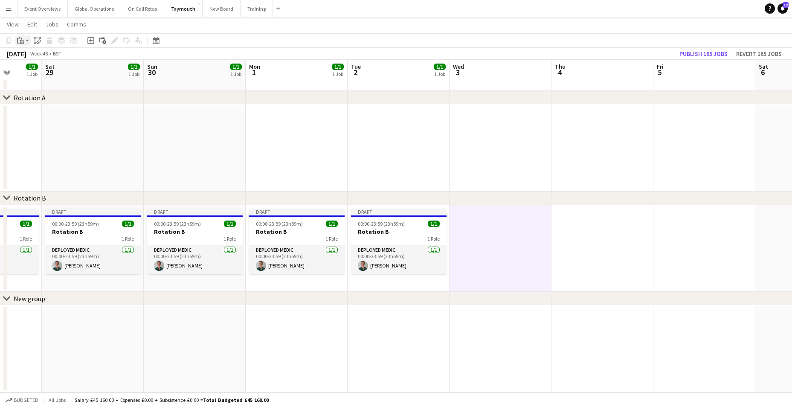
click at [20, 38] on icon at bounding box center [19, 37] width 2 height 1
click at [36, 67] on link "Paste with crew Ctrl+Shift+V" at bounding box center [63, 71] width 80 height 8
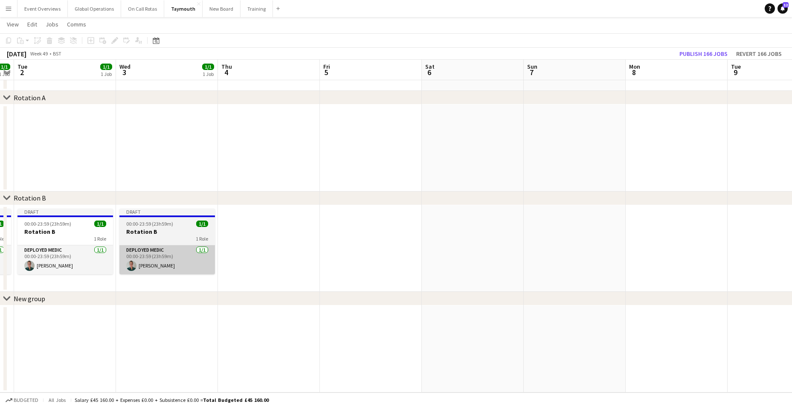
drag, startPoint x: 406, startPoint y: 277, endPoint x: 148, endPoint y: 253, distance: 259.2
click at [139, 256] on app-calendar-viewport "Sat 29 1/1 1 Job Sun 30 1/1 1 Job Mon 1 1/1 1 Job Tue 2 1/1 1 Job Wed 3 1/1 1 J…" at bounding box center [396, 197] width 792 height 389
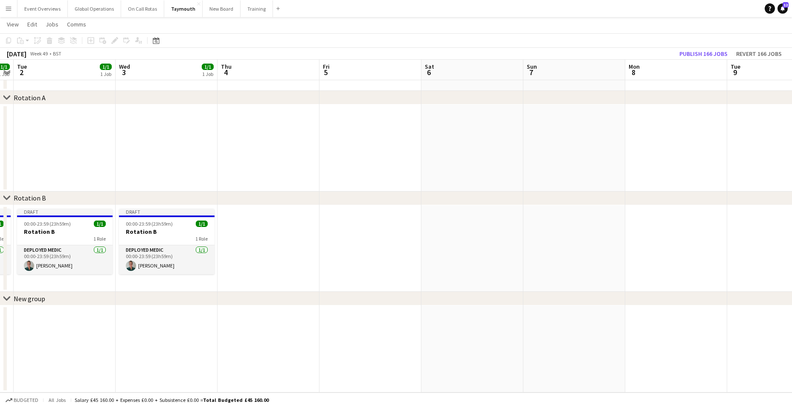
click at [251, 243] on app-date-cell at bounding box center [268, 248] width 102 height 87
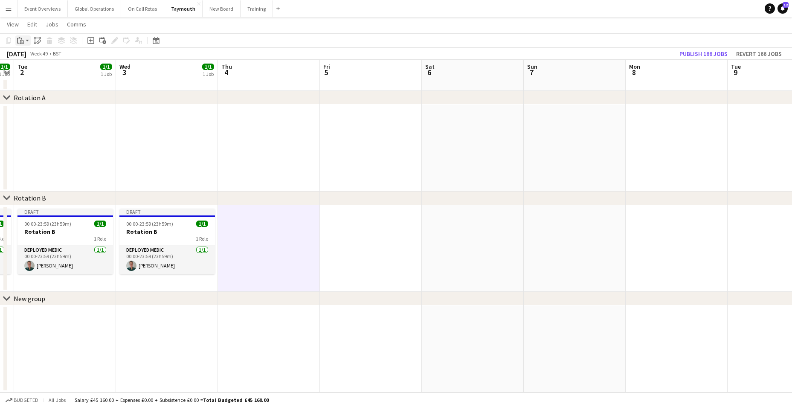
click at [19, 38] on icon at bounding box center [19, 37] width 2 height 1
click at [34, 71] on link "Paste with crew Ctrl+Shift+V" at bounding box center [63, 71] width 80 height 8
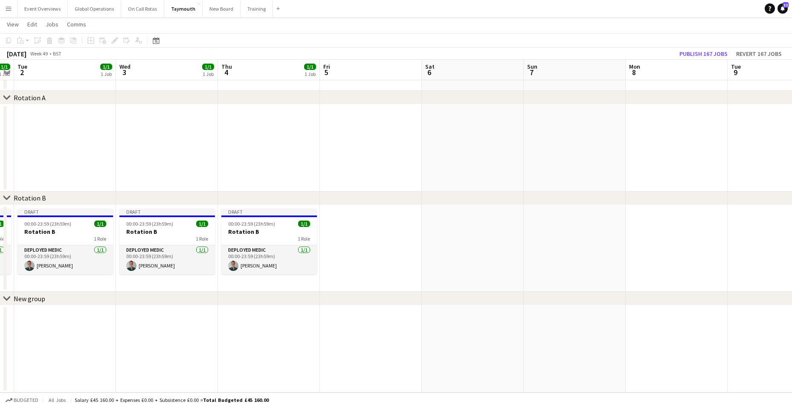
click at [356, 237] on app-date-cell at bounding box center [371, 248] width 102 height 87
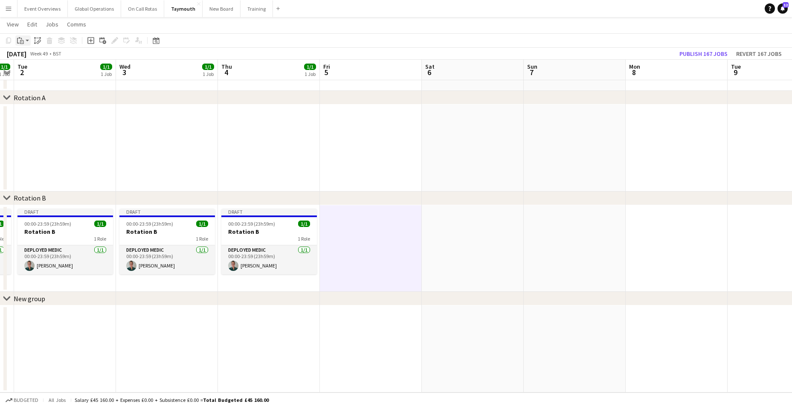
click at [18, 38] on icon "Paste" at bounding box center [20, 40] width 7 height 7
click at [27, 69] on link "Paste with crew Ctrl+Shift+V" at bounding box center [63, 71] width 80 height 8
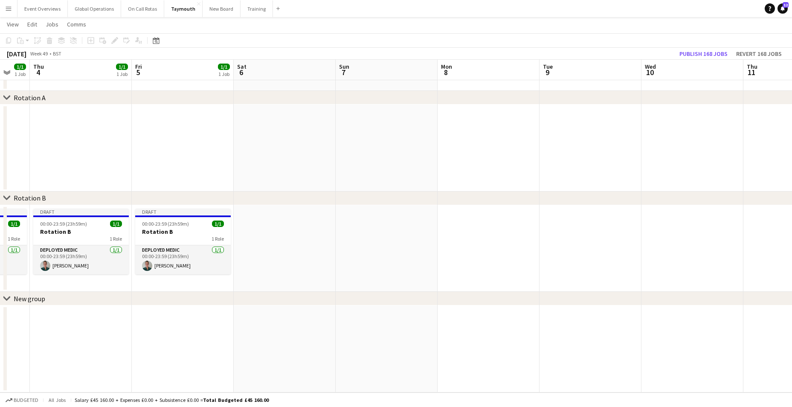
scroll to position [0, 284]
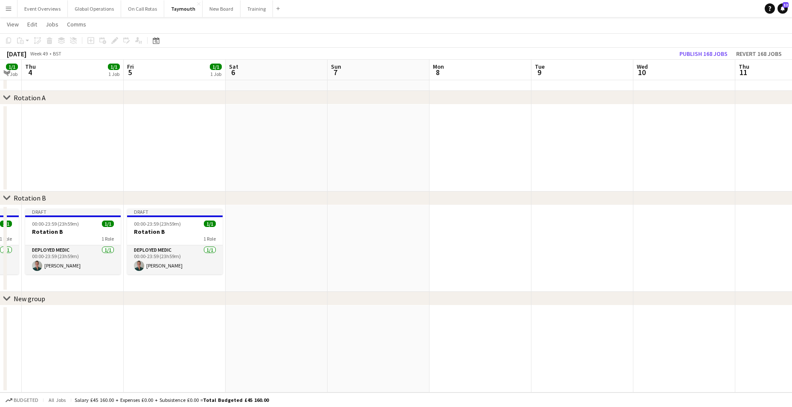
drag, startPoint x: 409, startPoint y: 246, endPoint x: 224, endPoint y: 240, distance: 185.2
click at [224, 240] on app-calendar-viewport "Mon 1 1/1 1 Job Tue 2 1/1 1 Job Wed 3 1/1 1 Job Thu 4 1/1 1 Job Fri 5 1/1 1 Job…" at bounding box center [396, 197] width 792 height 389
click at [288, 237] on app-date-cell at bounding box center [277, 248] width 102 height 87
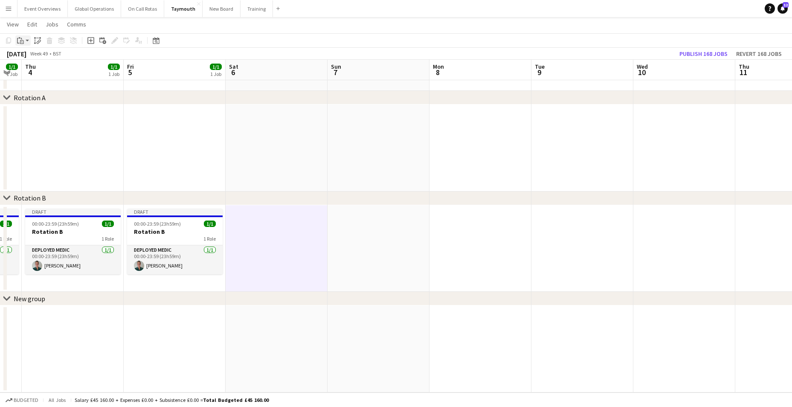
click at [22, 38] on icon "Paste" at bounding box center [20, 40] width 7 height 7
click at [34, 70] on link "Paste with crew Ctrl+Shift+V" at bounding box center [63, 71] width 80 height 8
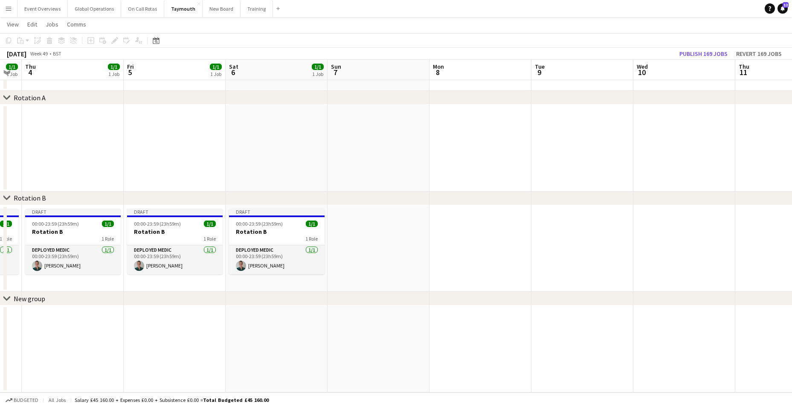
click at [350, 234] on app-date-cell at bounding box center [379, 248] width 102 height 87
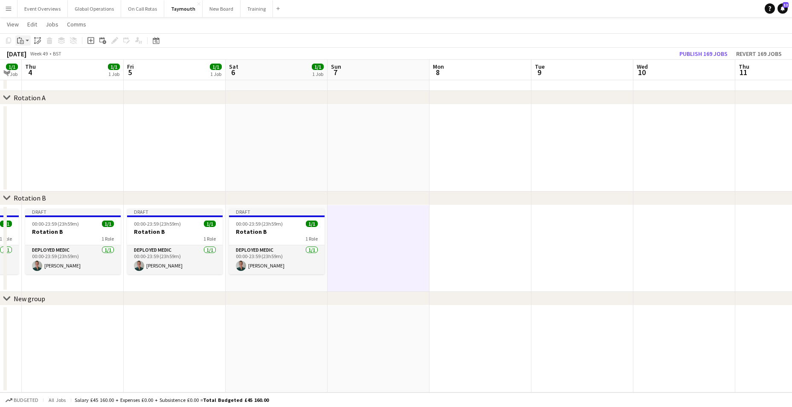
click at [20, 37] on div "Paste" at bounding box center [20, 40] width 10 height 10
click at [38, 75] on link "Paste with crew Ctrl+Shift+V" at bounding box center [63, 71] width 80 height 8
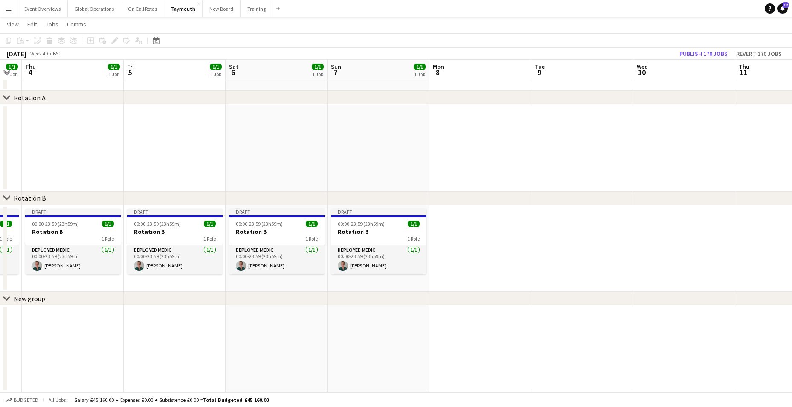
click at [445, 231] on app-date-cell at bounding box center [480, 248] width 102 height 87
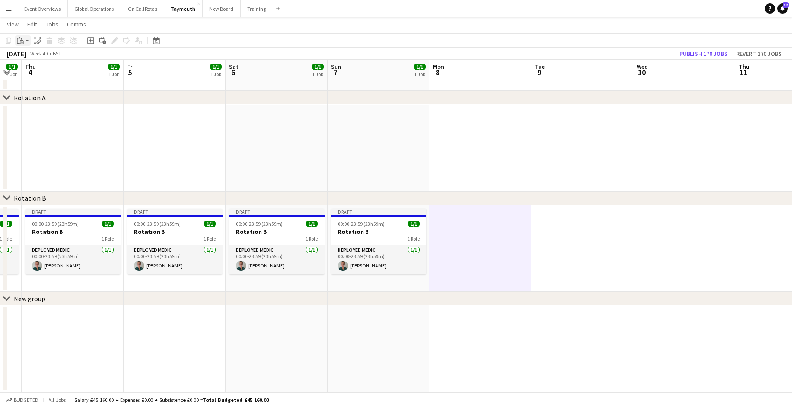
click at [21, 40] on icon at bounding box center [22, 42] width 4 height 4
click at [33, 72] on link "Paste with crew Ctrl+Shift+V" at bounding box center [63, 71] width 80 height 8
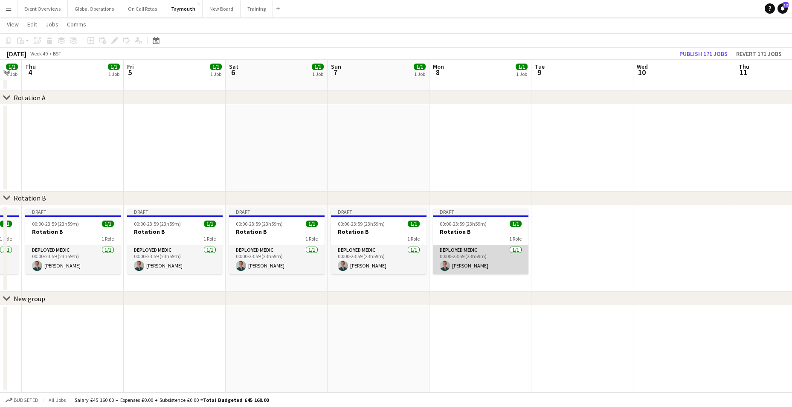
click at [456, 251] on app-card-role "Deployed Medic [DATE] 00:00-23:59 (23h59m) [PERSON_NAME]" at bounding box center [481, 259] width 96 height 29
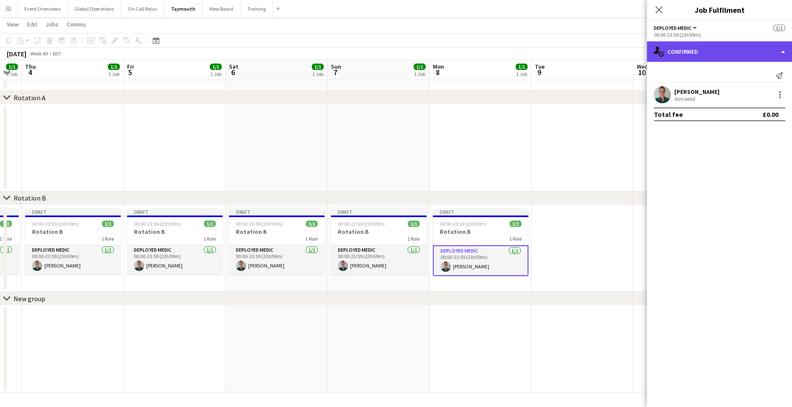
click at [778, 48] on div "single-neutral-actions-check-2 Confirmed" at bounding box center [719, 51] width 145 height 20
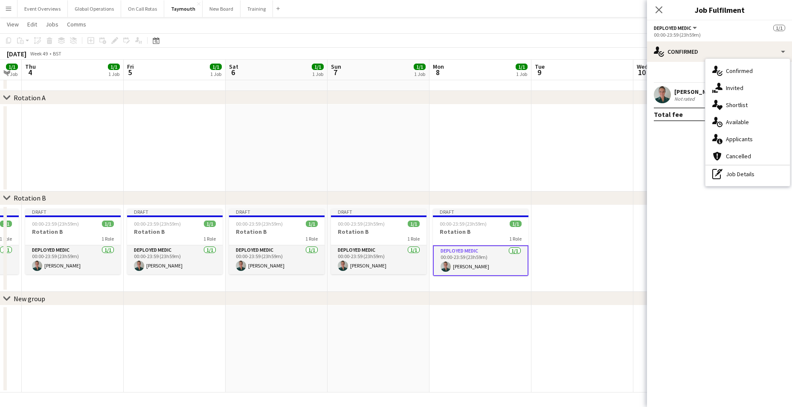
click at [736, 171] on div "pen-write Job Details" at bounding box center [747, 173] width 84 height 17
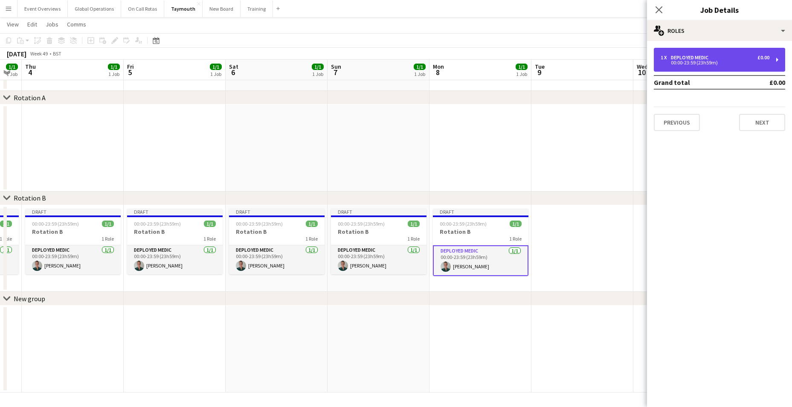
click at [700, 62] on div "00:00-23:59 (23h59m)" at bounding box center [715, 63] width 109 height 4
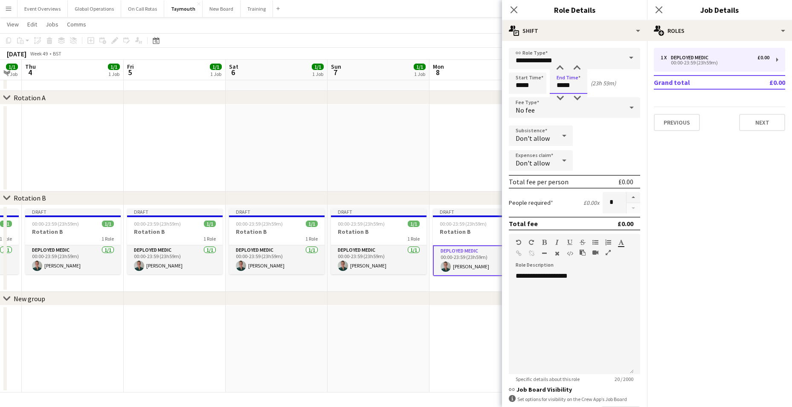
click at [573, 85] on input "*****" at bounding box center [569, 82] width 38 height 21
click at [558, 65] on div at bounding box center [559, 68] width 17 height 9
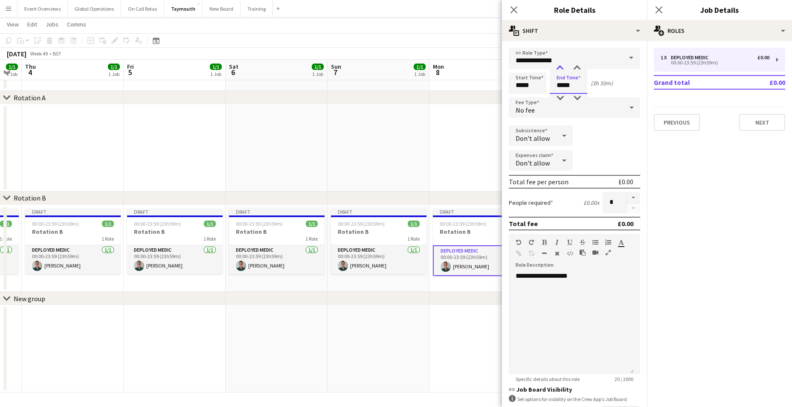
click at [558, 65] on div at bounding box center [559, 68] width 17 height 9
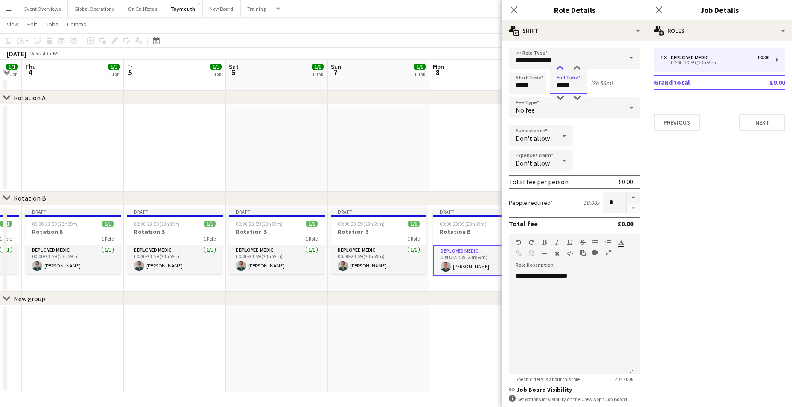
click at [558, 65] on div at bounding box center [559, 68] width 17 height 9
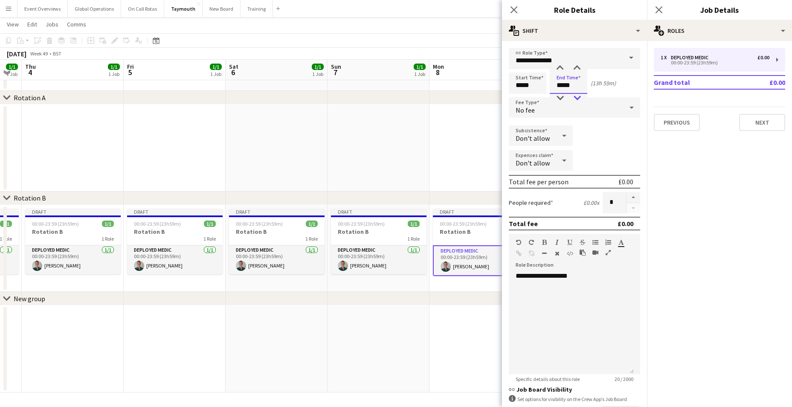
click at [576, 96] on div at bounding box center [576, 98] width 17 height 9
type input "*****"
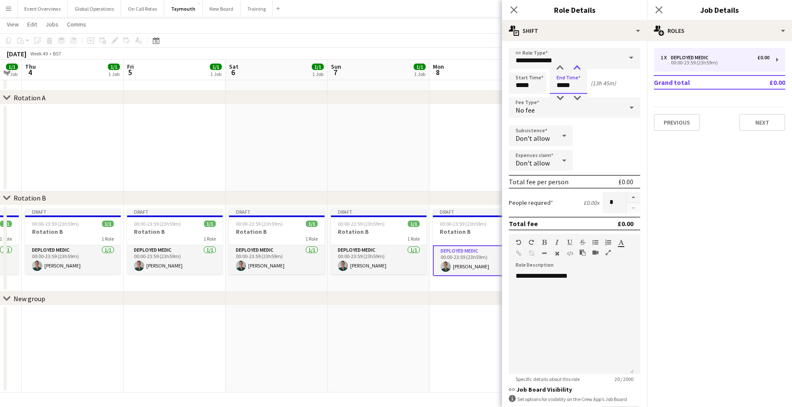
click at [579, 67] on div at bounding box center [576, 68] width 17 height 9
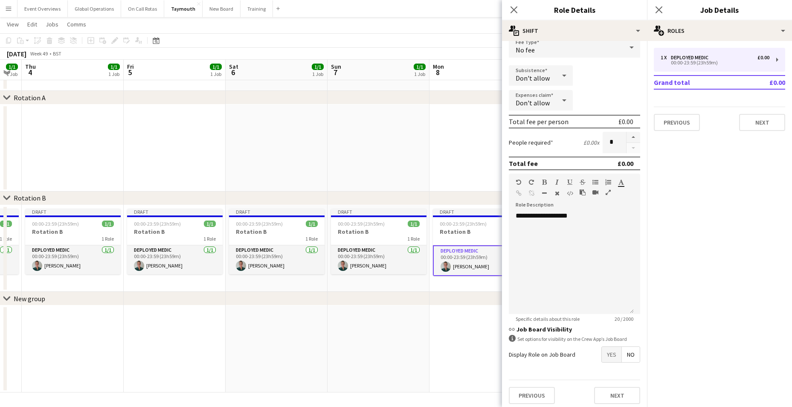
scroll to position [64, 0]
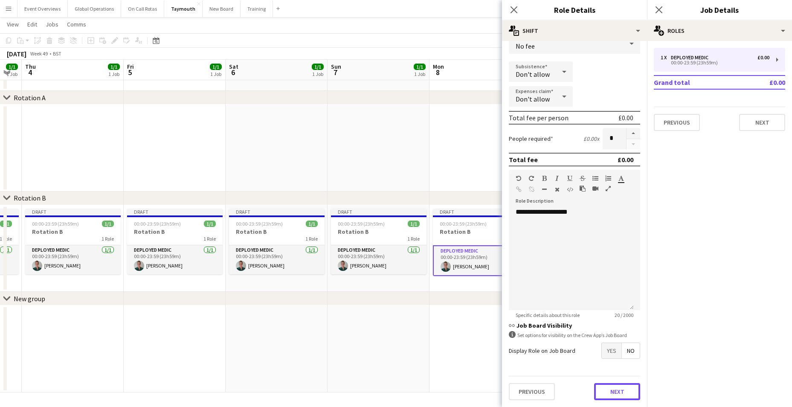
click at [607, 386] on button "Next" at bounding box center [617, 391] width 46 height 17
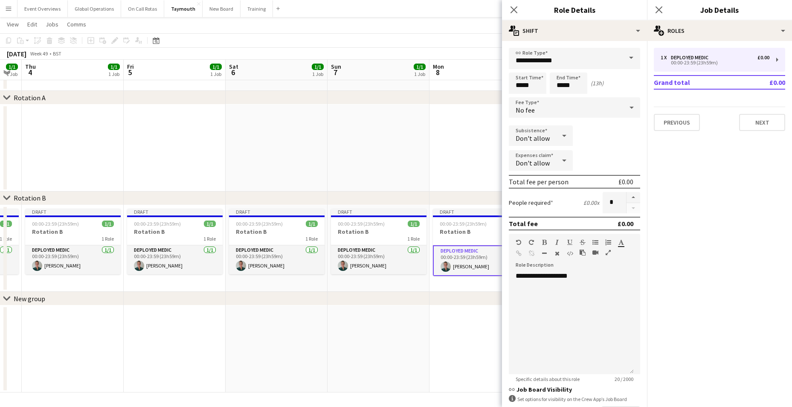
scroll to position [0, 0]
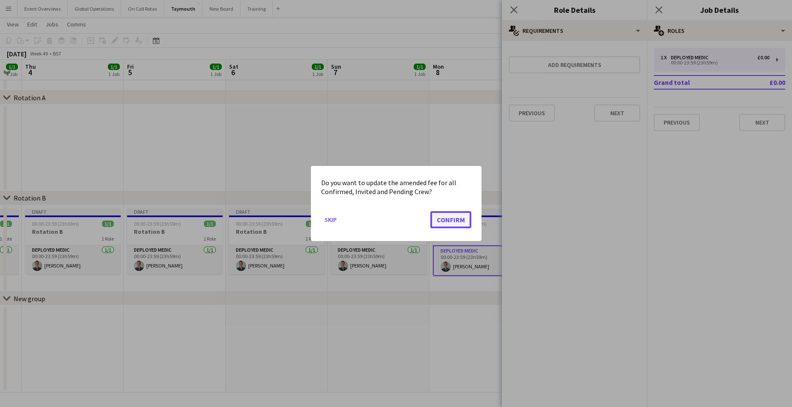
click at [448, 217] on button "Confirm" at bounding box center [450, 219] width 41 height 17
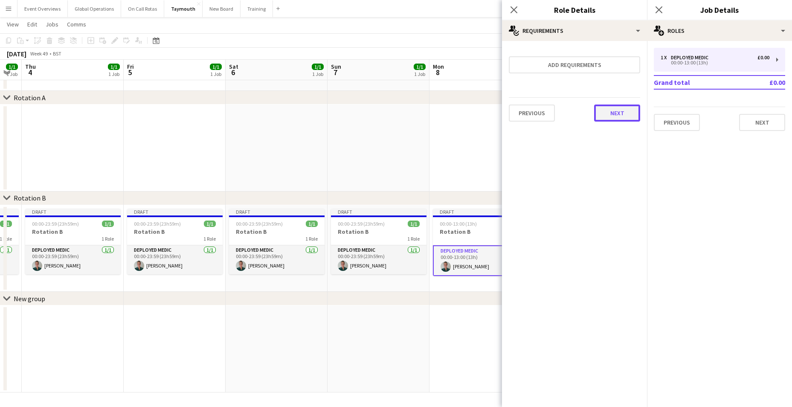
click at [611, 111] on button "Next" at bounding box center [617, 112] width 46 height 17
click at [618, 113] on button "Finish" at bounding box center [624, 114] width 32 height 17
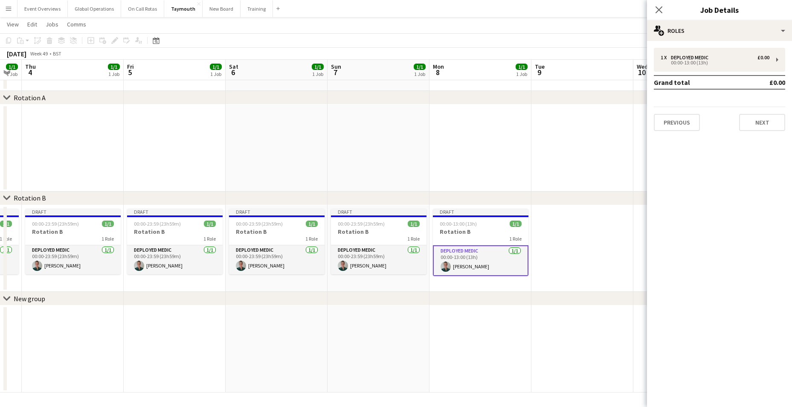
click at [481, 329] on app-date-cell at bounding box center [480, 348] width 102 height 87
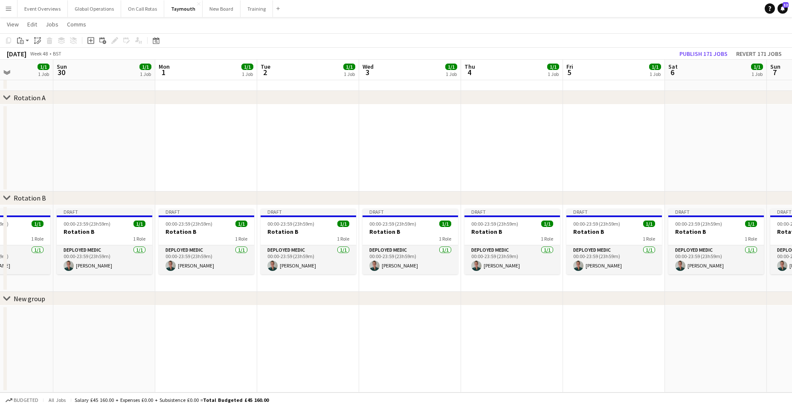
drag, startPoint x: 74, startPoint y: 180, endPoint x: 506, endPoint y: 162, distance: 432.0
click at [506, 162] on app-calendar-viewport "Thu 27 1/1 1 Job Fri 28 1/1 1 Job Sat 29 1/1 1 Job Sun 30 1/1 1 Job Mon 1 1/1 1…" at bounding box center [396, 197] width 792 height 389
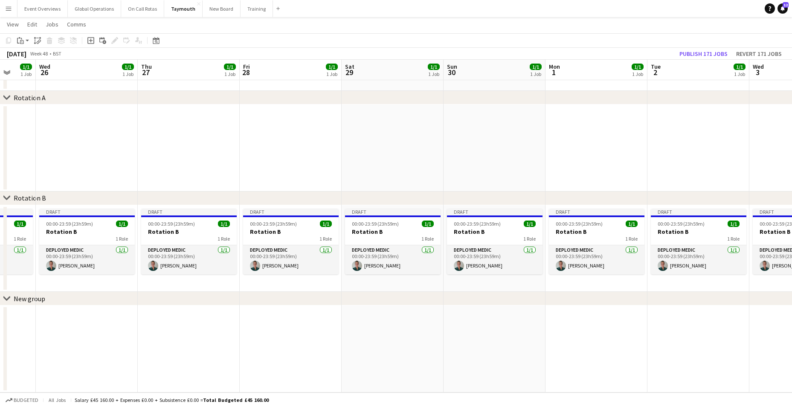
drag, startPoint x: 57, startPoint y: 147, endPoint x: 391, endPoint y: 159, distance: 334.6
click at [534, 157] on app-calendar-viewport "Sun 23 1/1 1 Job Mon 24 2/2 2 Jobs Tue 25 1/1 1 Job Wed 26 1/1 1 Job Thu 27 1/1…" at bounding box center [396, 197] width 792 height 389
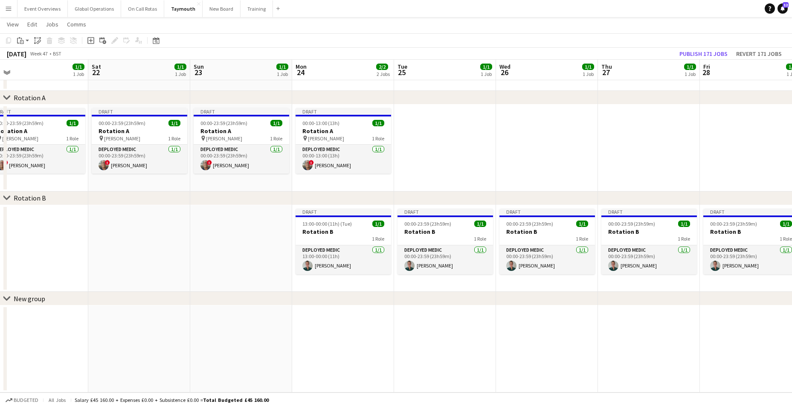
drag, startPoint x: 83, startPoint y: 163, endPoint x: 541, endPoint y: 154, distance: 458.5
click at [546, 155] on app-calendar-viewport "Wed 19 1/1 1 Job Thu 20 1/1 1 Job Fri 21 1/1 1 Job Sat 22 1/1 1 Job Sun 23 1/1 …" at bounding box center [396, 197] width 792 height 389
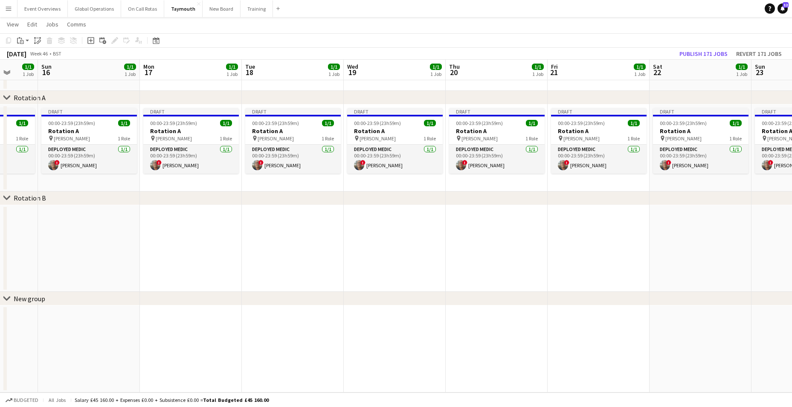
drag, startPoint x: 53, startPoint y: 174, endPoint x: 522, endPoint y: 164, distance: 468.8
click at [522, 164] on app-calendar-viewport "Thu 13 1/1 1 Job Fri 14 1/1 1 Job Sat 15 1/1 1 Job Sun 16 1/1 1 Job Mon 17 1/1 …" at bounding box center [396, 197] width 792 height 389
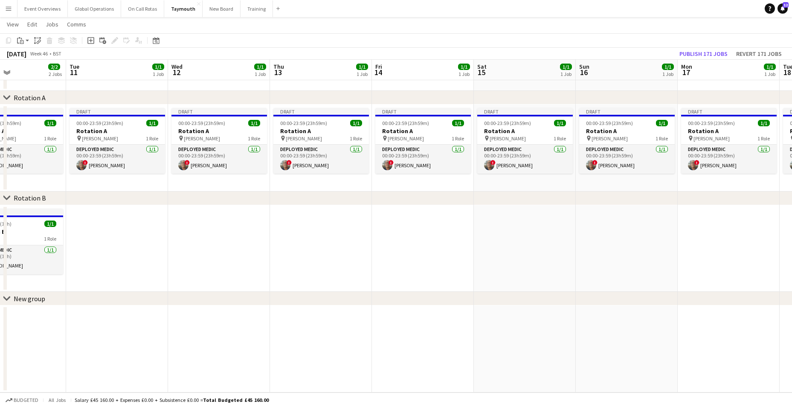
drag, startPoint x: 205, startPoint y: 162, endPoint x: 532, endPoint y: 168, distance: 327.2
click at [532, 168] on app-calendar-viewport "Sat 8 1/1 1 Job Sun 9 1/1 1 Job Mon 10 2/2 2 Jobs Tue 11 1/1 1 Job Wed 12 1/1 1…" at bounding box center [396, 197] width 792 height 389
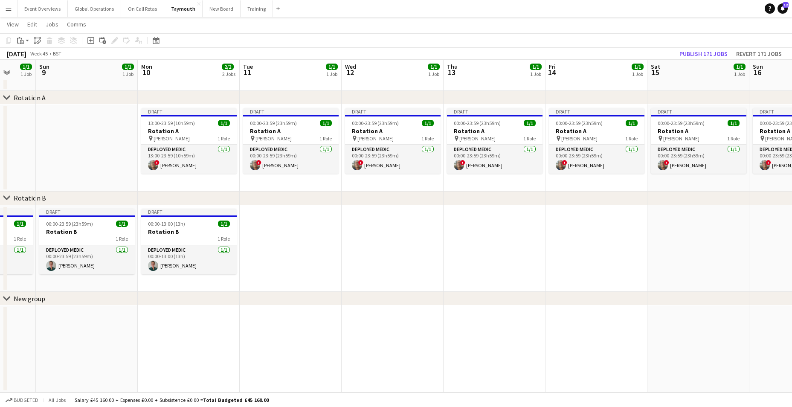
scroll to position [0, 271]
drag, startPoint x: 50, startPoint y: 172, endPoint x: 223, endPoint y: 158, distance: 173.3
click at [223, 158] on app-calendar-viewport "Thu 6 1/1 1 Job Fri 7 1/1 1 Job Sat 8 1/1 1 Job Sun 9 1/1 1 Job Mon 10 2/2 2 Jo…" at bounding box center [396, 197] width 792 height 389
click at [155, 130] on h3 "Rotation A" at bounding box center [188, 131] width 96 height 8
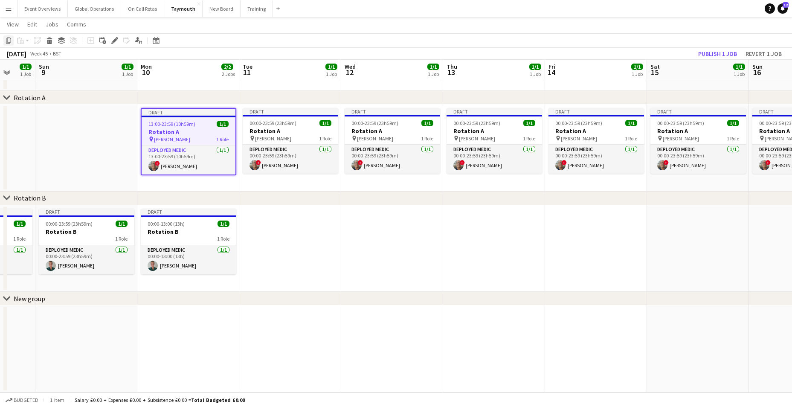
click at [7, 38] on icon at bounding box center [8, 41] width 5 height 6
drag, startPoint x: 581, startPoint y: 200, endPoint x: 179, endPoint y: 183, distance: 402.9
click at [137, 187] on div "chevron-right Rotation A chevron-right Rotation B chevron-right New group Thu 6…" at bounding box center [396, 197] width 792 height 389
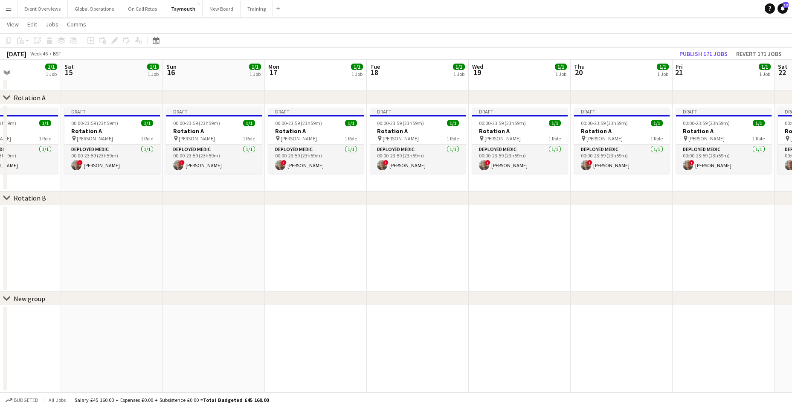
drag, startPoint x: 509, startPoint y: 223, endPoint x: -67, endPoint y: 169, distance: 579.0
click at [0, 169] on html "Menu Boards Boards Boards All jobs Status Workforce Workforce My Workforce Recr…" at bounding box center [396, 188] width 792 height 437
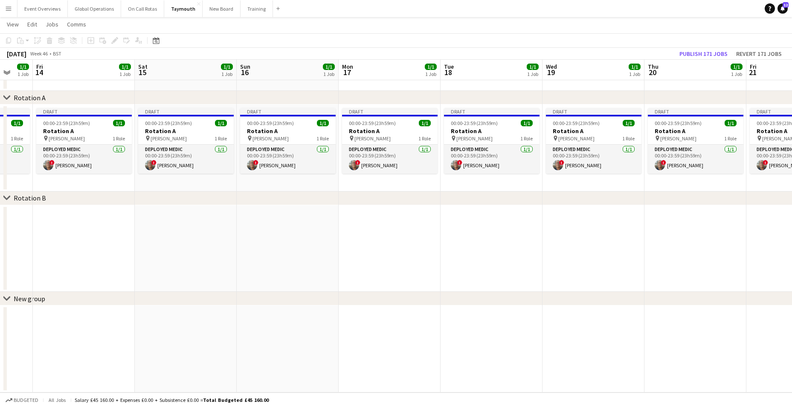
scroll to position [0, 279]
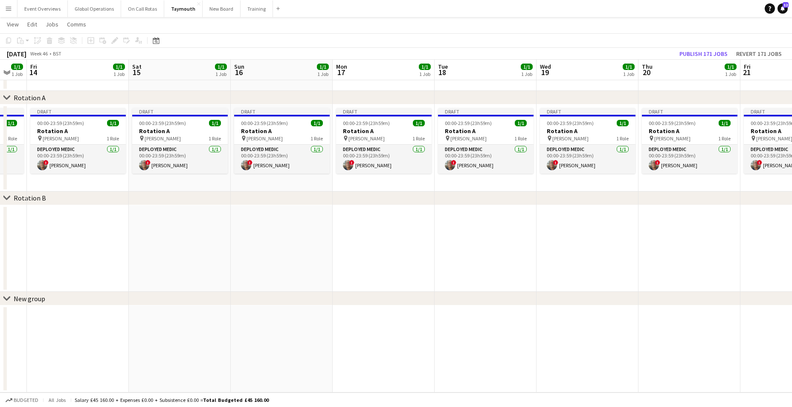
drag, startPoint x: 599, startPoint y: 189, endPoint x: 300, endPoint y: 195, distance: 298.6
click at [231, 195] on div "chevron-right Rotation A chevron-right Rotation B chevron-right New group Tue 1…" at bounding box center [396, 197] width 792 height 389
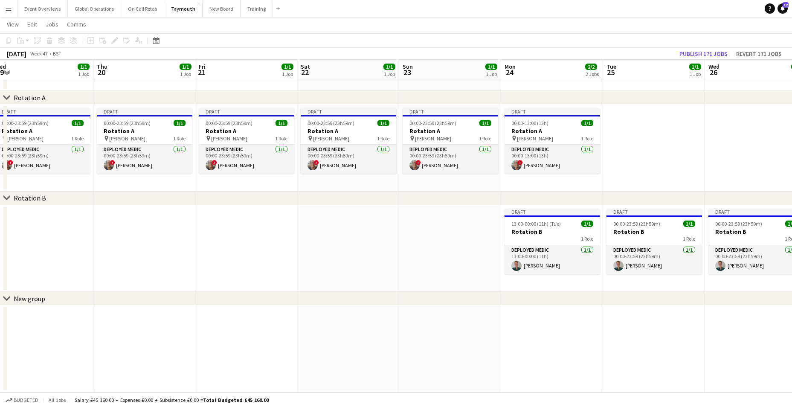
drag, startPoint x: 652, startPoint y: 217, endPoint x: 281, endPoint y: 211, distance: 370.7
click at [104, 211] on app-calendar-viewport "Sun 16 1/1 1 Job Mon 17 1/1 1 Job Tue 18 1/1 1 Job Wed 19 1/1 1 Job Thu 20 1/1 …" at bounding box center [396, 197] width 792 height 389
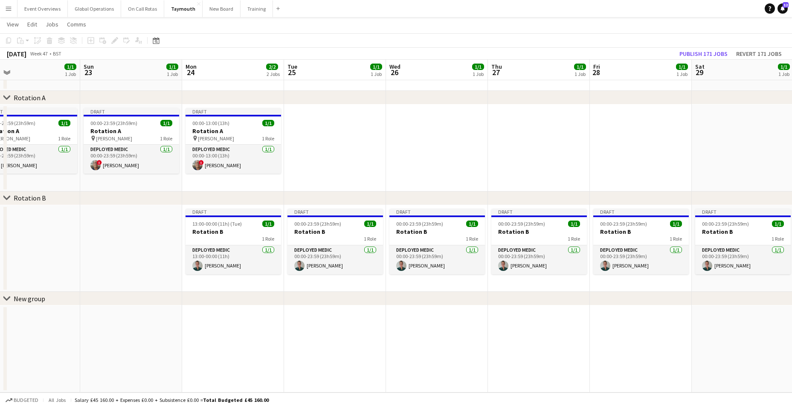
drag, startPoint x: 492, startPoint y: 223, endPoint x: 265, endPoint y: 207, distance: 227.9
click at [210, 209] on app-calendar-viewport "Wed 19 1/1 1 Job Thu 20 1/1 1 Job Fri 21 1/1 1 Job Sat 22 1/1 1 Job Sun 23 1/1 …" at bounding box center [396, 197] width 792 height 389
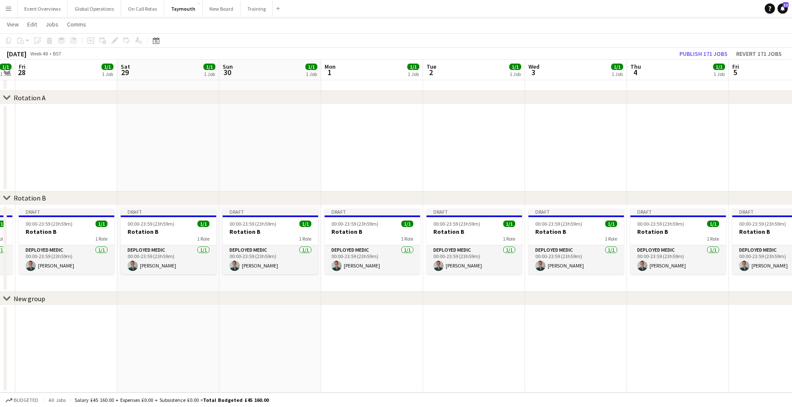
drag, startPoint x: 763, startPoint y: 170, endPoint x: 178, endPoint y: 176, distance: 584.3
click at [183, 176] on app-calendar-viewport "Tue 25 1/1 1 Job Wed 26 1/1 1 Job Thu 27 1/1 1 Job Fri 28 1/1 1 Job Sat 29 1/1 …" at bounding box center [396, 197] width 792 height 389
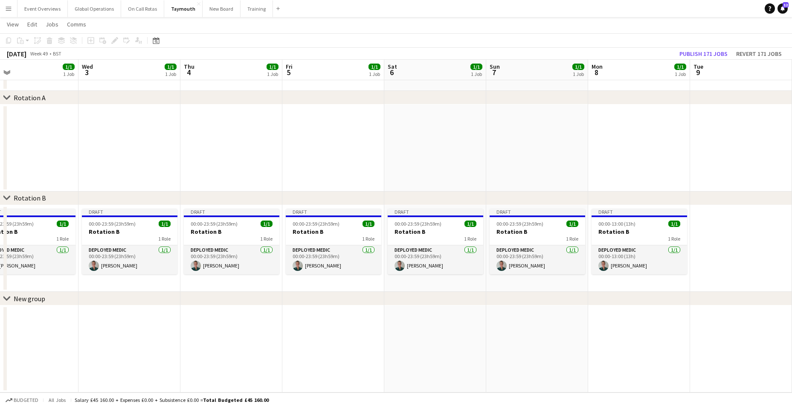
drag, startPoint x: 669, startPoint y: 158, endPoint x: 262, endPoint y: 133, distance: 407.2
click at [204, 132] on app-calendar-viewport "Sat 29 1/1 1 Job Sun 30 1/1 1 Job Mon 1 1/1 1 Job Tue 2 1/1 1 Job Wed 3 1/1 1 J…" at bounding box center [396, 197] width 792 height 389
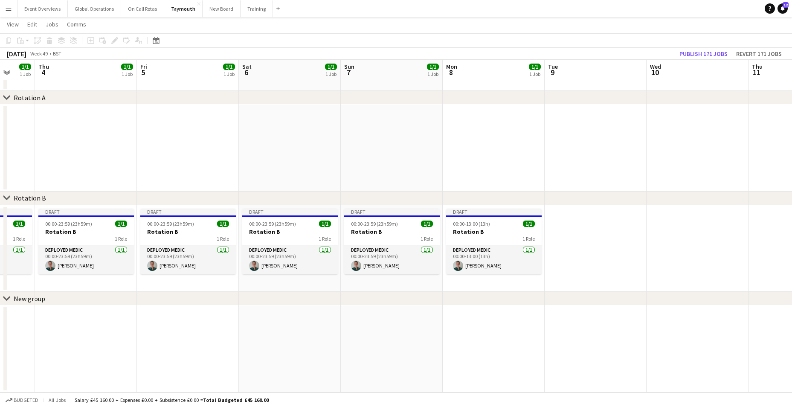
drag, startPoint x: 529, startPoint y: 148, endPoint x: 397, endPoint y: 147, distance: 132.2
click at [395, 148] on app-calendar-viewport "Mon 1 1/1 1 Job Tue 2 1/1 1 Job Wed 3 1/1 1 Job Thu 4 1/1 1 Job Fri 5 1/1 1 Job…" at bounding box center [396, 197] width 792 height 389
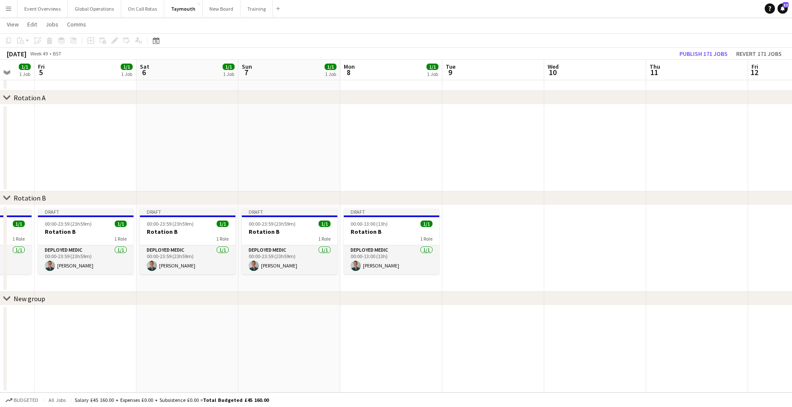
click at [363, 129] on app-date-cell at bounding box center [391, 147] width 102 height 87
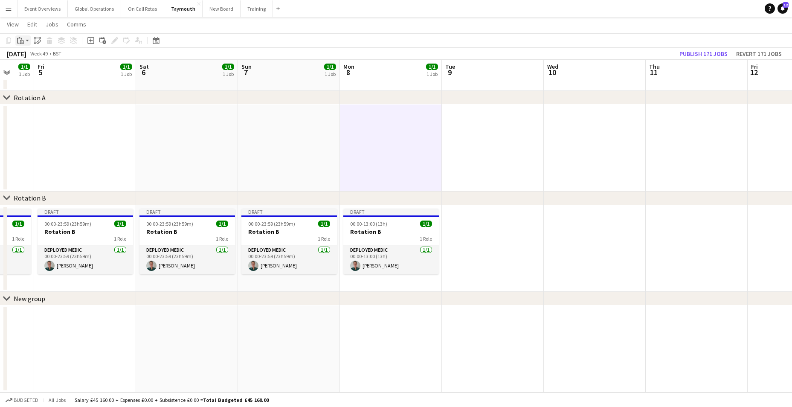
click at [20, 38] on icon at bounding box center [19, 37] width 2 height 1
click at [28, 73] on link "Paste with crew Ctrl+Shift+V" at bounding box center [63, 71] width 80 height 8
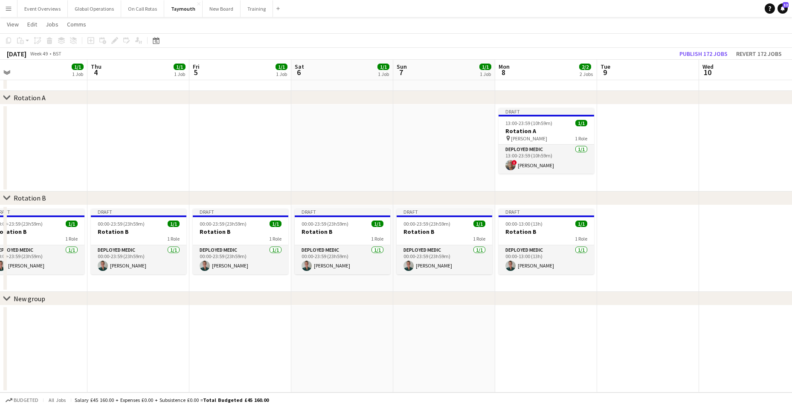
drag, startPoint x: 54, startPoint y: 120, endPoint x: 365, endPoint y: 128, distance: 311.9
click at [366, 128] on app-calendar-viewport "Mon 1 1/1 1 Job Tue 2 1/1 1 Job Wed 3 1/1 1 Job Thu 4 1/1 1 Job Fri 5 1/1 1 Job…" at bounding box center [396, 197] width 792 height 389
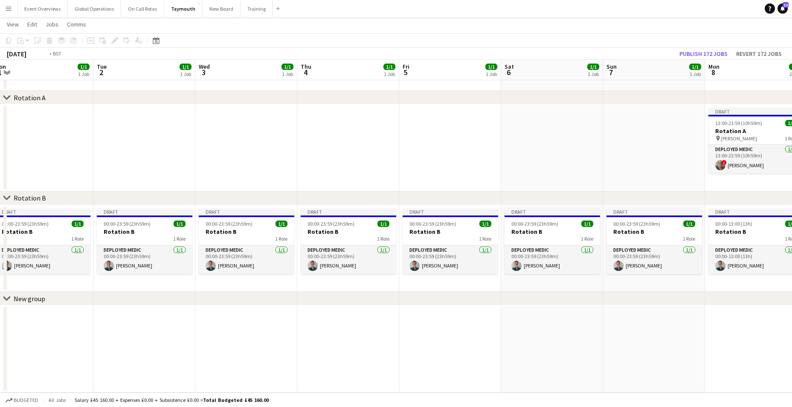
drag, startPoint x: 101, startPoint y: 140, endPoint x: 375, endPoint y: 138, distance: 274.2
click at [458, 137] on app-calendar-viewport "Sat 29 1/1 1 Job Sun 30 1/1 1 Job Mon 1 1/1 1 Job Tue 2 1/1 1 Job Wed 3 1/1 1 J…" at bounding box center [396, 197] width 792 height 389
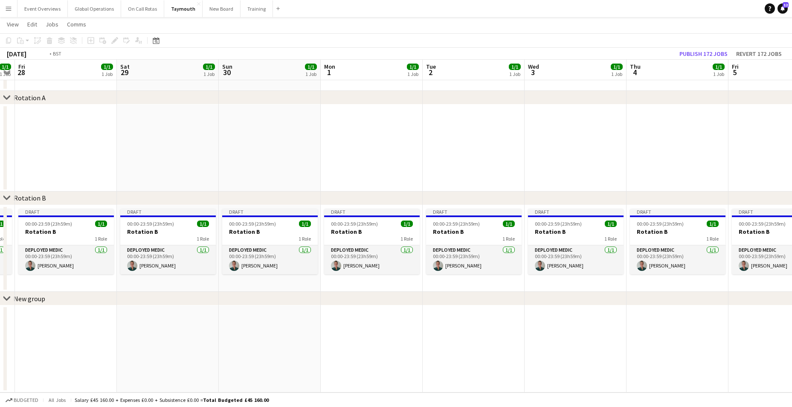
drag, startPoint x: 103, startPoint y: 142, endPoint x: 507, endPoint y: 125, distance: 404.2
click at [507, 125] on app-calendar-viewport "Tue 25 1/1 1 Job Wed 26 1/1 1 Job Thu 27 1/1 1 Job Fri 28 1/1 1 Job Sat 29 1/1 …" at bounding box center [396, 197] width 792 height 389
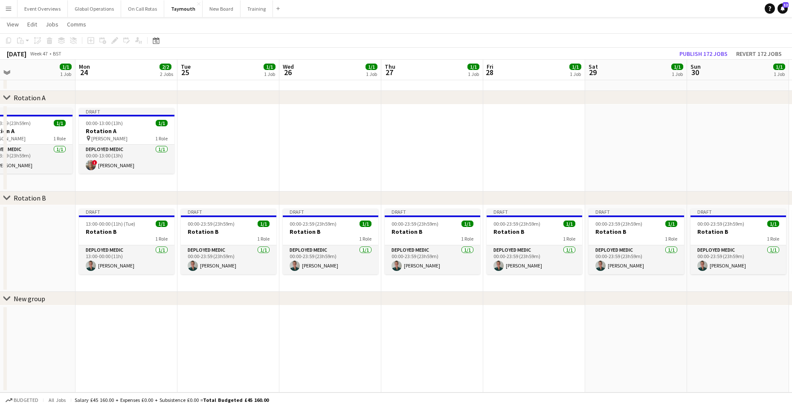
scroll to position [0, 222]
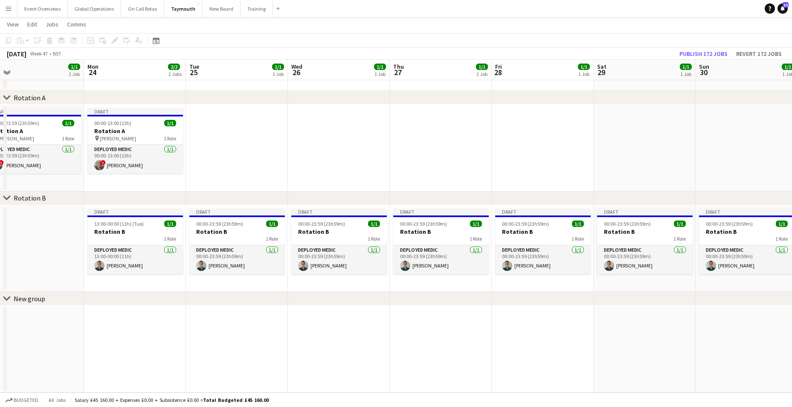
drag, startPoint x: 173, startPoint y: 132, endPoint x: 220, endPoint y: 133, distance: 47.8
click at [220, 133] on app-calendar-viewport "Fri 21 1/1 1 Job Sat 22 1/1 1 Job Sun 23 1/1 1 Job Mon 24 2/2 2 Jobs Tue 25 1/1…" at bounding box center [396, 197] width 792 height 389
click at [107, 128] on h3 "Rotation A" at bounding box center [135, 131] width 96 height 8
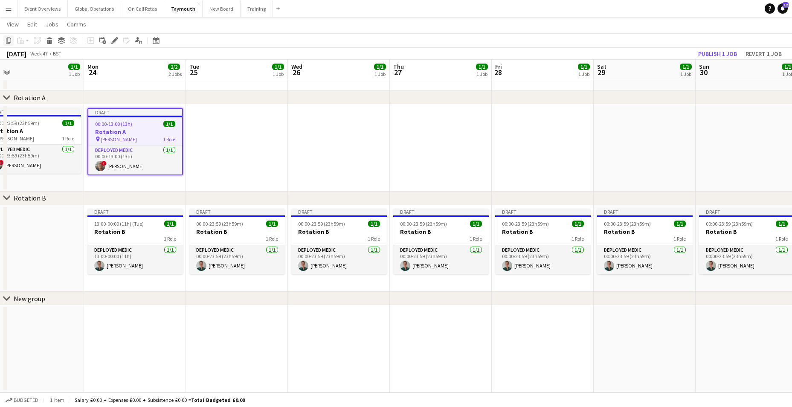
click at [7, 38] on icon at bounding box center [8, 41] width 5 height 6
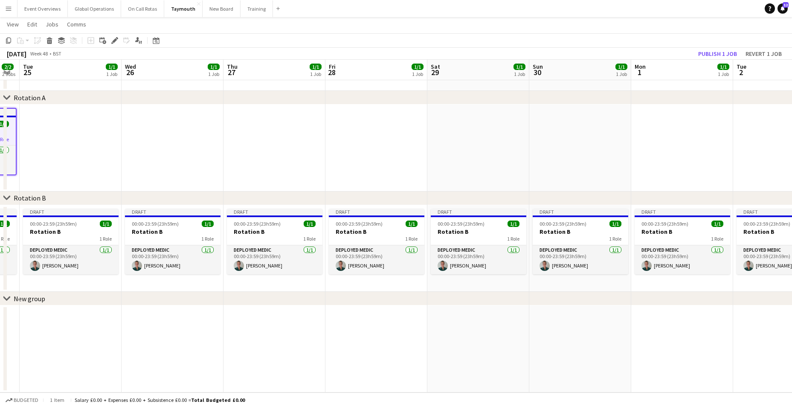
drag, startPoint x: 284, startPoint y: 146, endPoint x: 108, endPoint y: 142, distance: 176.2
click at [72, 144] on app-calendar-viewport "Sat 22 1/1 1 Job Sun 23 1/1 1 Job Mon 24 2/2 2 Jobs Tue 25 1/1 1 Job Wed 26 1/1…" at bounding box center [396, 197] width 792 height 389
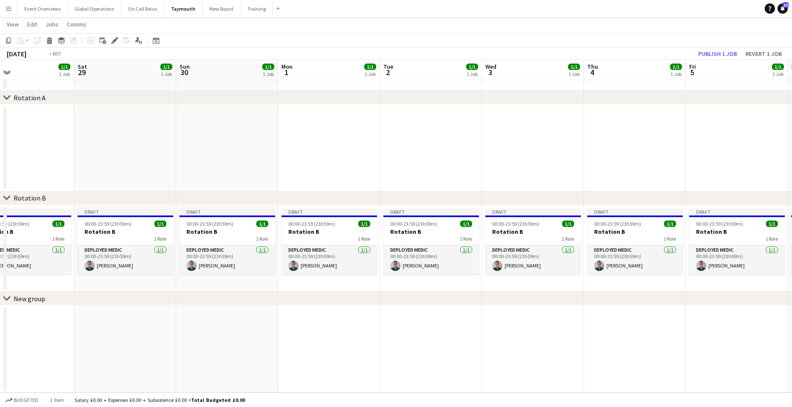
drag, startPoint x: 487, startPoint y: 140, endPoint x: 94, endPoint y: 118, distance: 393.9
click at [100, 117] on app-calendar-viewport "Tue 25 1/1 1 Job Wed 26 1/1 1 Job Thu 27 1/1 1 Job Fri 28 1/1 1 Job Sat 29 1/1 …" at bounding box center [396, 197] width 792 height 389
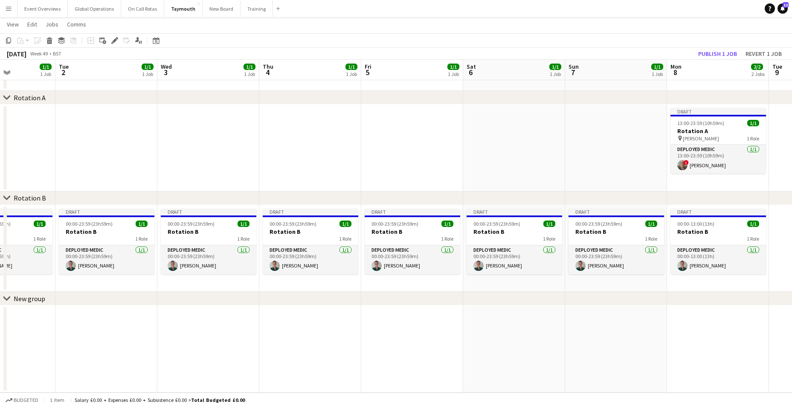
scroll to position [0, 334]
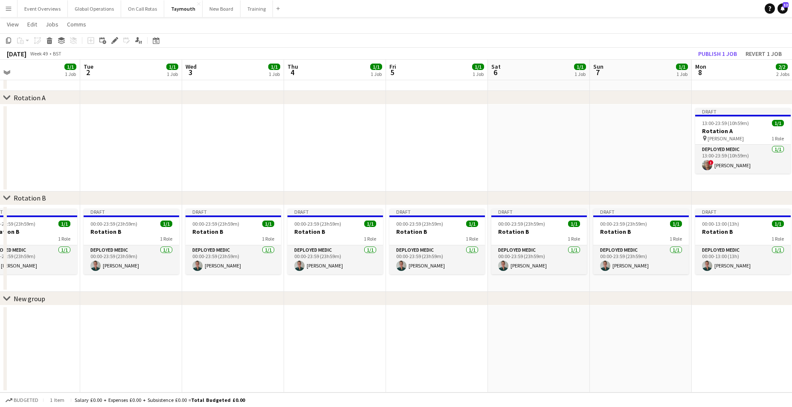
drag, startPoint x: 508, startPoint y: 139, endPoint x: 140, endPoint y: 134, distance: 367.7
click at [141, 134] on app-calendar-viewport "Fri 28 1/1 1 Job Sat 29 1/1 1 Job Sun 30 1/1 1 Job Mon 1 1/1 1 Job Tue 2 1/1 1 …" at bounding box center [396, 197] width 792 height 389
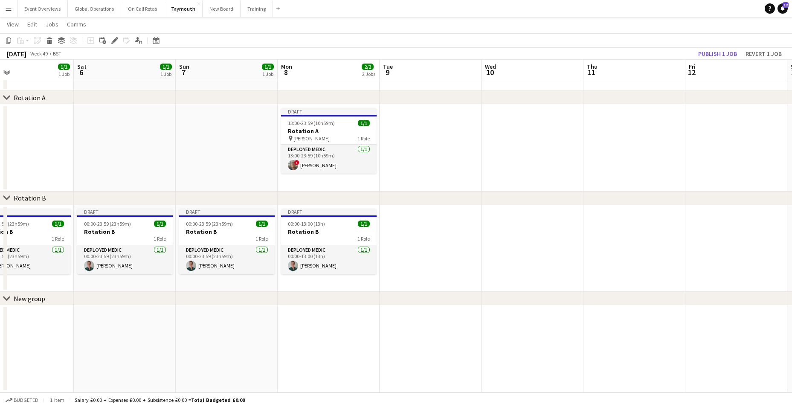
click at [406, 141] on app-date-cell at bounding box center [431, 147] width 102 height 87
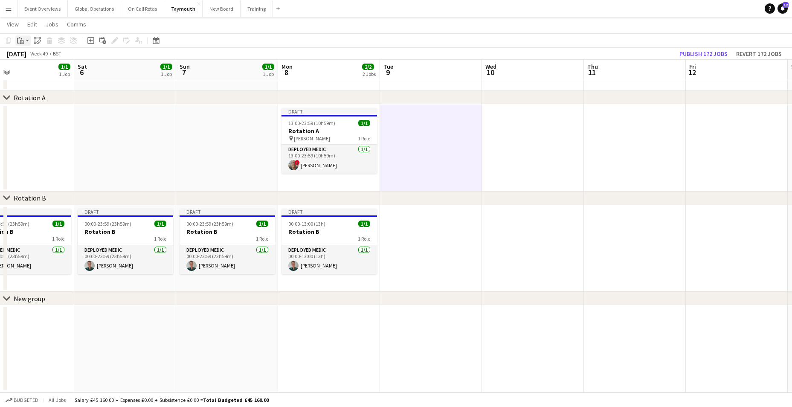
click at [20, 41] on icon "Paste" at bounding box center [20, 40] width 7 height 7
click at [35, 72] on link "Paste with crew Ctrl+Shift+V" at bounding box center [63, 71] width 80 height 8
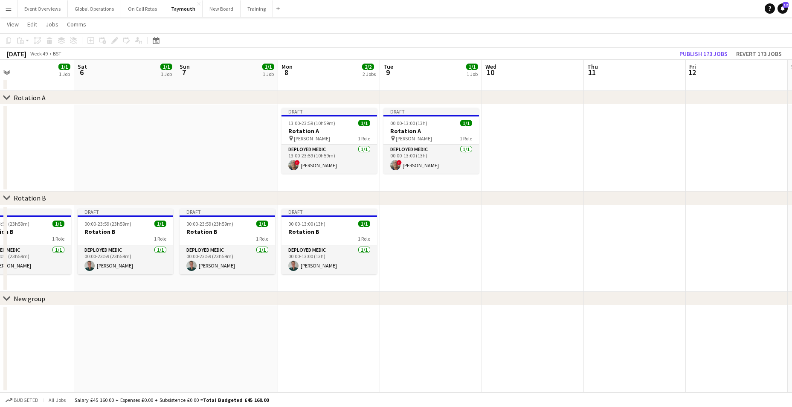
click at [515, 137] on app-date-cell at bounding box center [533, 147] width 102 height 87
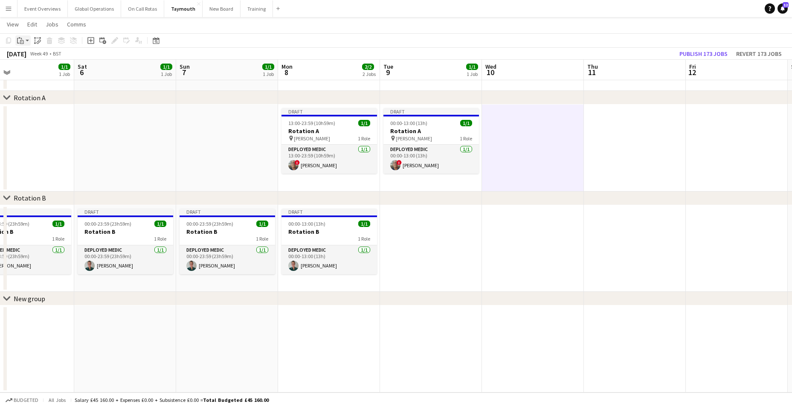
click at [21, 38] on icon at bounding box center [21, 39] width 1 height 2
click at [31, 69] on link "Paste with crew Ctrl+Shift+V" at bounding box center [63, 71] width 80 height 8
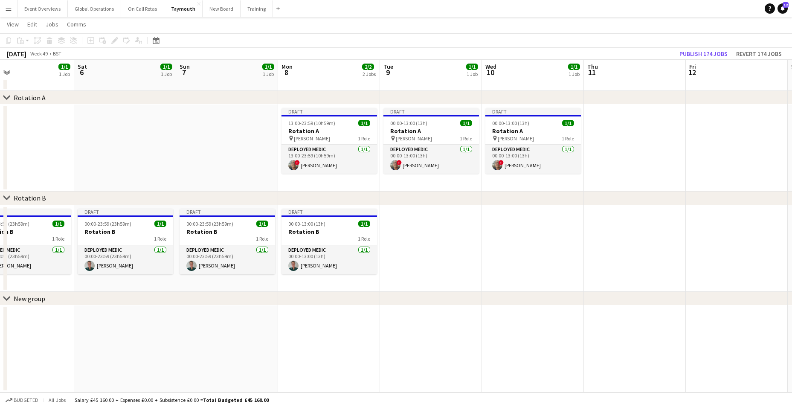
click at [649, 145] on app-date-cell at bounding box center [635, 147] width 102 height 87
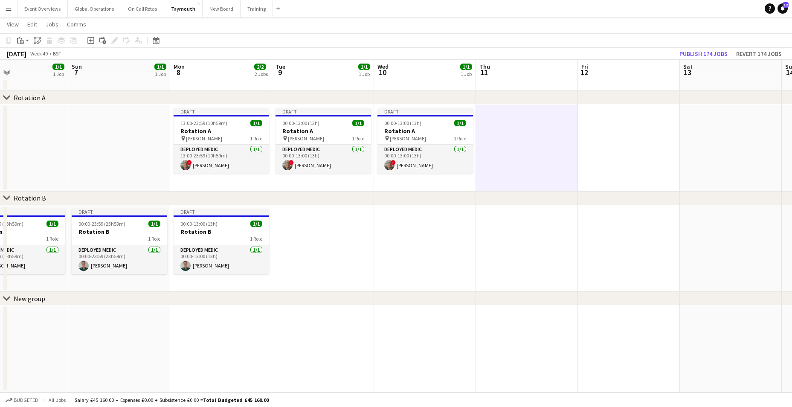
scroll to position [0, 346]
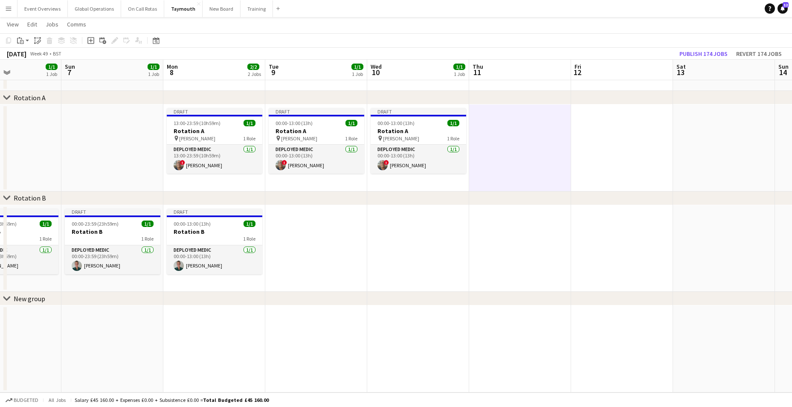
drag, startPoint x: 498, startPoint y: 187, endPoint x: 366, endPoint y: 191, distance: 131.9
click at [366, 191] on div "chevron-right Rotation A chevron-right Rotation B chevron-right New group Wed 3…" at bounding box center [396, 197] width 792 height 389
click at [297, 148] on app-card-role "Deployed Medic [DATE] 00:00-13:00 (13h) ! [PERSON_NAME]" at bounding box center [317, 159] width 96 height 29
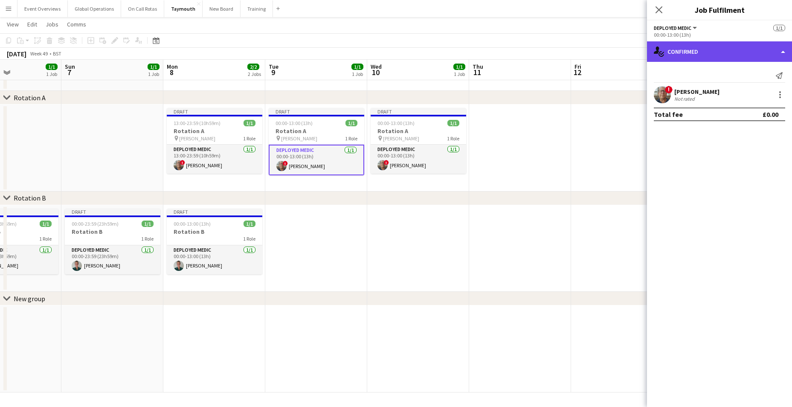
click at [780, 52] on div "single-neutral-actions-check-2 Confirmed" at bounding box center [719, 51] width 145 height 20
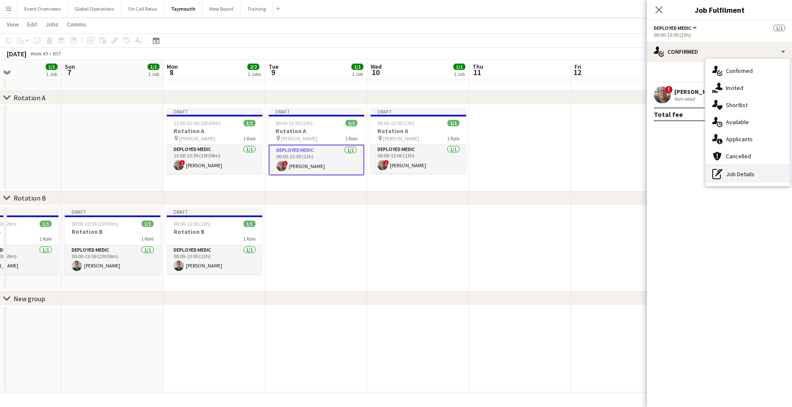
click at [732, 174] on div "pen-write Job Details" at bounding box center [747, 173] width 84 height 17
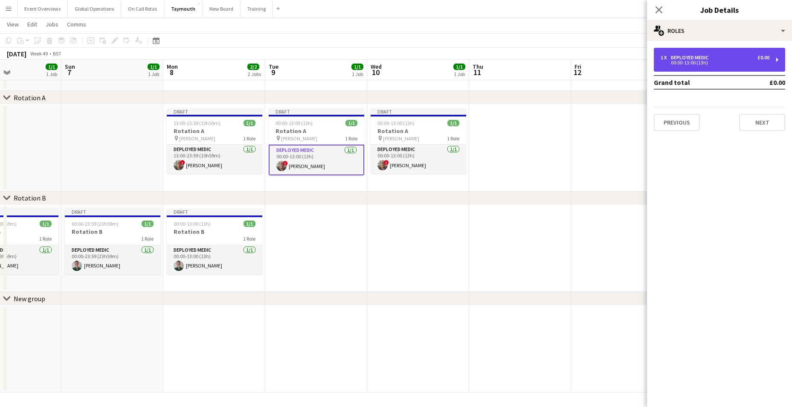
click at [702, 58] on div "Deployed Medic" at bounding box center [691, 58] width 41 height 6
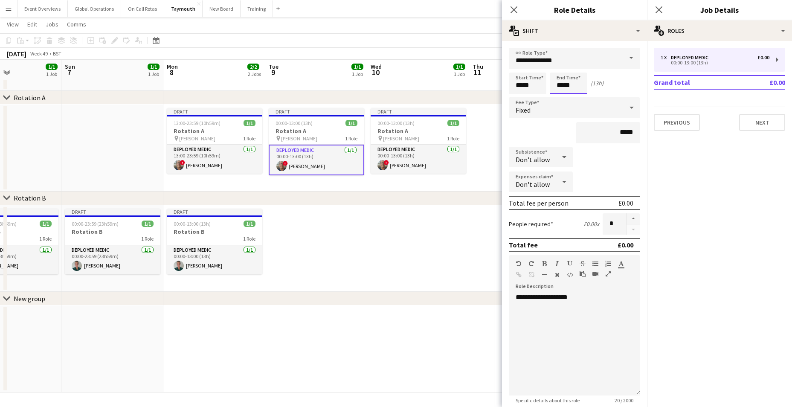
click at [563, 87] on input "*****" at bounding box center [569, 82] width 38 height 21
click at [560, 67] on div at bounding box center [559, 68] width 17 height 9
click at [559, 67] on div at bounding box center [559, 68] width 17 height 9
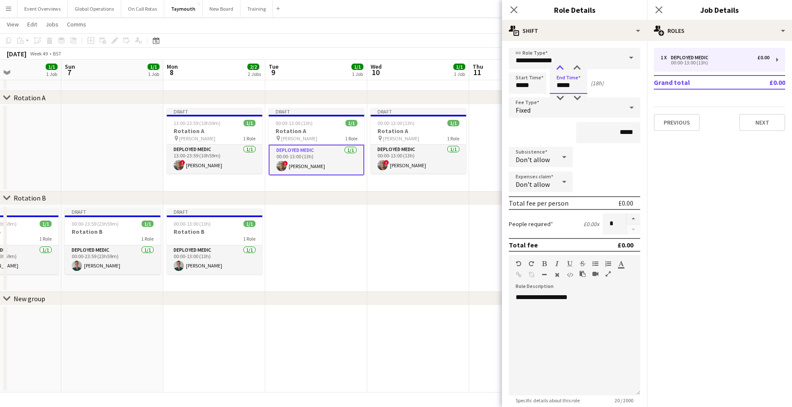
click at [559, 67] on div at bounding box center [559, 68] width 17 height 9
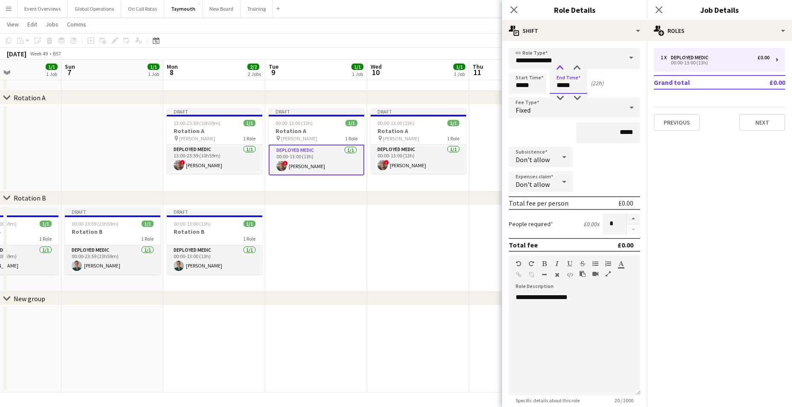
click at [559, 67] on div at bounding box center [559, 68] width 17 height 9
click at [578, 69] on div at bounding box center [576, 68] width 17 height 9
click at [574, 86] on input "*****" at bounding box center [569, 82] width 38 height 21
type input "*****"
click at [594, 105] on div "Fixed" at bounding box center [566, 107] width 114 height 20
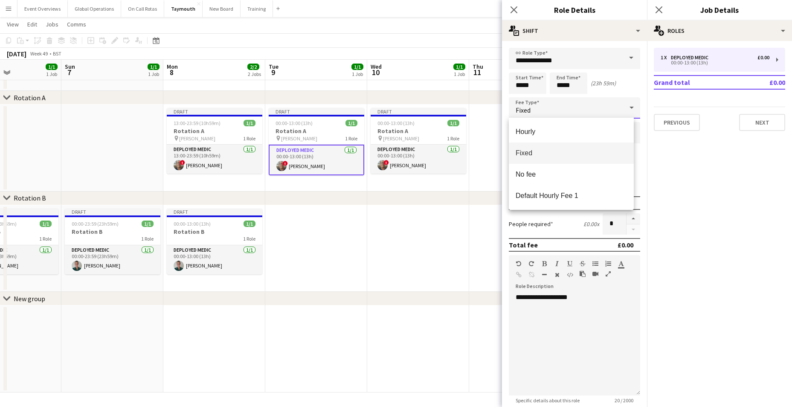
click at [717, 216] on div at bounding box center [396, 203] width 792 height 407
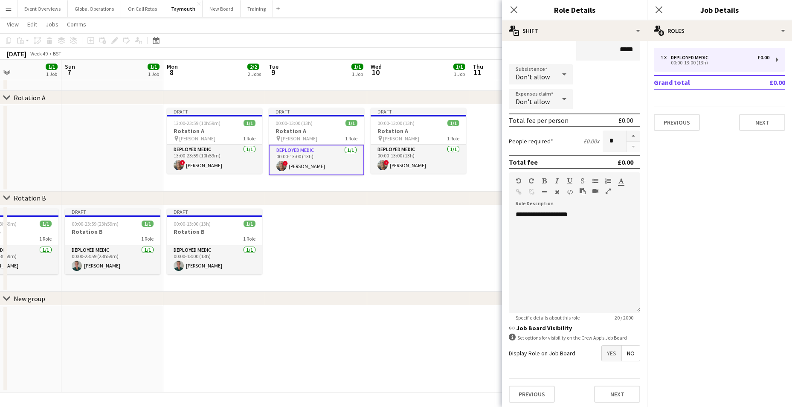
scroll to position [84, 0]
click at [621, 392] on button "Next" at bounding box center [617, 392] width 46 height 17
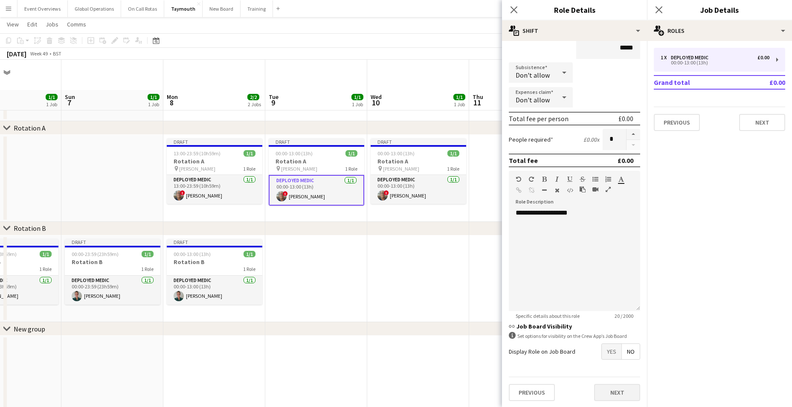
scroll to position [0, 0]
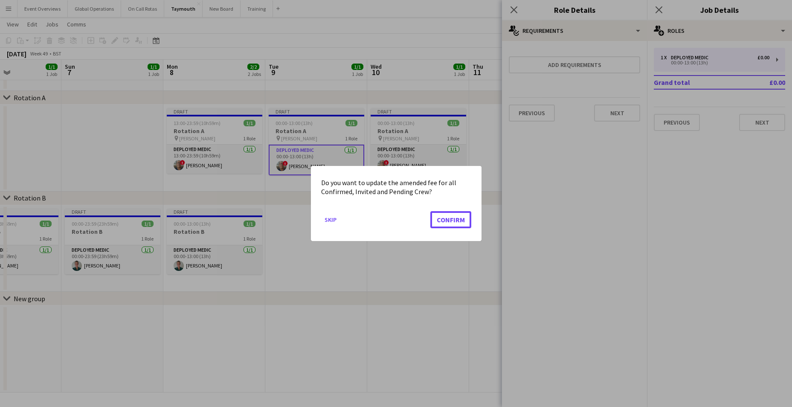
drag, startPoint x: 452, startPoint y: 213, endPoint x: 465, endPoint y: 207, distance: 14.5
click at [452, 215] on button "Confirm" at bounding box center [450, 219] width 41 height 17
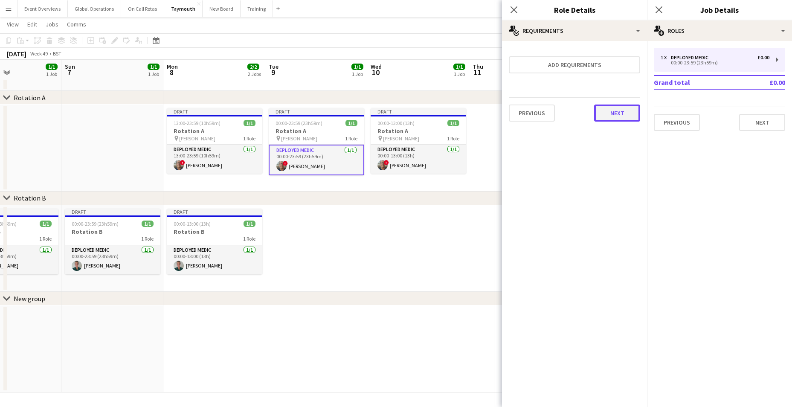
click at [613, 113] on button "Next" at bounding box center [617, 112] width 46 height 17
click at [629, 109] on button "Finish" at bounding box center [624, 114] width 32 height 17
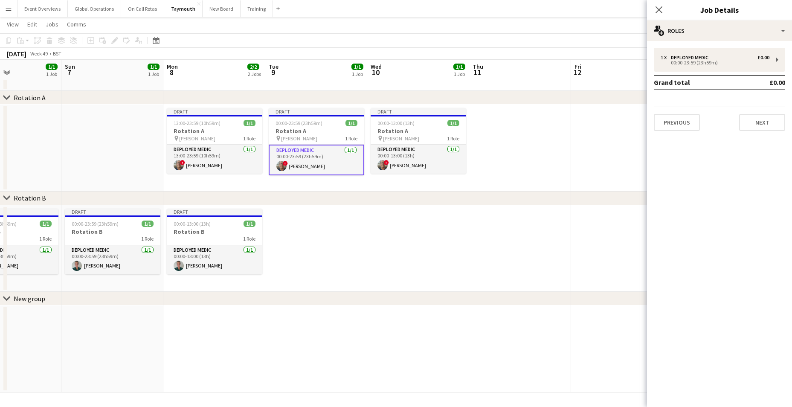
click at [420, 339] on app-date-cell at bounding box center [418, 348] width 102 height 87
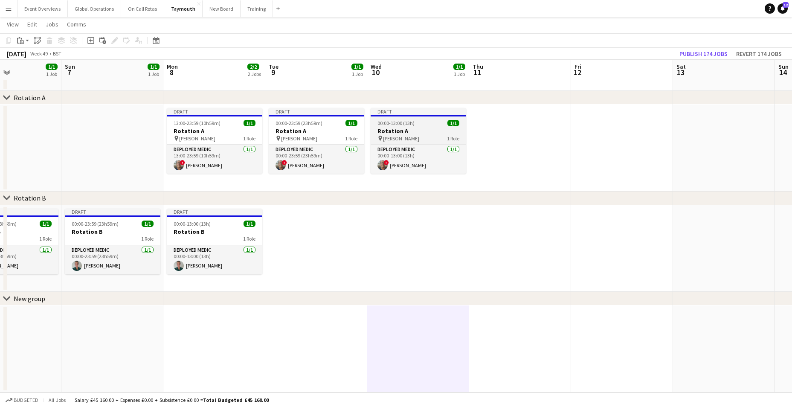
click at [391, 130] on h3 "Rotation A" at bounding box center [419, 131] width 96 height 8
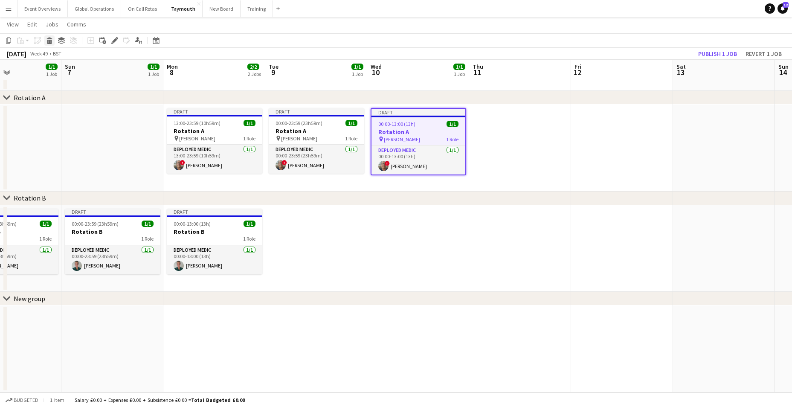
click at [47, 39] on icon "Delete" at bounding box center [49, 40] width 7 height 7
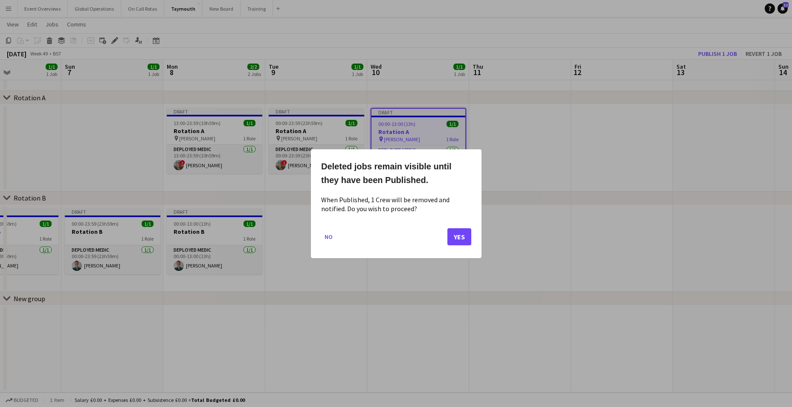
scroll to position [0, 0]
click at [458, 235] on button "Yes" at bounding box center [459, 236] width 24 height 17
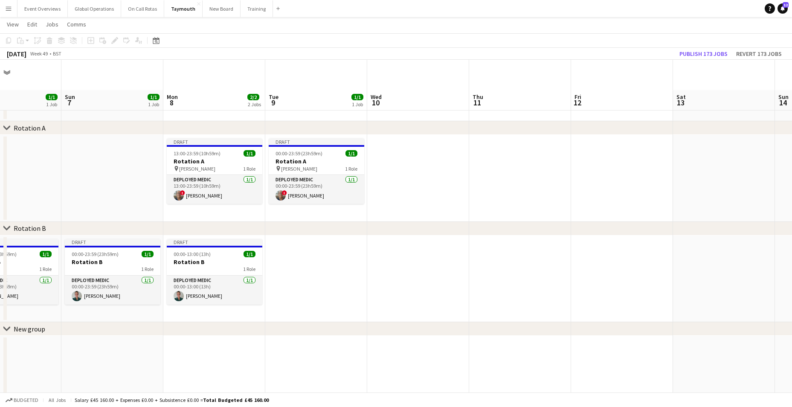
scroll to position [30, 0]
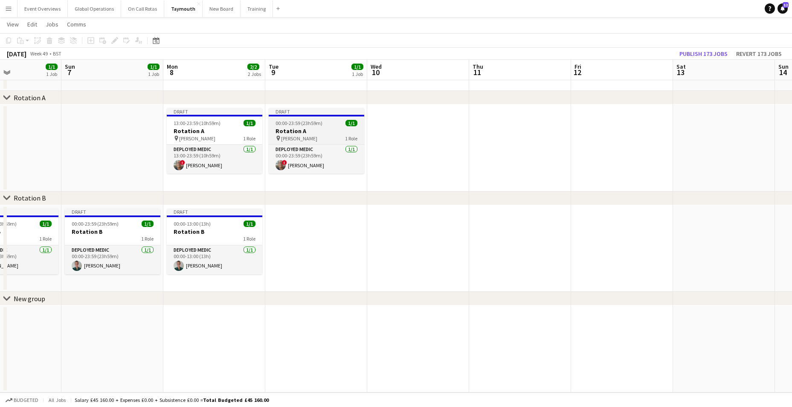
click at [293, 128] on h3 "Rotation A" at bounding box center [317, 131] width 96 height 8
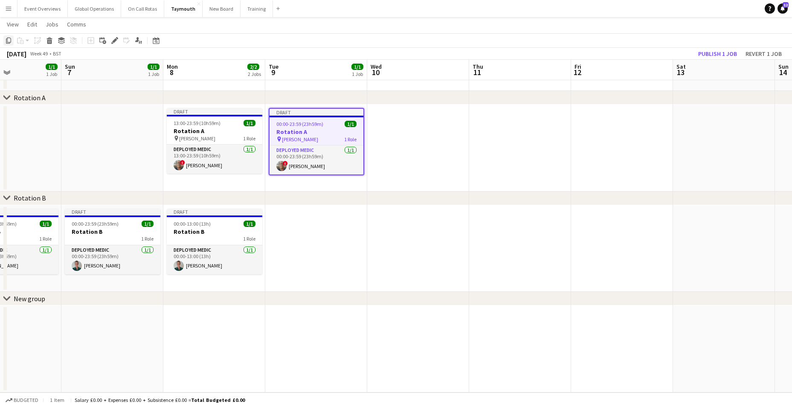
click at [9, 35] on div "Copy" at bounding box center [8, 40] width 10 height 10
click at [411, 135] on app-date-cell at bounding box center [418, 147] width 102 height 87
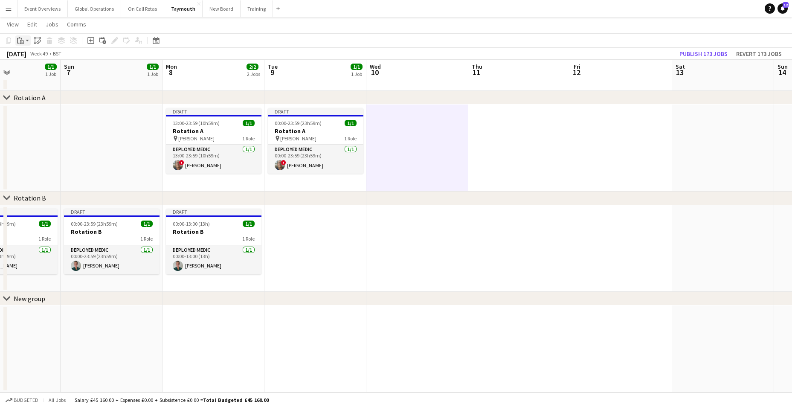
click at [22, 38] on icon at bounding box center [21, 39] width 1 height 2
click at [42, 70] on link "Paste with crew Ctrl+Shift+V" at bounding box center [63, 71] width 80 height 8
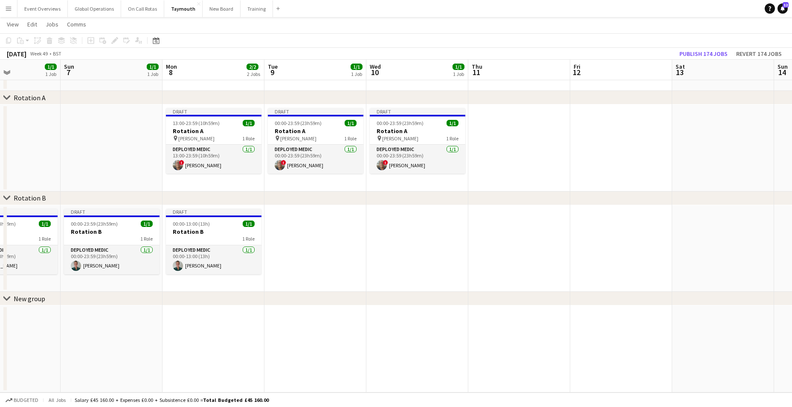
drag, startPoint x: 515, startPoint y: 136, endPoint x: 323, endPoint y: 94, distance: 196.9
click at [515, 136] on app-date-cell at bounding box center [519, 147] width 102 height 87
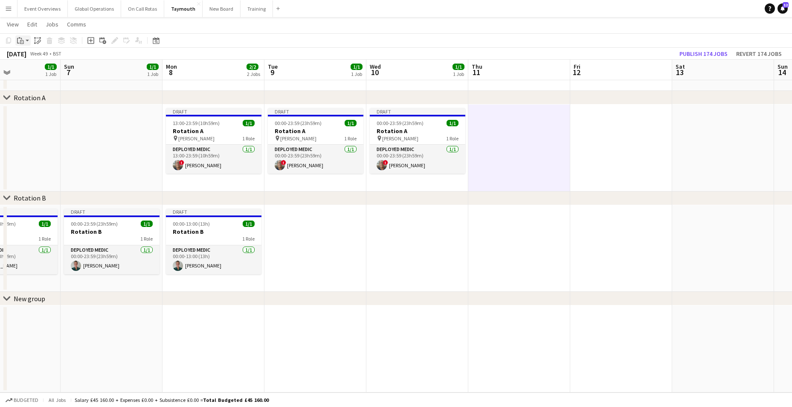
click at [22, 41] on icon "Paste" at bounding box center [20, 40] width 7 height 7
drag, startPoint x: 31, startPoint y: 70, endPoint x: 41, endPoint y: 67, distance: 10.0
click at [31, 70] on link "Paste with crew Ctrl+Shift+V" at bounding box center [63, 71] width 80 height 8
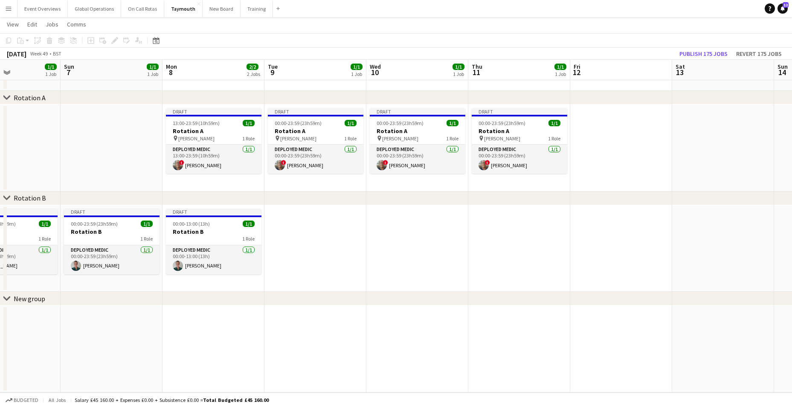
click at [608, 130] on app-date-cell at bounding box center [621, 147] width 102 height 87
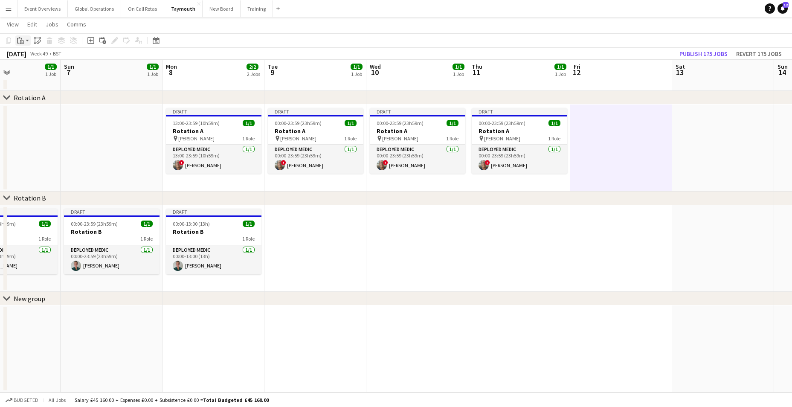
click at [18, 39] on icon "Paste" at bounding box center [20, 40] width 7 height 7
click at [30, 71] on link "Paste with crew Ctrl+Shift+V" at bounding box center [63, 71] width 80 height 8
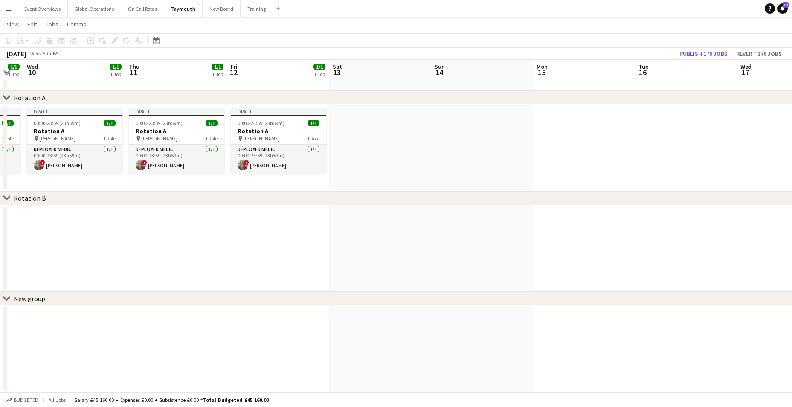
scroll to position [0, 323]
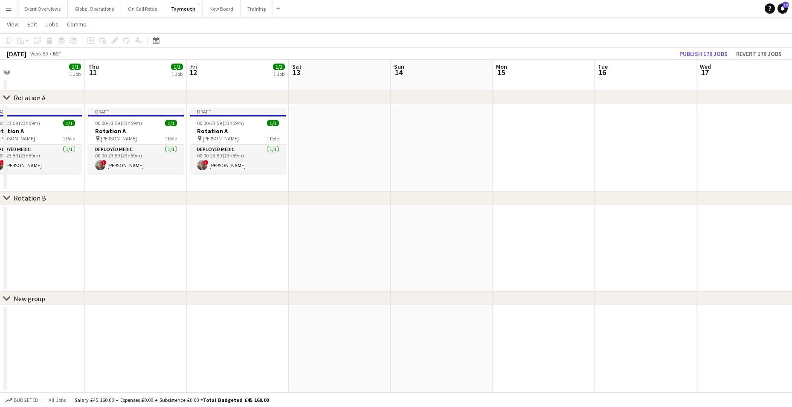
drag, startPoint x: 286, startPoint y: 233, endPoint x: 0, endPoint y: 206, distance: 287.0
click at [0, 206] on app-calendar-viewport "Sun 7 1/1 1 Job Mon 8 2/2 2 Jobs Tue 9 1/1 1 Job Wed 10 1/1 1 Job Thu 11 1/1 1 …" at bounding box center [396, 197] width 792 height 389
click at [325, 138] on app-date-cell at bounding box center [340, 147] width 102 height 87
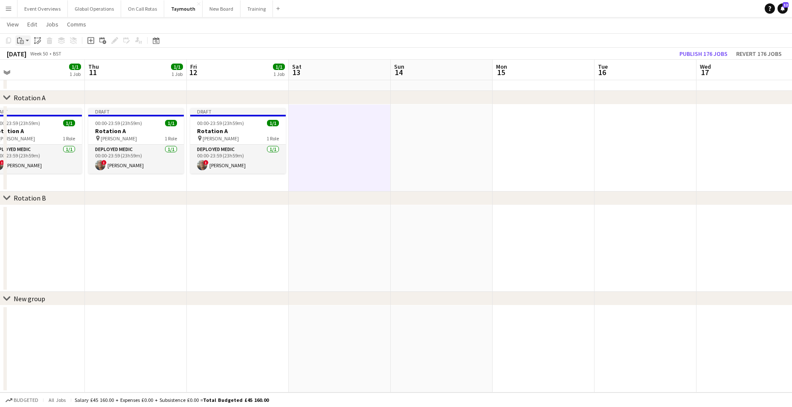
click at [20, 42] on icon at bounding box center [22, 42] width 4 height 4
click at [29, 72] on link "Paste with crew Ctrl+Shift+V" at bounding box center [63, 71] width 80 height 8
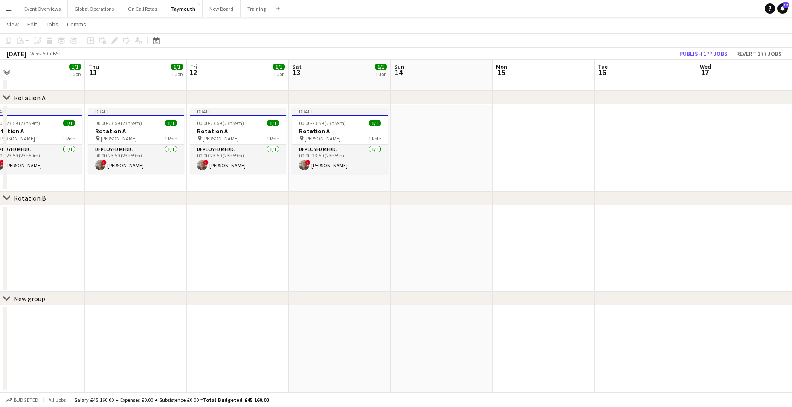
click at [427, 139] on app-date-cell at bounding box center [442, 147] width 102 height 87
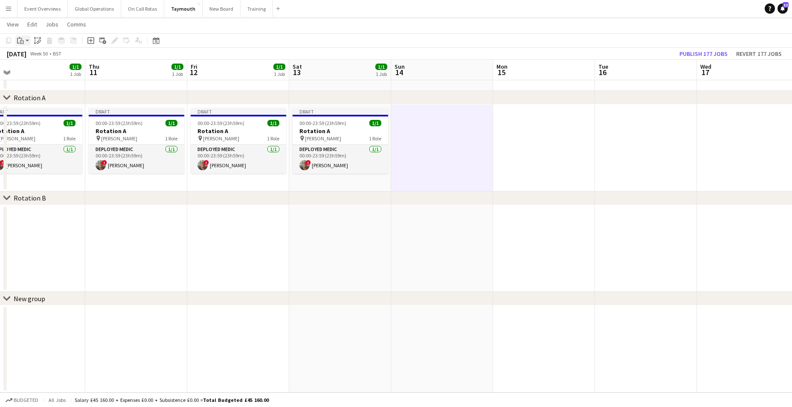
click at [23, 42] on icon "Paste" at bounding box center [20, 40] width 7 height 7
click at [35, 69] on link "Paste with crew Ctrl+Shift+V" at bounding box center [63, 71] width 80 height 8
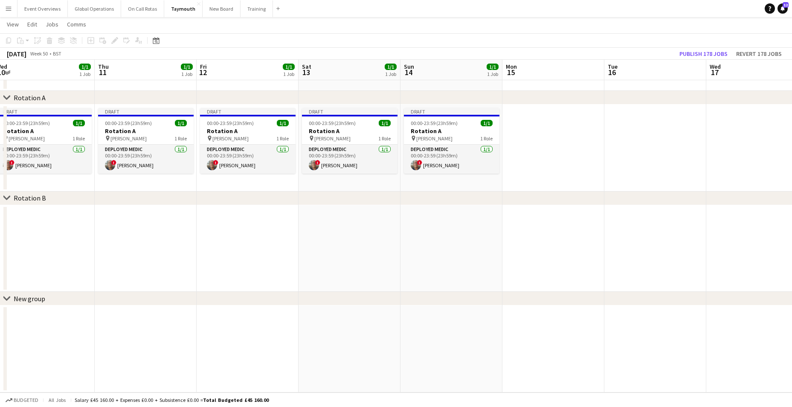
scroll to position [0, 272]
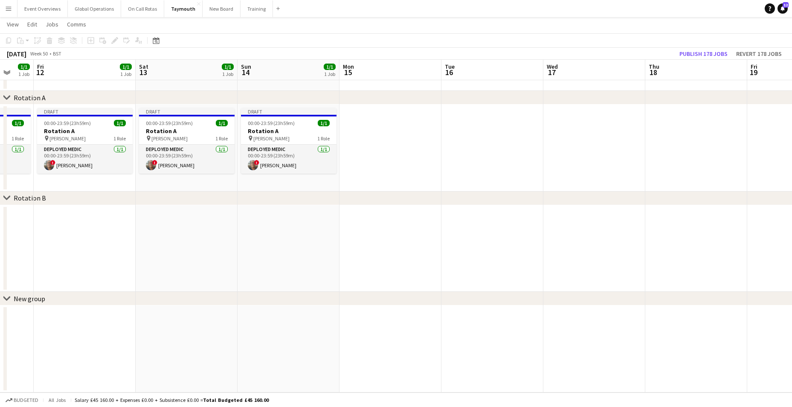
drag, startPoint x: 376, startPoint y: 211, endPoint x: 208, endPoint y: 202, distance: 168.3
click at [208, 202] on div "chevron-right Rotation A chevron-right Rotation B chevron-right New group Tue 9…" at bounding box center [396, 197] width 792 height 389
click at [377, 148] on app-date-cell at bounding box center [390, 147] width 102 height 87
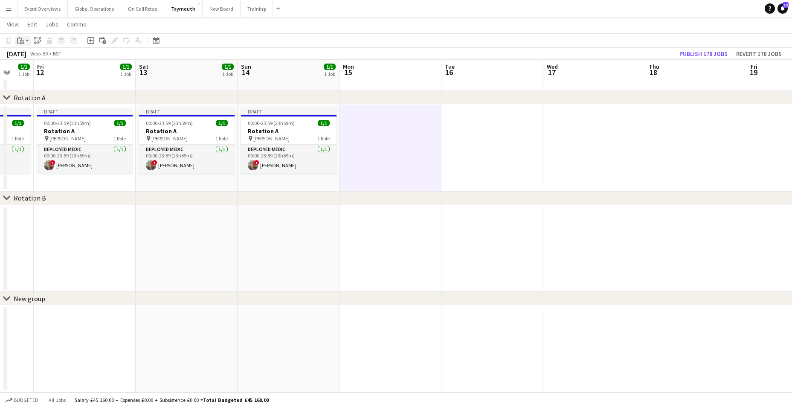
click at [22, 36] on div "Paste" at bounding box center [20, 40] width 10 height 10
click at [35, 73] on link "Paste with crew Ctrl+Shift+V" at bounding box center [63, 71] width 80 height 8
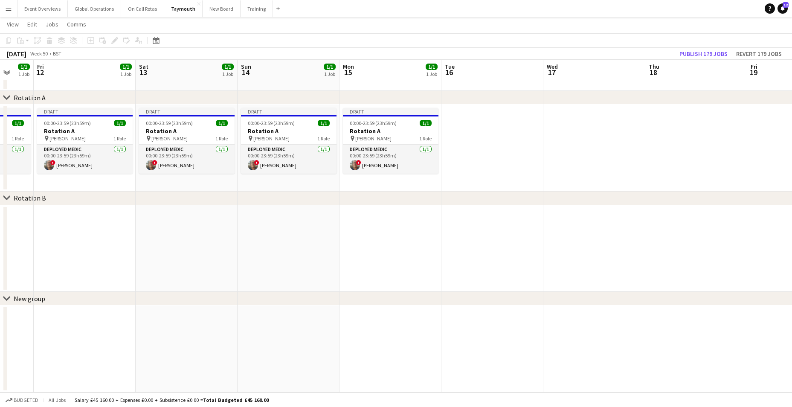
scroll to position [0, 273]
click at [476, 136] on app-date-cell at bounding box center [491, 147] width 102 height 87
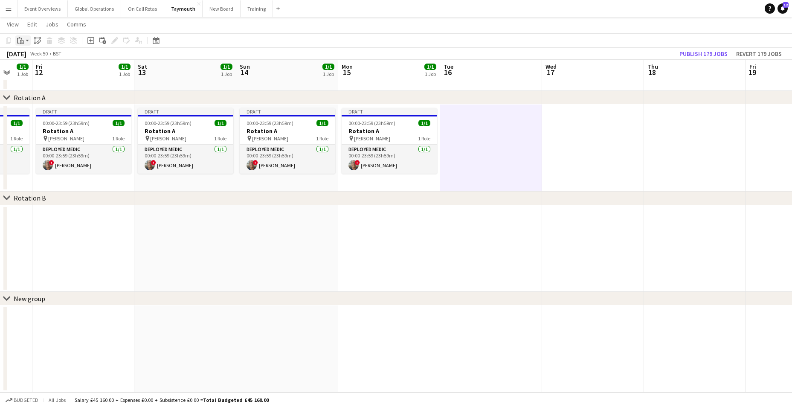
click at [20, 36] on div "Paste" at bounding box center [20, 40] width 10 height 10
click at [27, 67] on link "Paste with crew Ctrl+Shift+V" at bounding box center [63, 71] width 80 height 8
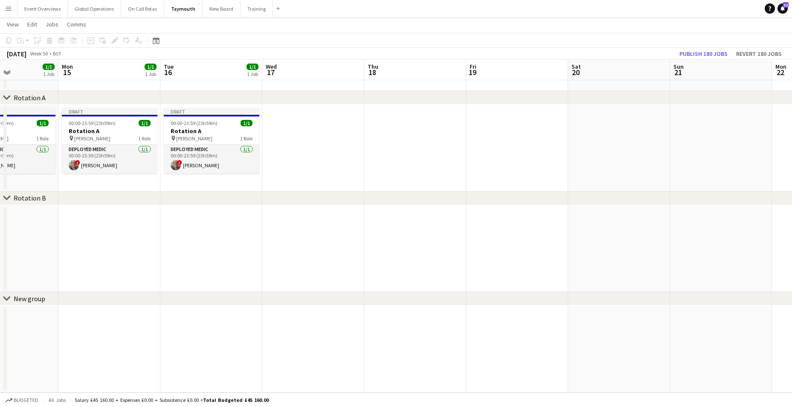
drag, startPoint x: 451, startPoint y: 188, endPoint x: 144, endPoint y: 185, distance: 307.1
click at [144, 185] on app-calendar-viewport "Thu 11 1/1 1 Job Fri 12 1/1 1 Job Sat 13 1/1 1 Job Sun 14 1/1 1 Job Mon 15 1/1 …" at bounding box center [396, 197] width 792 height 389
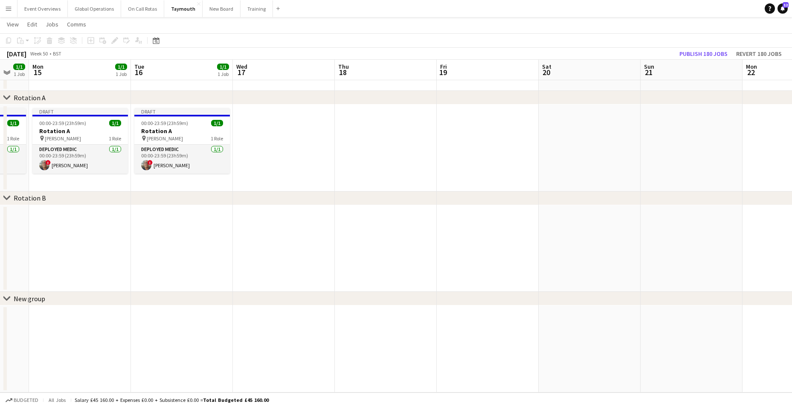
click at [291, 148] on app-date-cell at bounding box center [284, 147] width 102 height 87
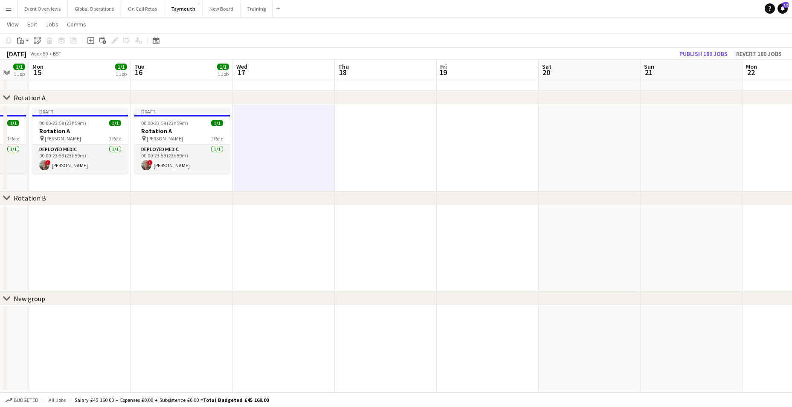
scroll to position [0, 277]
click at [19, 38] on icon at bounding box center [19, 37] width 2 height 1
click at [33, 67] on div "Paste Ctrl+V Paste with crew Ctrl+Shift+V" at bounding box center [63, 64] width 94 height 36
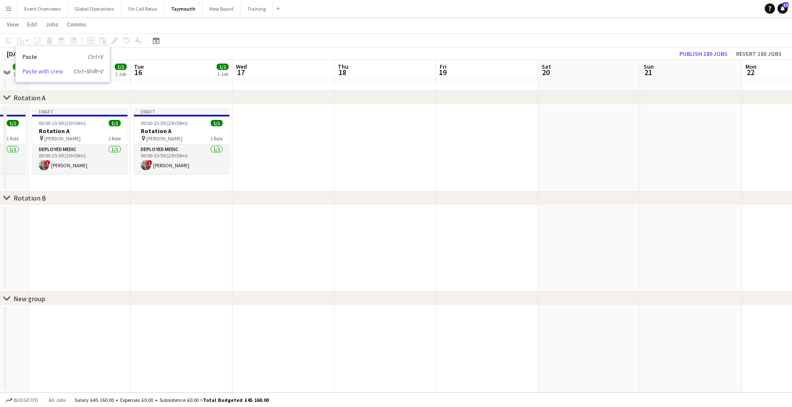
click at [50, 71] on link "Paste with crew Ctrl+Shift+V" at bounding box center [63, 71] width 80 height 8
click at [250, 149] on app-date-cell at bounding box center [283, 147] width 102 height 87
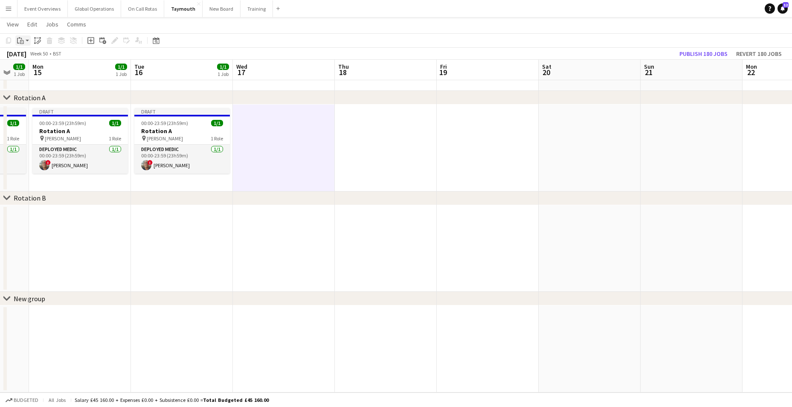
click at [20, 41] on icon "Paste" at bounding box center [20, 40] width 7 height 7
click at [36, 70] on link "Paste with crew Ctrl+Shift+V" at bounding box center [63, 71] width 80 height 8
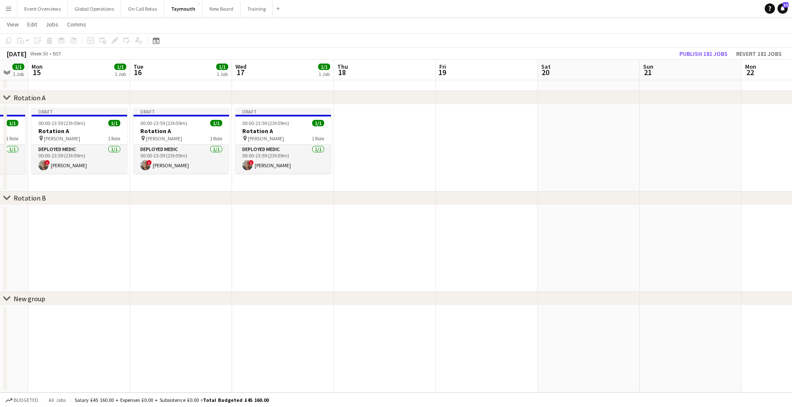
click at [368, 128] on app-date-cell at bounding box center [385, 147] width 102 height 87
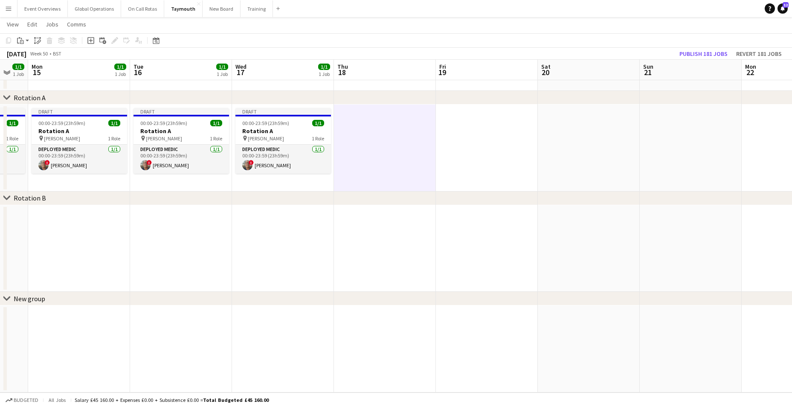
scroll to position [0, 278]
click at [19, 38] on icon at bounding box center [19, 37] width 2 height 1
click at [30, 70] on link "Paste with crew Ctrl+Shift+V" at bounding box center [63, 71] width 80 height 8
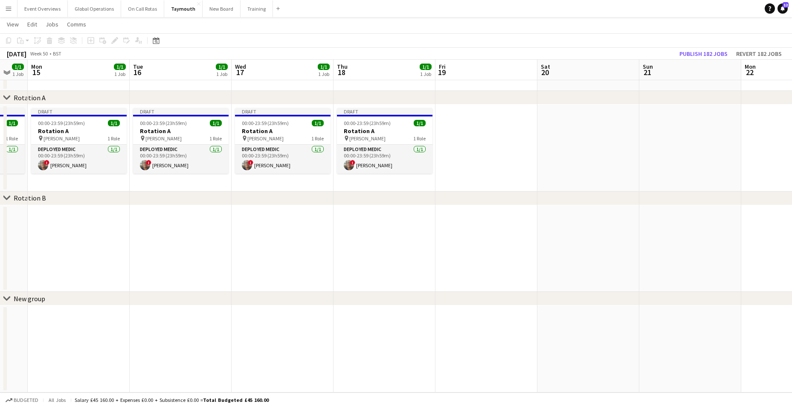
click at [461, 135] on app-date-cell at bounding box center [486, 147] width 102 height 87
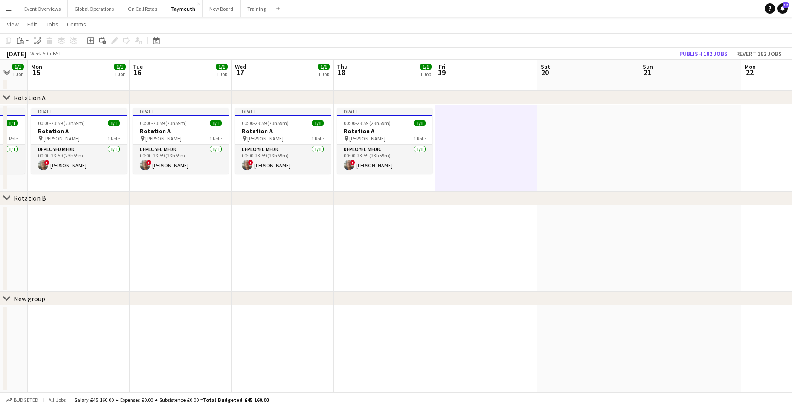
click at [460, 135] on app-date-cell at bounding box center [486, 147] width 102 height 87
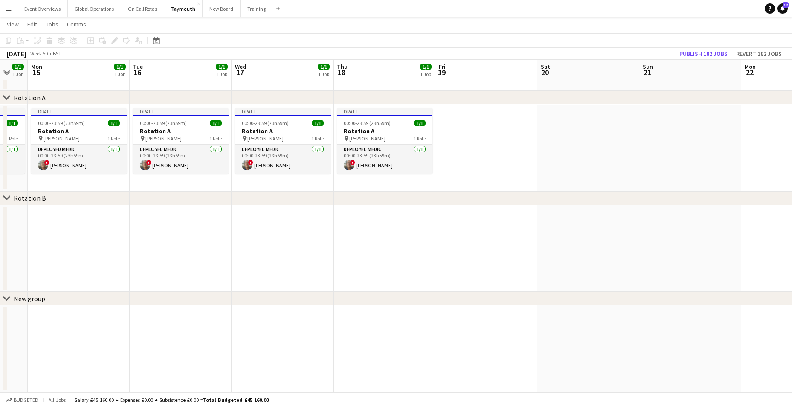
click at [467, 150] on app-date-cell at bounding box center [486, 147] width 102 height 87
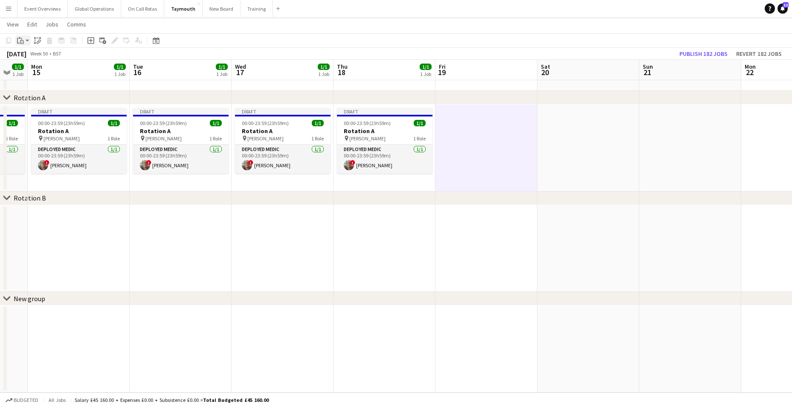
click at [20, 38] on icon "Paste" at bounding box center [20, 40] width 7 height 7
click at [33, 73] on link "Paste with crew Ctrl+Shift+V" at bounding box center [63, 71] width 80 height 8
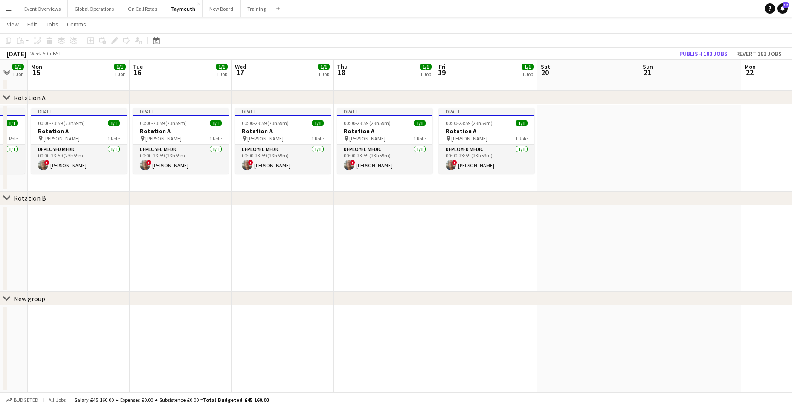
click at [562, 148] on app-date-cell at bounding box center [588, 147] width 102 height 87
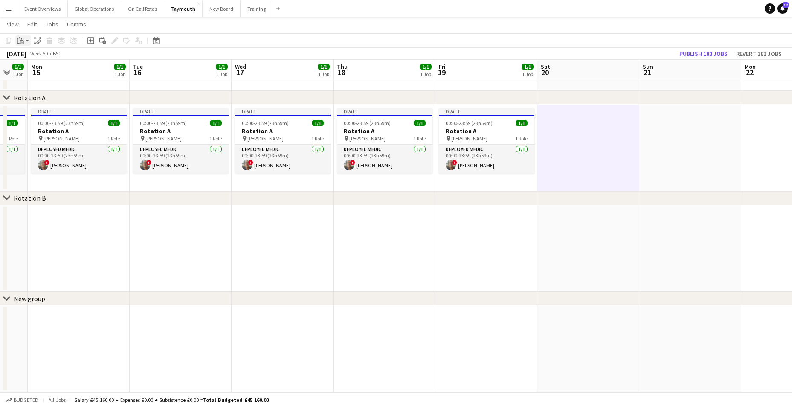
click at [20, 38] on icon at bounding box center [19, 37] width 2 height 1
click at [36, 69] on link "Paste with crew Ctrl+Shift+V" at bounding box center [63, 71] width 80 height 8
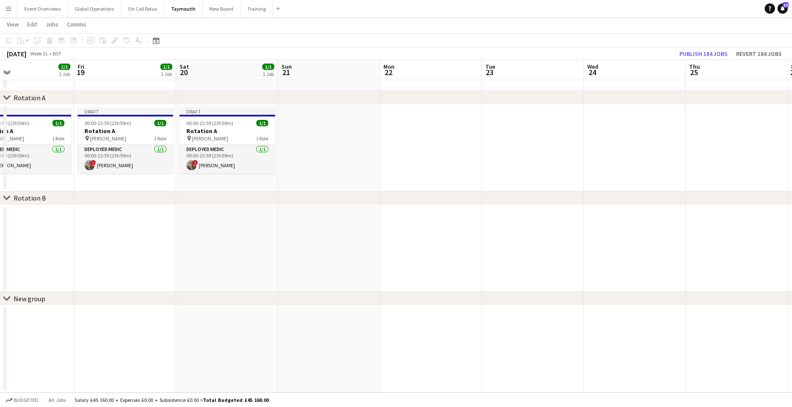
drag, startPoint x: 449, startPoint y: 243, endPoint x: 71, endPoint y: 206, distance: 379.7
click at [71, 206] on app-calendar-viewport "Mon 15 1/1 1 Job Tue 16 1/1 1 Job Wed 17 1/1 1 Job Thu 18 1/1 1 Job Fri 19 1/1 …" at bounding box center [396, 197] width 792 height 389
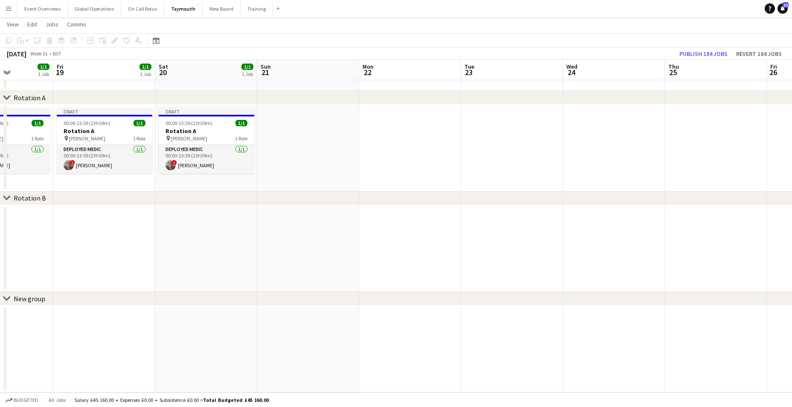
click at [323, 147] on app-date-cell at bounding box center [308, 147] width 102 height 87
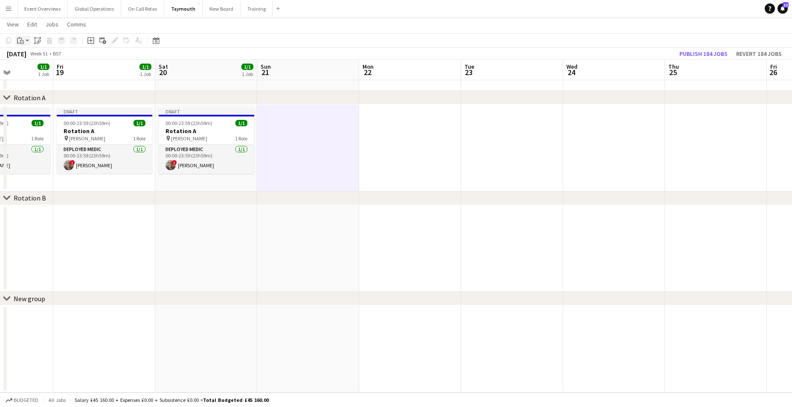
click at [20, 37] on icon "Paste" at bounding box center [20, 40] width 7 height 7
click at [36, 69] on link "Paste with crew Ctrl+Shift+V" at bounding box center [63, 71] width 80 height 8
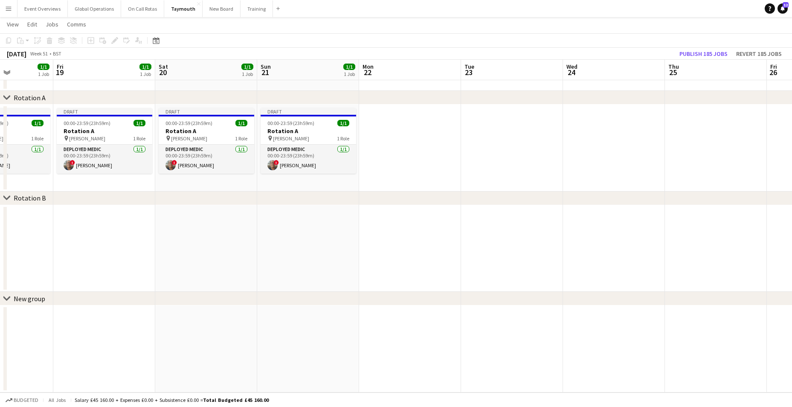
click at [384, 136] on app-date-cell at bounding box center [410, 147] width 102 height 87
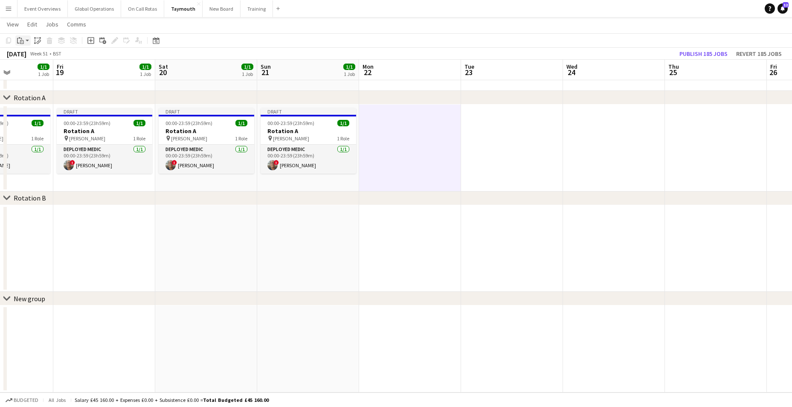
click at [20, 38] on icon at bounding box center [19, 37] width 2 height 1
click at [32, 70] on link "Paste with crew Ctrl+Shift+V" at bounding box center [63, 71] width 80 height 8
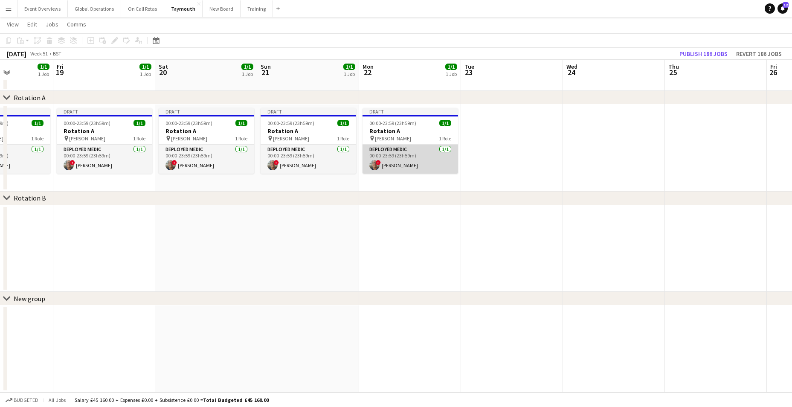
click at [399, 146] on app-card-role "Deployed Medic [DATE] 00:00-23:59 (23h59m) ! [PERSON_NAME]" at bounding box center [410, 159] width 96 height 29
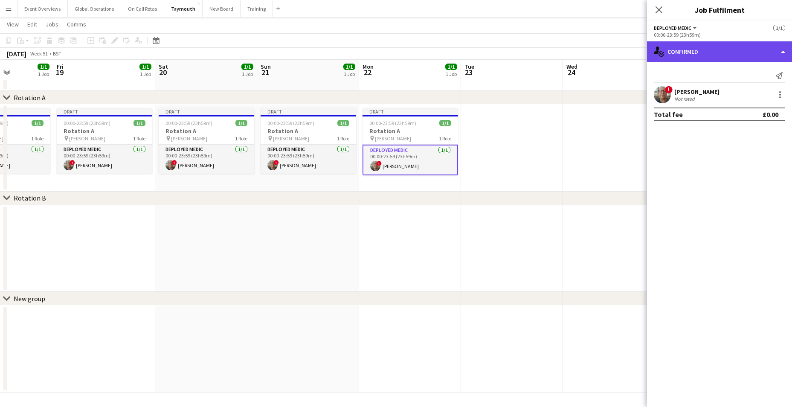
click at [782, 50] on div "single-neutral-actions-check-2 Confirmed" at bounding box center [719, 51] width 145 height 20
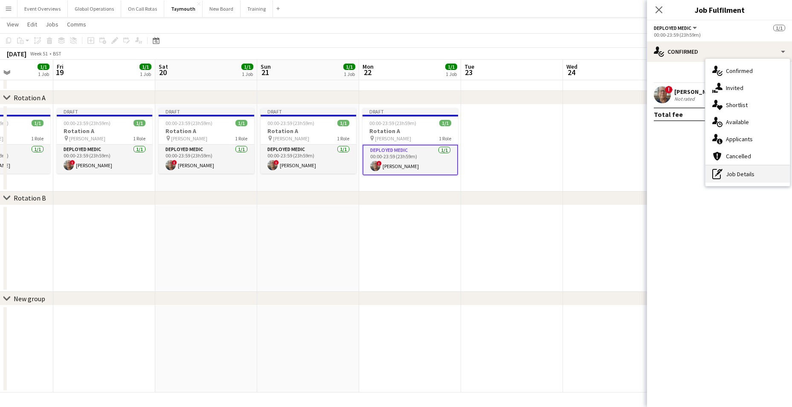
click at [748, 172] on div "pen-write Job Details" at bounding box center [747, 173] width 84 height 17
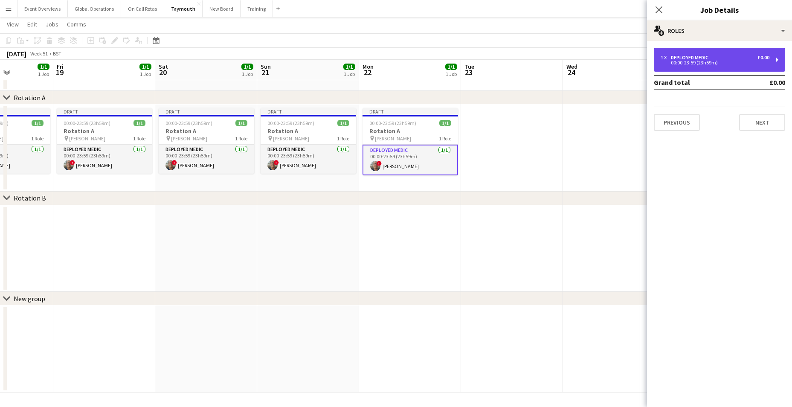
click at [708, 58] on div "Deployed Medic" at bounding box center [691, 58] width 41 height 6
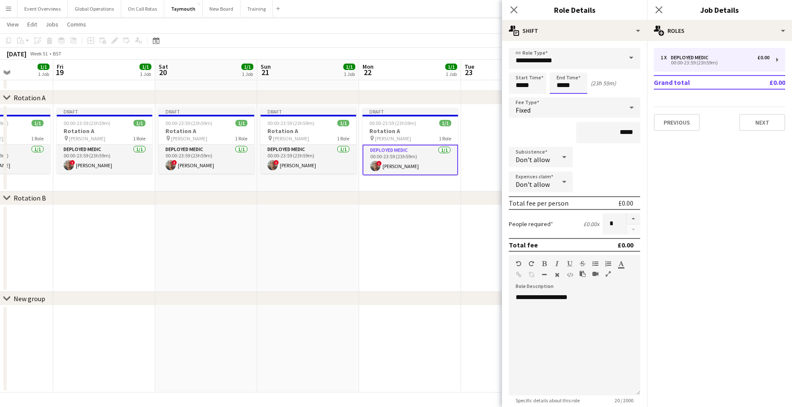
click at [563, 86] on input "*****" at bounding box center [569, 82] width 38 height 21
click at [559, 69] on div at bounding box center [559, 68] width 17 height 9
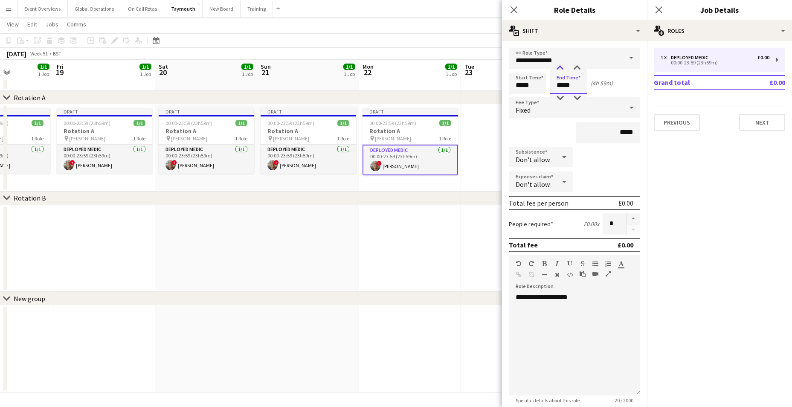
click at [559, 69] on div at bounding box center [559, 68] width 17 height 9
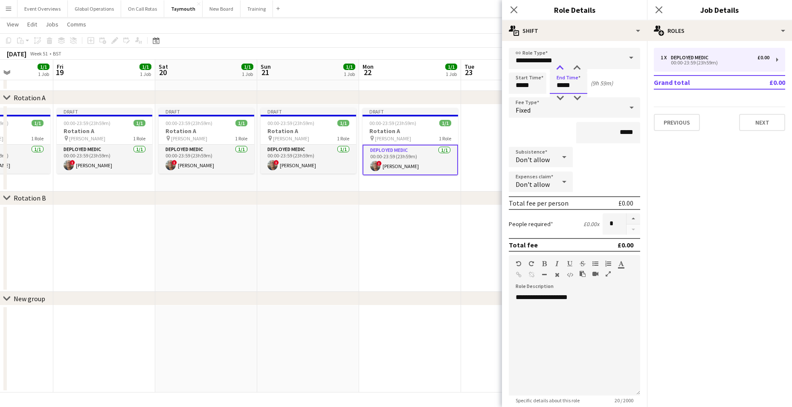
click at [559, 69] on div at bounding box center [559, 68] width 17 height 9
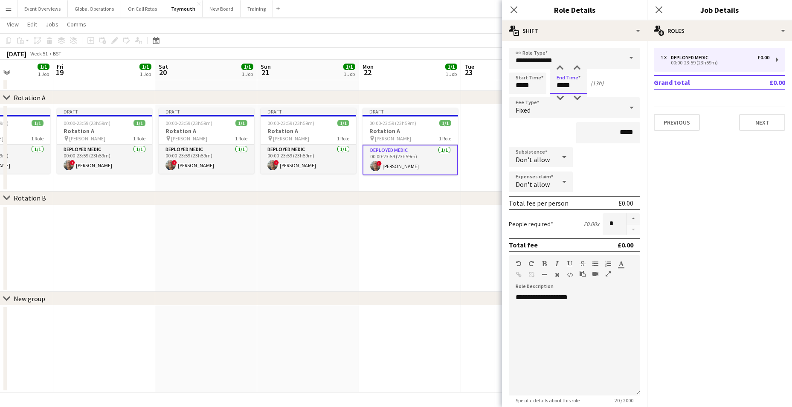
type input "*****"
click at [586, 130] on input "*****" at bounding box center [608, 132] width 64 height 21
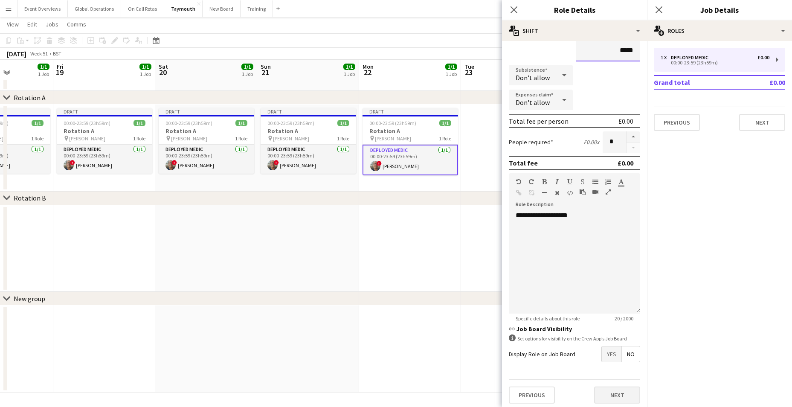
scroll to position [85, 0]
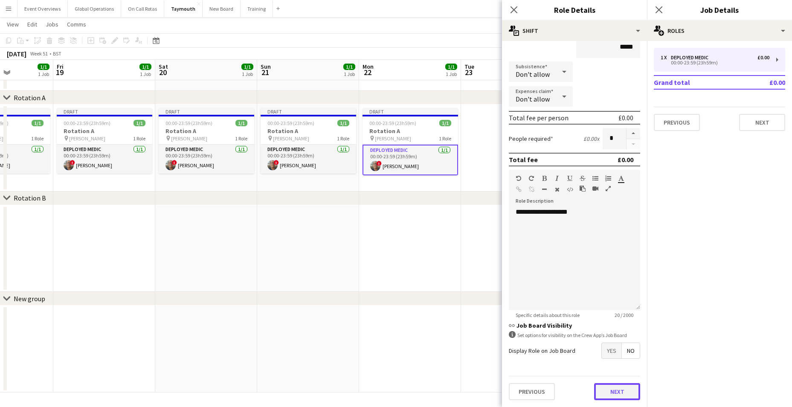
click at [613, 395] on button "Next" at bounding box center [617, 391] width 46 height 17
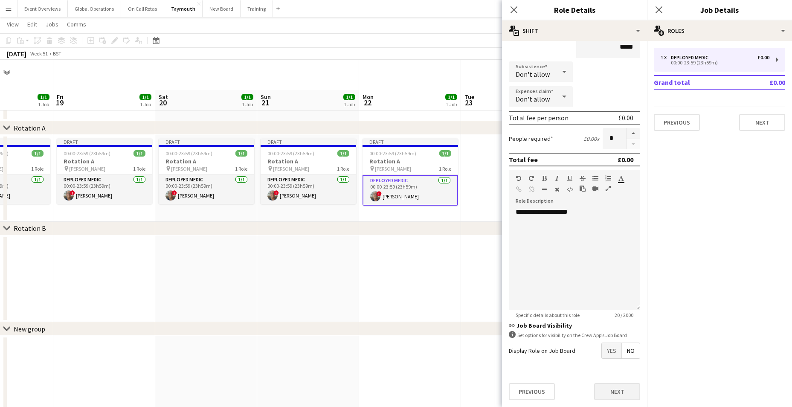
scroll to position [0, 0]
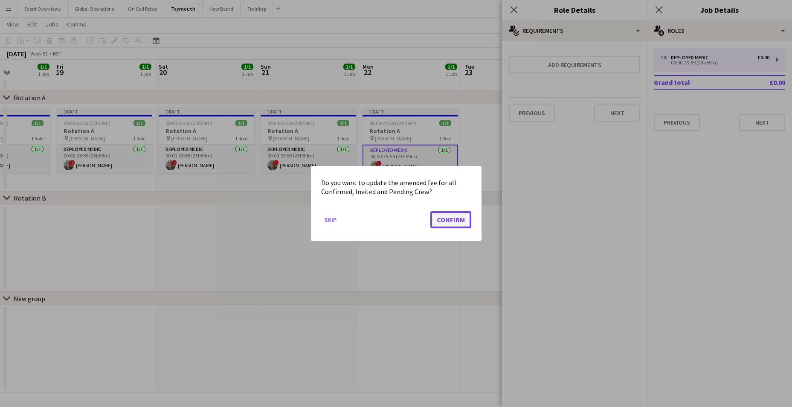
click at [447, 215] on button "Confirm" at bounding box center [450, 219] width 41 height 17
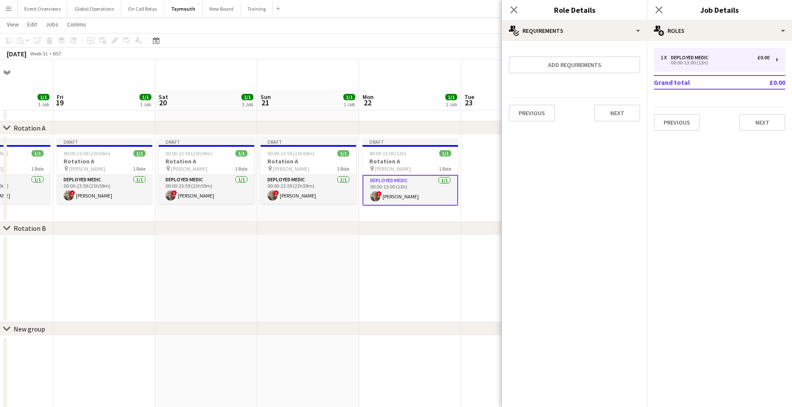
scroll to position [30, 0]
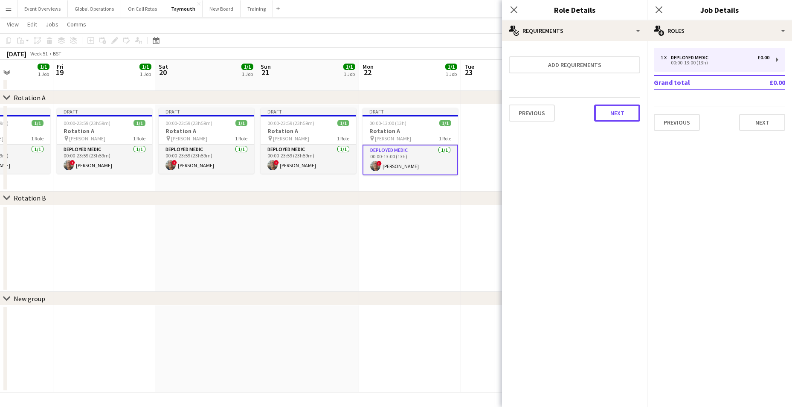
click at [615, 111] on button "Next" at bounding box center [617, 112] width 46 height 17
click at [630, 111] on button "Finish" at bounding box center [624, 114] width 32 height 17
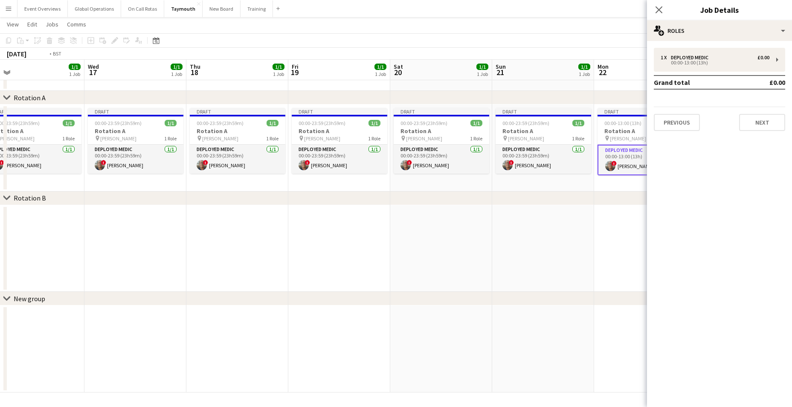
drag, startPoint x: 118, startPoint y: 250, endPoint x: 415, endPoint y: 258, distance: 297.4
click at [456, 249] on app-calendar-viewport "Sun 14 1/1 1 Job Mon 15 1/1 1 Job Tue 16 1/1 1 Job Wed 17 1/1 1 Job Thu 18 1/1 …" at bounding box center [396, 197] width 792 height 389
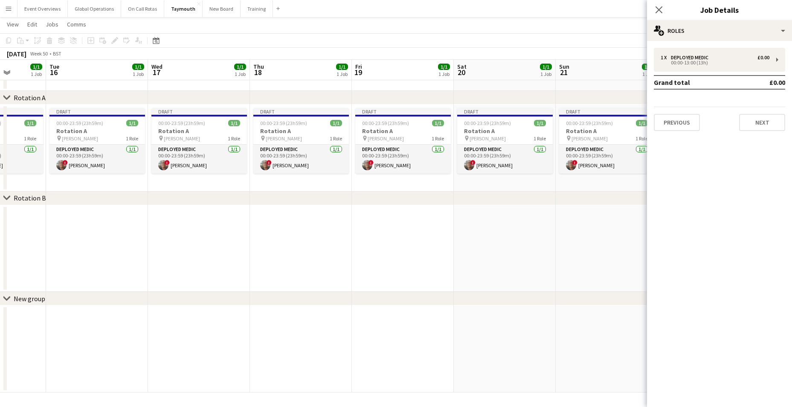
drag, startPoint x: 122, startPoint y: 266, endPoint x: 544, endPoint y: 255, distance: 421.9
click at [544, 255] on app-calendar-viewport "Sat 13 1/1 1 Job Sun 14 1/1 1 Job Mon 15 1/1 1 Job Tue 16 1/1 1 Job Wed 17 1/1 …" at bounding box center [396, 197] width 792 height 389
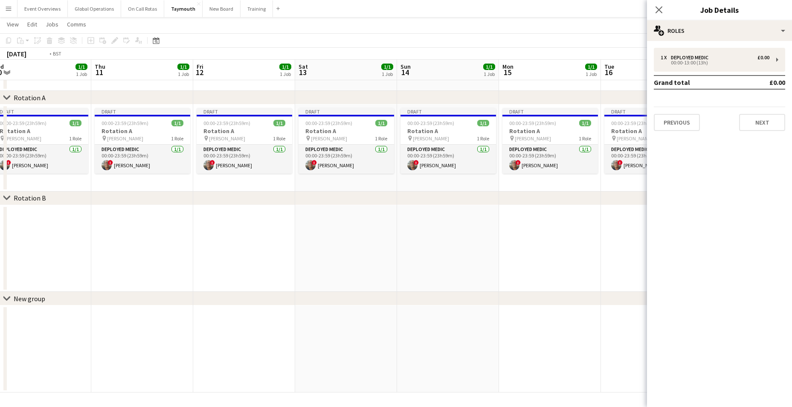
drag, startPoint x: 209, startPoint y: 247, endPoint x: 634, endPoint y: 233, distance: 425.4
click at [634, 233] on app-calendar-viewport "Mon 8 2/2 2 Jobs Tue 9 1/1 1 Job Wed 10 1/1 1 Job Thu 11 1/1 1 Job Fri 12 1/1 1…" at bounding box center [396, 197] width 792 height 389
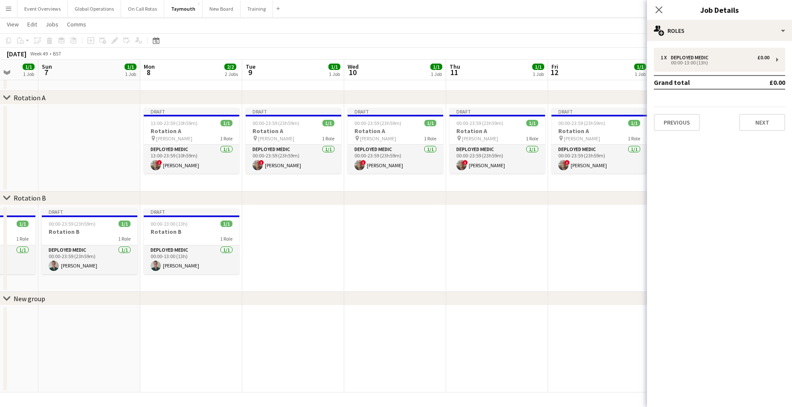
drag, startPoint x: 159, startPoint y: 239, endPoint x: 658, endPoint y: 220, distance: 498.9
click at [661, 220] on body "Menu Boards Boards Boards All jobs Status Workforce Workforce My Workforce Recr…" at bounding box center [396, 188] width 792 height 437
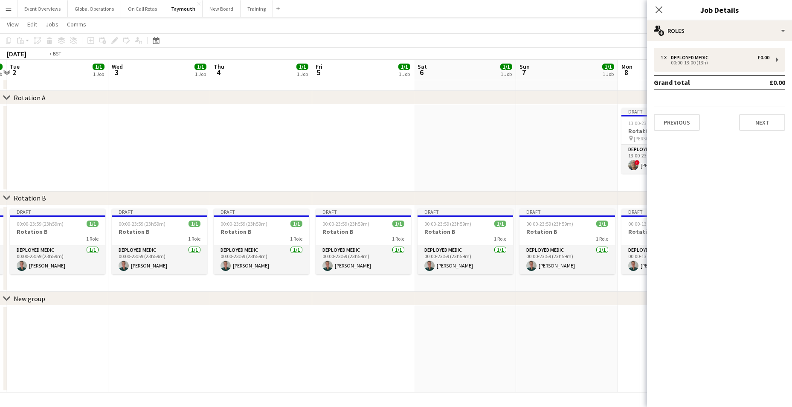
drag, startPoint x: 193, startPoint y: 224, endPoint x: 665, endPoint y: 198, distance: 472.8
click at [665, 197] on body "Menu Boards Boards Boards All jobs Status Workforce Workforce My Workforce Recr…" at bounding box center [396, 188] width 792 height 437
drag, startPoint x: 236, startPoint y: 211, endPoint x: 696, endPoint y: 198, distance: 460.3
click at [700, 197] on body "Menu Boards Boards Boards All jobs Status Workforce Workforce My Workforce Recr…" at bounding box center [396, 188] width 792 height 437
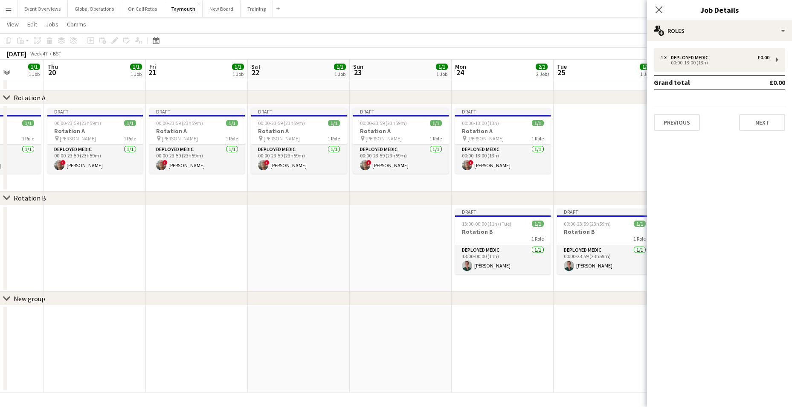
scroll to position [0, 262]
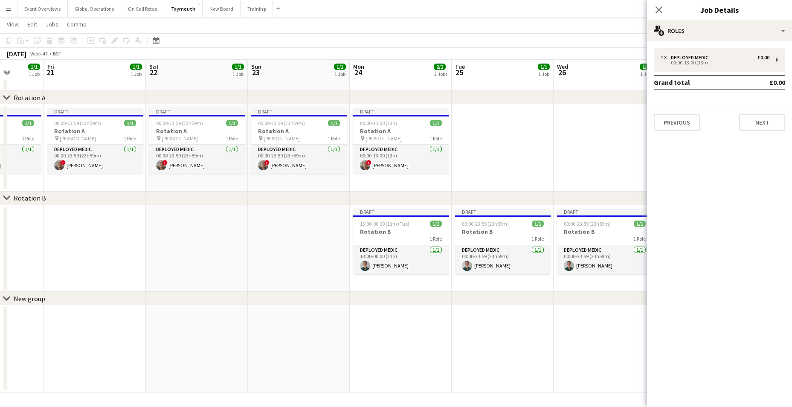
drag, startPoint x: 56, startPoint y: 187, endPoint x: 755, endPoint y: 137, distance: 701.2
click at [788, 132] on body "Menu Boards Boards Boards All jobs Status Workforce Workforce My Workforce Recr…" at bounding box center [396, 188] width 792 height 437
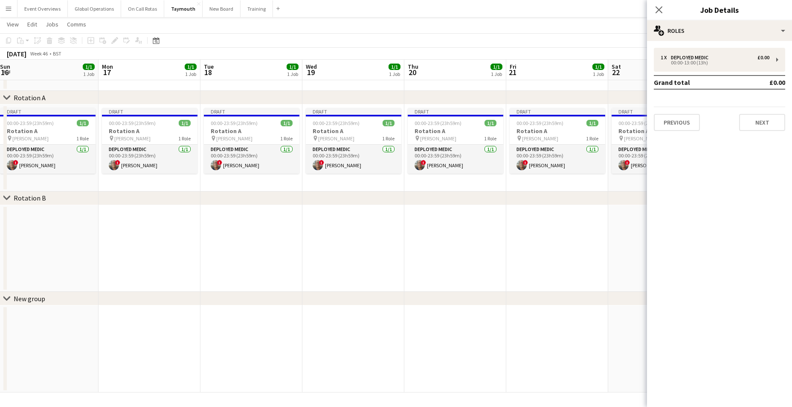
drag, startPoint x: 69, startPoint y: 226, endPoint x: 531, endPoint y: 223, distance: 462.3
click at [531, 223] on app-calendar-viewport "Fri 14 1/1 1 Job Sat 15 1/1 1 Job Sun 16 1/1 1 Job Mon 17 1/1 1 Job Tue 18 1/1 …" at bounding box center [396, 197] width 792 height 389
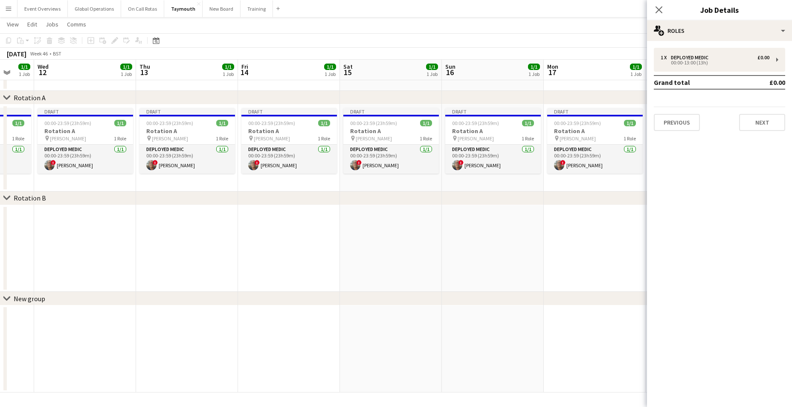
drag, startPoint x: 59, startPoint y: 257, endPoint x: 606, endPoint y: 223, distance: 548.2
click at [606, 223] on app-calendar-viewport "Sun 9 1/1 1 Job Mon 10 2/2 2 Jobs Tue 11 1/1 1 Job Wed 12 1/1 1 Job Thu 13 1/1 …" at bounding box center [396, 197] width 792 height 389
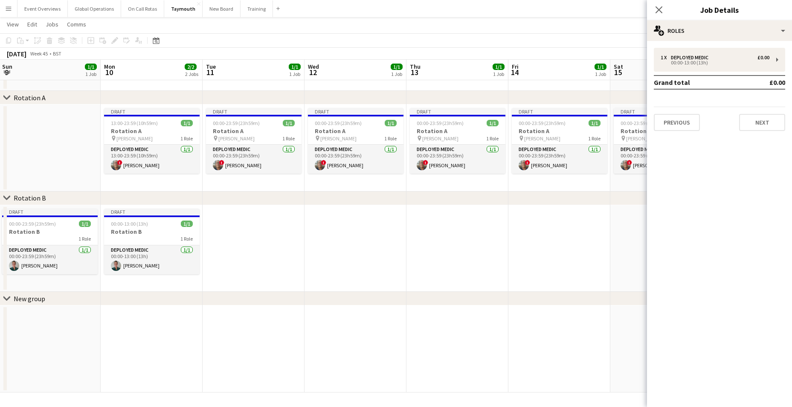
scroll to position [0, 205]
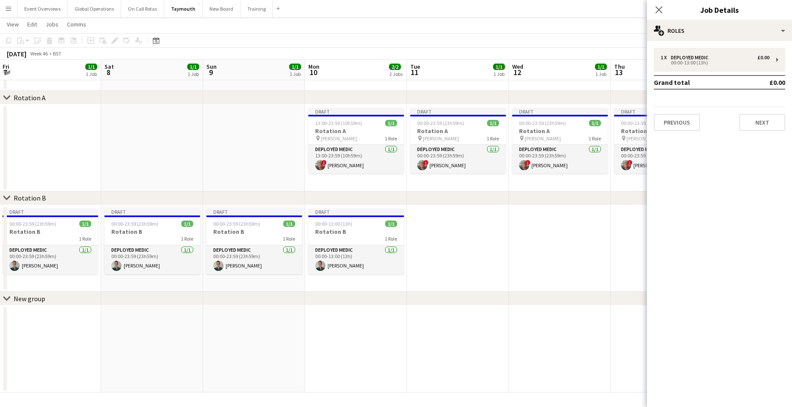
drag, startPoint x: 216, startPoint y: 243, endPoint x: 529, endPoint y: 227, distance: 313.0
click at [529, 227] on app-calendar-viewport "Wed 5 1/1 1 Job Thu 6 1/1 1 Job Fri 7 1/1 1 Job Sat 8 1/1 1 Job Sun 9 1/1 1 Job…" at bounding box center [396, 197] width 792 height 389
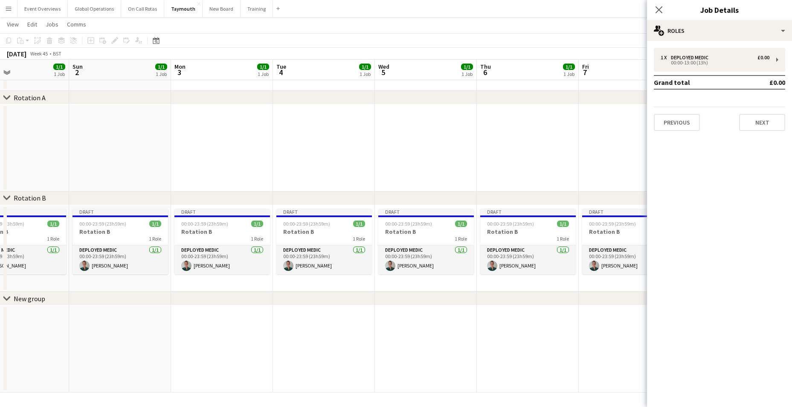
drag, startPoint x: 54, startPoint y: 169, endPoint x: 481, endPoint y: 157, distance: 427.5
click at [628, 148] on app-calendar-viewport "Thu 30 1/1 1 Job Fri 31 1/1 1 Job Sat 1 1/1 1 Job Sun 2 1/1 1 Job Mon 3 1/1 1 J…" at bounding box center [396, 197] width 792 height 389
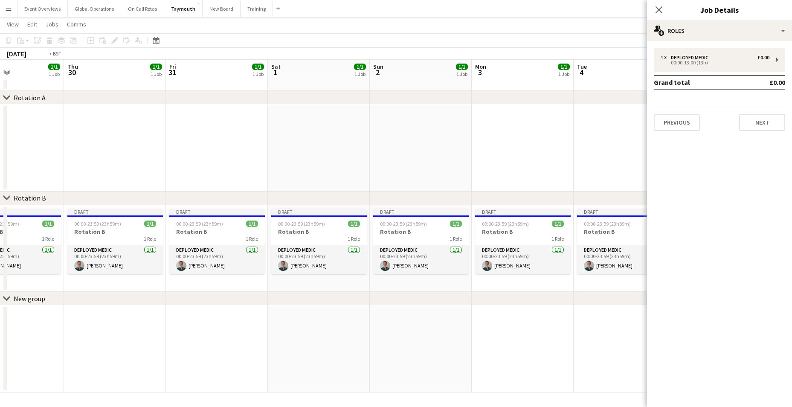
scroll to position [0, 264]
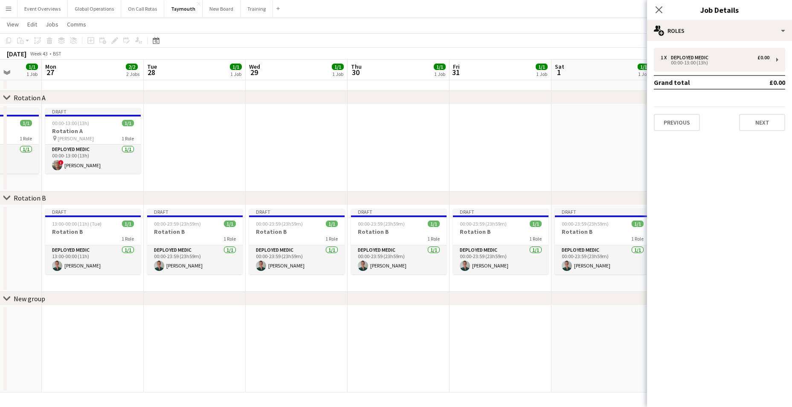
drag, startPoint x: 183, startPoint y: 176, endPoint x: 708, endPoint y: 169, distance: 525.0
click at [708, 169] on body "Menu Boards Boards Boards All jobs Status Workforce Workforce My Workforce Recr…" at bounding box center [396, 188] width 792 height 437
drag, startPoint x: 122, startPoint y: 198, endPoint x: 243, endPoint y: 198, distance: 121.1
click at [243, 198] on div "chevron-right Rotation B" at bounding box center [396, 198] width 792 height 14
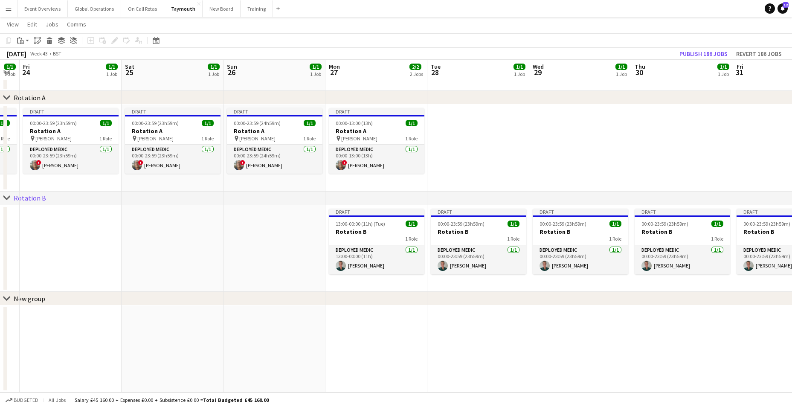
drag, startPoint x: 176, startPoint y: 164, endPoint x: 459, endPoint y: 177, distance: 283.9
click at [459, 177] on app-calendar-viewport "Wed 22 1/1 1 Job Thu 23 1/1 1 Job Fri 24 1/1 1 Job Sat 25 1/1 1 Job Sun 26 1/1 …" at bounding box center [396, 197] width 792 height 389
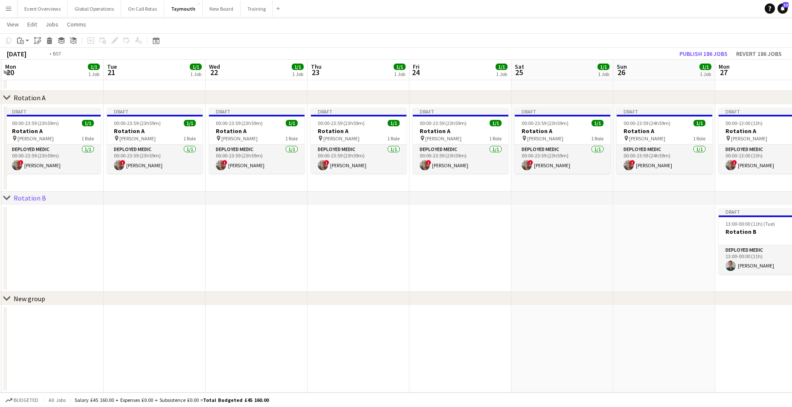
scroll to position [0, 193]
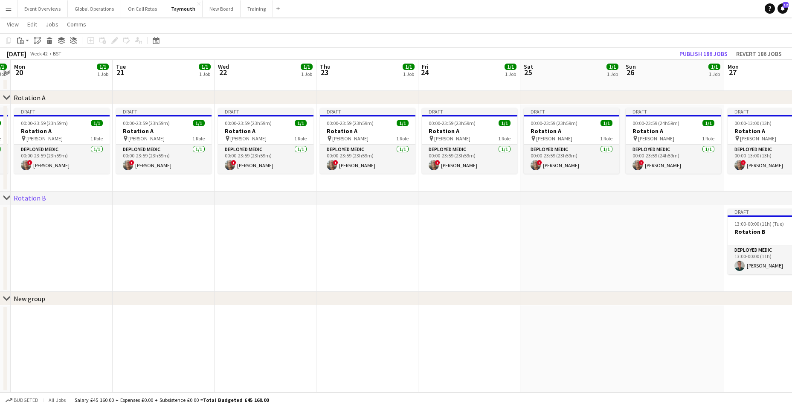
drag, startPoint x: 181, startPoint y: 212, endPoint x: 578, endPoint y: 214, distance: 396.6
click at [578, 214] on app-calendar-viewport "Sat 18 1/1 1 Job Sun 19 1/1 1 Job Mon 20 1/1 1 Job Tue 21 1/1 1 Job Wed 22 1/1 …" at bounding box center [396, 197] width 792 height 389
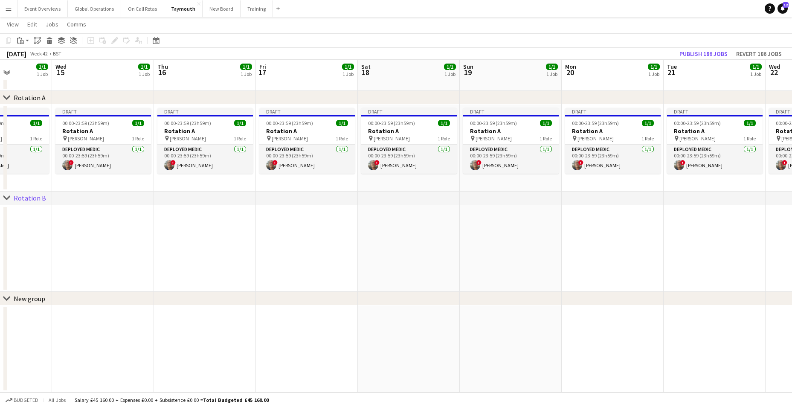
drag, startPoint x: 90, startPoint y: 252, endPoint x: 629, endPoint y: 235, distance: 539.3
click at [640, 232] on app-calendar-viewport "Sun 12 1/1 1 Job Mon 13 2/2 2 Jobs Tue 14 1/1 1 Job Wed 15 1/1 1 Job Thu 16 1/1…" at bounding box center [396, 197] width 792 height 389
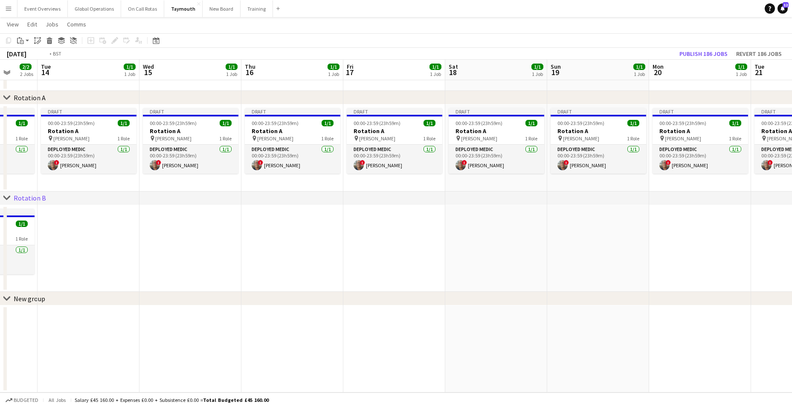
drag, startPoint x: 39, startPoint y: 252, endPoint x: 655, endPoint y: 236, distance: 616.0
click at [658, 236] on app-calendar-viewport "Sun 12 1/1 1 Job Mon 13 2/2 2 Jobs Tue 14 1/1 1 Job Wed 15 1/1 1 Job Thu 16 1/1…" at bounding box center [396, 197] width 792 height 389
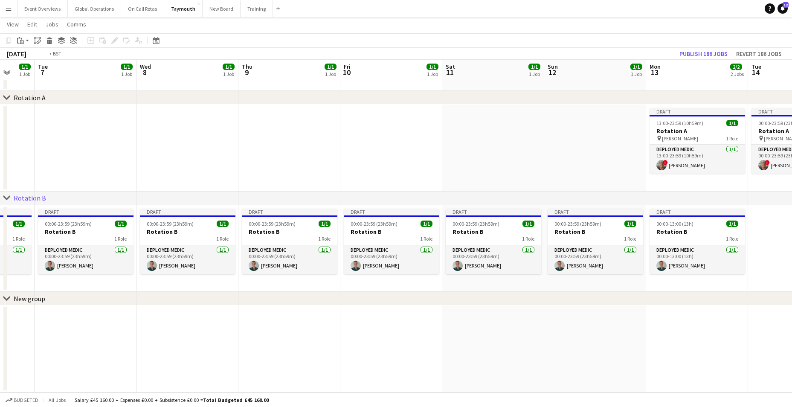
drag, startPoint x: 162, startPoint y: 184, endPoint x: 627, endPoint y: 177, distance: 464.9
click at [627, 177] on app-calendar-viewport "Sun 5 1/1 1 Job Mon 6 1/1 1 Job Tue 7 1/1 1 Job Wed 8 1/1 1 Job Thu 9 1/1 1 Job…" at bounding box center [396, 197] width 792 height 389
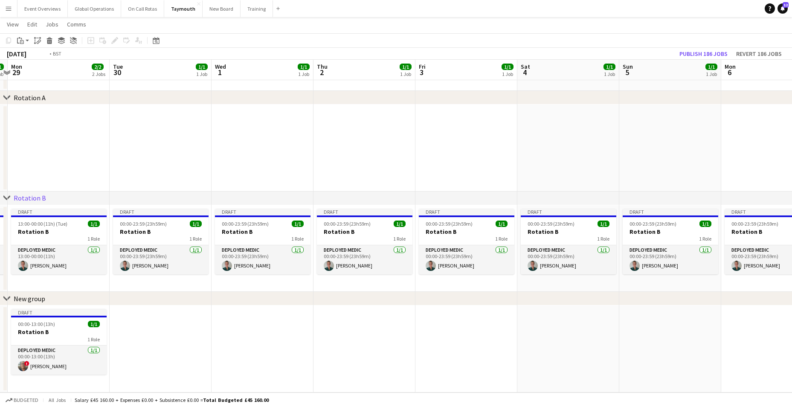
scroll to position [0, 239]
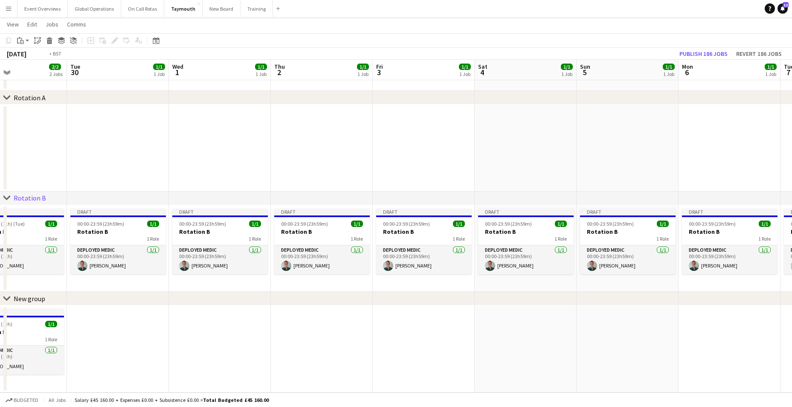
drag, startPoint x: 72, startPoint y: 183, endPoint x: 600, endPoint y: 174, distance: 528.5
click at [600, 174] on app-calendar-viewport "Sat 27 1/1 1 Job Sun 28 1/1 1 Job Mon 29 2/2 2 Jobs Tue 30 1/1 1 Job Wed 1 1/1 …" at bounding box center [396, 197] width 792 height 389
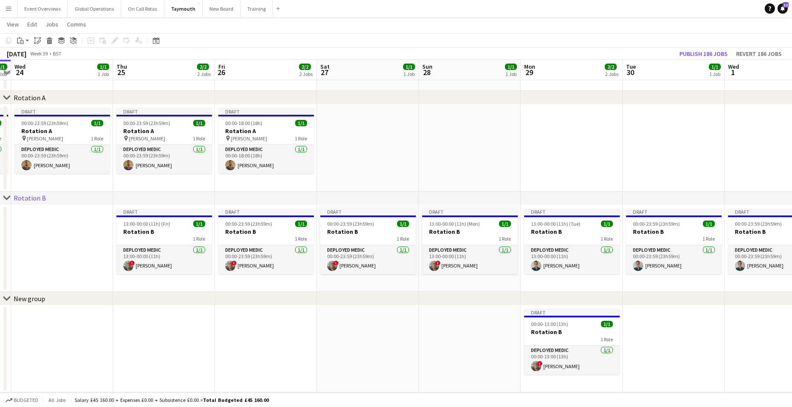
drag, startPoint x: 90, startPoint y: 150, endPoint x: 521, endPoint y: 160, distance: 431.3
click at [529, 158] on app-calendar-viewport "Mon 22 1/1 1 Job Tue 23 1/1 1 Job Wed 24 1/1 1 Job Thu 25 2/2 2 Jobs Fri 26 2/2…" at bounding box center [396, 197] width 792 height 389
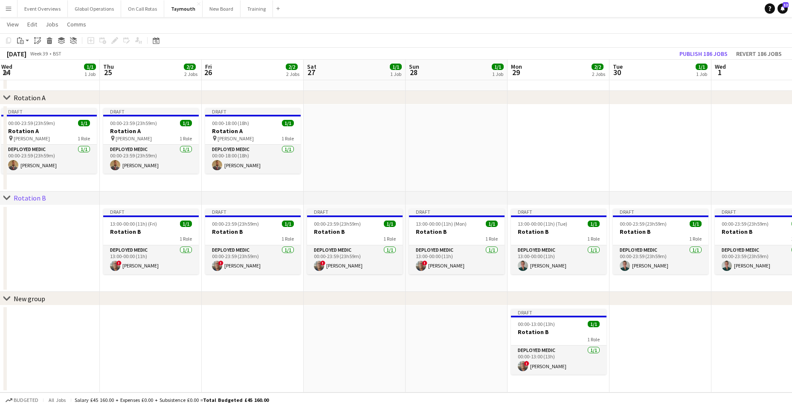
scroll to position [0, 309]
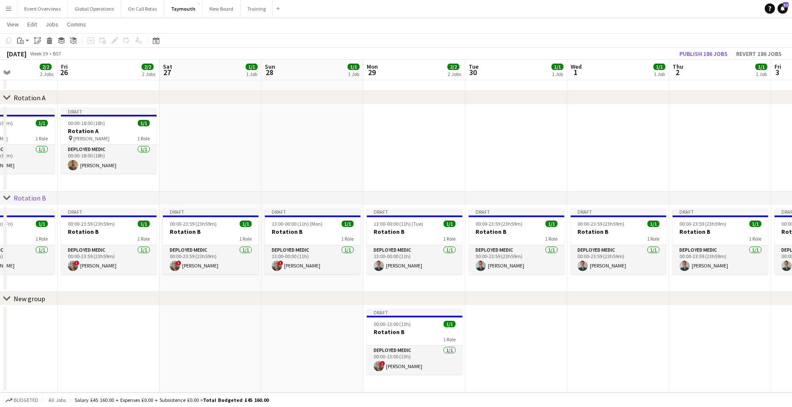
drag, startPoint x: 486, startPoint y: 316, endPoint x: 227, endPoint y: 305, distance: 259.1
click at [228, 305] on app-calendar-viewport "Mon 22 1/1 1 Job Tue 23 1/1 1 Job Wed 24 1/1 1 Job Thu 25 2/2 2 Jobs Fri 26 2/2…" at bounding box center [396, 197] width 792 height 389
drag, startPoint x: 529, startPoint y: 299, endPoint x: 457, endPoint y: 298, distance: 72.1
click at [455, 298] on div "chevron-right New group" at bounding box center [396, 299] width 792 height 14
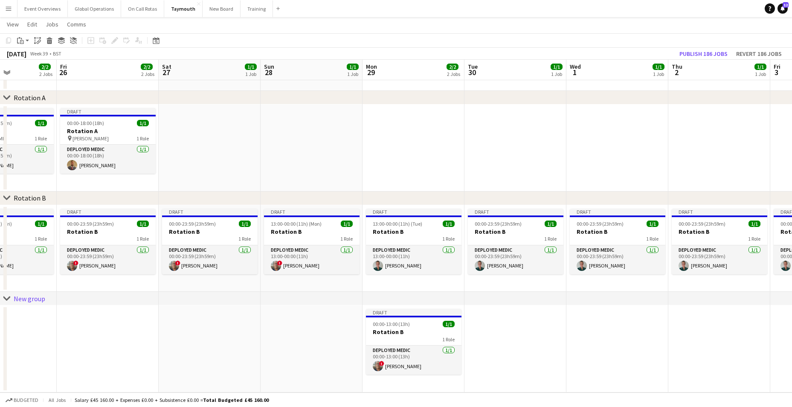
drag, startPoint x: 612, startPoint y: 304, endPoint x: 440, endPoint y: 293, distance: 172.3
click at [440, 293] on div "chevron-right New group" at bounding box center [396, 299] width 792 height 14
drag, startPoint x: 438, startPoint y: 292, endPoint x: 328, endPoint y: 293, distance: 109.2
click at [325, 293] on div "chevron-right New group" at bounding box center [396, 299] width 792 height 14
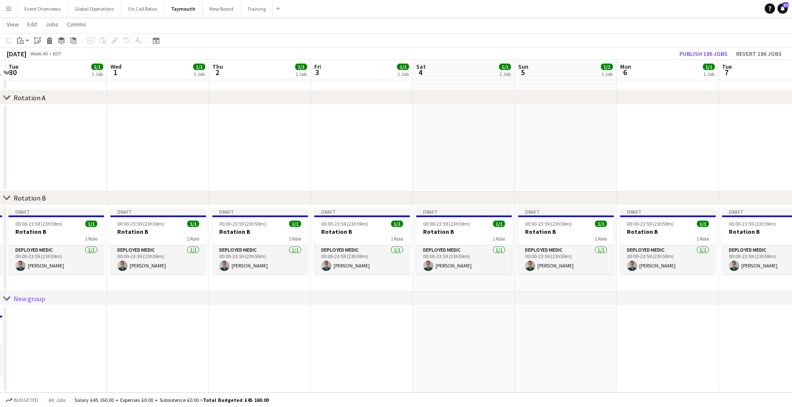
drag, startPoint x: 727, startPoint y: 276, endPoint x: 273, endPoint y: 270, distance: 454.2
click at [273, 270] on app-calendar-viewport "Sat 27 1/1 1 Job Sun 28 1/1 1 Job Mon 29 2/2 2 Jobs Tue 30 1/1 1 Job Wed 1 1/1 …" at bounding box center [396, 197] width 792 height 389
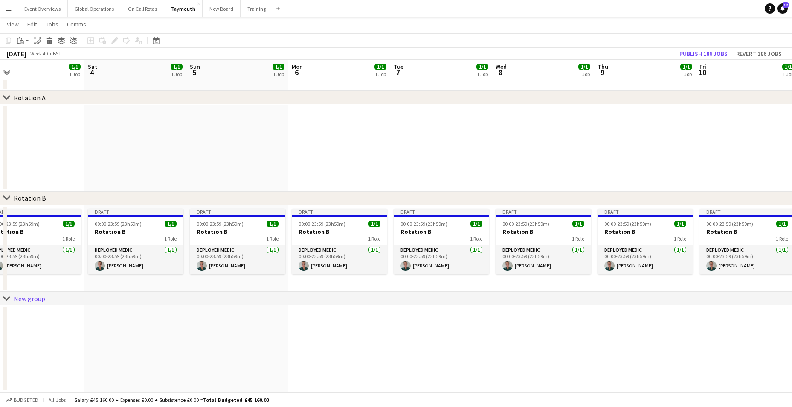
drag, startPoint x: 587, startPoint y: 286, endPoint x: 328, endPoint y: 277, distance: 259.0
click at [328, 277] on app-calendar-viewport "Tue 30 1/1 1 Job Wed 1 1/1 1 Job Thu 2 1/1 1 Job Fri 3 1/1 1 Job Sat 4 1/1 1 Jo…" at bounding box center [396, 197] width 792 height 389
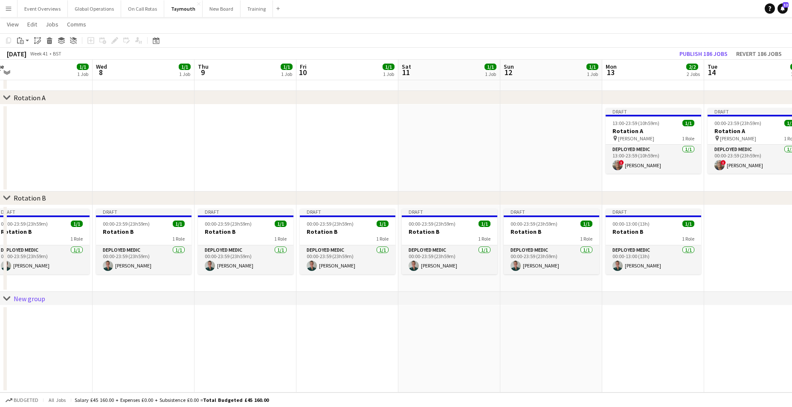
scroll to position [0, 358]
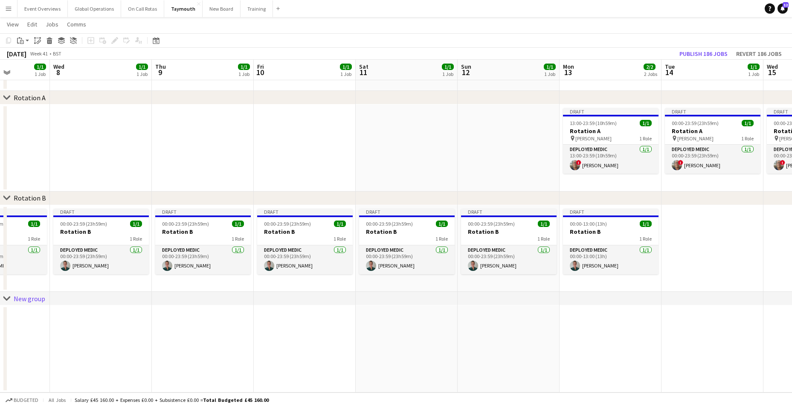
drag, startPoint x: 676, startPoint y: 288, endPoint x: 234, endPoint y: 275, distance: 442.4
click at [234, 275] on app-calendar-viewport "Sat 4 1/1 1 Job Sun 5 1/1 1 Job Mon 6 1/1 1 Job Tue 7 1/1 1 Job Wed 8 1/1 1 Job…" at bounding box center [396, 197] width 792 height 389
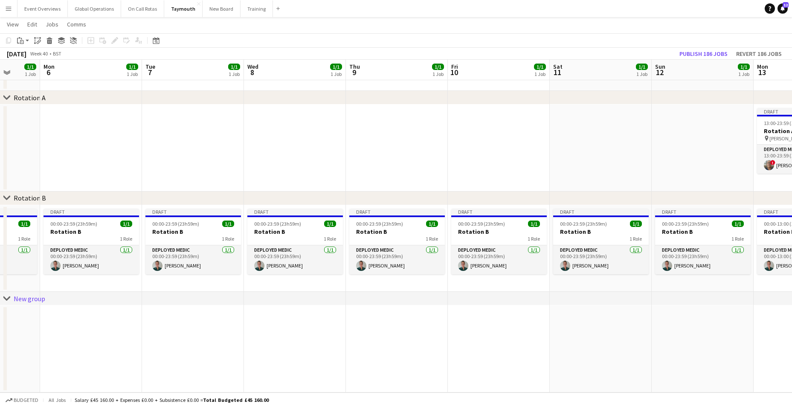
scroll to position [0, 265]
drag, startPoint x: 597, startPoint y: 280, endPoint x: 789, endPoint y: 263, distance: 192.7
click at [792, 251] on html "Menu Boards Boards Boards All jobs Status Workforce Workforce My Workforce Recr…" at bounding box center [396, 188] width 792 height 437
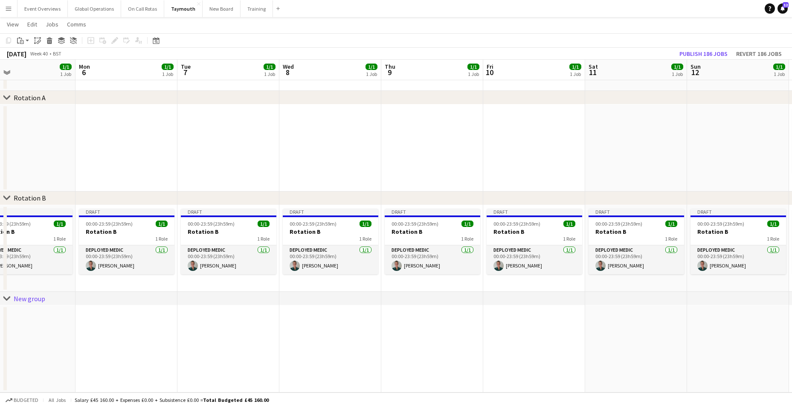
drag, startPoint x: 272, startPoint y: 285, endPoint x: 378, endPoint y: 298, distance: 107.3
click at [378, 298] on div "chevron-right Rotation A chevron-right Rotation B chevron-right New group Fri 3…" at bounding box center [396, 197] width 792 height 389
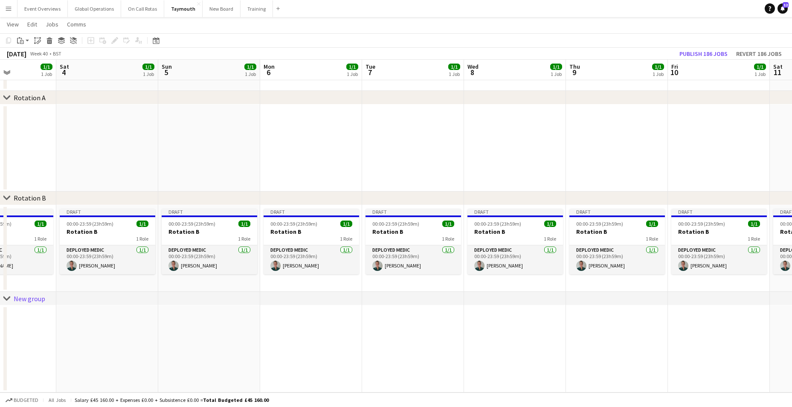
scroll to position [0, 354]
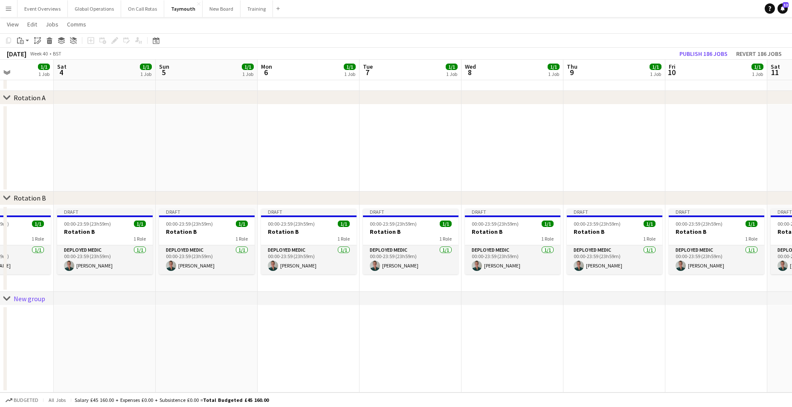
drag, startPoint x: 102, startPoint y: 281, endPoint x: 284, endPoint y: 268, distance: 182.5
click at [284, 268] on app-calendar-viewport "Tue 30 1/1 1 Job Wed 1 1/1 1 Job Thu 2 1/1 1 Job Fri 3 1/1 1 Job Sat 4 1/1 1 Jo…" at bounding box center [396, 197] width 792 height 389
drag, startPoint x: 416, startPoint y: 293, endPoint x: 310, endPoint y: 297, distance: 105.9
click at [302, 296] on div "chevron-right Rotation A chevron-right Rotation B chevron-right New group Tue 3…" at bounding box center [396, 197] width 792 height 389
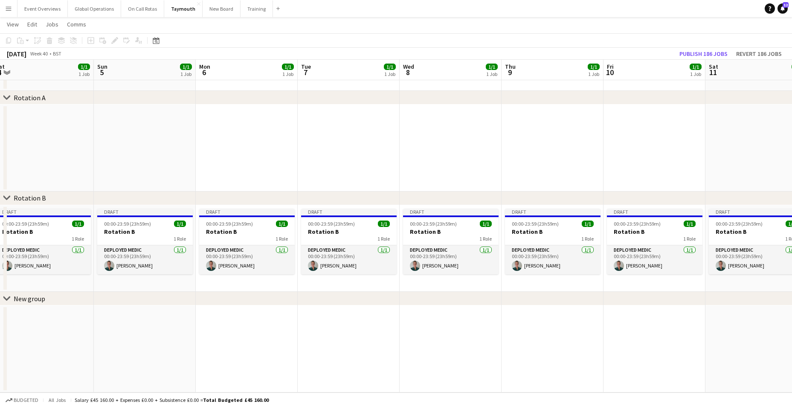
drag, startPoint x: 411, startPoint y: 325, endPoint x: 259, endPoint y: 314, distance: 152.3
click at [246, 313] on app-calendar-viewport "Wed 1 1/1 1 Job Thu 2 1/1 1 Job Fri 3 1/1 1 Job Sat 4 1/1 1 Job Sun 5 1/1 1 Job…" at bounding box center [396, 197] width 792 height 389
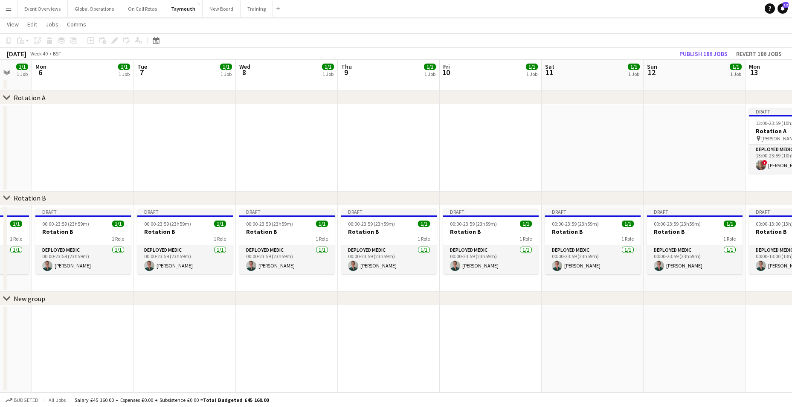
drag, startPoint x: 324, startPoint y: 320, endPoint x: 263, endPoint y: 323, distance: 61.1
click at [263, 323] on app-calendar-viewport "Fri 3 1/1 1 Job Sat 4 1/1 1 Job Sun 5 1/1 1 Job Mon 6 1/1 1 Job Tue 7 1/1 1 Job…" at bounding box center [396, 197] width 792 height 389
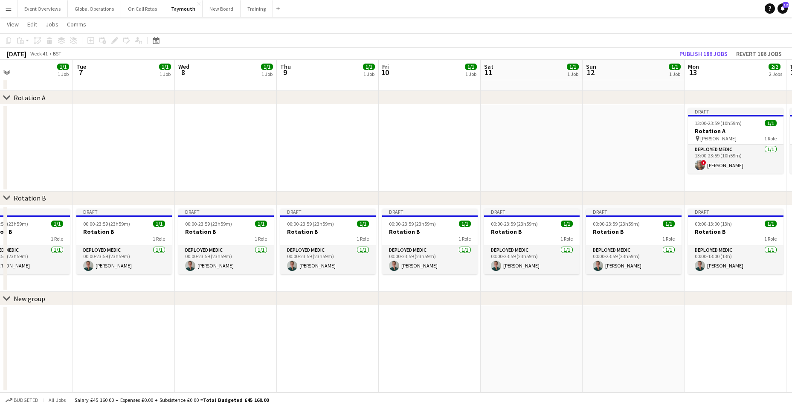
drag, startPoint x: 397, startPoint y: 329, endPoint x: 396, endPoint y: 322, distance: 7.3
click at [336, 324] on app-calendar-viewport "Fri 3 1/1 1 Job Sat 4 1/1 1 Job Sun 5 1/1 1 Job Mon 6 1/1 1 Job Tue 7 1/1 1 Job…" at bounding box center [396, 197] width 792 height 389
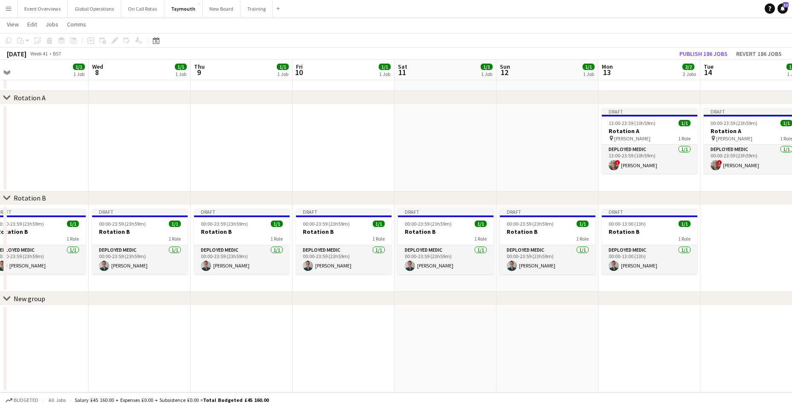
drag, startPoint x: 464, startPoint y: 331, endPoint x: 374, endPoint y: 321, distance: 90.1
click at [375, 321] on app-calendar-viewport "Sat 4 1/1 1 Job Sun 5 1/1 1 Job Mon 6 1/1 1 Job Tue 7 1/1 1 Job Wed 8 1/1 1 Job…" at bounding box center [396, 197] width 792 height 389
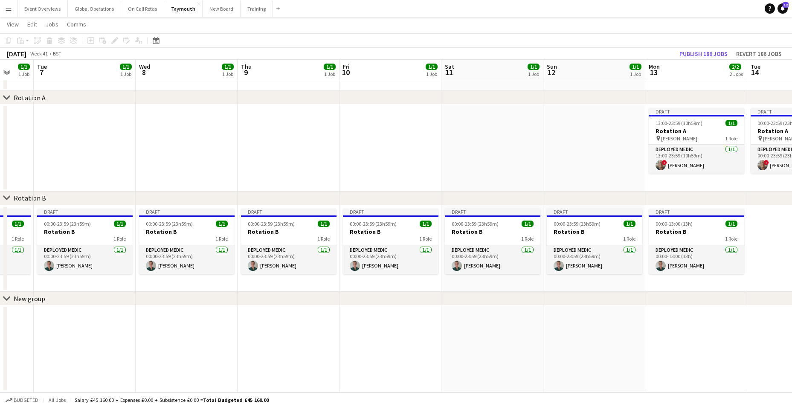
drag, startPoint x: 460, startPoint y: 330, endPoint x: 409, endPoint y: 328, distance: 50.8
click at [408, 328] on app-calendar-viewport "Sat 4 1/1 1 Job Sun 5 1/1 1 Job Mon 6 1/1 1 Job Tue 7 1/1 1 Job Wed 8 1/1 1 Job…" at bounding box center [396, 197] width 792 height 389
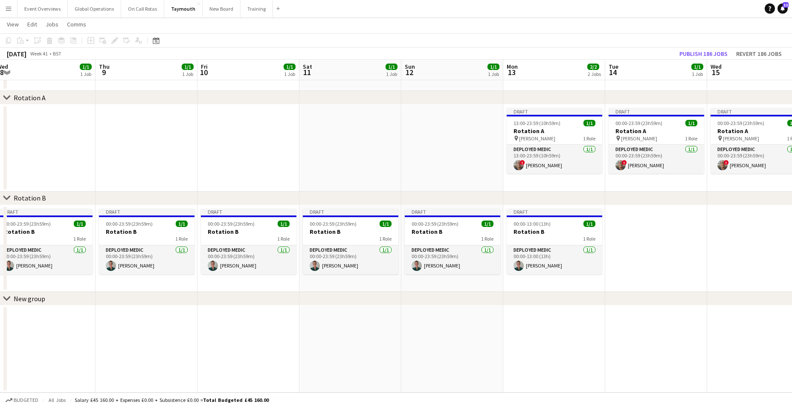
drag, startPoint x: 524, startPoint y: 337, endPoint x: 473, endPoint y: 333, distance: 51.8
click at [473, 333] on app-calendar-viewport "Sun 5 1/1 1 Job Mon 6 1/1 1 Job Tue 7 1/1 1 Job Wed 8 1/1 1 Job Thu 9 1/1 1 Job…" at bounding box center [396, 197] width 792 height 389
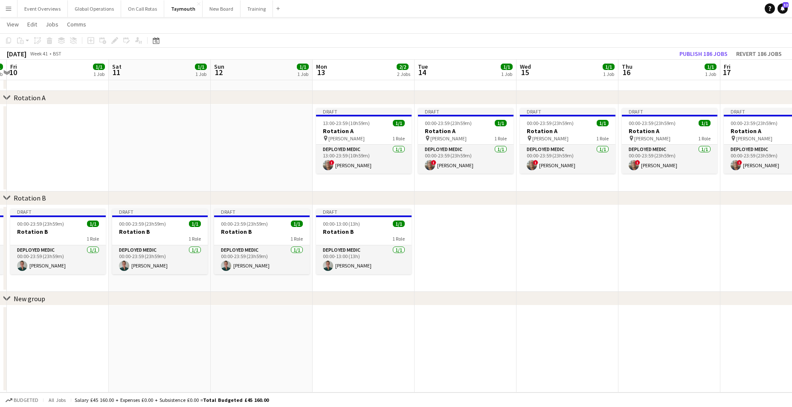
drag, startPoint x: 554, startPoint y: 337, endPoint x: 249, endPoint y: 323, distance: 304.4
click at [249, 323] on app-calendar-viewport "Tue 7 1/1 1 Job Wed 8 1/1 1 Job Thu 9 1/1 1 Job Fri 10 1/1 1 Job Sat 11 1/1 1 J…" at bounding box center [396, 197] width 792 height 389
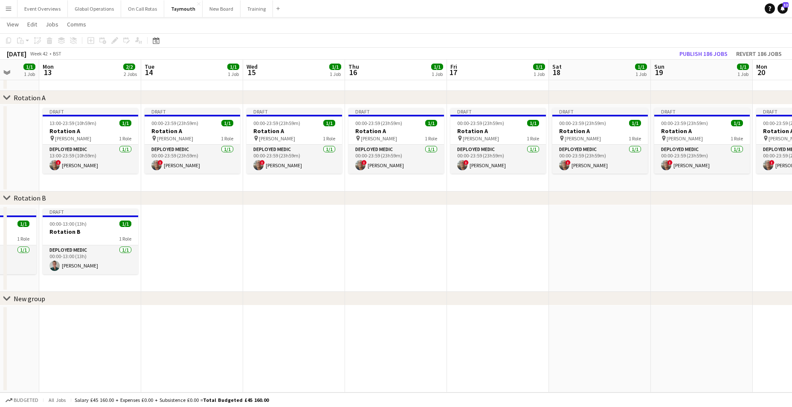
drag, startPoint x: 561, startPoint y: 331, endPoint x: 310, endPoint y: 314, distance: 252.1
click at [296, 312] on app-calendar-viewport "Fri 10 1/1 1 Job Sat 11 1/1 1 Job Sun 12 1/1 1 Job Mon 13 2/2 2 Jobs Tue 14 1/1…" at bounding box center [396, 197] width 792 height 389
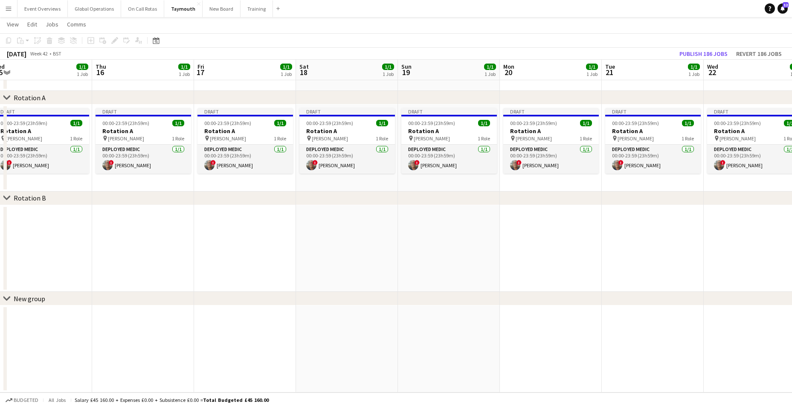
scroll to position [0, 331]
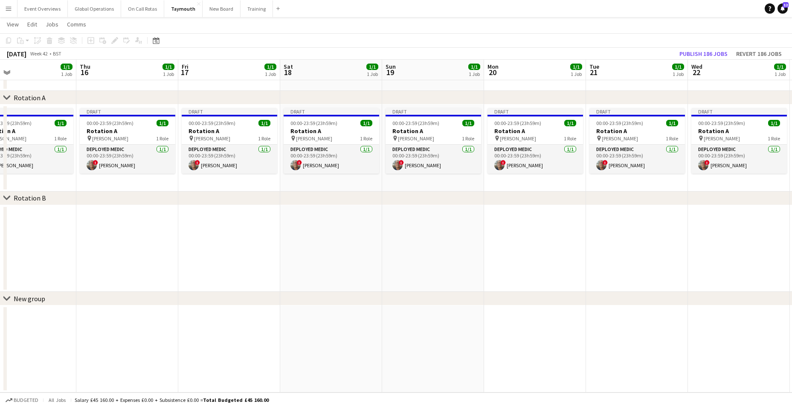
drag, startPoint x: 568, startPoint y: 320, endPoint x: 313, endPoint y: 302, distance: 256.1
click at [319, 300] on div "chevron-right Rotation A chevron-right Rotation B chevron-right New group Sun 1…" at bounding box center [396, 197] width 792 height 389
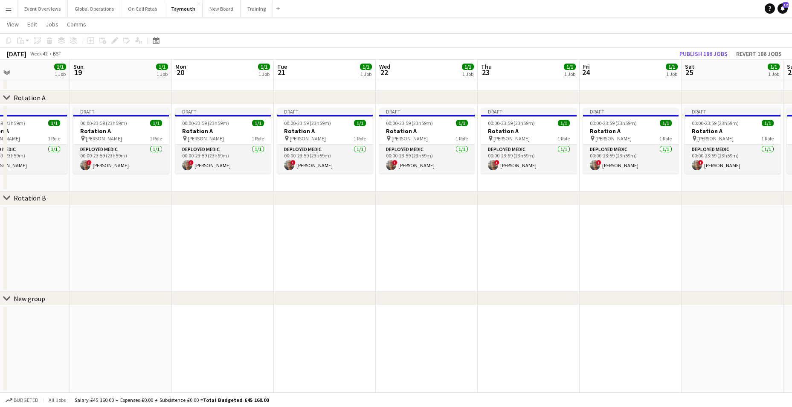
drag, startPoint x: 735, startPoint y: 230, endPoint x: 427, endPoint y: 238, distance: 308.4
click at [398, 236] on app-calendar-viewport "Wed 15 1/1 1 Job Thu 16 1/1 1 Job Fri 17 1/1 1 Job Sat 18 1/1 1 Job Sun 19 1/1 …" at bounding box center [396, 197] width 792 height 389
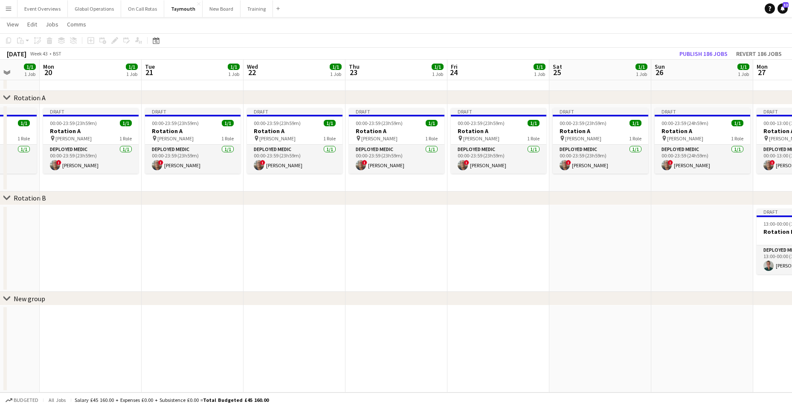
drag, startPoint x: 685, startPoint y: 247, endPoint x: 466, endPoint y: 232, distance: 220.1
click at [471, 230] on app-calendar-viewport "Fri 17 1/1 1 Job Sat 18 1/1 1 Job Sun 19 1/1 1 Job Mon 20 1/1 1 Job Tue 21 1/1 …" at bounding box center [396, 197] width 792 height 389
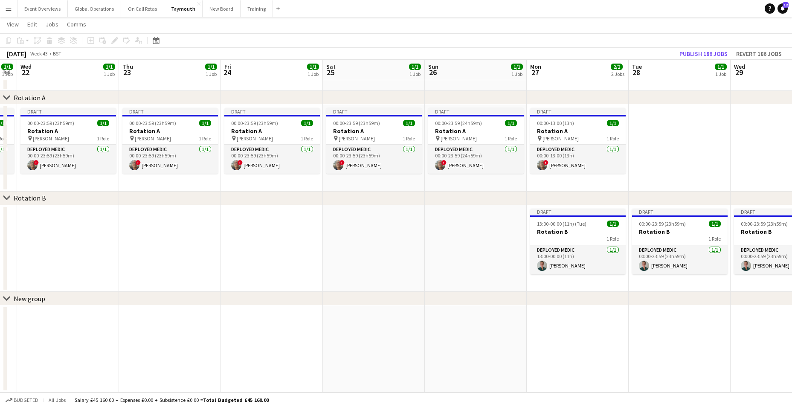
drag, startPoint x: 566, startPoint y: 248, endPoint x: 453, endPoint y: 245, distance: 112.6
click at [453, 245] on app-calendar-viewport "Sun 19 1/1 1 Job Mon 20 1/1 1 Job Tue 21 1/1 1 Job Wed 22 1/1 1 Job Thu 23 1/1 …" at bounding box center [396, 197] width 792 height 389
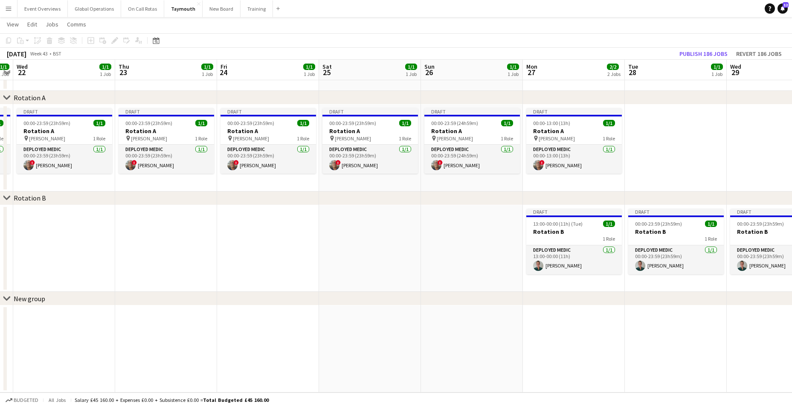
scroll to position [0, 328]
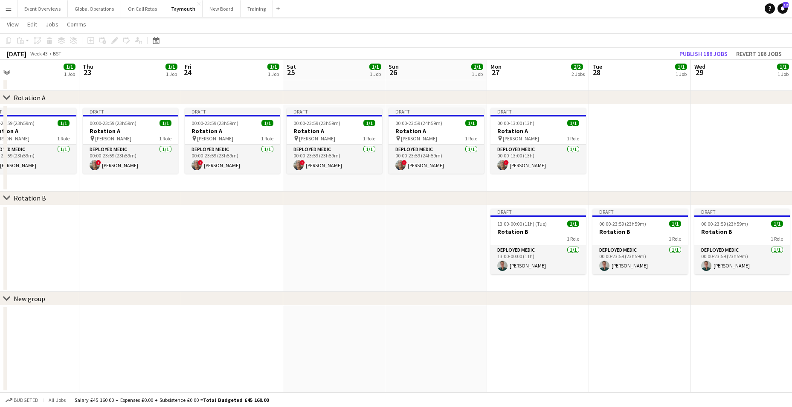
drag, startPoint x: 667, startPoint y: 312, endPoint x: 483, endPoint y: 303, distance: 184.9
click at [480, 302] on div "chevron-right Rotation A chevron-right Rotation B chevron-right New group Sun 1…" at bounding box center [396, 197] width 792 height 389
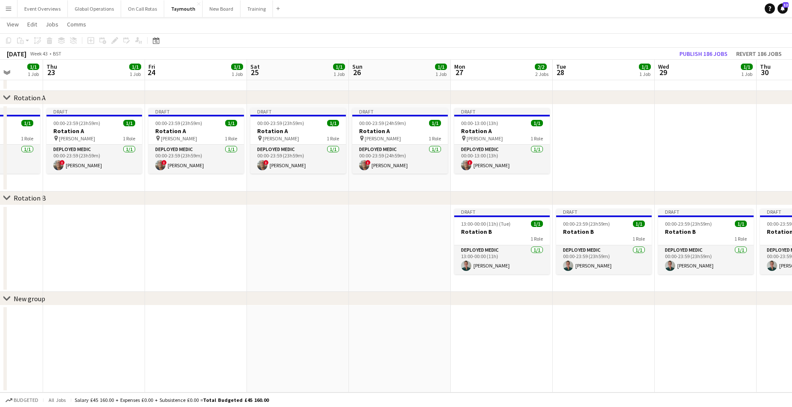
drag, startPoint x: 667, startPoint y: 320, endPoint x: 541, endPoint y: 322, distance: 125.8
click at [528, 322] on app-calendar-viewport "Mon 20 1/1 1 Job Tue 21 1/1 1 Job Wed 22 1/1 1 Job Thu 23 1/1 1 Job Fri 24 1/1 …" at bounding box center [396, 197] width 792 height 389
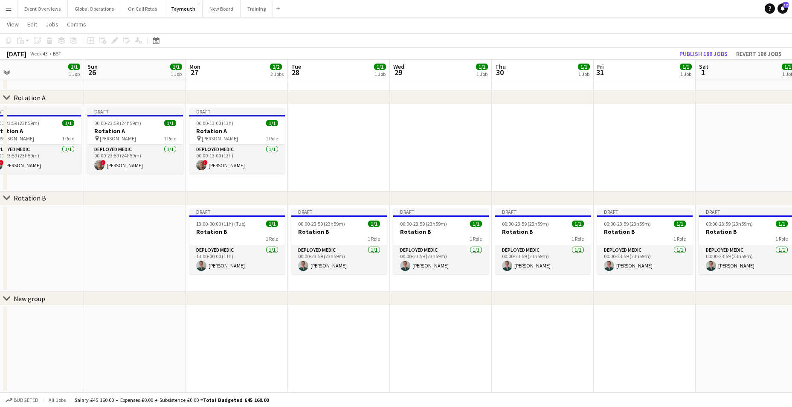
drag, startPoint x: 767, startPoint y: 332, endPoint x: 577, endPoint y: 329, distance: 189.8
click at [577, 329] on app-calendar-viewport "Wed 22 1/1 1 Job Thu 23 1/1 1 Job Fri 24 1/1 1 Job Sat 25 1/1 1 Job Sun 26 1/1 …" at bounding box center [396, 197] width 792 height 389
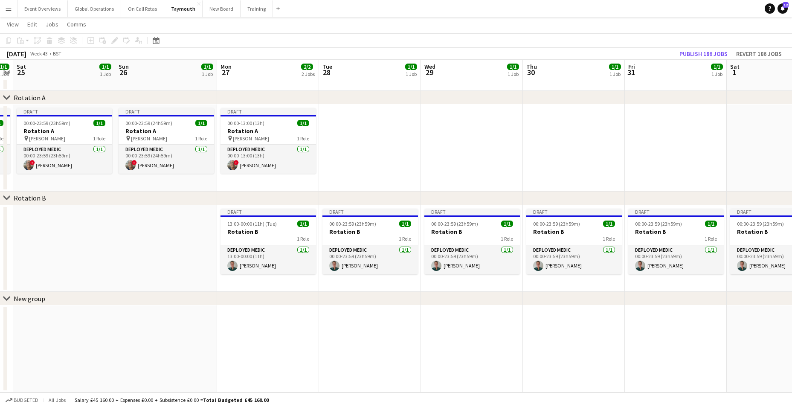
drag, startPoint x: 753, startPoint y: 335, endPoint x: 596, endPoint y: 332, distance: 157.0
click at [596, 332] on app-calendar-viewport "Wed 22 1/1 1 Job Thu 23 1/1 1 Job Fri 24 1/1 1 Job Sat 25 1/1 1 Job Sun 26 1/1 …" at bounding box center [396, 197] width 792 height 389
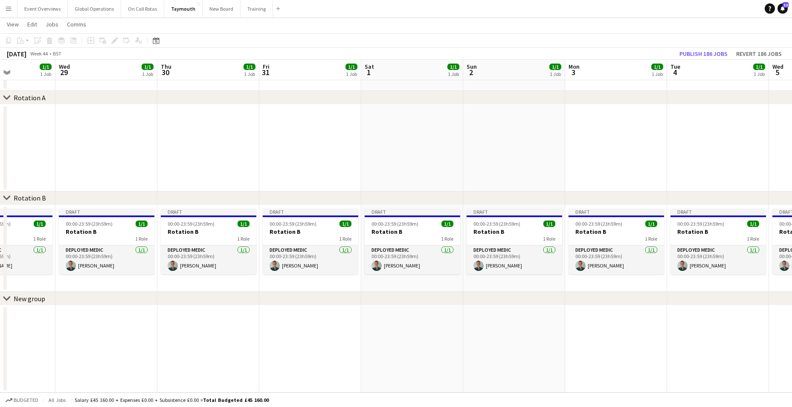
drag, startPoint x: 756, startPoint y: 336, endPoint x: 606, endPoint y: 333, distance: 149.7
click at [606, 333] on app-calendar-viewport "Sat 25 1/1 1 Job Sun 26 1/1 1 Job Mon 27 2/2 2 Jobs Tue 28 1/1 1 Job Wed 29 1/1…" at bounding box center [396, 197] width 792 height 389
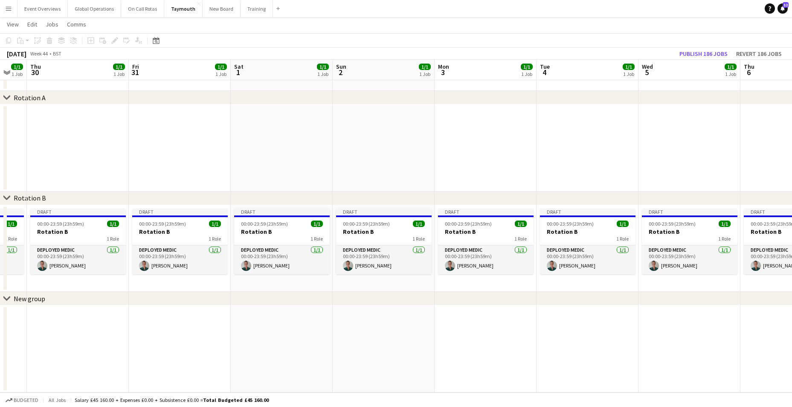
drag, startPoint x: 733, startPoint y: 342, endPoint x: 602, endPoint y: 345, distance: 130.5
click at [602, 345] on app-calendar-viewport "Mon 27 2/2 2 Jobs Tue 28 1/1 1 Job Wed 29 1/1 1 Job Thu 30 1/1 1 Job Fri 31 1/1…" at bounding box center [396, 197] width 792 height 389
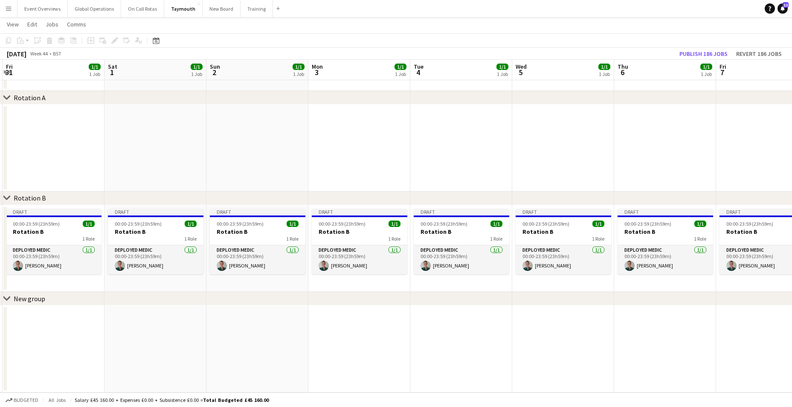
click at [615, 343] on app-calendar-viewport "Tue 28 1/1 1 Job Wed 29 1/1 1 Job Thu 30 1/1 1 Job Fri 31 1/1 1 Job Sat 1 1/1 1…" at bounding box center [396, 197] width 792 height 389
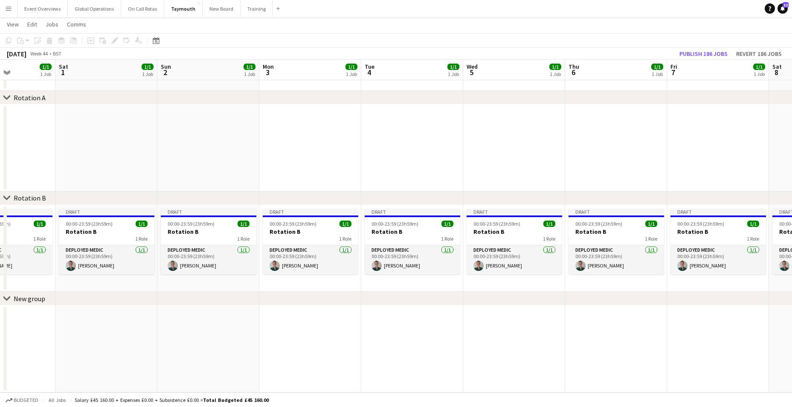
click at [618, 335] on app-calendar-viewport "Tue 28 1/1 1 Job Wed 29 1/1 1 Job Thu 30 1/1 1 Job Fri 31 1/1 1 Job Sat 1 1/1 1…" at bounding box center [396, 197] width 792 height 389
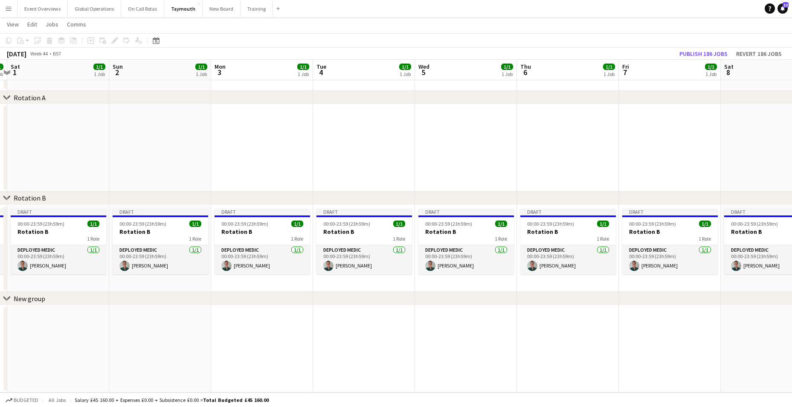
click at [595, 336] on app-calendar-viewport "Wed 29 1/1 1 Job Thu 30 1/1 1 Job Fri 31 1/1 1 Job Sat 1 1/1 1 Job Sun 2 1/1 1 …" at bounding box center [396, 197] width 792 height 389
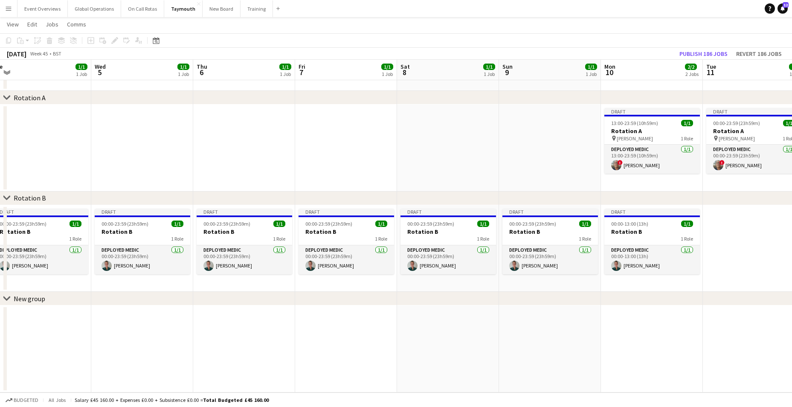
click at [593, 333] on app-calendar-viewport "Sat 1 1/1 1 Job Sun 2 1/1 1 Job Mon 3 1/1 1 Job Tue 4 1/1 1 Job Wed 5 1/1 1 Job…" at bounding box center [396, 197] width 792 height 389
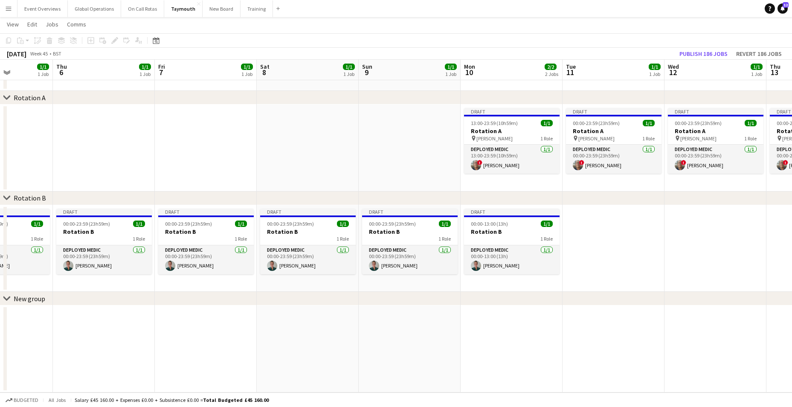
click at [572, 349] on app-calendar-viewport "Sun 2 1/1 1 Job Mon 3 1/1 1 Job Tue 4 1/1 1 Job Wed 5 1/1 1 Job Thu 6 1/1 1 Job…" at bounding box center [396, 197] width 792 height 389
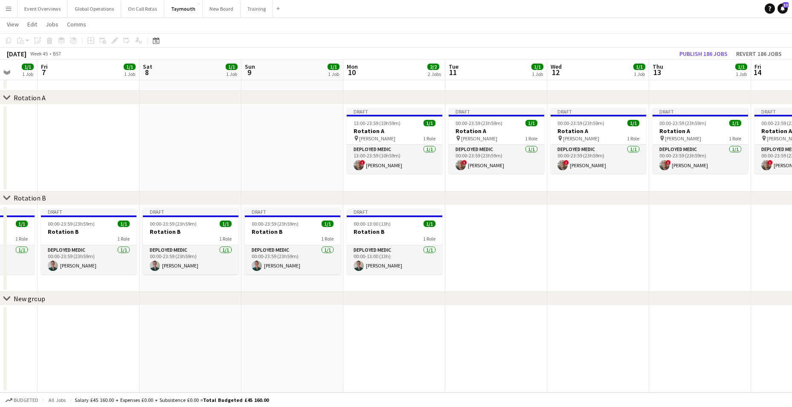
click at [583, 342] on app-calendar-viewport "Tue 4 1/1 1 Job Wed 5 1/1 1 Job Thu 6 1/1 1 Job Fri 7 1/1 1 Job Sat 8 1/1 1 Job…" at bounding box center [396, 197] width 792 height 389
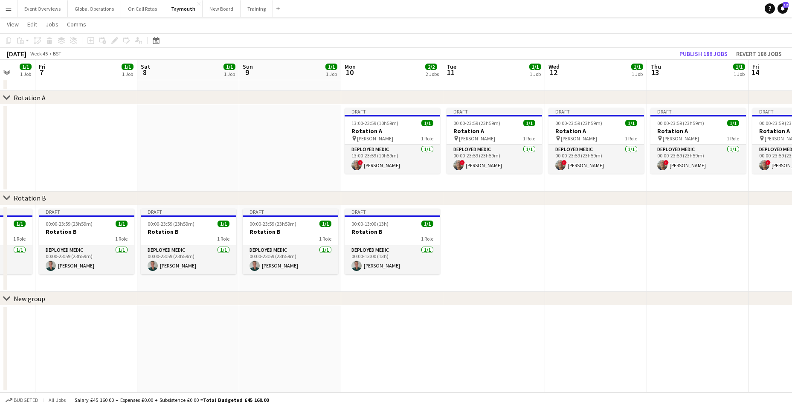
click at [611, 209] on div "chevron-right Rotation A chevron-right Rotation B chevron-right New group Tue 4…" at bounding box center [396, 197] width 792 height 389
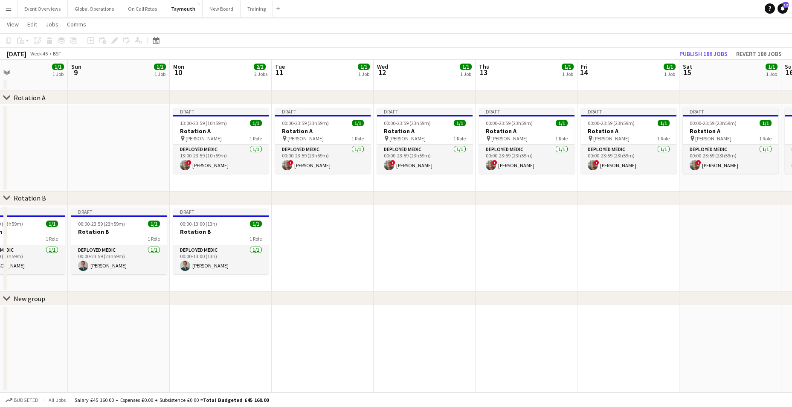
scroll to position [0, 303]
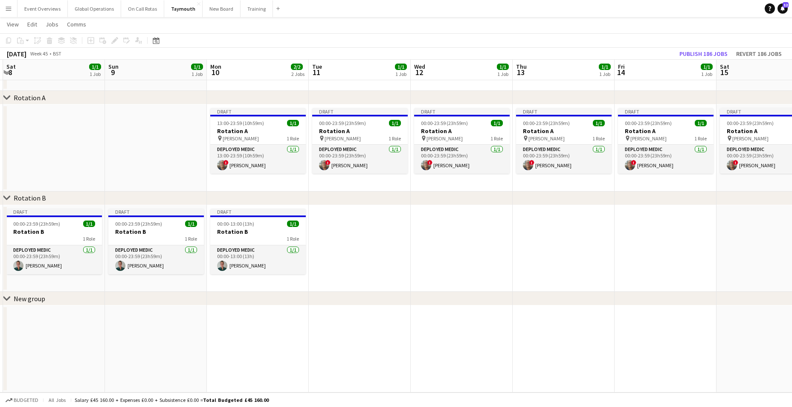
click at [521, 293] on div "chevron-right Rotation A chevron-right Rotation B chevron-right New group Wed 5…" at bounding box center [396, 197] width 792 height 389
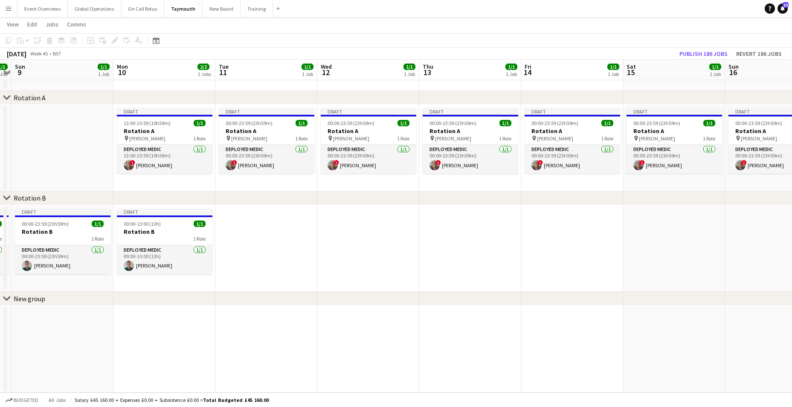
click at [591, 268] on app-calendar-viewport "Thu 6 1/1 1 Job Fri 7 1/1 1 Job Sat 8 1/1 1 Job Sun 9 1/1 1 Job Mon 10 2/2 2 Jo…" at bounding box center [396, 197] width 792 height 389
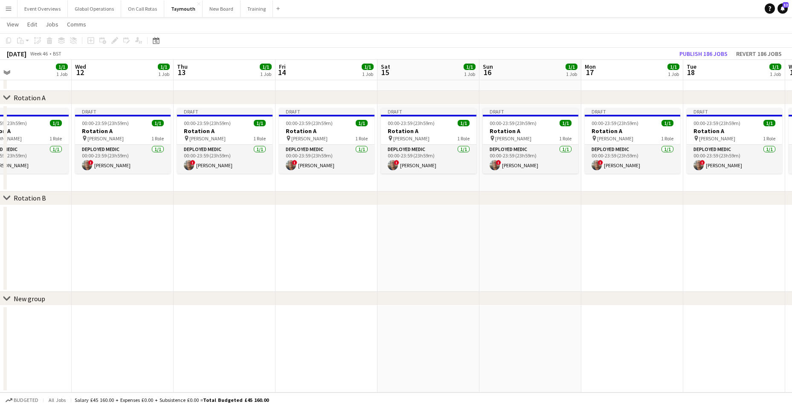
scroll to position [0, 298]
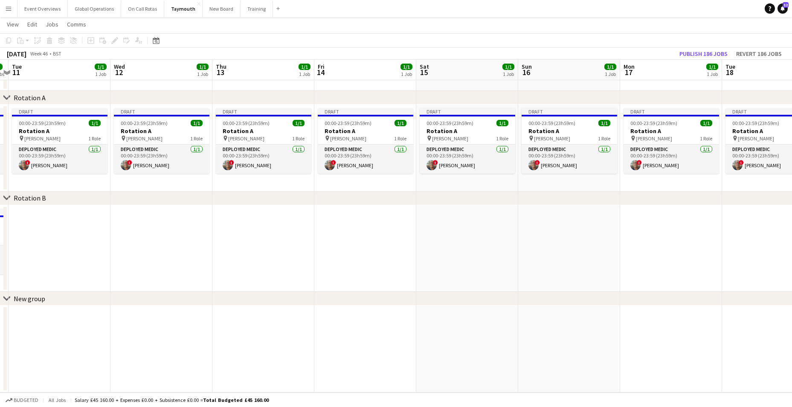
click at [422, 286] on app-calendar-viewport "Sat 8 1/1 1 Job Sun 9 1/1 1 Job Mon 10 2/2 2 Jobs Tue 11 1/1 1 Job Wed 12 1/1 1…" at bounding box center [396, 197] width 792 height 389
click at [413, 295] on div "chevron-right New group" at bounding box center [396, 299] width 792 height 14
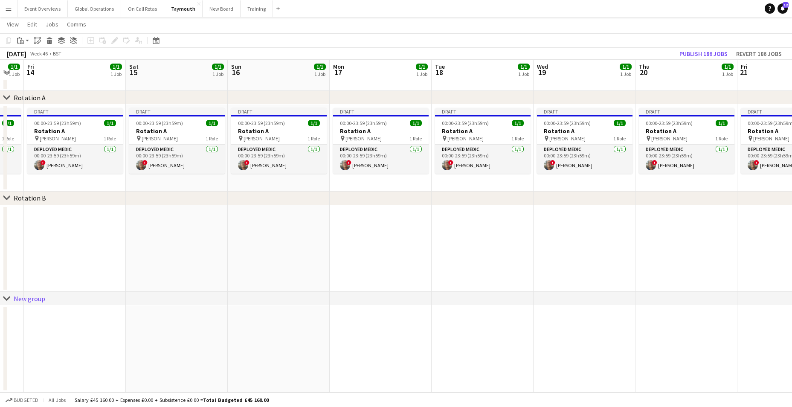
click at [378, 258] on app-calendar-viewport "Tue 11 1/1 1 Job Wed 12 1/1 1 Job Thu 13 1/1 1 Job Fri 14 1/1 1 Job Sat 15 1/1 …" at bounding box center [396, 197] width 792 height 389
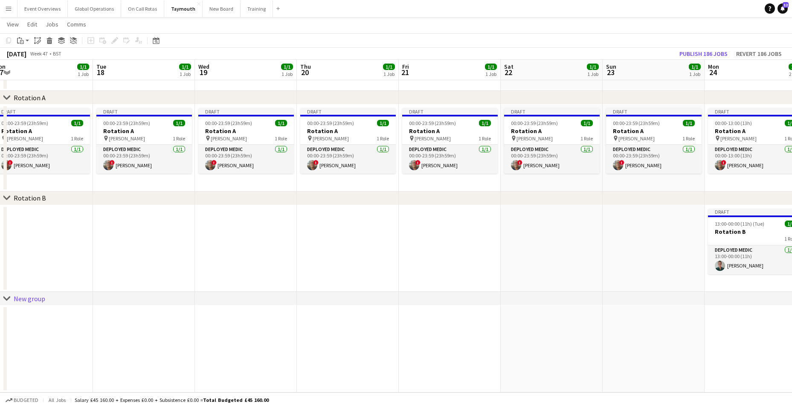
click at [354, 259] on app-calendar-viewport "Fri 14 1/1 1 Job Sat 15 1/1 1 Job Sun 16 1/1 1 Job Mon 17 1/1 1 Job Tue 18 1/1 …" at bounding box center [396, 197] width 792 height 389
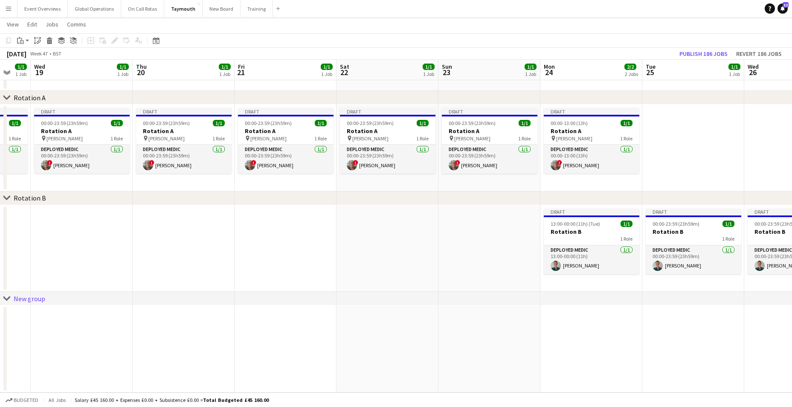
scroll to position [0, 277]
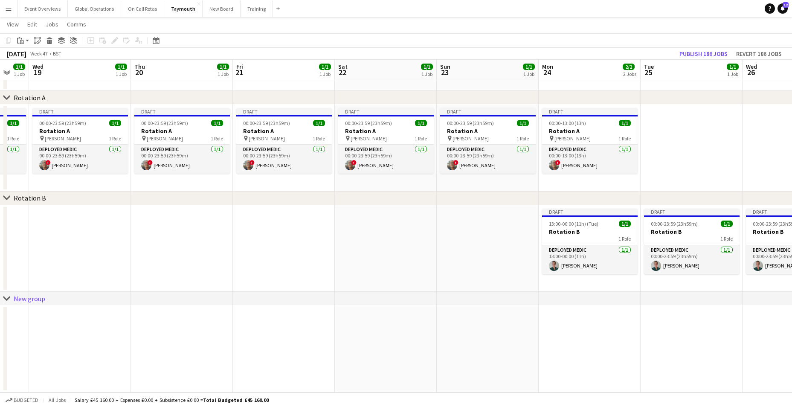
click at [322, 265] on app-calendar-viewport "Sun 16 1/1 1 Job Mon 17 1/1 1 Job Tue 18 1/1 1 Job Wed 19 1/1 1 Job Thu 20 1/1 …" at bounding box center [396, 197] width 792 height 389
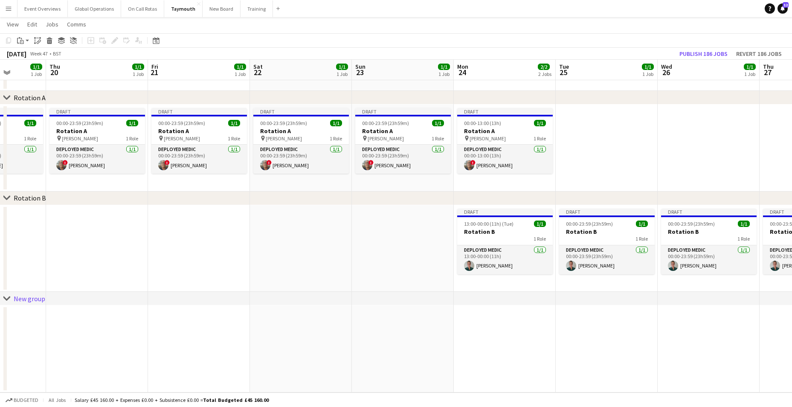
scroll to position [0, 307]
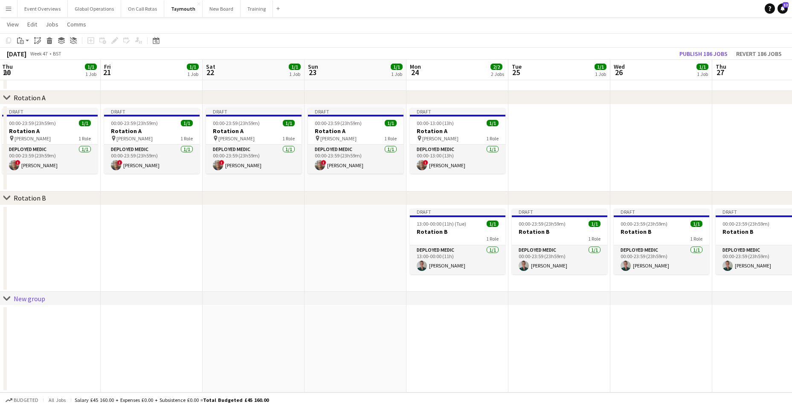
click at [505, 304] on div "chevron-right Rotation A chevron-right Rotation B chevron-right New group Mon 1…" at bounding box center [396, 197] width 792 height 389
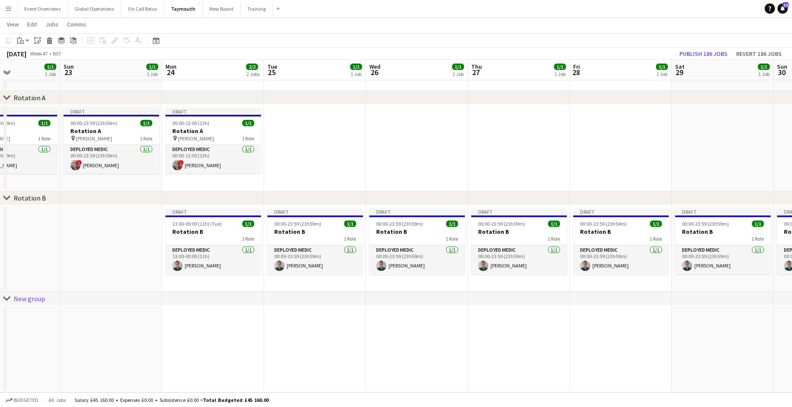
click at [441, 326] on app-calendar-viewport "Wed 19 1/1 1 Job Thu 20 1/1 1 Job Fri 21 1/1 1 Job Sat 22 1/1 1 Job Sun 23 1/1 …" at bounding box center [396, 197] width 792 height 389
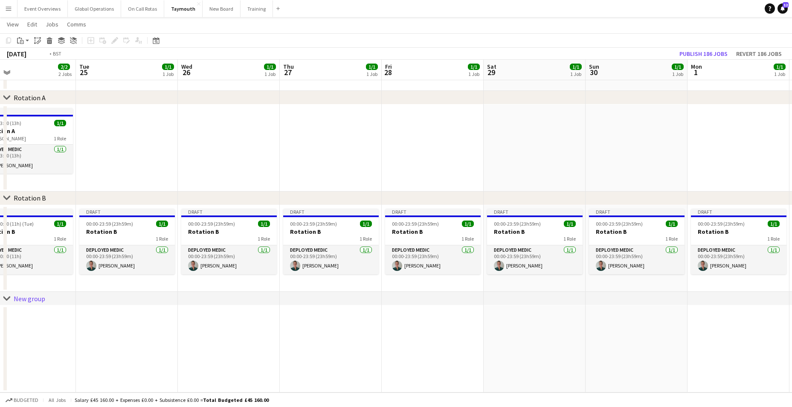
click at [401, 188] on app-calendar-viewport "Fri 21 1/1 1 Job Sat 22 1/1 1 Job Sun 23 1/1 1 Job Mon 24 2/2 2 Jobs Tue 25 1/1…" at bounding box center [396, 197] width 792 height 389
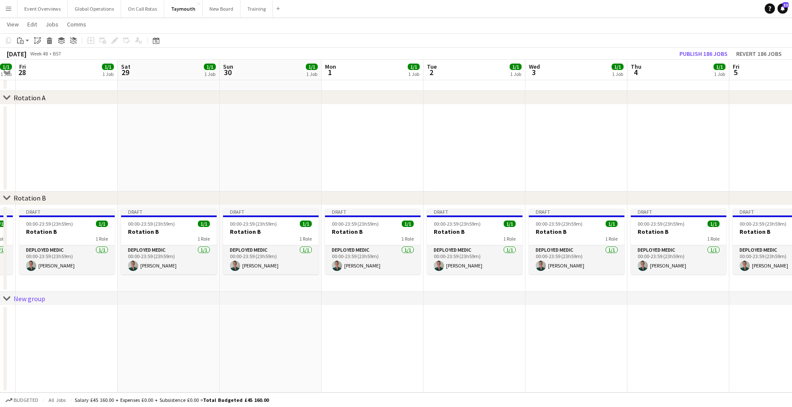
click at [328, 329] on app-calendar-viewport "Tue 25 1/1 1 Job Wed 26 1/1 1 Job Thu 27 1/1 1 Job Fri 28 1/1 1 Job Sat 29 1/1 …" at bounding box center [396, 197] width 792 height 389
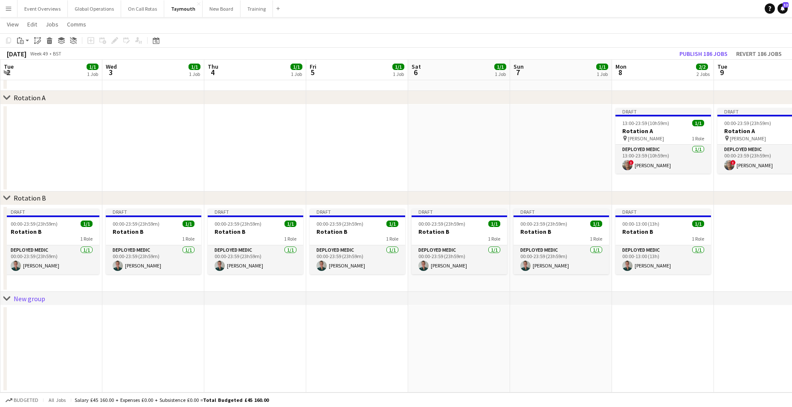
click at [331, 313] on app-calendar-viewport "Sat 29 1/1 1 Job Sun 30 1/1 1 Job Mon 1 1/1 1 Job Tue 2 1/1 1 Job Wed 3 1/1 1 J…" at bounding box center [396, 197] width 792 height 389
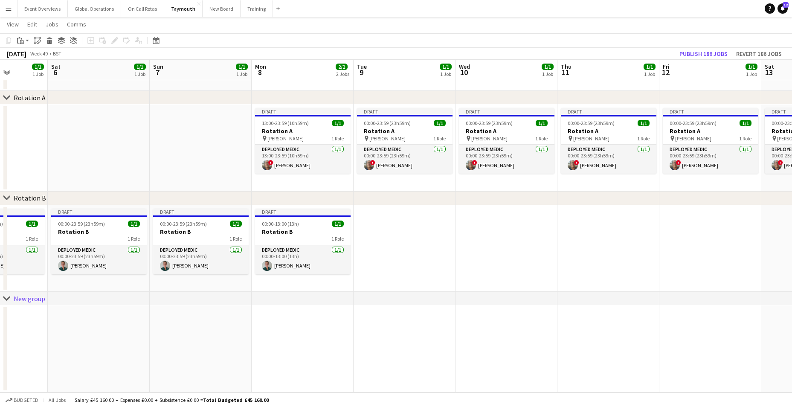
scroll to position [0, 298]
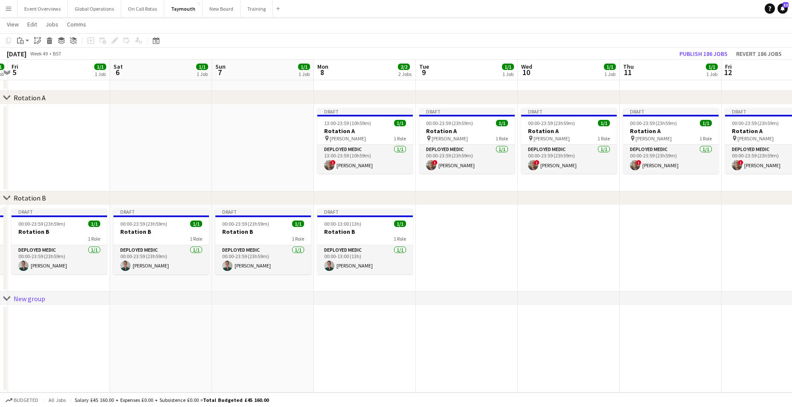
click at [304, 304] on div "chevron-right Rotation A chevron-right Rotation B chevron-right New group Tue 2…" at bounding box center [396, 197] width 792 height 389
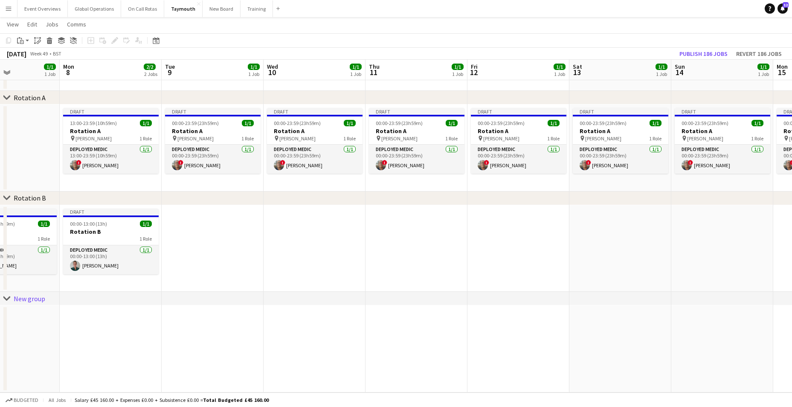
click at [283, 297] on div "chevron-right Rotation A chevron-right Rotation B chevron-right New group Thu 4…" at bounding box center [396, 197] width 792 height 389
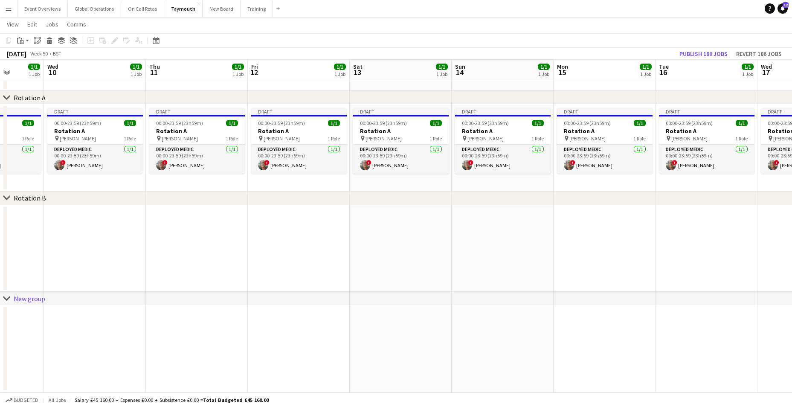
click at [261, 302] on div "chevron-right Rotation A chevron-right Rotation B chevron-right New group Sun 7…" at bounding box center [396, 197] width 792 height 389
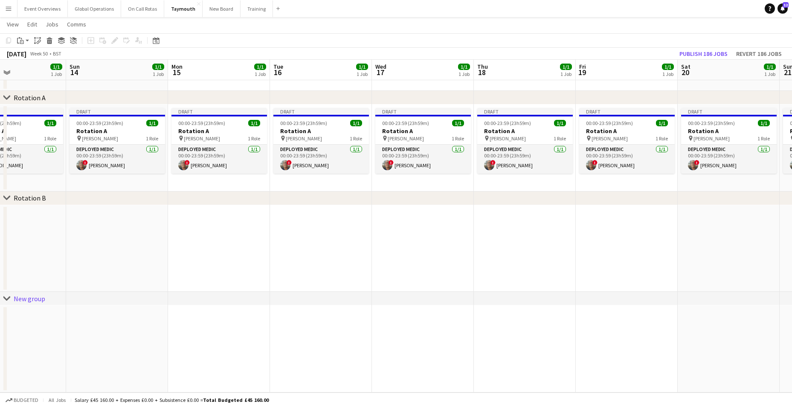
click at [232, 301] on div "chevron-right Rotation A chevron-right Rotation B chevron-right New group Wed 1…" at bounding box center [396, 197] width 792 height 389
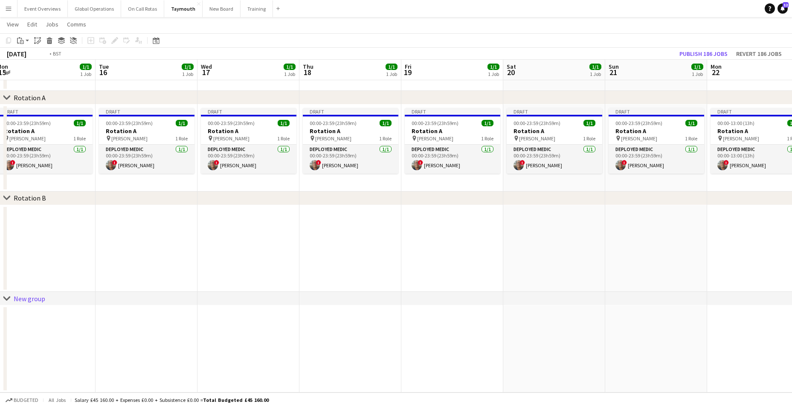
scroll to position [0, 361]
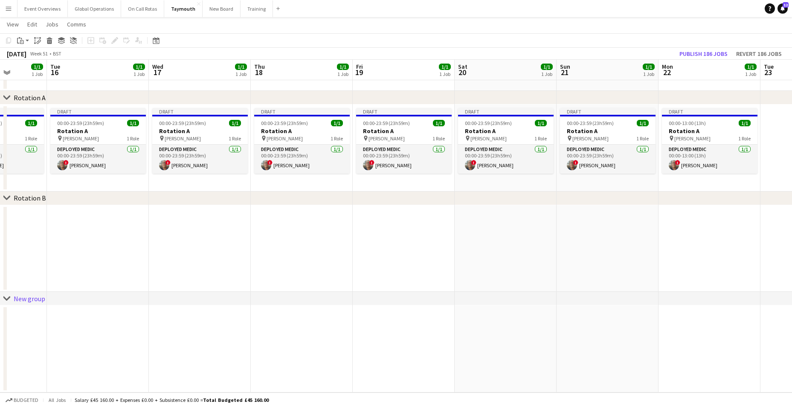
click at [226, 292] on div "chevron-right Rotation A chevron-right Rotation B chevron-right New group Fri 1…" at bounding box center [396, 197] width 792 height 389
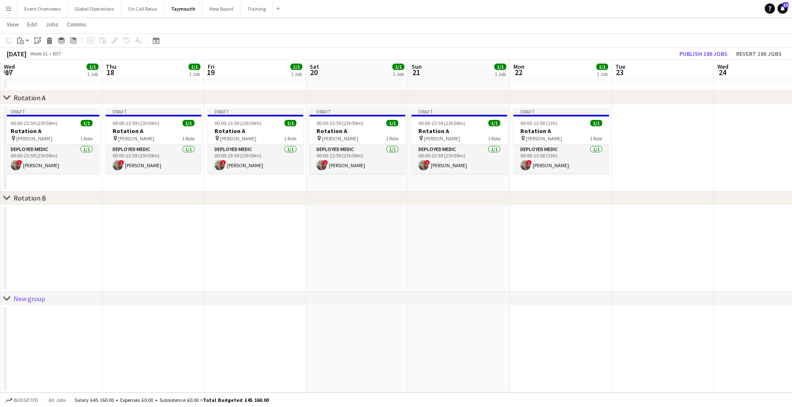
click at [231, 293] on div "chevron-right Rotation A chevron-right Rotation B chevron-right New group Sun 1…" at bounding box center [396, 197] width 792 height 389
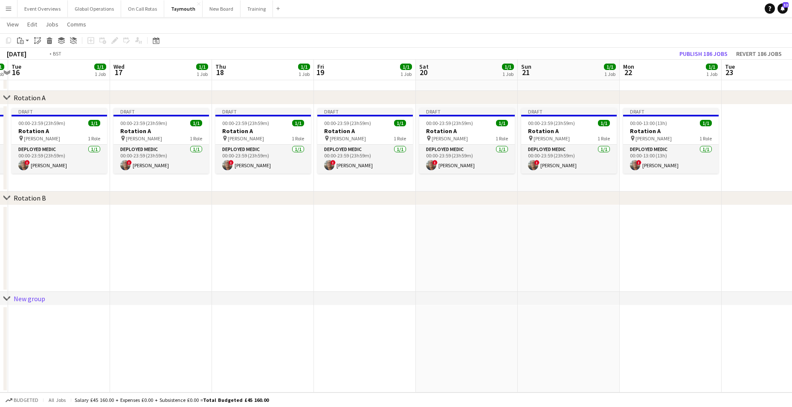
click at [384, 251] on app-calendar-viewport "Sun 14 1/1 1 Job Mon 15 1/1 1 Job Tue 16 1/1 1 Job Wed 17 1/1 1 Job Thu 18 1/1 …" at bounding box center [396, 197] width 792 height 389
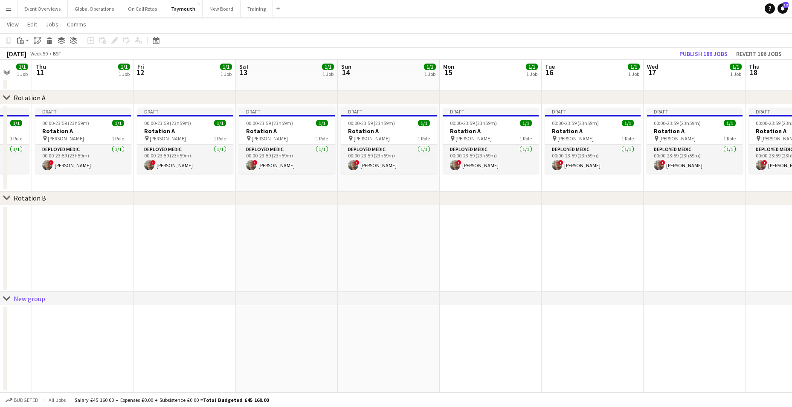
scroll to position [0, 179]
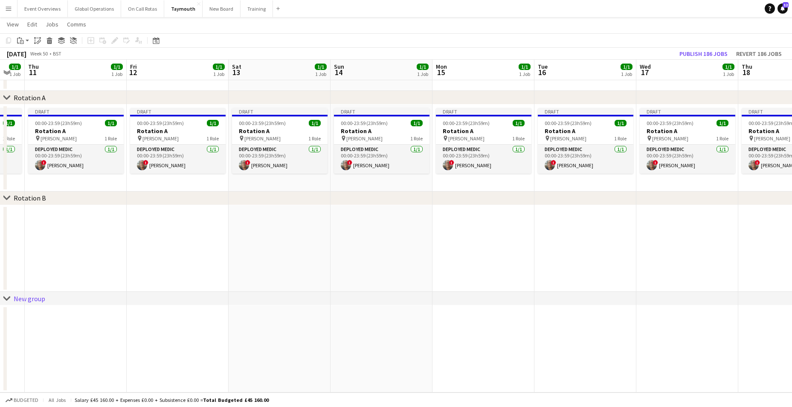
click at [394, 259] on app-calendar-viewport "Tue 9 1/1 1 Job Wed 10 1/1 1 Job Thu 11 1/1 1 Job Fri 12 1/1 1 Job Sat 13 1/1 1…" at bounding box center [396, 197] width 792 height 389
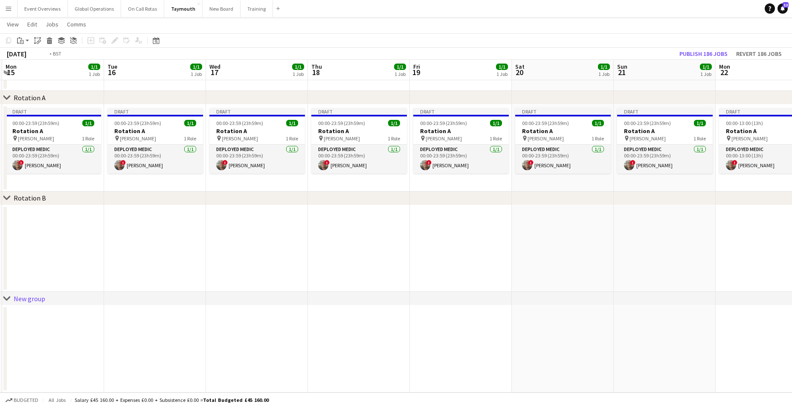
scroll to position [0, 334]
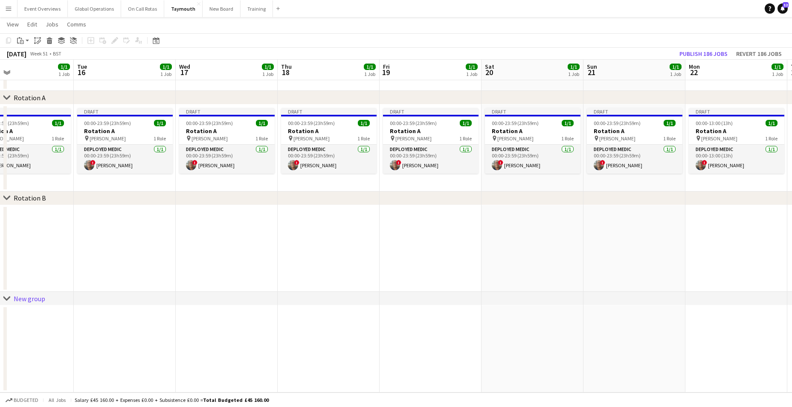
click at [146, 260] on app-calendar-viewport "Fri 12 1/1 1 Job Sat 13 1/1 1 Job Sun 14 1/1 1 Job Mon 15 1/1 1 Job Tue 16 1/1 …" at bounding box center [396, 197] width 792 height 389
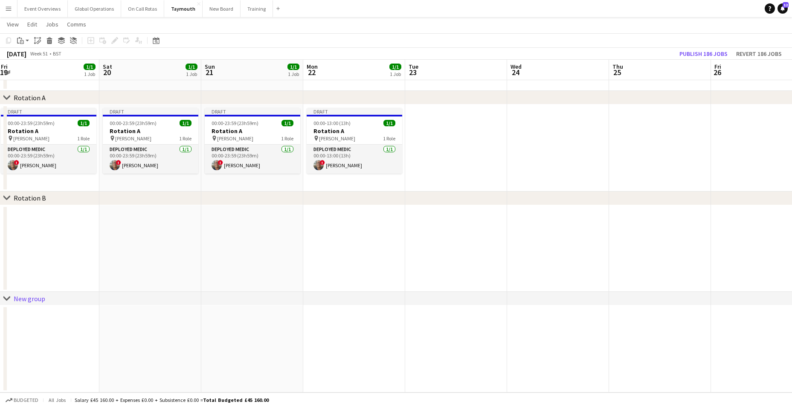
scroll to position [0, 330]
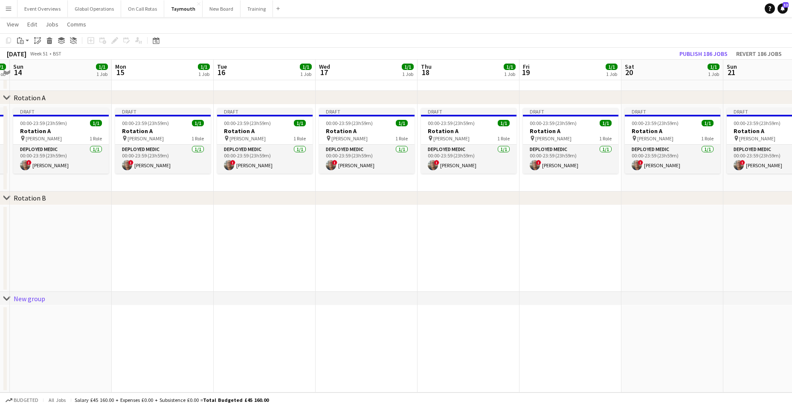
click at [624, 295] on div "chevron-right Rotation A chevron-right Rotation B chevron-right New group Fri 1…" at bounding box center [396, 197] width 792 height 389
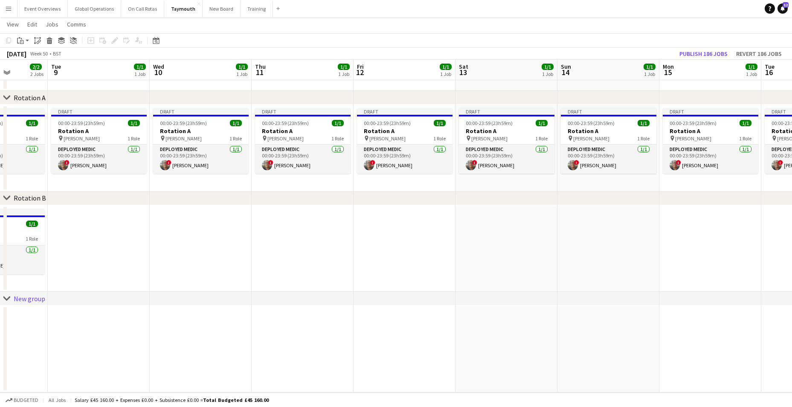
click at [620, 276] on app-calendar-viewport "Sat 6 1/1 1 Job Sun 7 1/1 1 Job Mon 8 2/2 2 Jobs Tue 9 1/1 1 Job Wed 10 1/1 1 J…" at bounding box center [396, 197] width 792 height 389
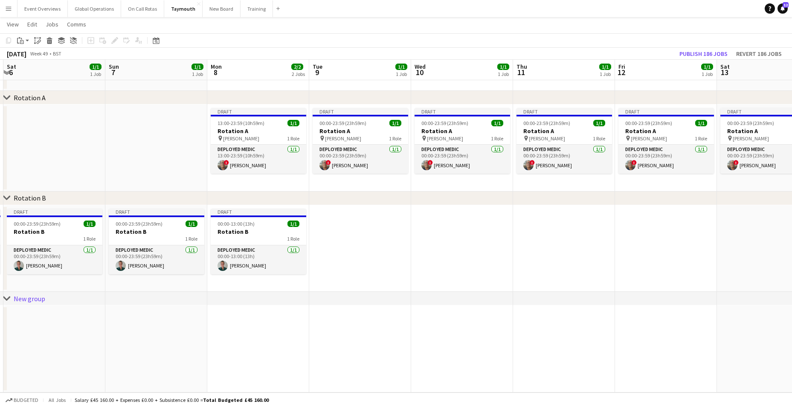
click at [374, 253] on app-calendar-viewport "Thu 4 1/1 1 Job Fri 5 1/1 1 Job Sat 6 1/1 1 Job Sun 7 1/1 1 Job Mon 8 2/2 2 Job…" at bounding box center [396, 197] width 792 height 389
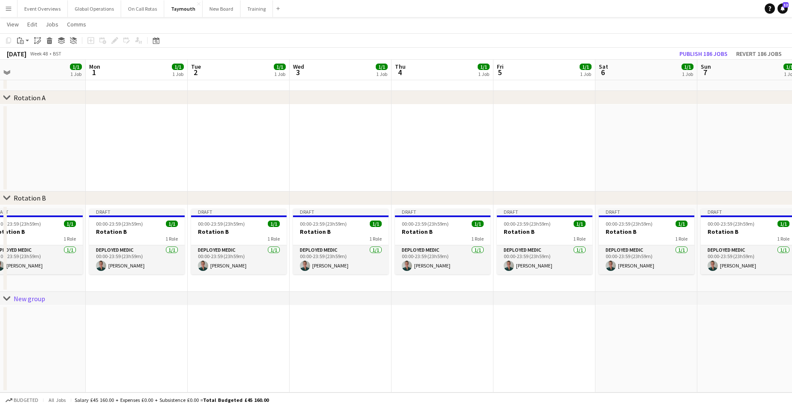
click at [637, 262] on app-calendar-viewport "Fri 28 1/1 1 Job Sat 29 1/1 1 Job Sun 30 1/1 1 Job Mon 1 1/1 1 Job Tue 2 1/1 1 …" at bounding box center [396, 197] width 792 height 389
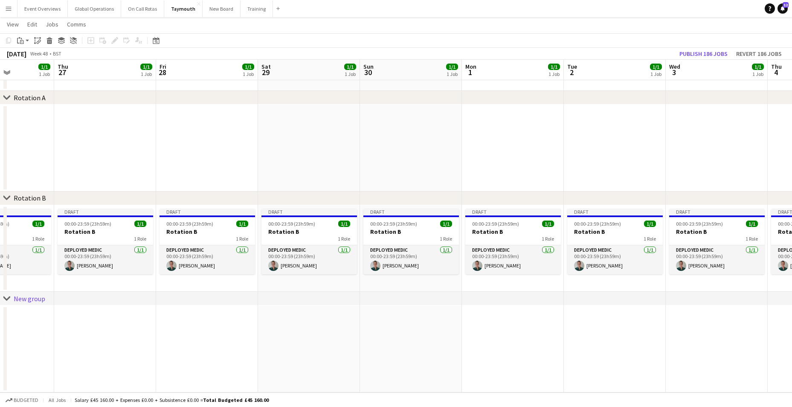
click at [622, 299] on div "chevron-right Rotation A chevron-right Rotation B chevron-right New group Mon 2…" at bounding box center [396, 197] width 792 height 389
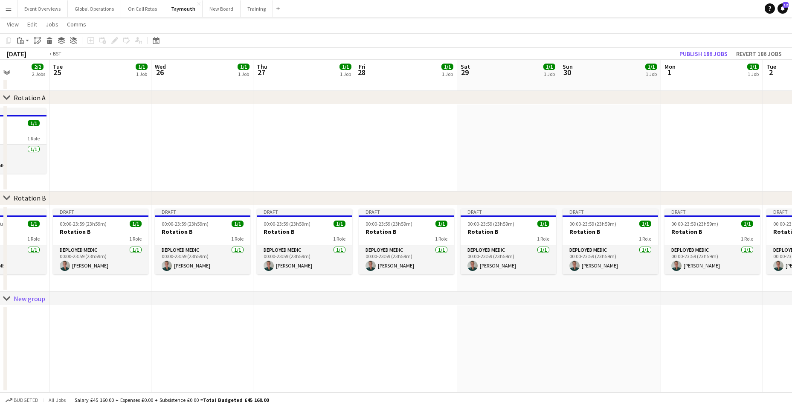
scroll to position [0, 228]
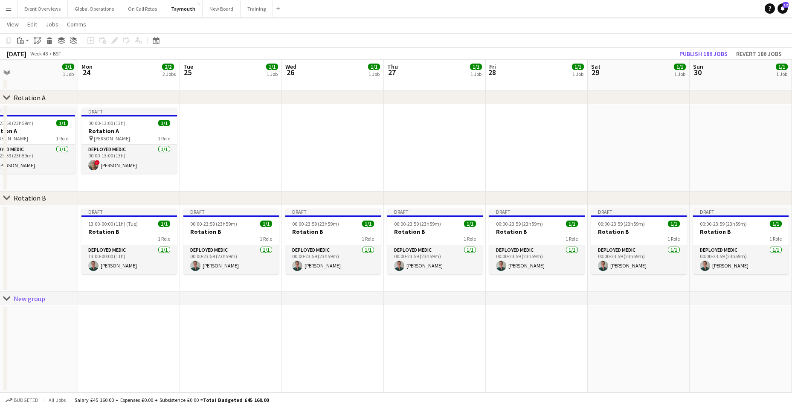
click at [488, 287] on app-calendar-viewport "Fri 21 1/1 1 Job Sat 22 1/1 1 Job Sun 23 1/1 1 Job Mon 24 2/2 2 Jobs Tue 25 1/1…" at bounding box center [396, 197] width 792 height 389
click at [102, 248] on app-card-role "Deployed Medic [DATE] 13:00-00:00 (11h) [PERSON_NAME]" at bounding box center [129, 259] width 96 height 29
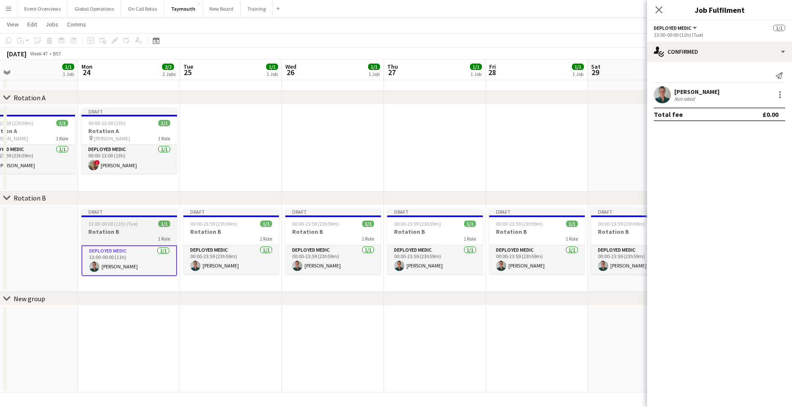
click at [103, 229] on app-job-card "Draft 13:00-00:00 (11h) (Tue) 1/1 Rotation B 1 Role Deployed Medic [DATE] 13:00…" at bounding box center [129, 242] width 96 height 67
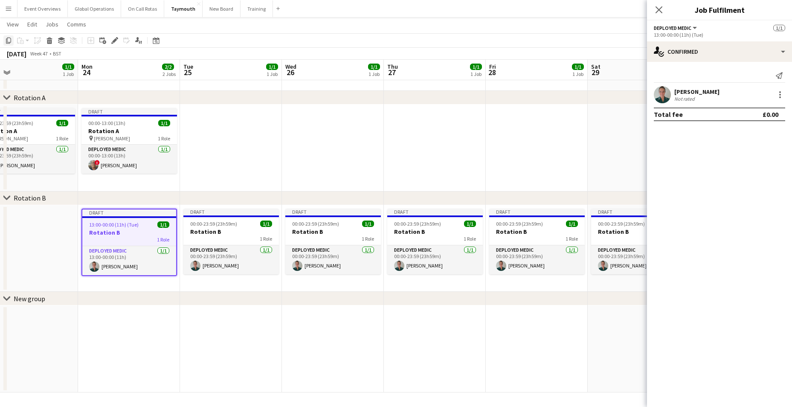
click at [9, 39] on icon "Copy" at bounding box center [8, 40] width 7 height 7
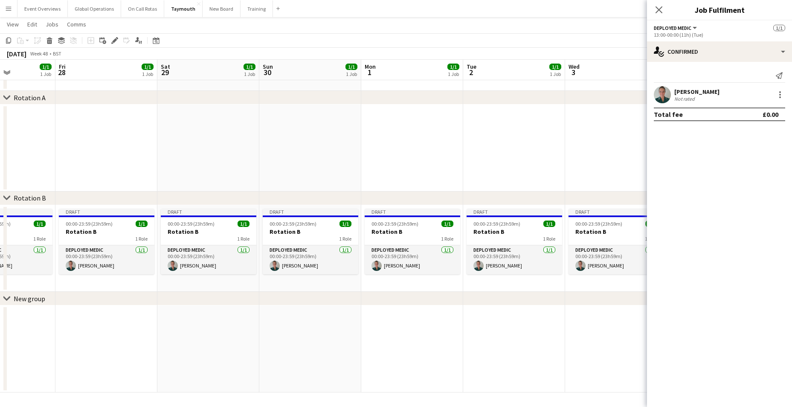
click at [19, 273] on app-calendar-viewport "Mon 24 2/2 2 Jobs Tue 25 1/1 1 Job Wed 26 1/1 1 Job Thu 27 1/1 1 Job Fri 28 1/1…" at bounding box center [396, 197] width 792 height 389
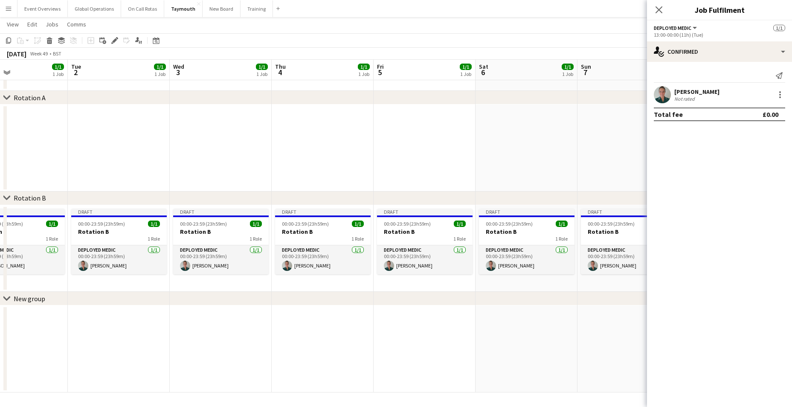
click at [70, 306] on app-calendar-viewport "Fri 28 1/1 1 Job Sat 29 1/1 1 Job Sun 30 1/1 1 Job Mon 1 1/1 1 Job Tue 2 1/1 1 …" at bounding box center [396, 197] width 792 height 389
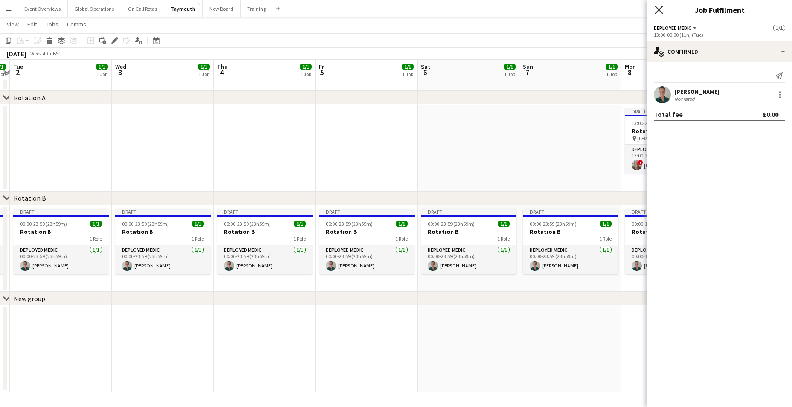
click at [662, 6] on icon at bounding box center [659, 10] width 8 height 8
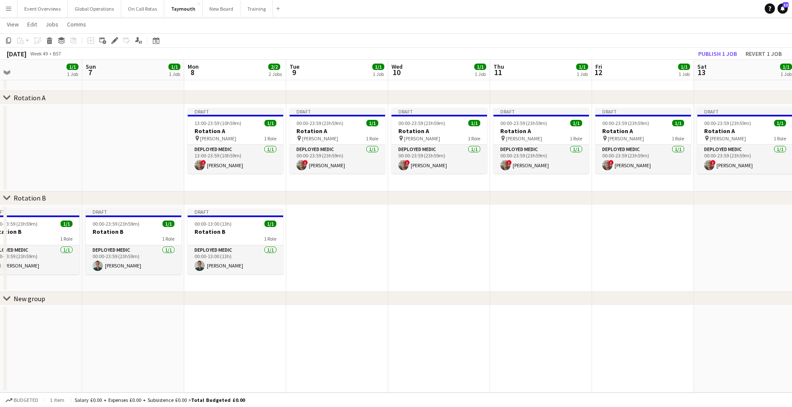
click at [228, 248] on app-calendar-viewport "Wed 3 1/1 1 Job Thu 4 1/1 1 Job Fri 5 1/1 1 Job Sat 6 1/1 1 Job Sun 7 1/1 1 Job…" at bounding box center [396, 197] width 792 height 389
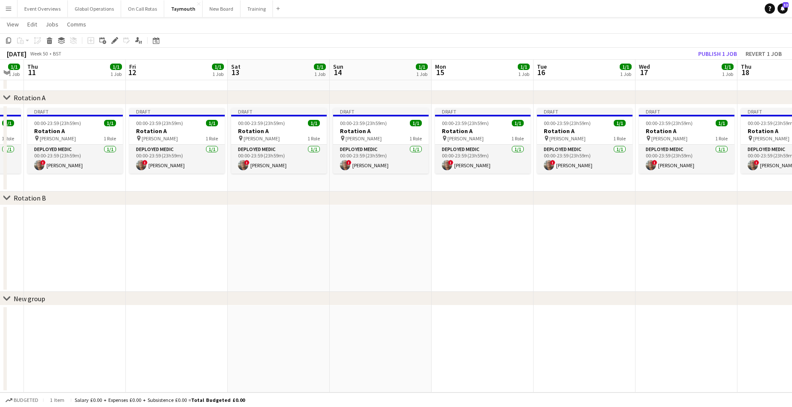
click at [114, 277] on app-calendar-viewport "Mon 8 2/2 2 Jobs Tue 9 1/1 1 Job Wed 10 1/1 1 Job Thu 11 1/1 1 Job Fri 12 1/1 1…" at bounding box center [396, 197] width 792 height 389
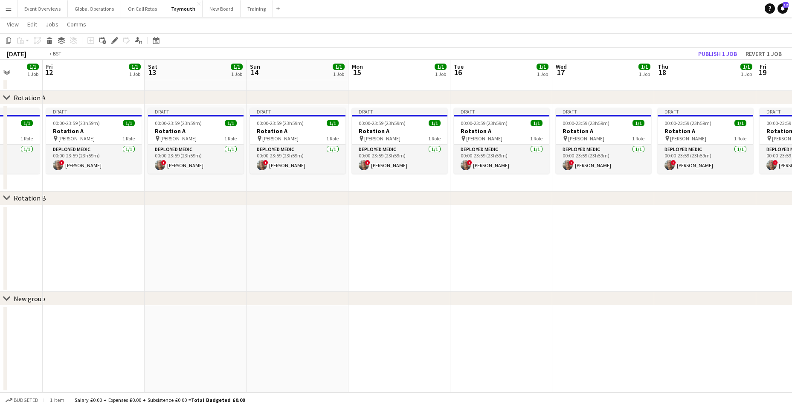
click at [38, 268] on app-calendar-viewport "Tue 9 1/1 1 Job Wed 10 1/1 1 Job Thu 11 1/1 1 Job Fri 12 1/1 1 Job Sat 13 1/1 1…" at bounding box center [396, 197] width 792 height 389
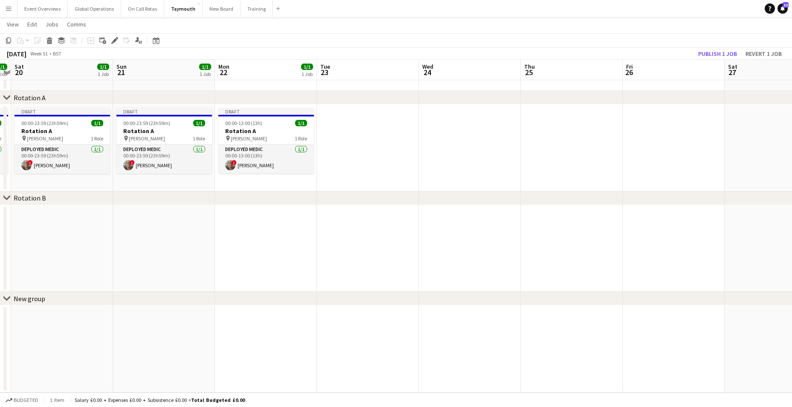
scroll to position [0, 304]
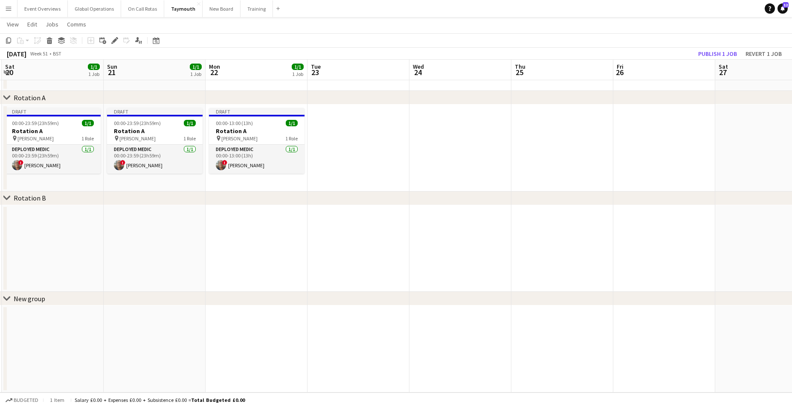
click at [124, 274] on app-calendar-viewport "Wed 17 1/1 1 Job Thu 18 1/1 1 Job Fri 19 1/1 1 Job Sat 20 1/1 1 Job Sun 21 1/1 …" at bounding box center [396, 197] width 792 height 389
click at [233, 282] on app-date-cell at bounding box center [256, 248] width 102 height 87
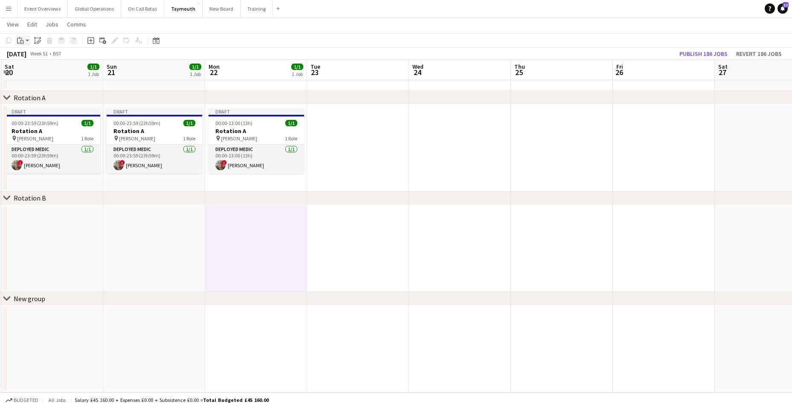
click at [20, 41] on icon "Paste" at bounding box center [20, 40] width 7 height 7
click at [36, 70] on link "Paste with crew Ctrl+Shift+V" at bounding box center [63, 71] width 80 height 8
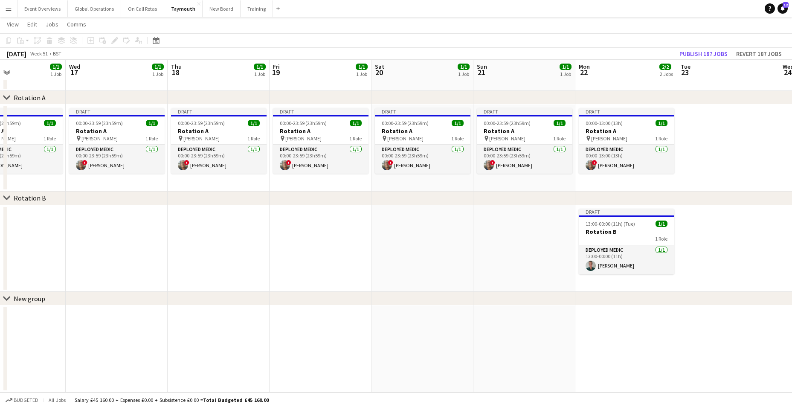
click at [496, 264] on app-calendar-viewport "Sun 14 1/1 1 Job Mon 15 1/1 1 Job Tue 16 1/1 1 Job Wed 17 1/1 1 Job Thu 18 1/1 …" at bounding box center [396, 197] width 792 height 389
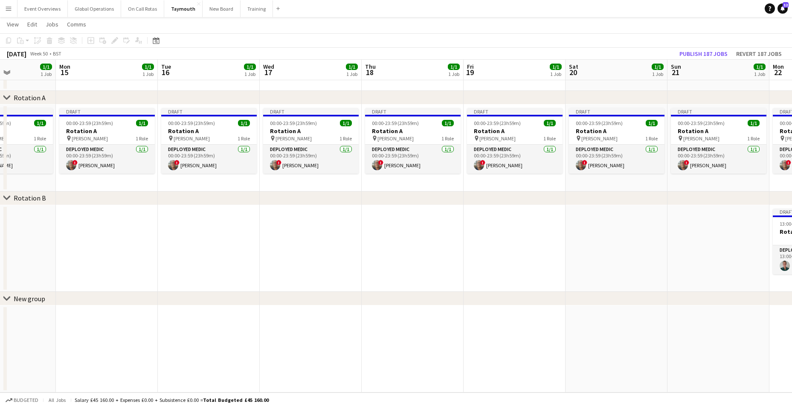
click at [488, 289] on app-calendar-viewport "Fri 12 1/1 1 Job Sat 13 1/1 1 Job Sun 14 1/1 1 Job Mon 15 1/1 1 Job Tue 16 1/1 …" at bounding box center [396, 197] width 792 height 389
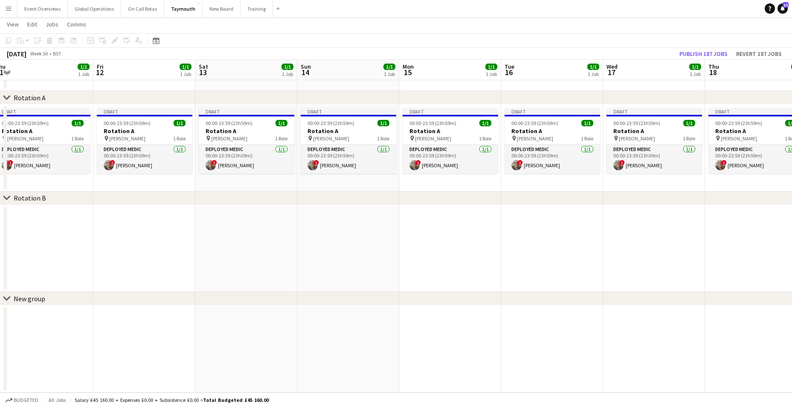
click at [528, 287] on app-calendar-viewport "Tue 9 1/1 1 Job Wed 10 1/1 1 Job Thu 11 1/1 1 Job Fri 12 1/1 1 Job Sat 13 1/1 1…" at bounding box center [396, 197] width 792 height 389
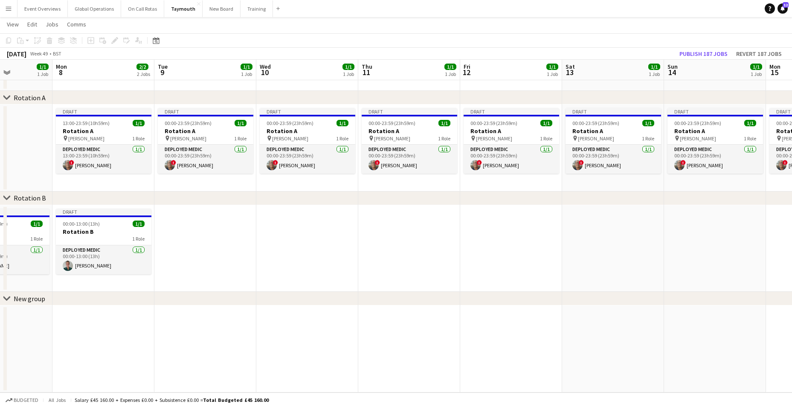
click at [540, 277] on app-calendar-viewport "Fri 5 1/1 1 Job Sat 6 1/1 1 Job Sun 7 1/1 1 Job Mon 8 2/2 2 Jobs Tue 9 1/1 1 Jo…" at bounding box center [396, 197] width 792 height 389
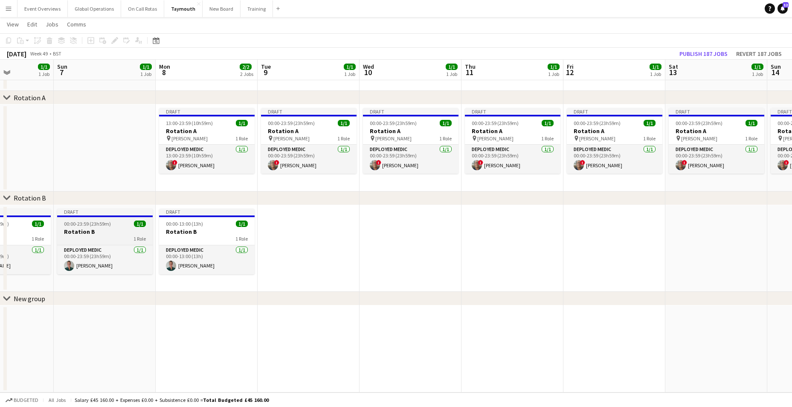
click at [77, 229] on h3 "Rotation B" at bounding box center [105, 232] width 96 height 8
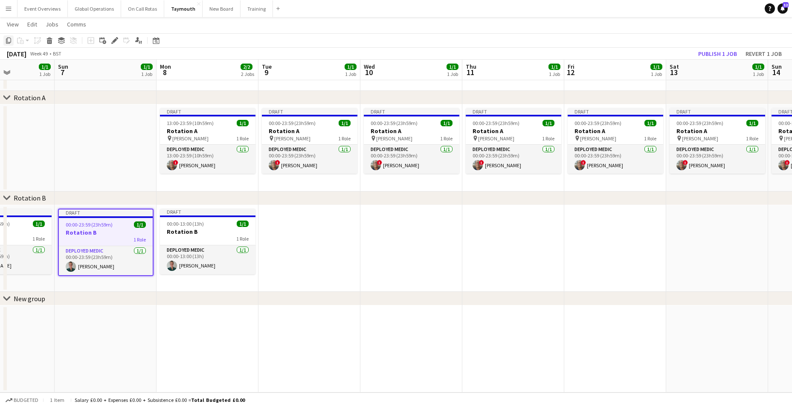
click at [7, 37] on div "Copy" at bounding box center [8, 40] width 10 height 10
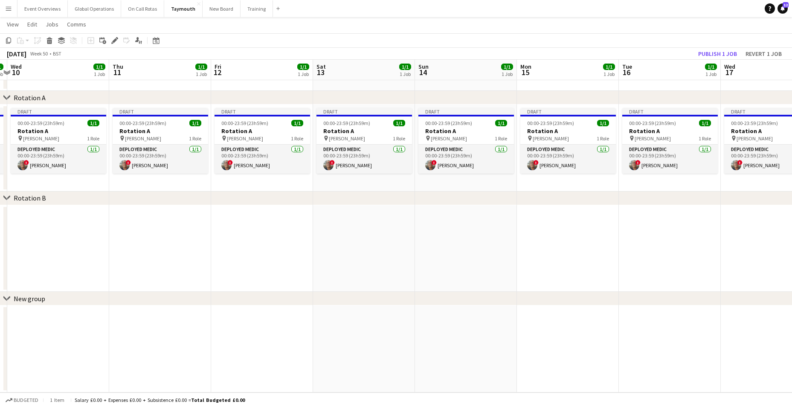
click at [116, 243] on app-calendar-viewport "Sun 7 1/1 1 Job Mon 8 2/2 2 Jobs Tue 9 1/1 1 Job Wed 10 1/1 1 Job Thu 11 1/1 1 …" at bounding box center [396, 197] width 792 height 389
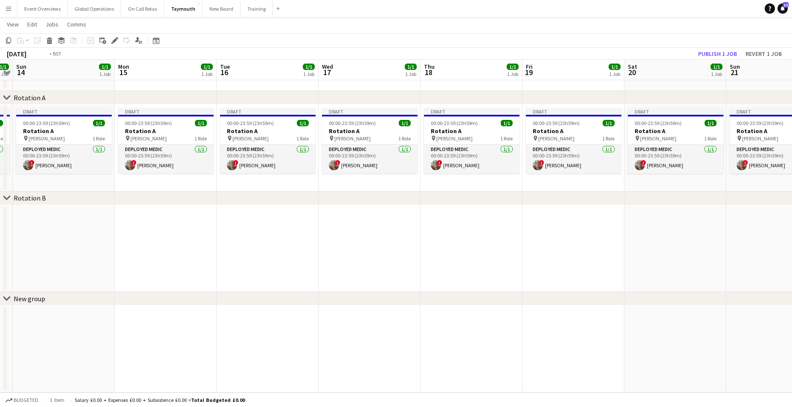
click at [125, 271] on app-calendar-viewport "Wed 10 1/1 1 Job Thu 11 1/1 1 Job Fri 12 1/1 1 Job Sat 13 1/1 1 Job Sun 14 1/1 …" at bounding box center [396, 197] width 792 height 389
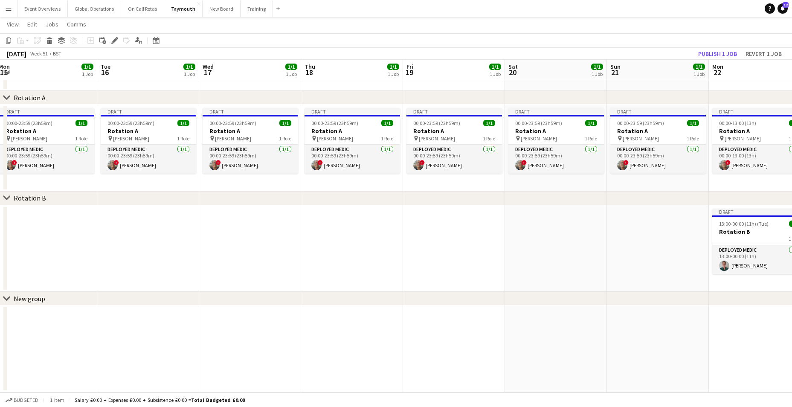
click at [95, 268] on div "chevron-right Rotation A chevron-right Rotation B chevron-right New group Fri 1…" at bounding box center [396, 197] width 792 height 389
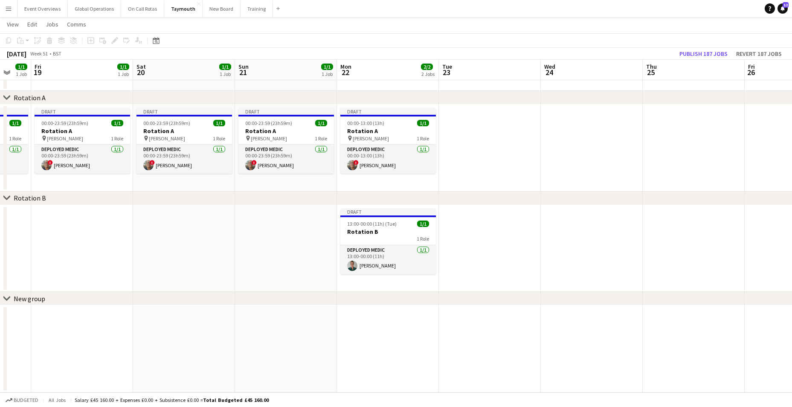
scroll to position [0, 351]
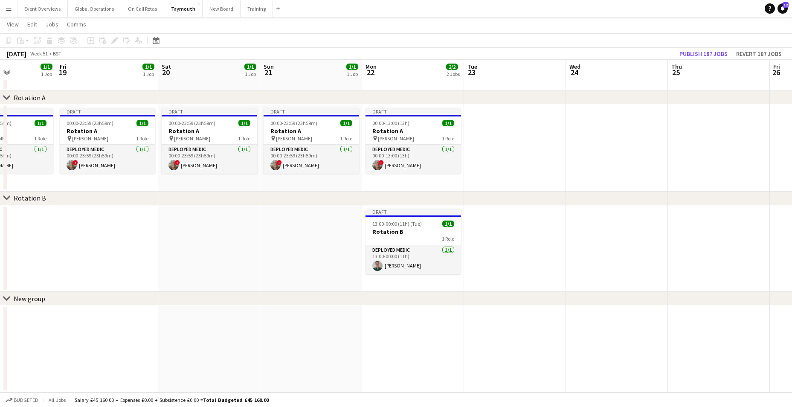
click at [0, 211] on html "Menu Boards Boards Boards All jobs Status Workforce Workforce My Workforce Recr…" at bounding box center [396, 188] width 792 height 437
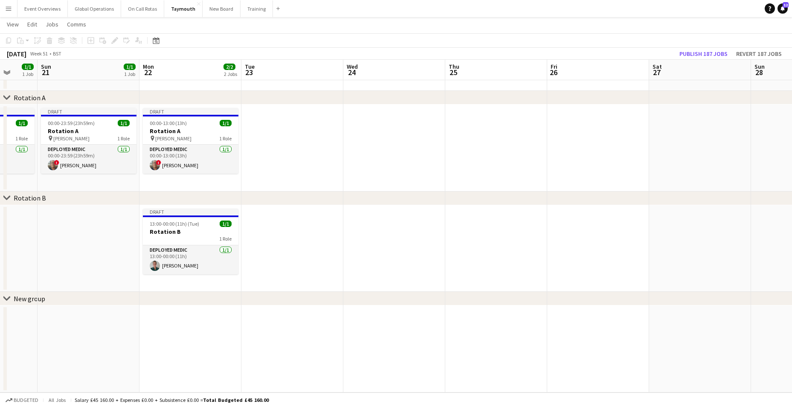
scroll to position [0, 333]
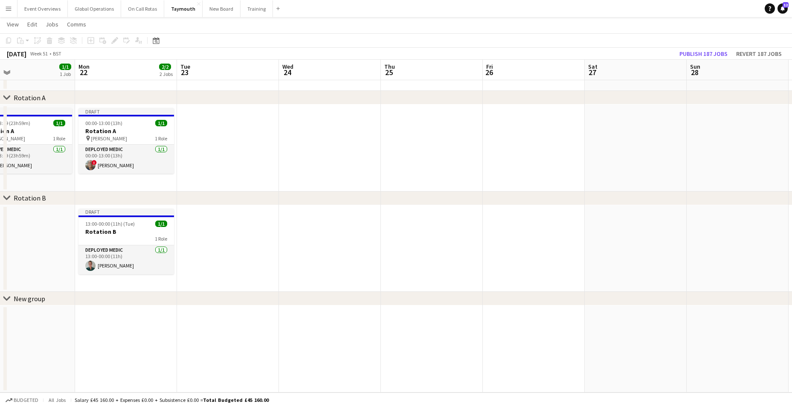
click at [249, 238] on app-calendar-viewport "Thu 18 1/1 1 Job Fri 19 1/1 1 Job Sat 20 1/1 1 Job Sun 21 1/1 1 Job Mon 22 2/2 …" at bounding box center [396, 197] width 792 height 389
click at [195, 229] on app-date-cell at bounding box center [228, 248] width 102 height 87
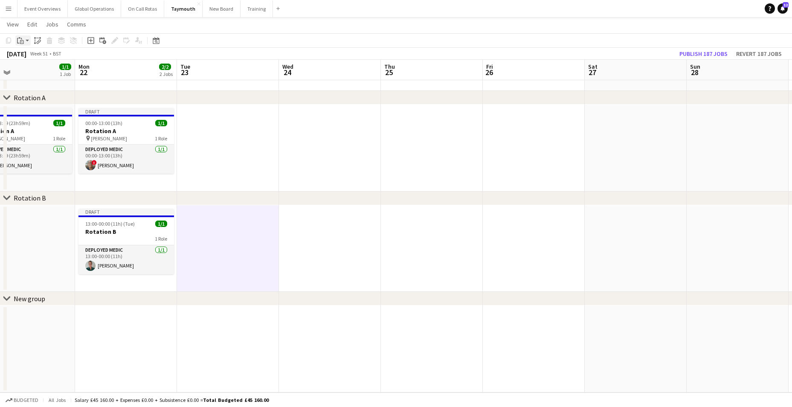
click at [20, 39] on icon "Paste" at bounding box center [20, 40] width 7 height 7
click at [39, 69] on link "Paste with crew Ctrl+Shift+V" at bounding box center [63, 71] width 80 height 8
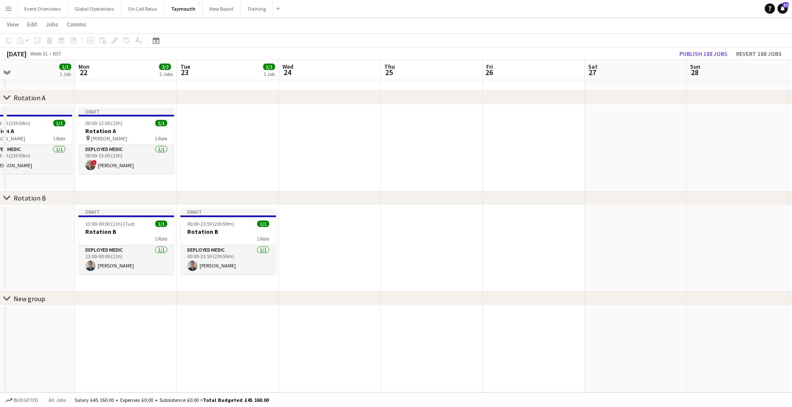
click at [311, 234] on app-date-cell at bounding box center [330, 248] width 102 height 87
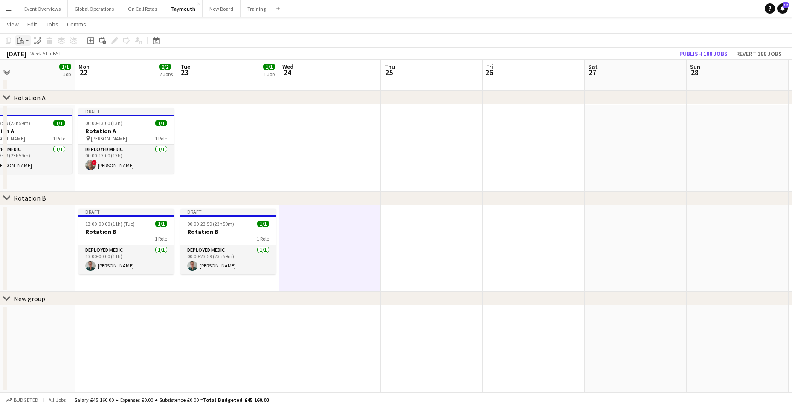
click at [20, 38] on icon at bounding box center [19, 37] width 2 height 1
click at [36, 71] on link "Paste with crew Ctrl+Shift+V" at bounding box center [63, 71] width 80 height 8
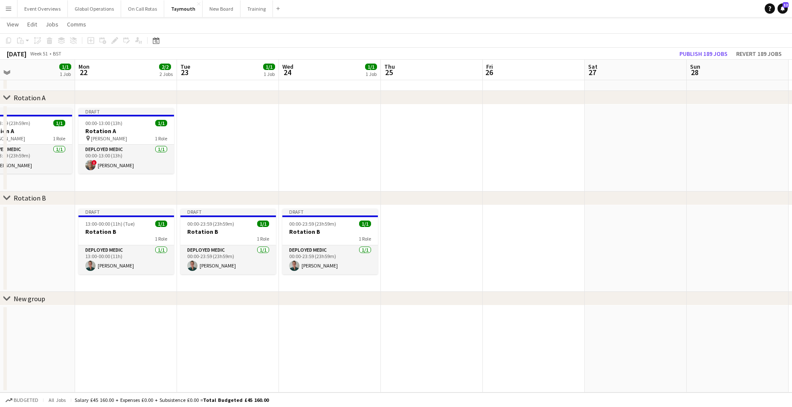
click at [419, 243] on app-date-cell at bounding box center [432, 248] width 102 height 87
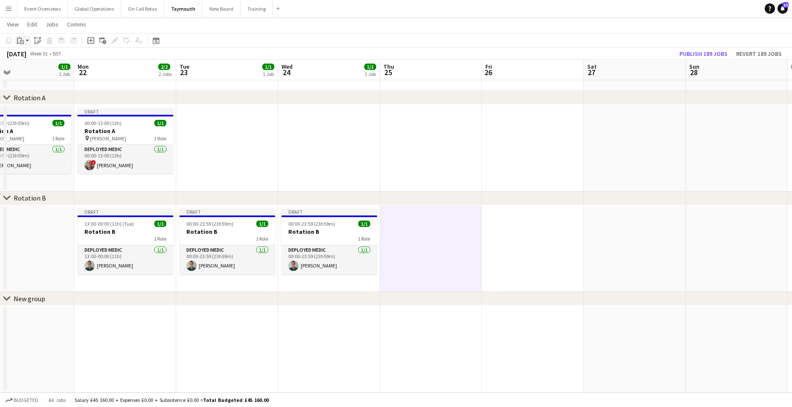
click at [20, 38] on icon "Paste" at bounding box center [20, 40] width 7 height 7
click at [28, 73] on link "Paste with crew Ctrl+Shift+V" at bounding box center [63, 71] width 80 height 8
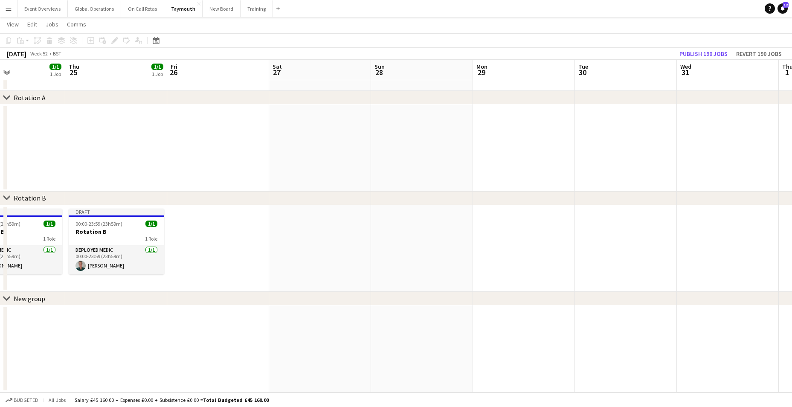
scroll to position [0, 338]
drag, startPoint x: 383, startPoint y: 316, endPoint x: 72, endPoint y: 288, distance: 311.7
click at [72, 288] on app-calendar-viewport "Sun 21 1/1 1 Job Mon 22 2/2 2 Jobs Tue 23 1/1 1 Job Wed 24 1/1 1 Job Thu 25 1/1…" at bounding box center [396, 197] width 792 height 389
click at [223, 266] on app-date-cell at bounding box center [222, 248] width 102 height 87
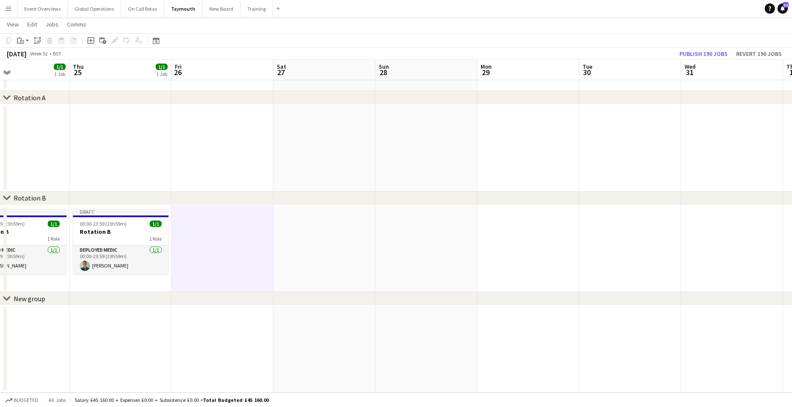
click at [15, 35] on div "Copy Paste Paste Ctrl+V Paste with crew Ctrl+Shift+V Paste linked Job [GEOGRAPH…" at bounding box center [40, 40] width 75 height 10
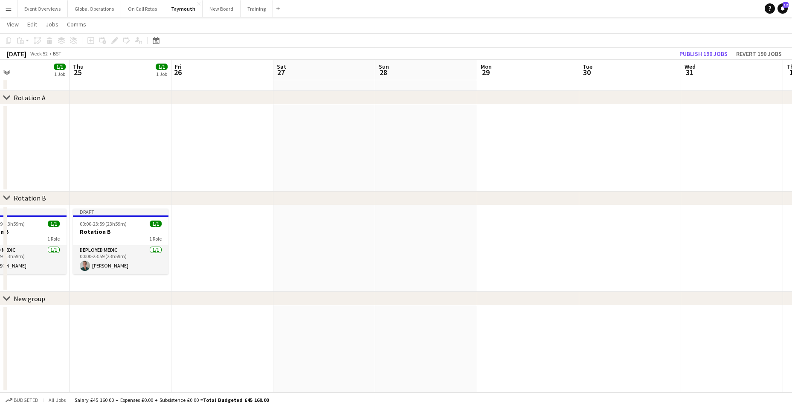
click at [189, 229] on app-date-cell at bounding box center [222, 248] width 102 height 87
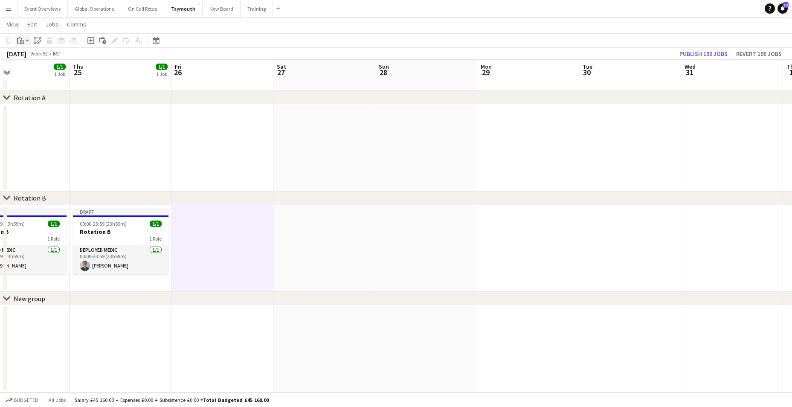
click at [22, 40] on icon "Paste" at bounding box center [20, 40] width 7 height 7
click at [36, 68] on link "Paste with crew Ctrl+Shift+V" at bounding box center [63, 71] width 80 height 8
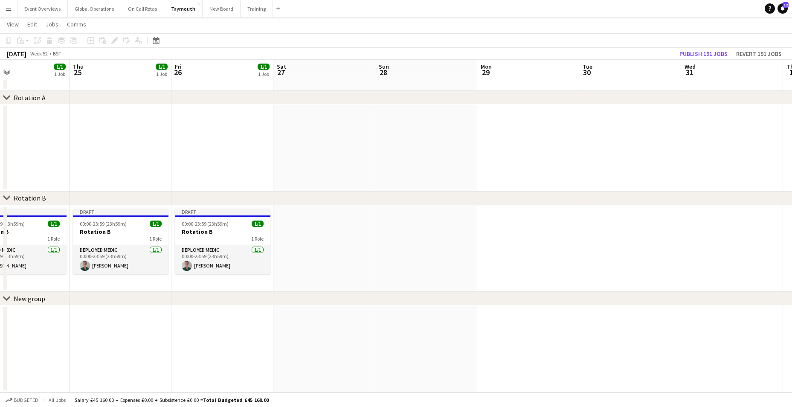
click at [304, 257] on app-date-cell at bounding box center [324, 248] width 102 height 87
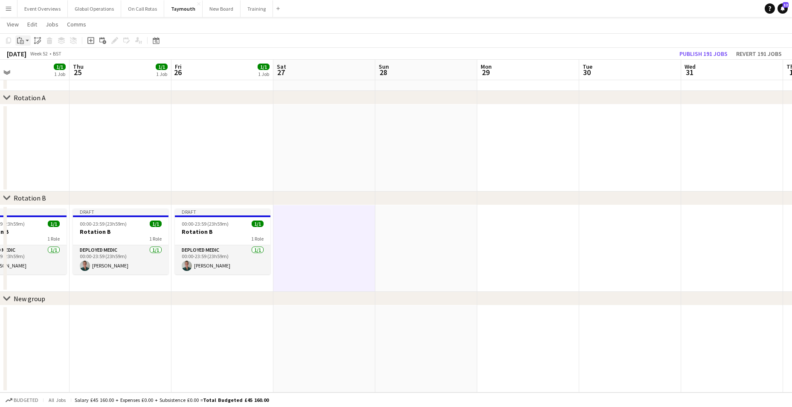
click at [17, 41] on icon at bounding box center [18, 41] width 3 height 6
click at [33, 74] on link "Paste with crew Ctrl+Shift+V" at bounding box center [63, 71] width 80 height 8
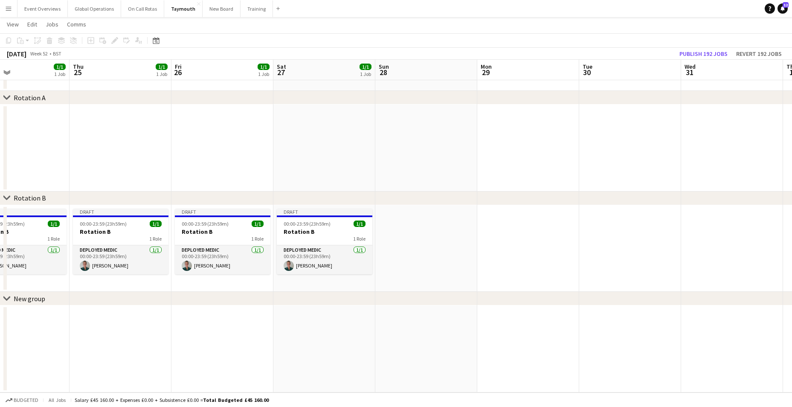
click at [409, 242] on app-date-cell at bounding box center [426, 248] width 102 height 87
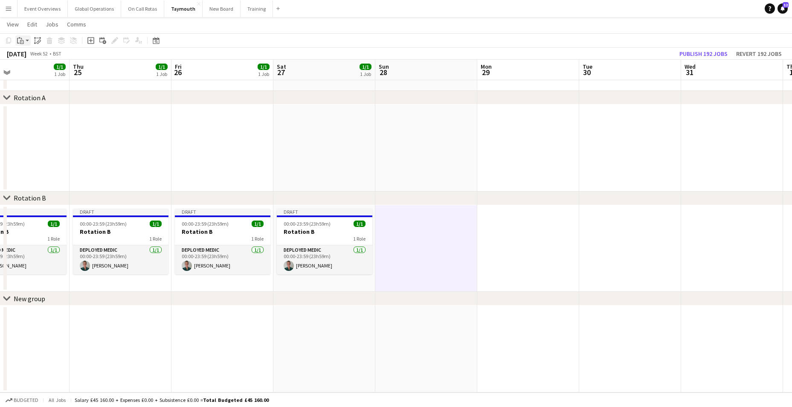
click at [23, 39] on icon "Paste" at bounding box center [20, 40] width 7 height 7
click at [29, 76] on div "Paste Ctrl+V Paste with crew Ctrl+Shift+V" at bounding box center [63, 64] width 94 height 36
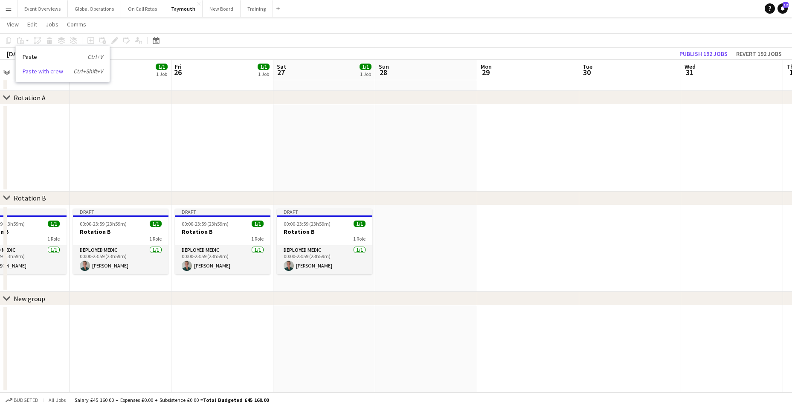
click at [29, 66] on div "Paste Ctrl+V Paste with crew Ctrl+Shift+V" at bounding box center [63, 64] width 94 height 36
click at [31, 71] on link "Paste with crew Ctrl+Shift+V" at bounding box center [63, 71] width 80 height 8
click at [423, 253] on app-date-cell at bounding box center [427, 248] width 102 height 87
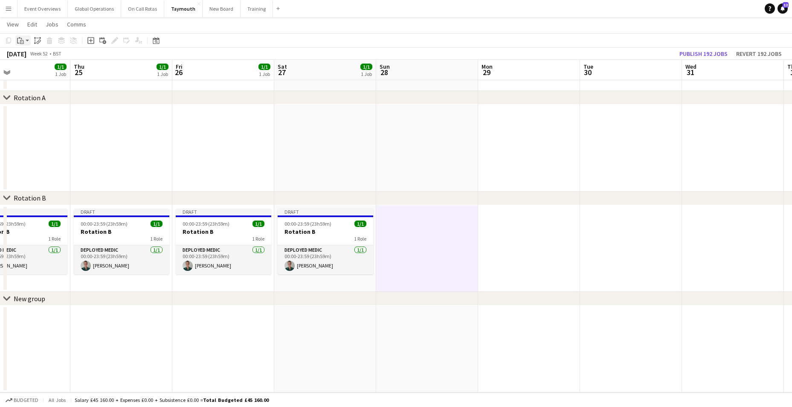
click at [20, 40] on icon "Paste" at bounding box center [20, 40] width 7 height 7
click at [27, 70] on link "Paste with crew Ctrl+Shift+V" at bounding box center [63, 71] width 80 height 8
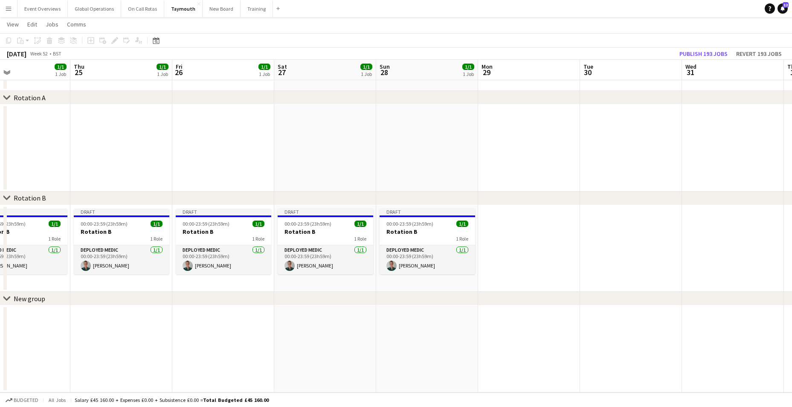
click at [507, 239] on app-date-cell at bounding box center [529, 248] width 102 height 87
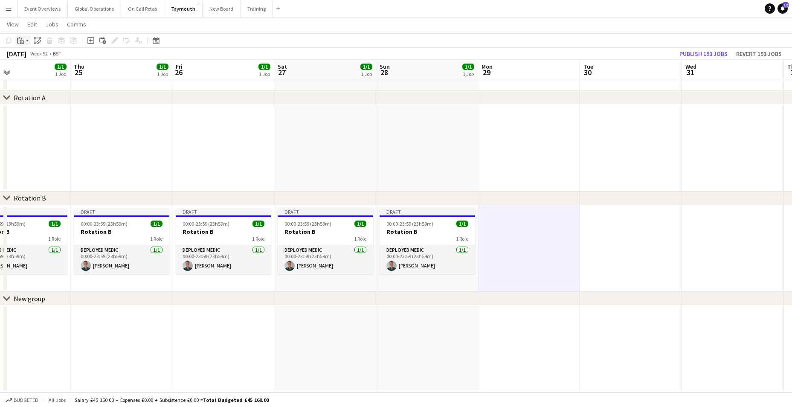
click at [20, 41] on icon "Paste" at bounding box center [20, 40] width 7 height 7
click at [32, 72] on link "Paste with crew Ctrl+Shift+V" at bounding box center [63, 71] width 80 height 8
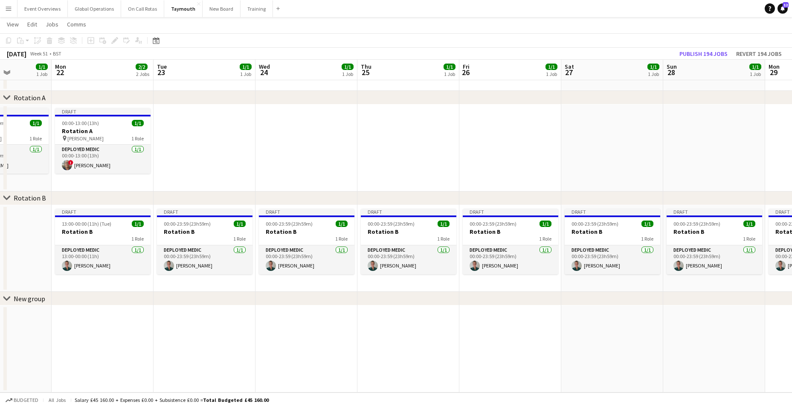
scroll to position [0, 248]
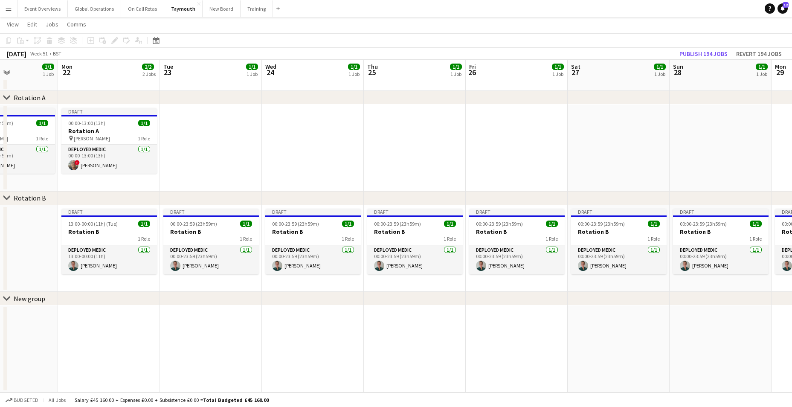
drag, startPoint x: 109, startPoint y: 349, endPoint x: 402, endPoint y: 360, distance: 293.6
click at [402, 360] on app-calendar-viewport "Fri 19 1/1 1 Job Sat 20 1/1 1 Job Sun 21 1/1 1 Job Mon 22 2/2 2 Jobs Tue 23 1/1…" at bounding box center [396, 197] width 792 height 389
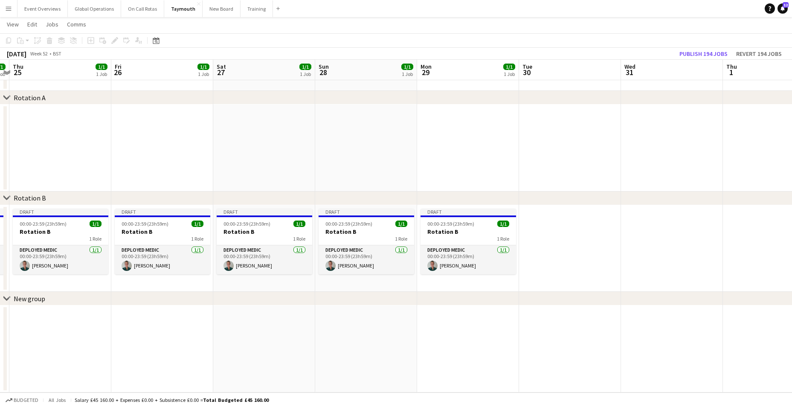
drag, startPoint x: 487, startPoint y: 388, endPoint x: 147, endPoint y: 364, distance: 340.3
click at [147, 364] on app-calendar-viewport "Mon 22 2/2 2 Jobs Tue 23 1/1 1 Job Wed 24 1/1 1 Job Thu 25 1/1 1 Job Fri 26 1/1…" at bounding box center [396, 197] width 792 height 389
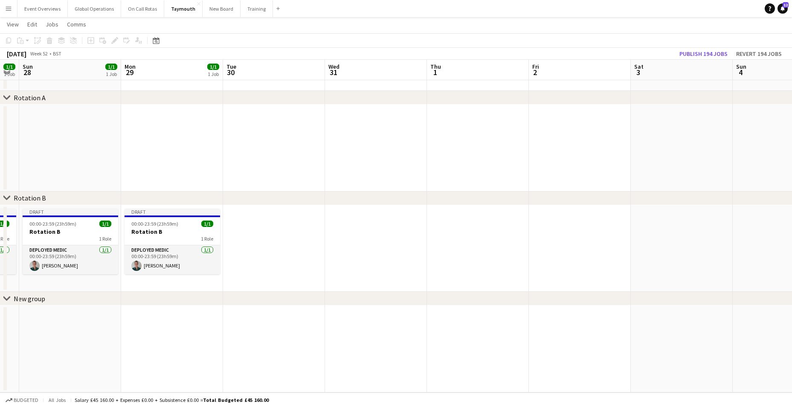
drag, startPoint x: 366, startPoint y: 365, endPoint x: 93, endPoint y: 351, distance: 274.1
click at [93, 351] on app-calendar-viewport "Thu 25 1/1 1 Job Fri 26 1/1 1 Job Sat 27 1/1 1 Job Sun 28 1/1 1 Job Mon 29 1/1 …" at bounding box center [396, 197] width 792 height 389
click at [238, 239] on app-date-cell at bounding box center [274, 248] width 102 height 87
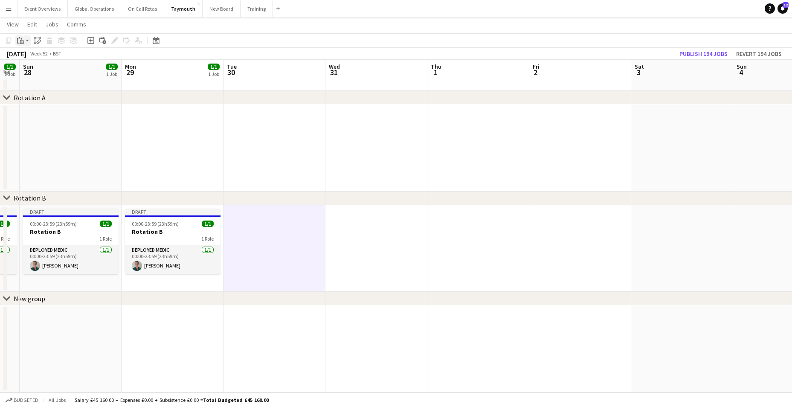
click at [22, 40] on icon at bounding box center [22, 42] width 4 height 4
click at [31, 72] on link "Paste with crew Ctrl+Shift+V" at bounding box center [63, 71] width 80 height 8
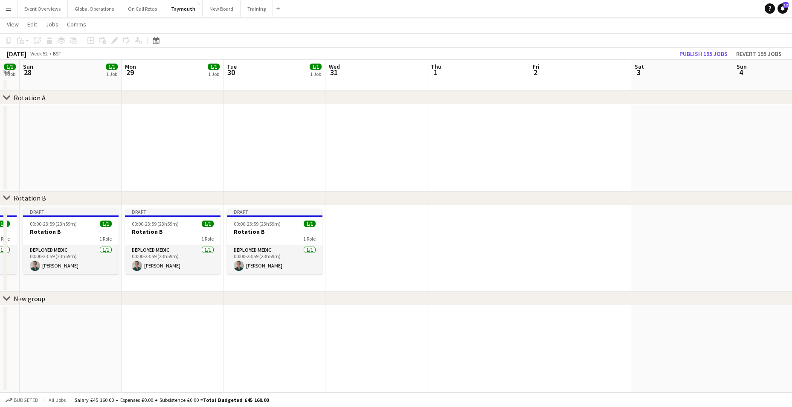
scroll to position [0, 287]
click at [357, 231] on app-date-cell at bounding box center [376, 248] width 102 height 87
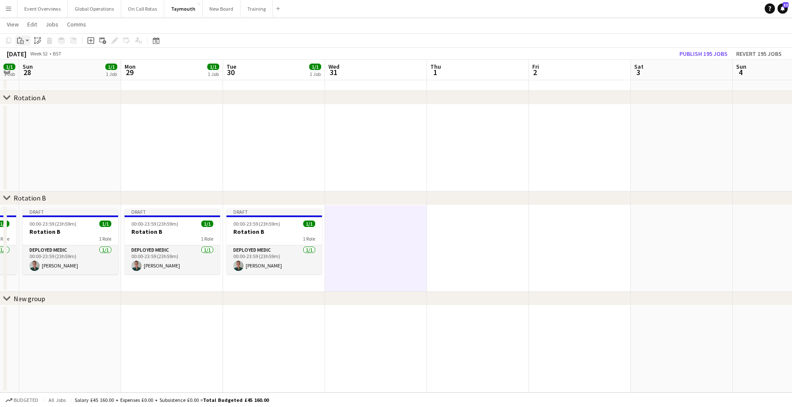
click at [18, 41] on icon "Paste" at bounding box center [20, 40] width 7 height 7
click at [30, 72] on link "Paste with crew Ctrl+Shift+V" at bounding box center [63, 71] width 80 height 8
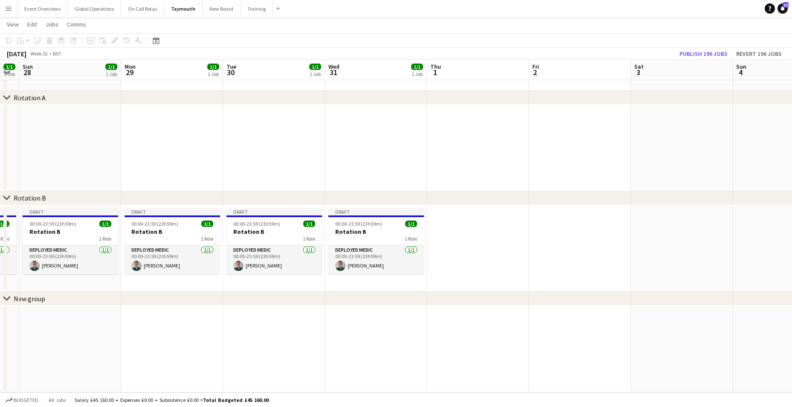
click at [449, 249] on app-date-cell at bounding box center [478, 248] width 102 height 87
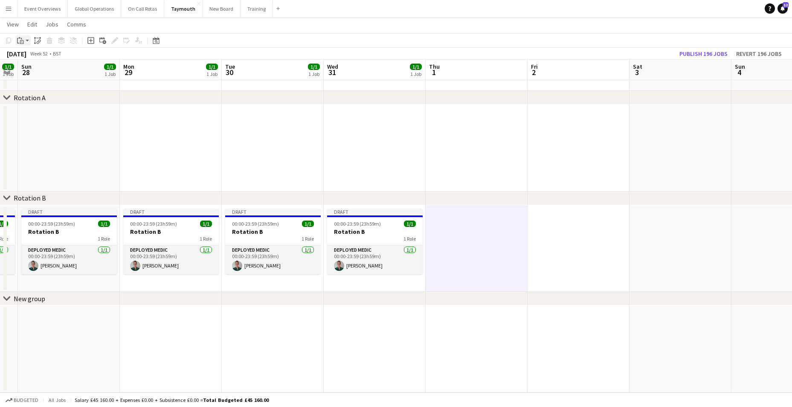
click at [19, 40] on icon "Paste" at bounding box center [20, 40] width 7 height 7
click at [32, 74] on link "Paste with crew Ctrl+Shift+V" at bounding box center [63, 71] width 80 height 8
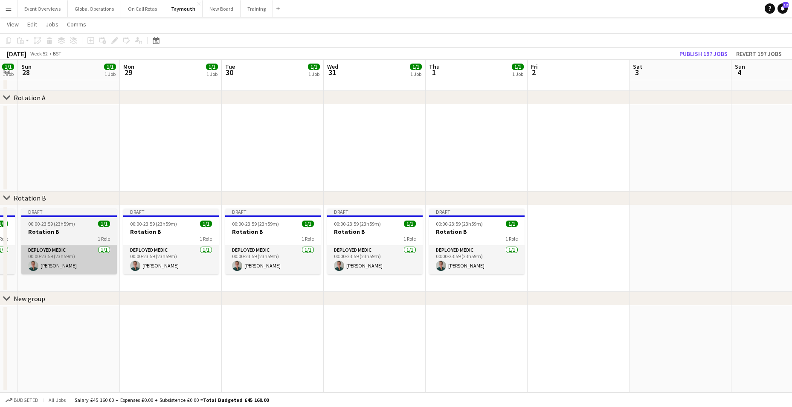
drag, startPoint x: 385, startPoint y: 299, endPoint x: 83, endPoint y: 269, distance: 303.0
click at [78, 269] on div "chevron-right Rotation A chevron-right Rotation B chevron-right New group Thu 2…" at bounding box center [396, 197] width 792 height 389
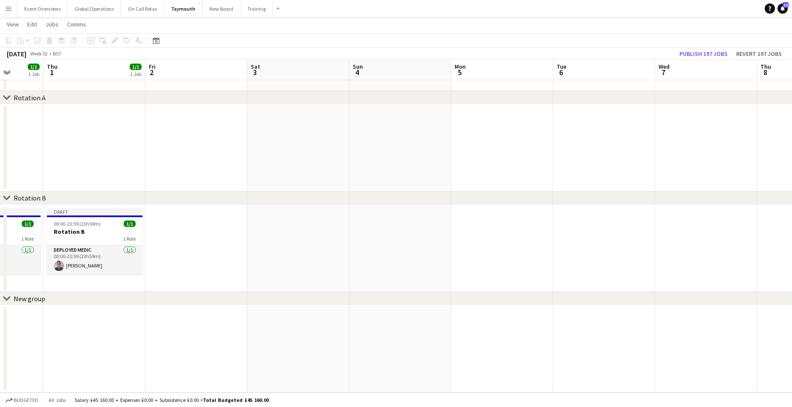
drag, startPoint x: 331, startPoint y: 274, endPoint x: 21, endPoint y: 245, distance: 310.5
click at [21, 245] on app-calendar-viewport "Mon 29 1/1 1 Job Tue 30 1/1 1 Job Wed 31 1/1 1 Job Thu 1 1/1 1 Job Fri 2 Sat 3 …" at bounding box center [396, 197] width 792 height 389
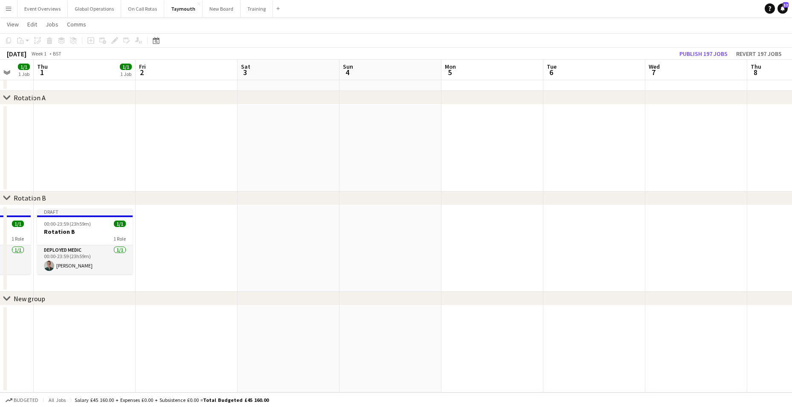
drag, startPoint x: 131, startPoint y: 221, endPoint x: 161, endPoint y: 222, distance: 29.9
click at [134, 221] on app-calendar-viewport "Mon 29 1/1 1 Job Tue 30 1/1 1 Job Wed 31 1/1 1 Job Thu 1 1/1 1 Job Fri 2 Sat 3 …" at bounding box center [396, 197] width 792 height 389
click at [168, 223] on app-date-cell at bounding box center [190, 248] width 102 height 87
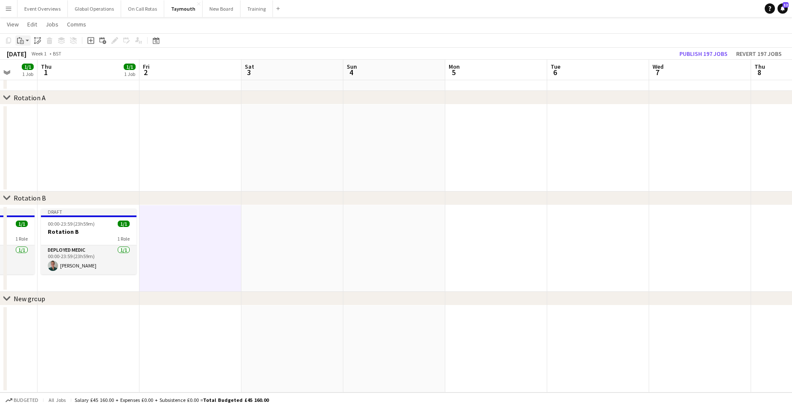
click at [17, 39] on icon at bounding box center [18, 41] width 3 height 6
click at [33, 70] on link "Paste with crew Ctrl+Shift+V" at bounding box center [63, 71] width 80 height 8
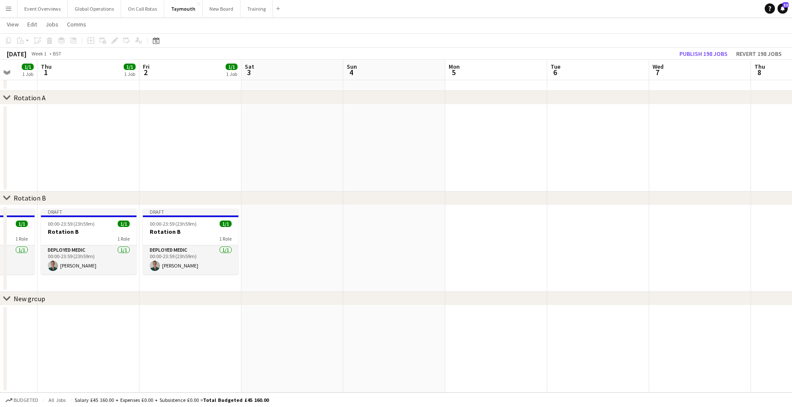
click at [265, 223] on app-date-cell at bounding box center [292, 248] width 102 height 87
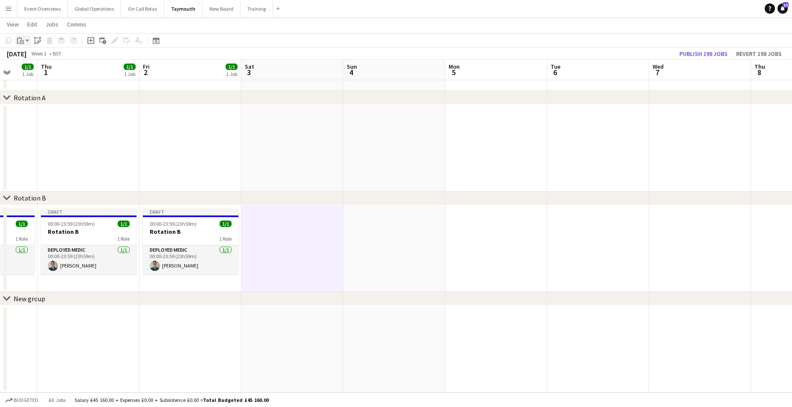
click at [19, 39] on icon "Paste" at bounding box center [20, 40] width 7 height 7
click at [33, 74] on link "Paste with crew Ctrl+Shift+V" at bounding box center [63, 71] width 80 height 8
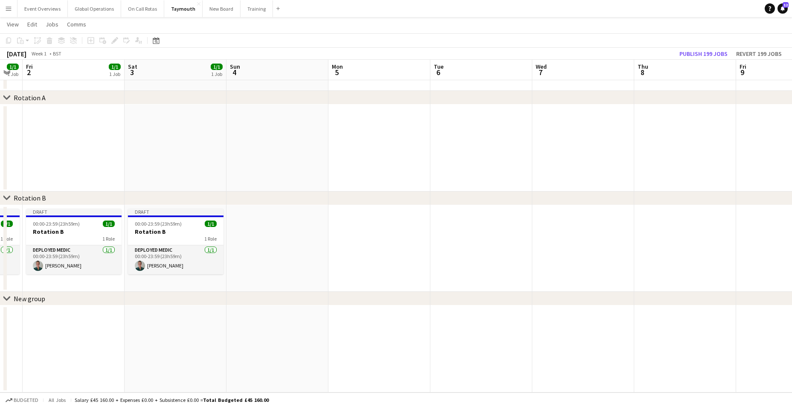
scroll to position [0, 306]
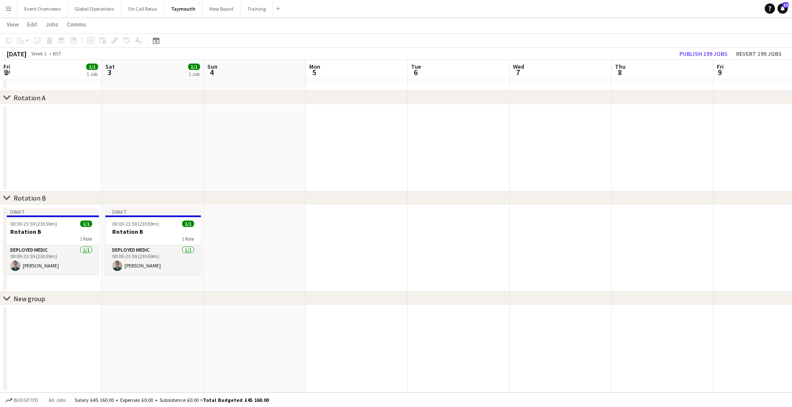
drag, startPoint x: 358, startPoint y: 273, endPoint x: 218, endPoint y: 263, distance: 139.8
click at [218, 263] on app-calendar-viewport "Tue 30 1/1 1 Job Wed 31 1/1 1 Job Thu 1 1/1 1 Job Fri 2 1/1 1 Job Sat 3 1/1 1 J…" at bounding box center [396, 197] width 792 height 389
click at [239, 238] on app-date-cell at bounding box center [255, 248] width 102 height 87
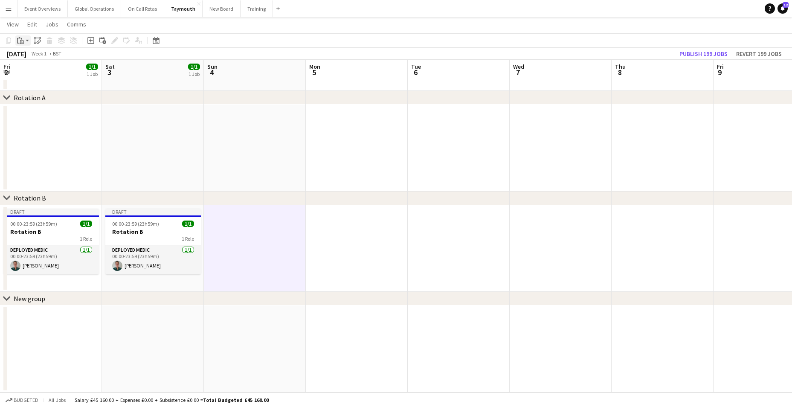
click at [20, 38] on icon at bounding box center [19, 37] width 2 height 1
click at [34, 70] on link "Paste with crew Ctrl+Shift+V" at bounding box center [63, 71] width 80 height 8
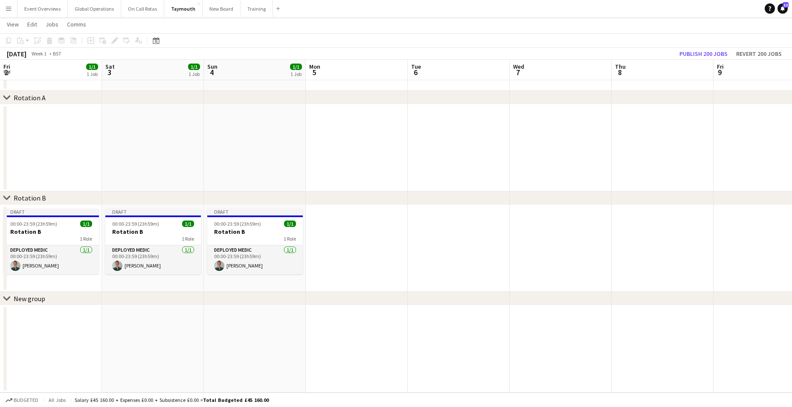
click at [334, 245] on app-date-cell at bounding box center [357, 248] width 102 height 87
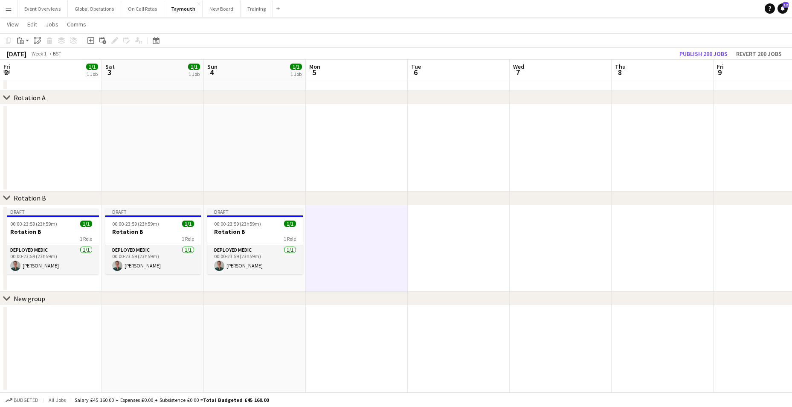
scroll to position [0, 306]
click at [18, 40] on icon "Paste" at bounding box center [20, 40] width 7 height 7
click at [32, 72] on link "Paste with crew Ctrl+Shift+V" at bounding box center [63, 71] width 80 height 8
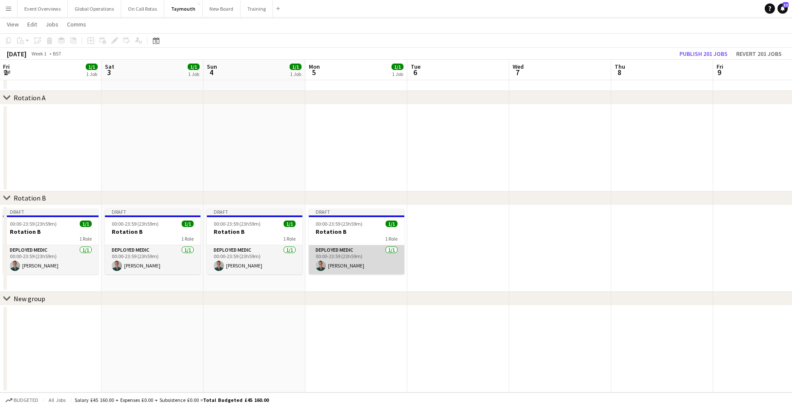
click at [324, 248] on app-card-role "Deployed Medic [DATE] 00:00-23:59 (23h59m) [PERSON_NAME]" at bounding box center [357, 259] width 96 height 29
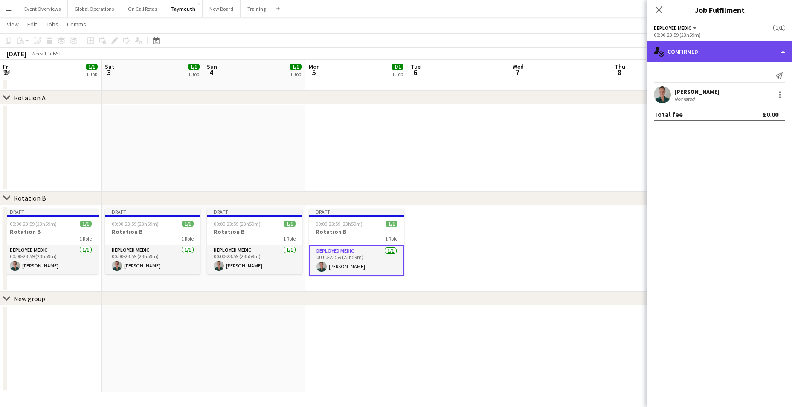
click at [783, 50] on div "single-neutral-actions-check-2 Confirmed" at bounding box center [719, 51] width 145 height 20
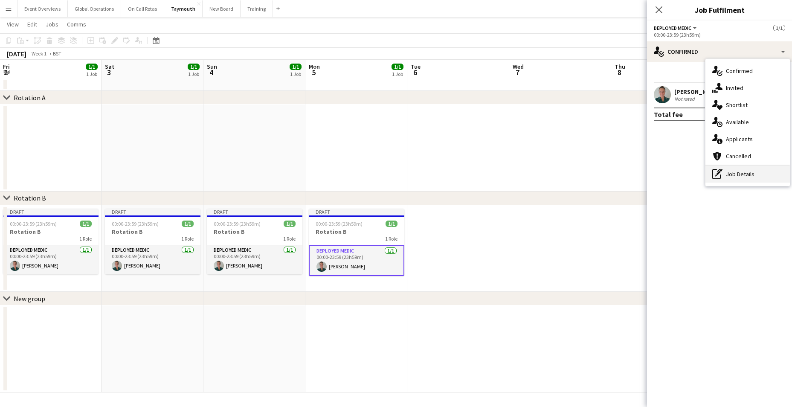
click at [742, 173] on div "pen-write Job Details" at bounding box center [747, 173] width 84 height 17
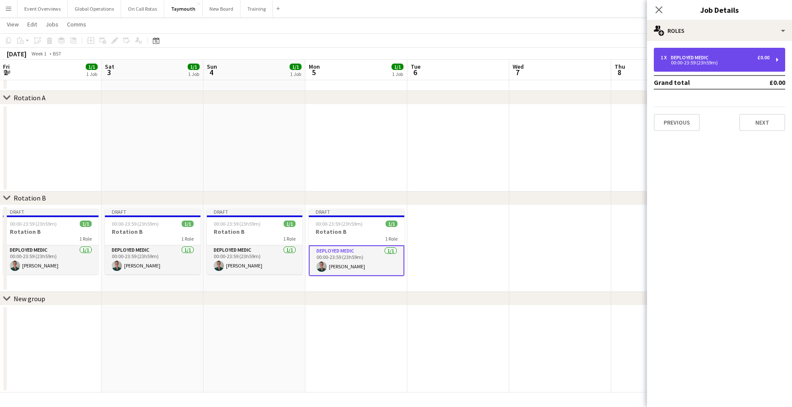
click at [705, 59] on div "Deployed Medic" at bounding box center [691, 58] width 41 height 6
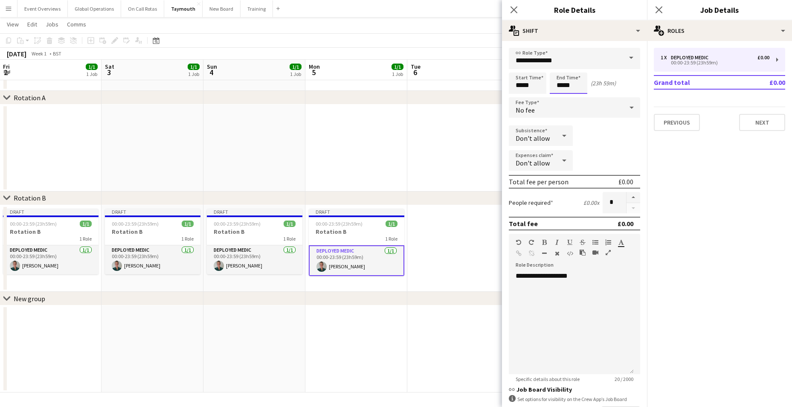
click at [562, 86] on input "*****" at bounding box center [569, 82] width 38 height 21
click at [560, 65] on div at bounding box center [559, 68] width 17 height 9
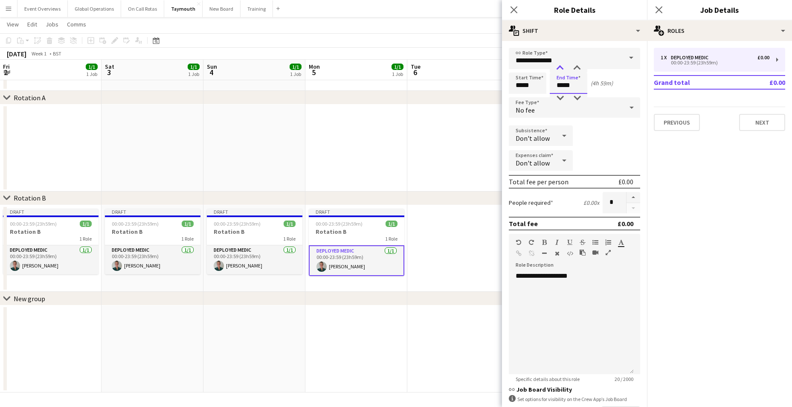
click
type input "*****"
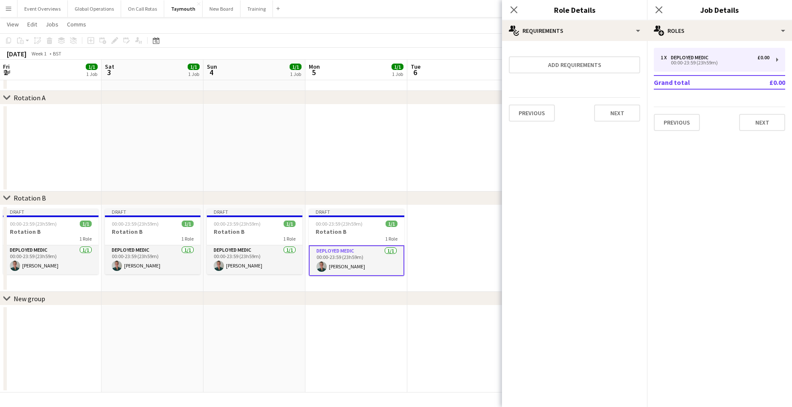
scroll to position [30, 0]
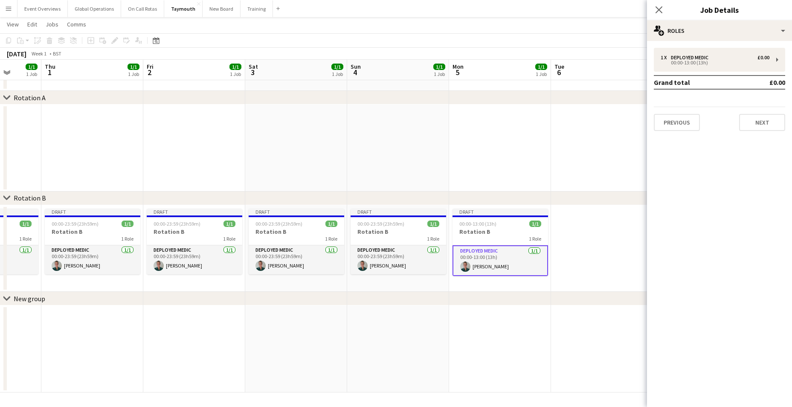
drag, startPoint x: 197, startPoint y: 353, endPoint x: 551, endPoint y: 337, distance: 353.4
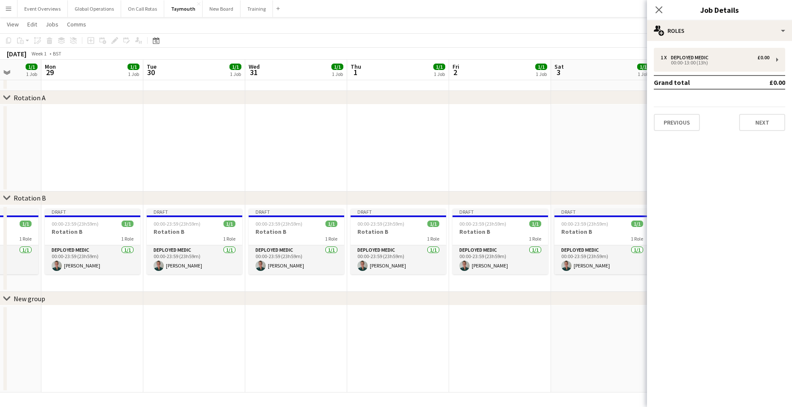
scroll to position [0, 257]
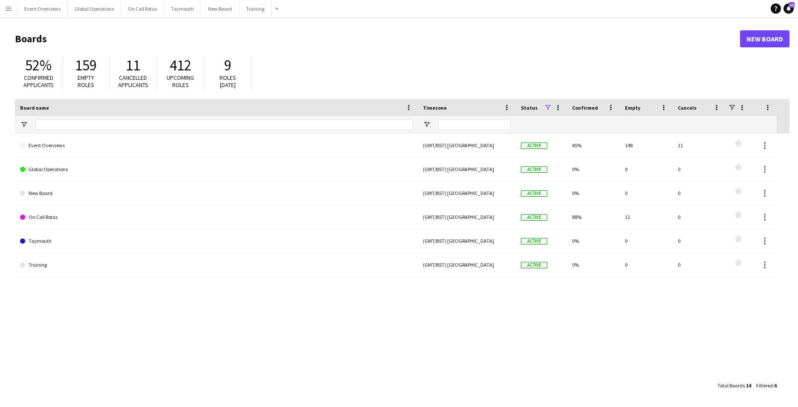
click at [8, 3] on button "Menu" at bounding box center [8, 8] width 17 height 17
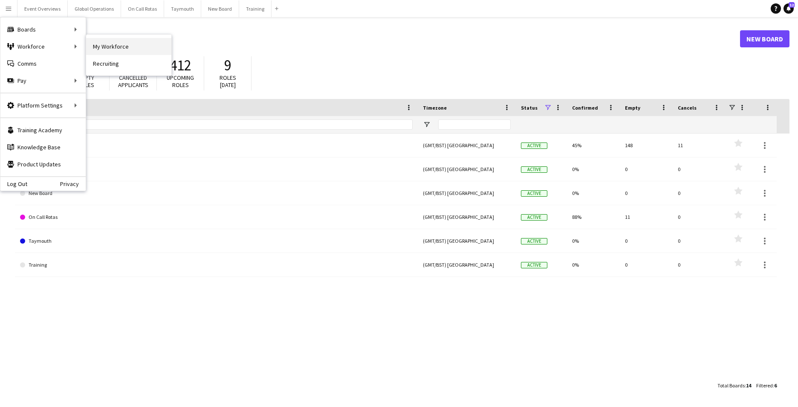
click at [98, 48] on link "My Workforce" at bounding box center [128, 46] width 85 height 17
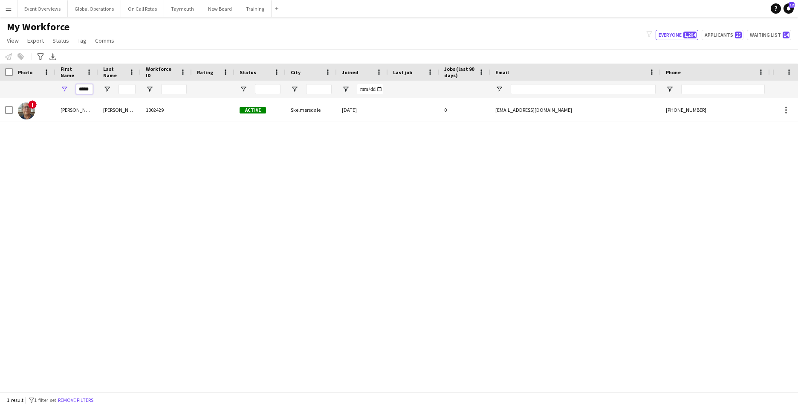
click at [91, 91] on input "*****" at bounding box center [84, 89] width 17 height 10
click at [90, 87] on input "*****" at bounding box center [84, 89] width 17 height 10
type input "*"
click at [78, 255] on div "[PERSON_NAME] 1001890 Active [PERSON_NAME] [DATE] 2 days 33 [PERSON_NAME][EMAIL…" at bounding box center [386, 241] width 773 height 287
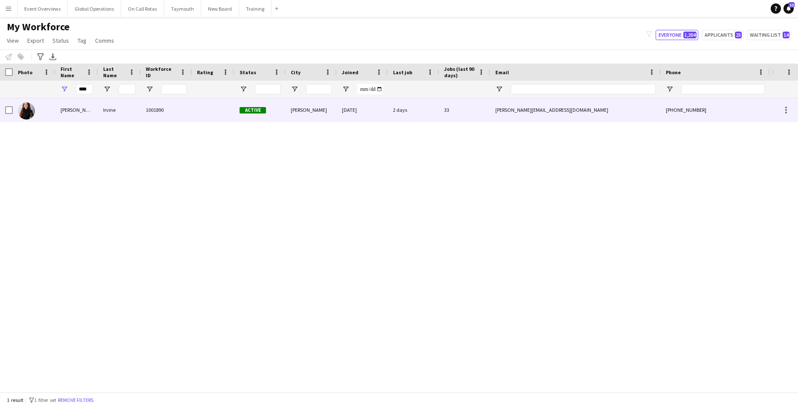
click at [63, 109] on div "[PERSON_NAME]" at bounding box center [76, 109] width 43 height 23
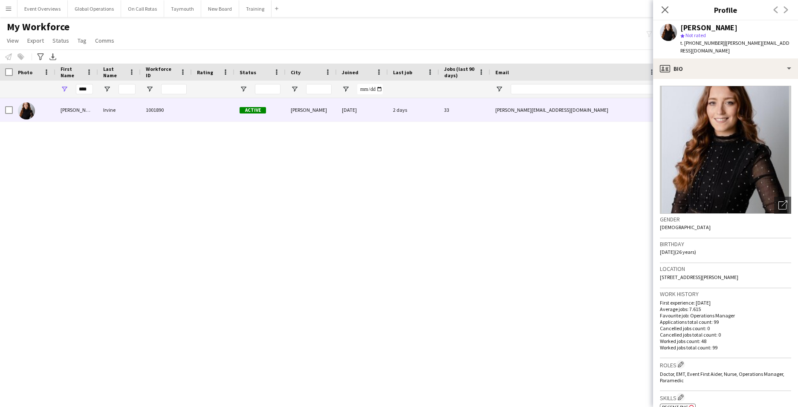
scroll to position [23, 0]
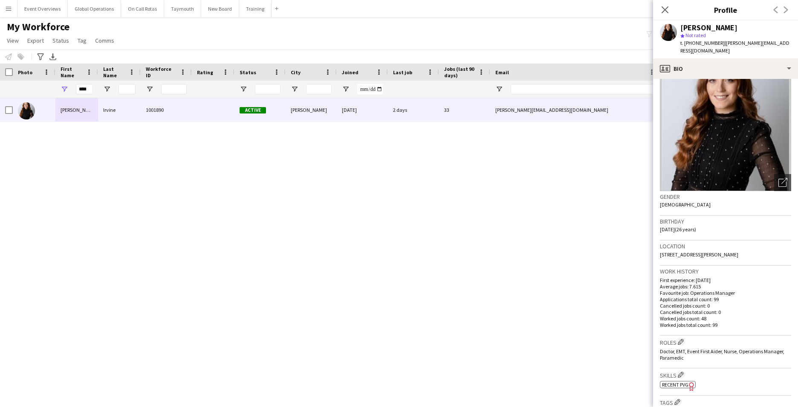
drag, startPoint x: 743, startPoint y: 256, endPoint x: 725, endPoint y: 255, distance: 17.5
click at [725, 255] on div "Location [STREET_ADDRESS][PERSON_NAME]" at bounding box center [725, 253] width 131 height 25
copy span "ML7 5QS"
click at [87, 90] on input "****" at bounding box center [84, 89] width 17 height 10
type input "*"
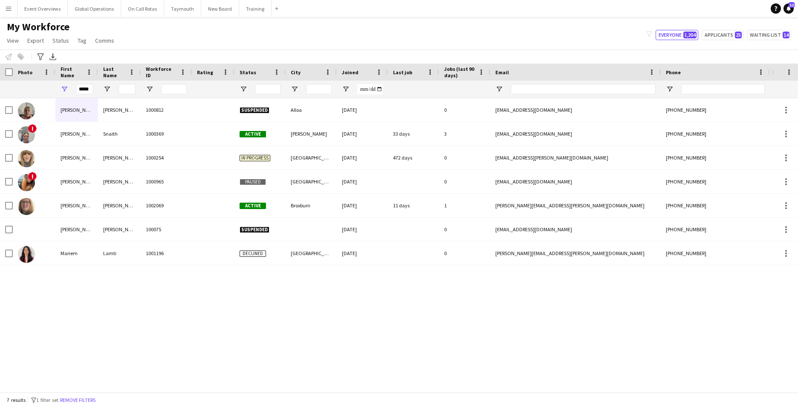
click at [83, 331] on div "[PERSON_NAME] 1000812 Suspended Alloa [DATE] 0 [EMAIL_ADDRESS][DOMAIN_NAME] [PH…" at bounding box center [386, 241] width 773 height 287
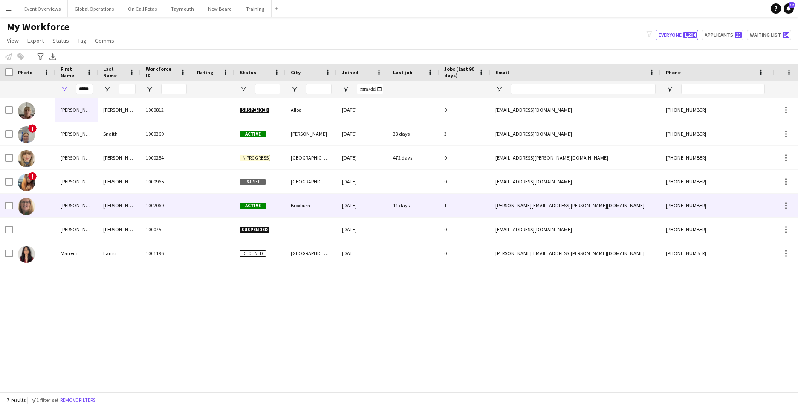
click at [67, 205] on div "[PERSON_NAME]" at bounding box center [76, 205] width 43 height 23
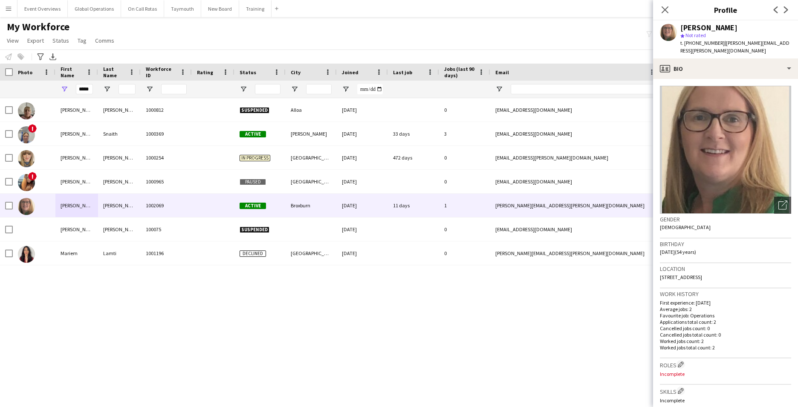
drag, startPoint x: 733, startPoint y: 277, endPoint x: 710, endPoint y: 280, distance: 22.4
click at [710, 280] on div "Location [STREET_ADDRESS]" at bounding box center [725, 275] width 131 height 25
drag, startPoint x: 710, startPoint y: 280, endPoint x: 715, endPoint y: 278, distance: 4.5
copy span "EH52 6BF"
click at [90, 90] on input "*****" at bounding box center [84, 89] width 17 height 10
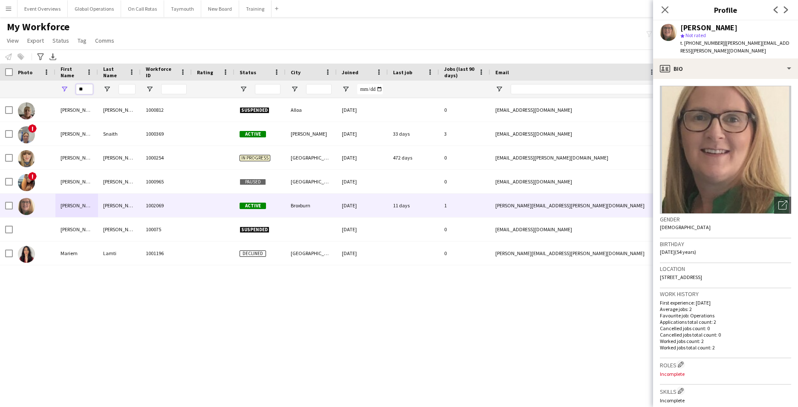
type input "*"
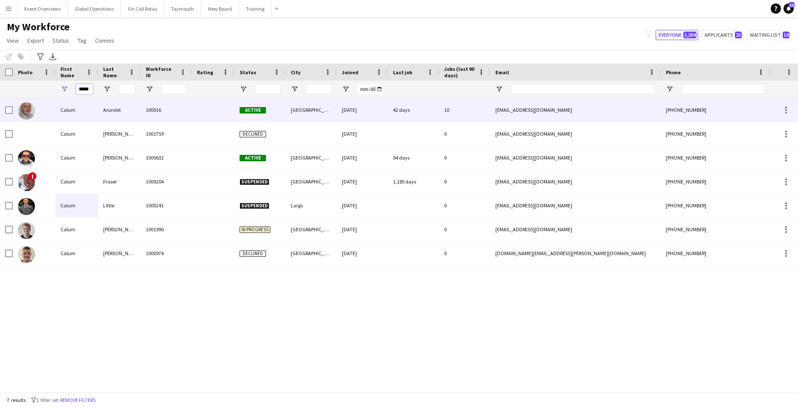
type input "*****"
click at [64, 109] on div "Calum" at bounding box center [76, 109] width 43 height 23
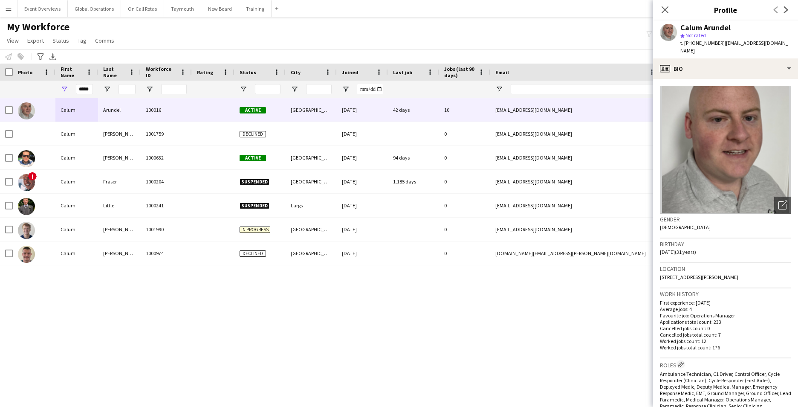
drag, startPoint x: 766, startPoint y: 278, endPoint x: 746, endPoint y: 280, distance: 19.7
click at [746, 280] on div "Location [STREET_ADDRESS][PERSON_NAME]" at bounding box center [725, 275] width 131 height 25
drag, startPoint x: 746, startPoint y: 280, endPoint x: 751, endPoint y: 277, distance: 5.7
copy span "EH6 6DL"
click at [661, 6] on icon "Close pop-in" at bounding box center [665, 10] width 8 height 8
